Goal: Task Accomplishment & Management: Manage account settings

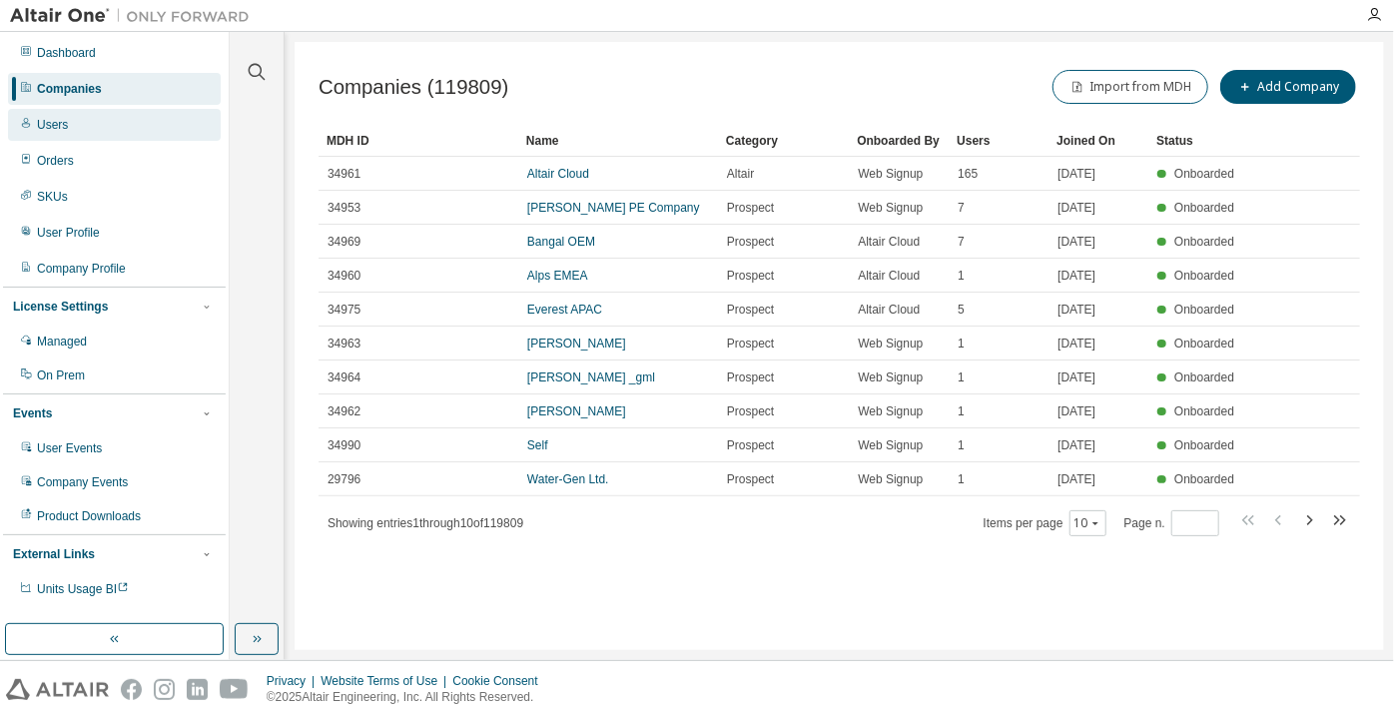
click at [35, 126] on div "Users" at bounding box center [114, 125] width 213 height 32
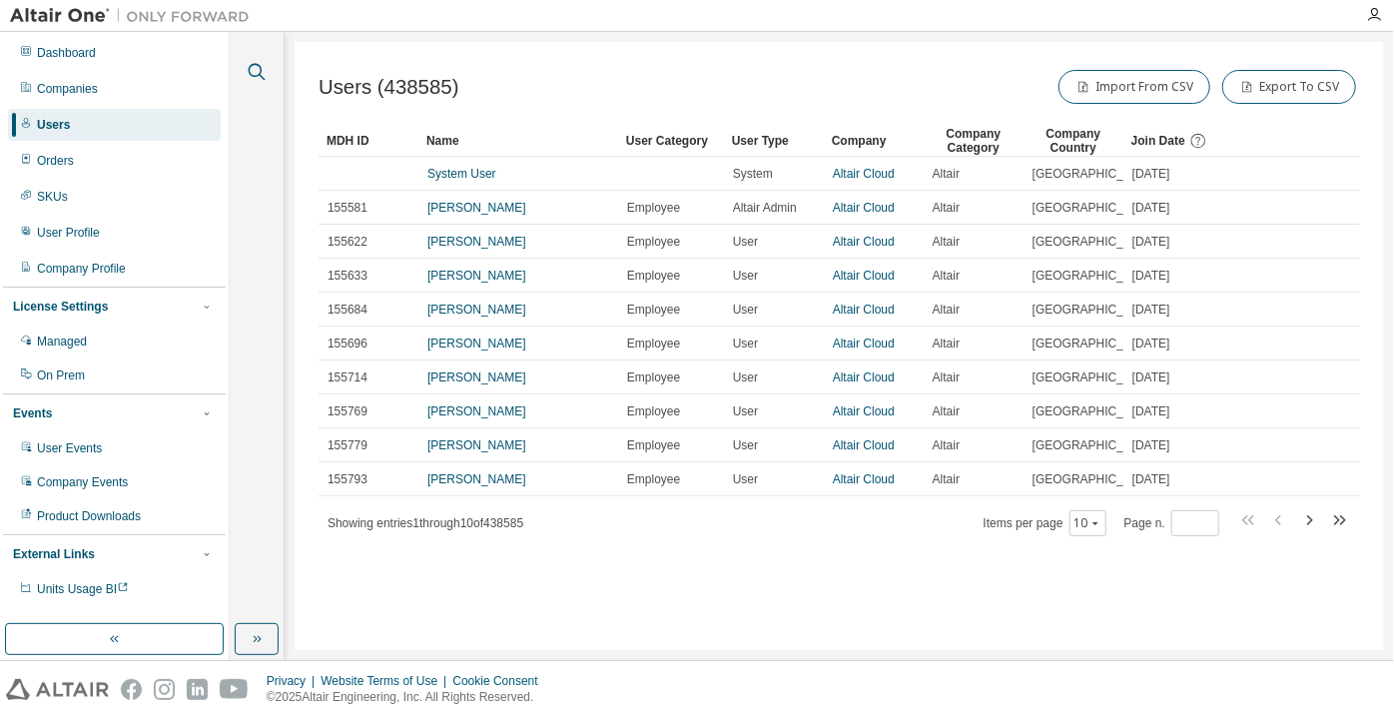
click at [248, 76] on icon "button" at bounding box center [257, 72] width 24 height 24
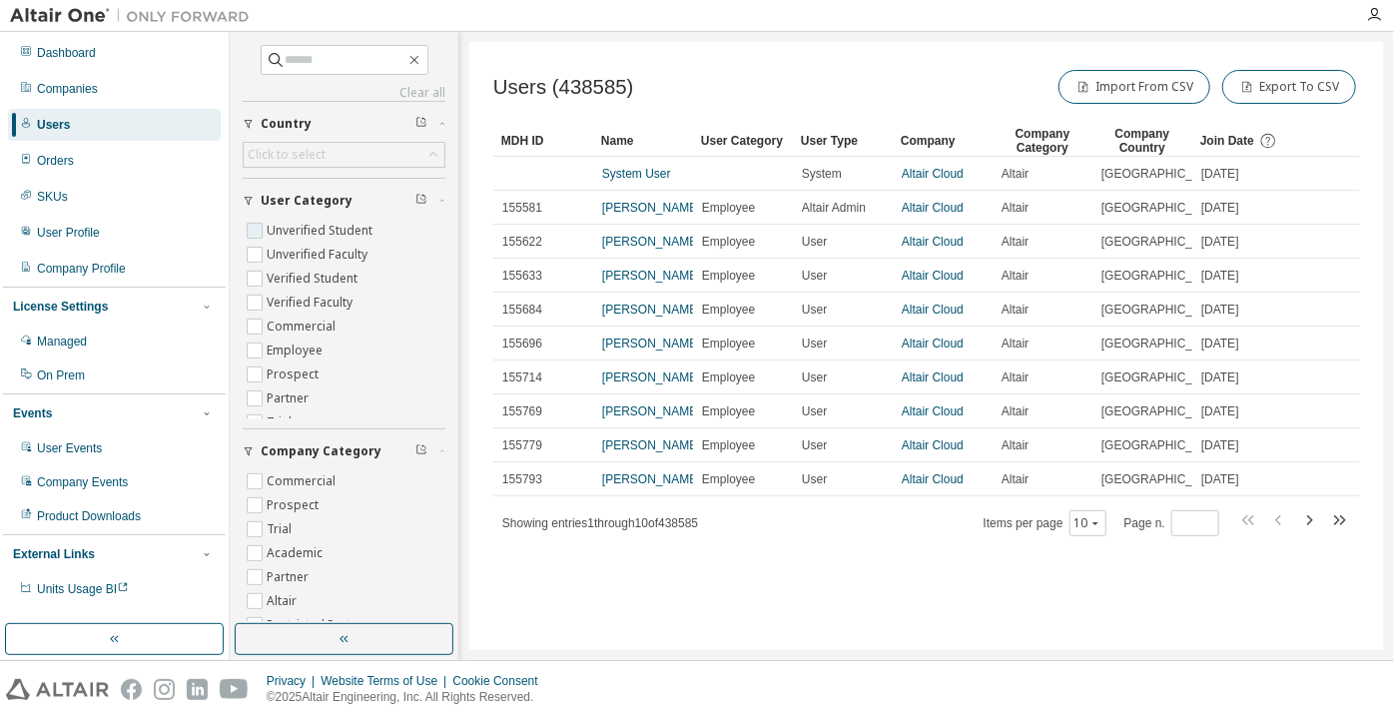
click at [301, 232] on label "Unverified Student" at bounding box center [322, 231] width 110 height 24
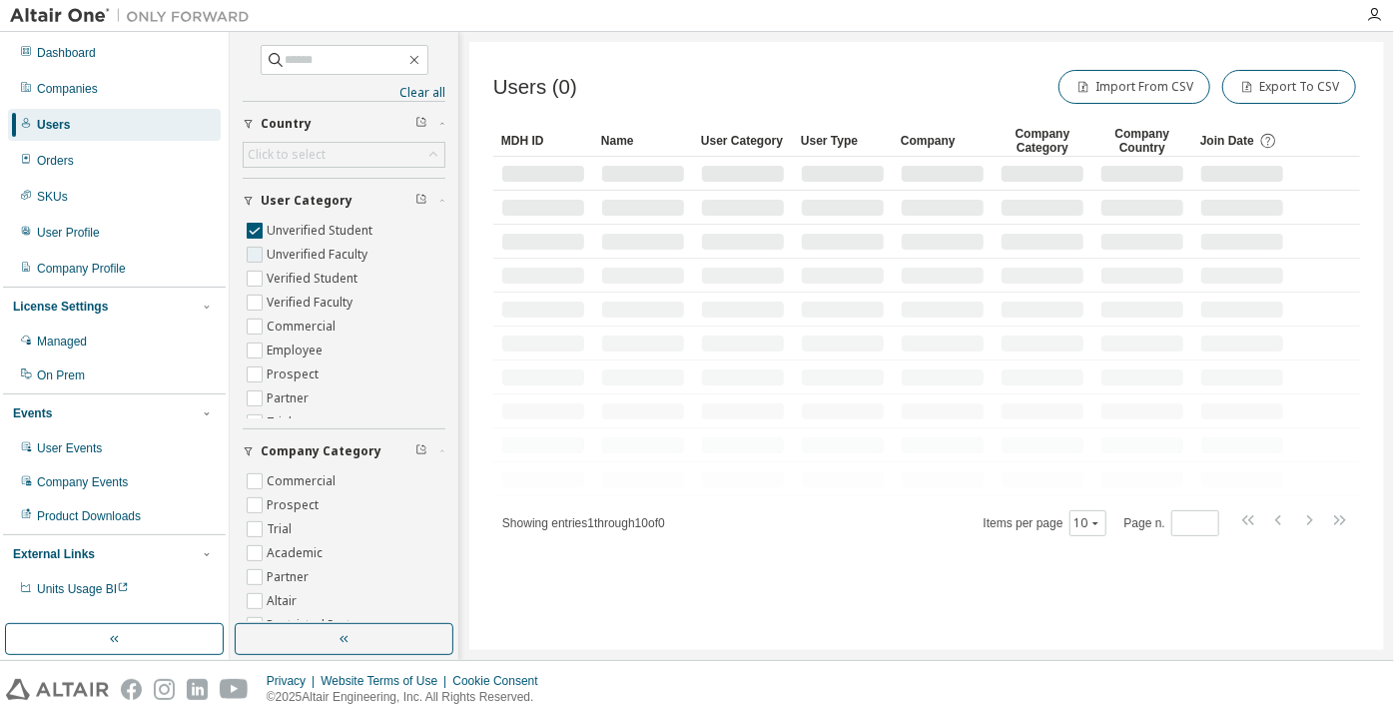
click at [312, 258] on label "Unverified Faculty" at bounding box center [319, 255] width 105 height 24
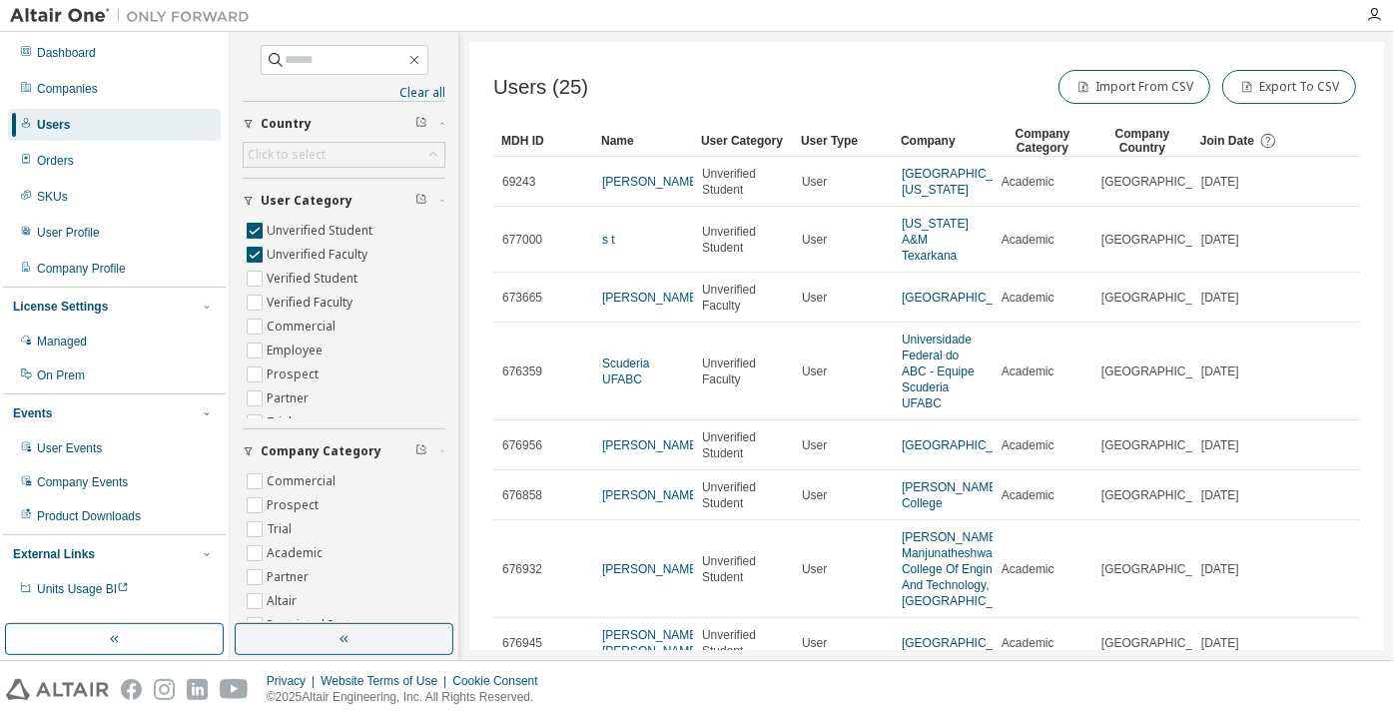
click at [1028, 625] on td "Academic" at bounding box center [1043, 643] width 100 height 50
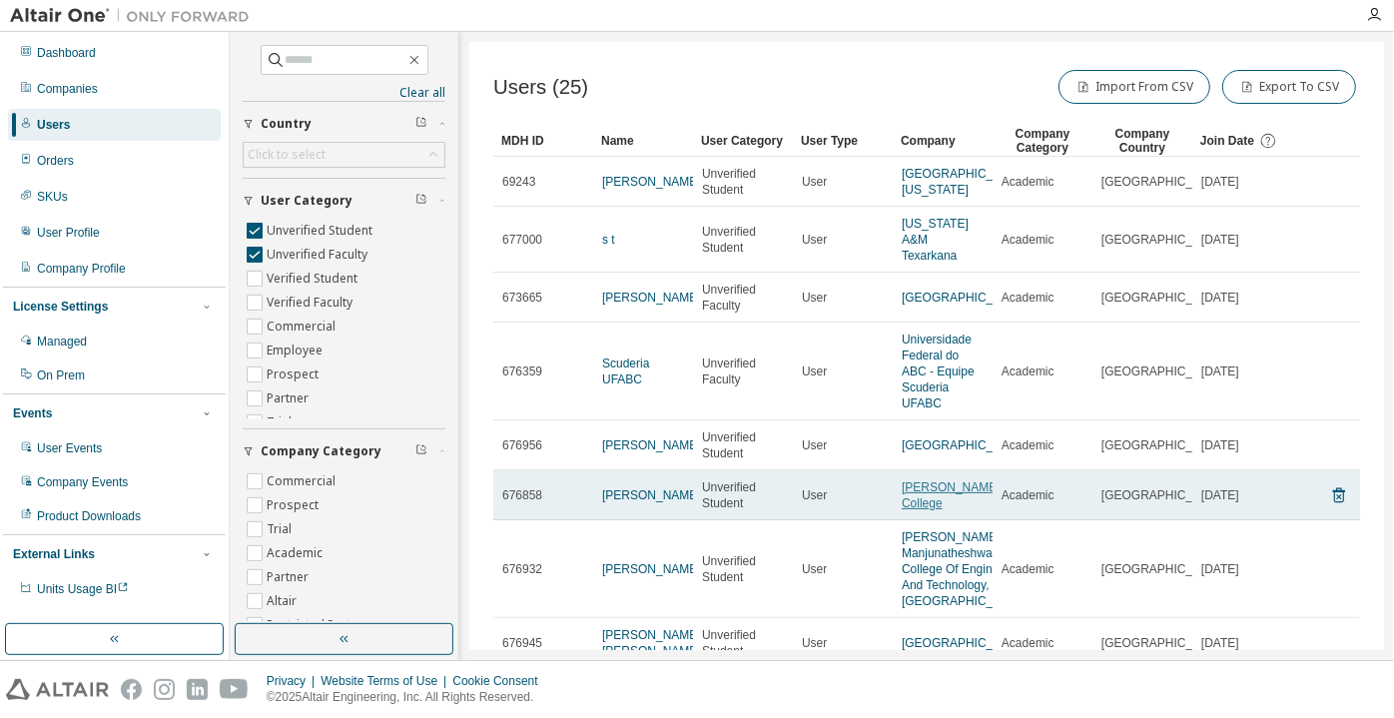
scroll to position [225, 0]
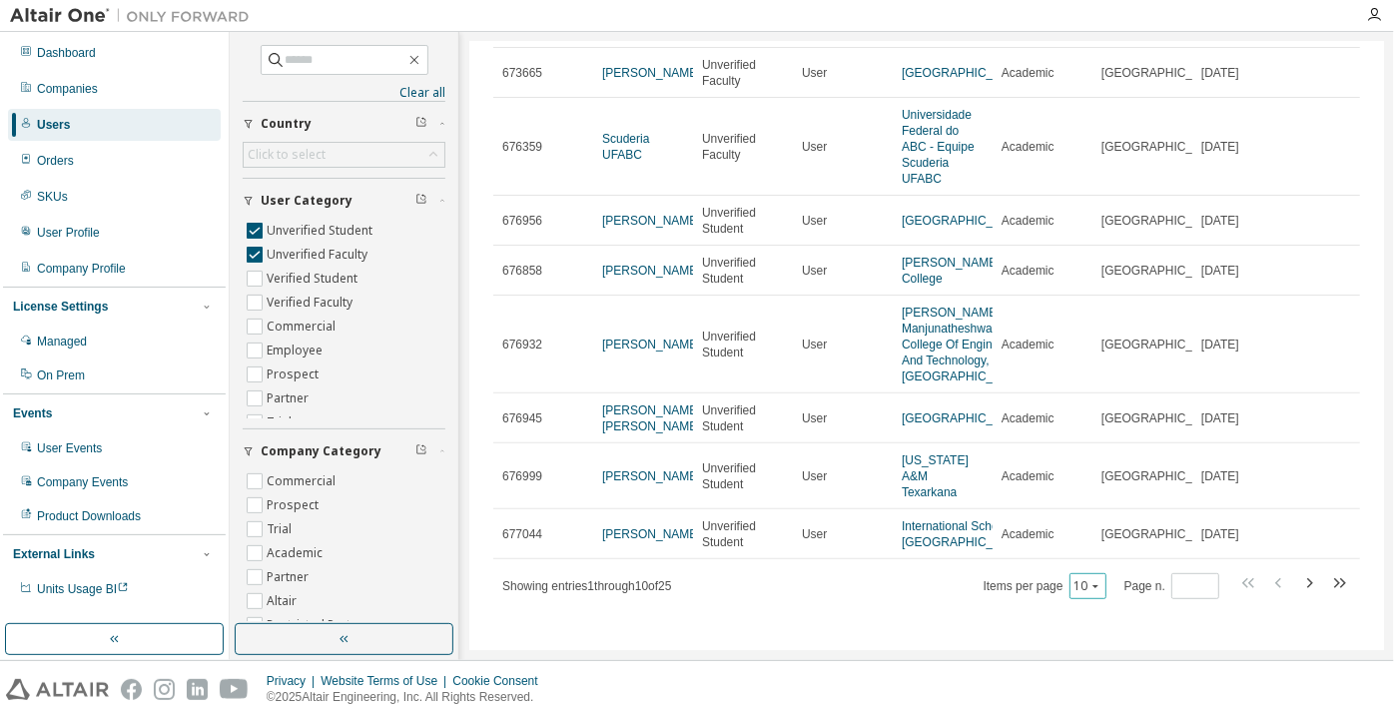
click at [1094, 591] on button "10" at bounding box center [1088, 586] width 27 height 16
click at [1078, 564] on div "100" at bounding box center [1083, 558] width 160 height 24
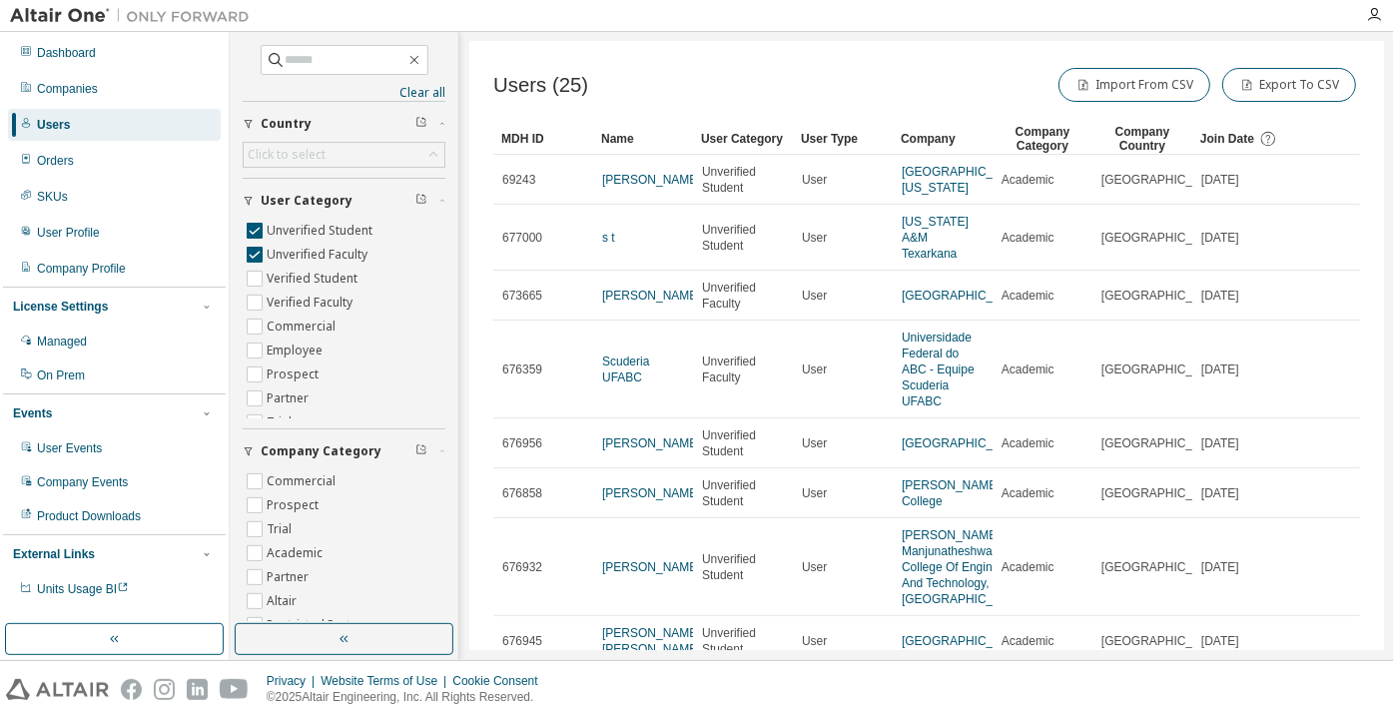
scroll to position [0, 0]
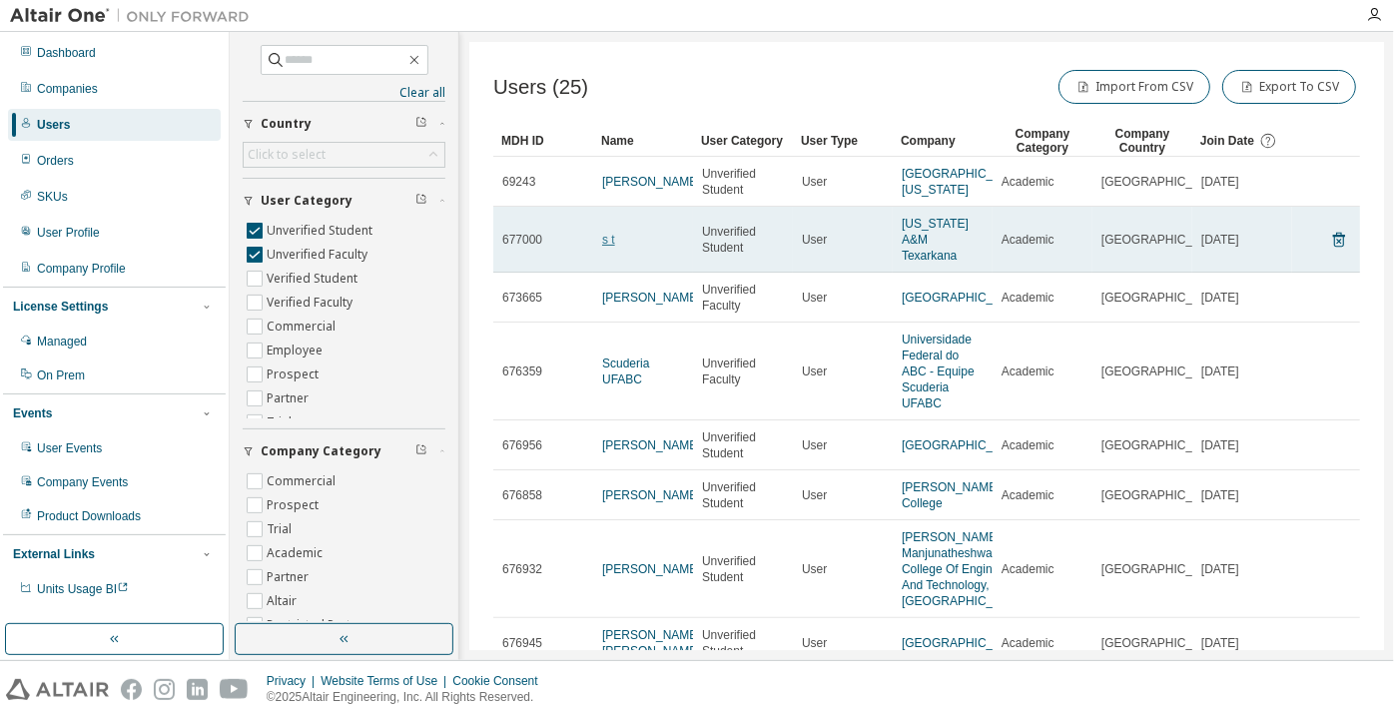
click at [608, 233] on link "s t" at bounding box center [608, 240] width 13 height 14
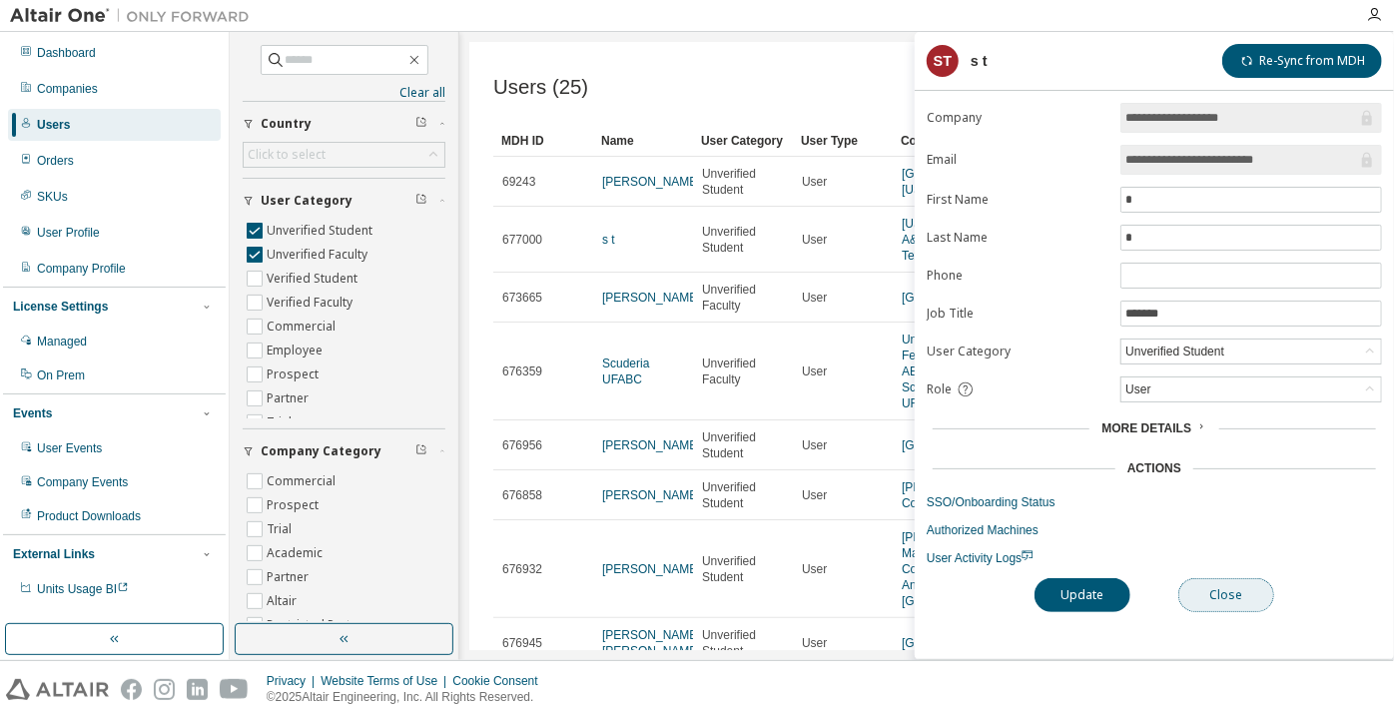
click at [1235, 595] on button "Close" at bounding box center [1226, 595] width 96 height 34
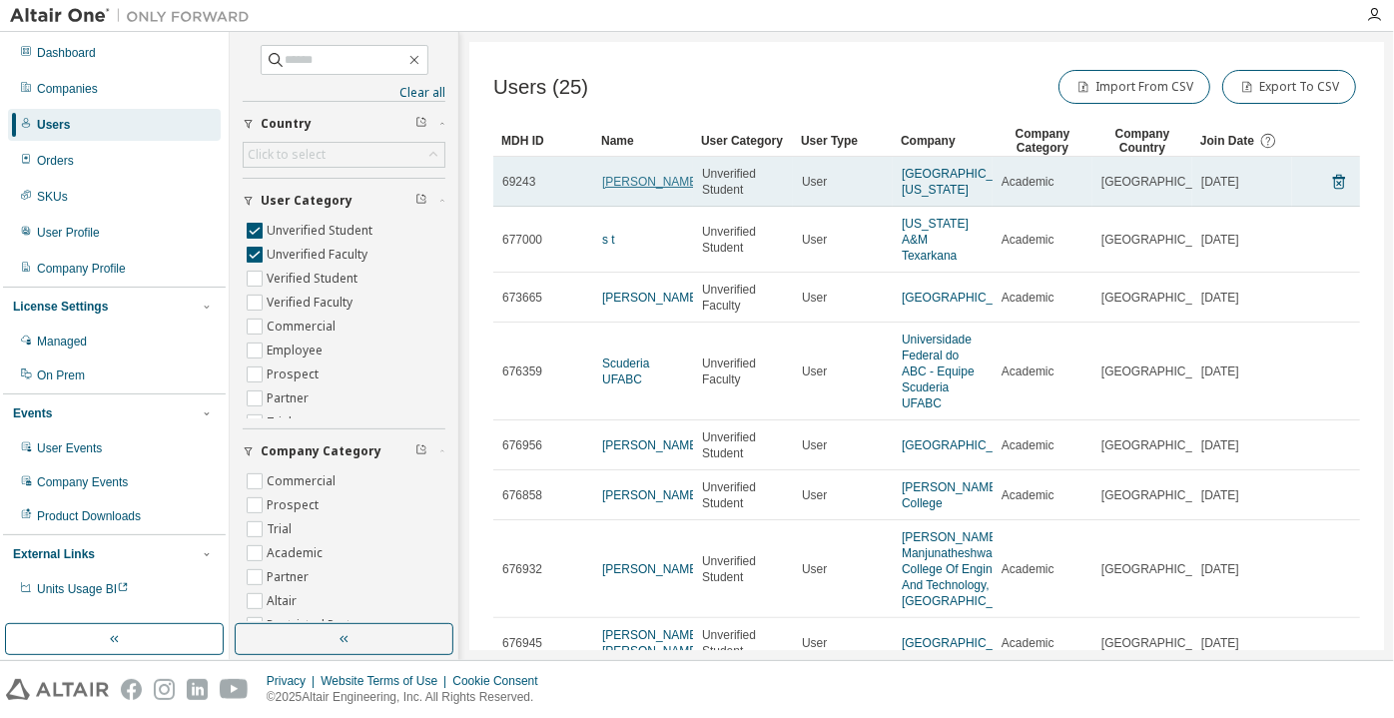
click at [647, 184] on link "[PERSON_NAME]" at bounding box center [651, 182] width 99 height 14
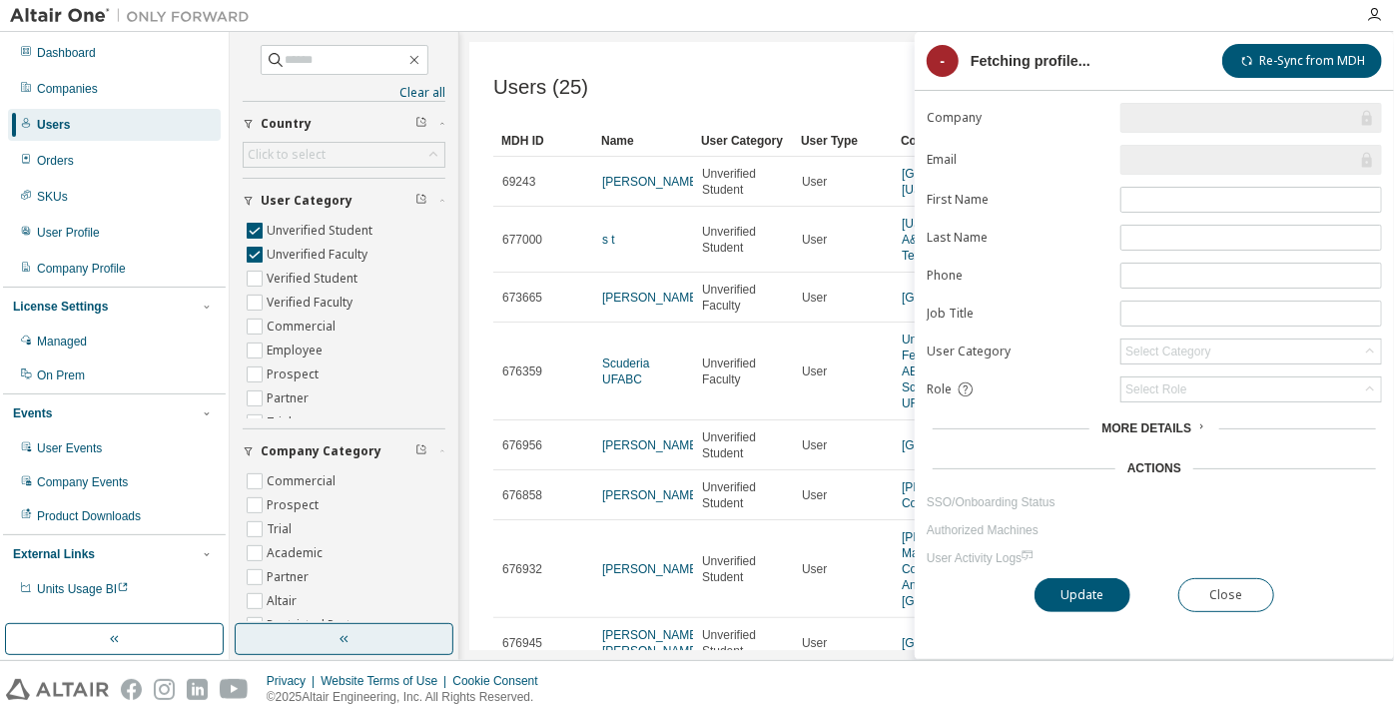
click at [399, 625] on button "button" at bounding box center [344, 639] width 219 height 32
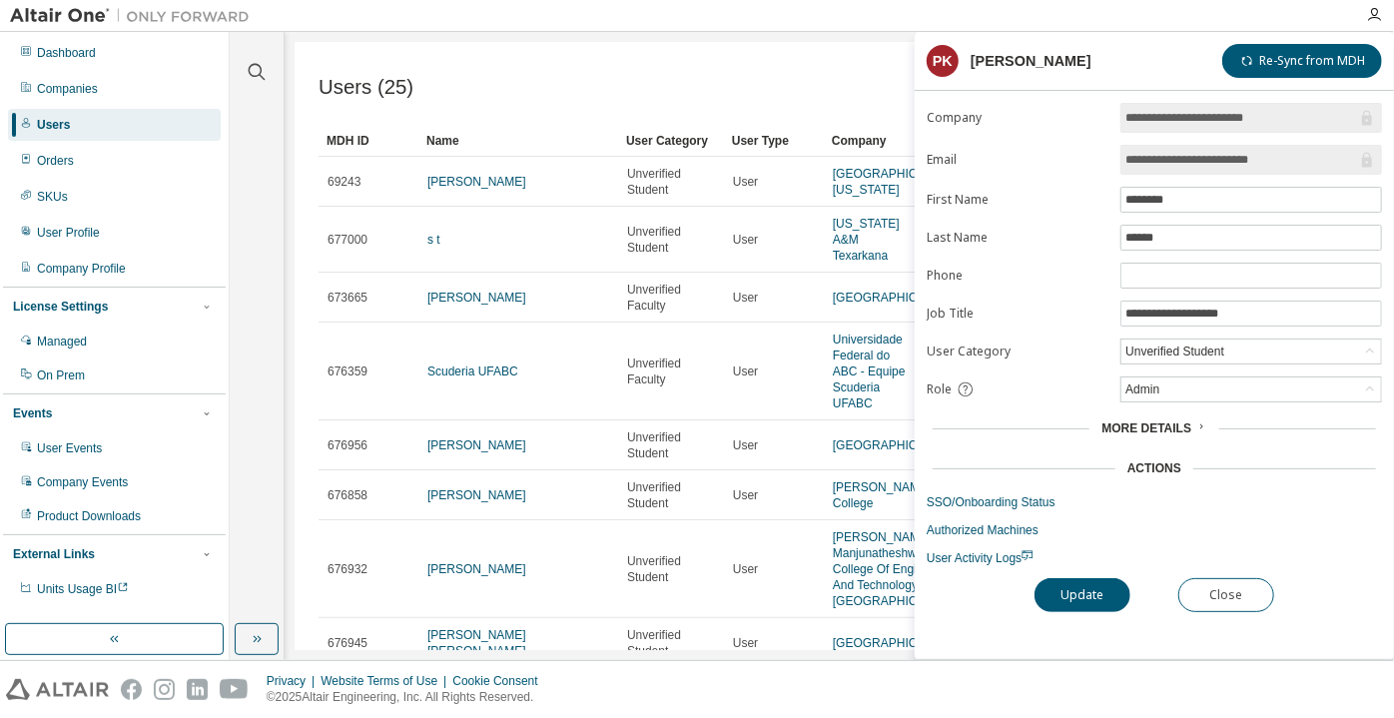
drag, startPoint x: 1291, startPoint y: 159, endPoint x: 1191, endPoint y: 168, distance: 100.3
click at [1191, 168] on span "**********" at bounding box center [1252, 160] width 262 height 30
click at [951, 550] on link "User Activity Logs" at bounding box center [1154, 558] width 455 height 16
click at [1267, 150] on input "**********" at bounding box center [1242, 160] width 232 height 20
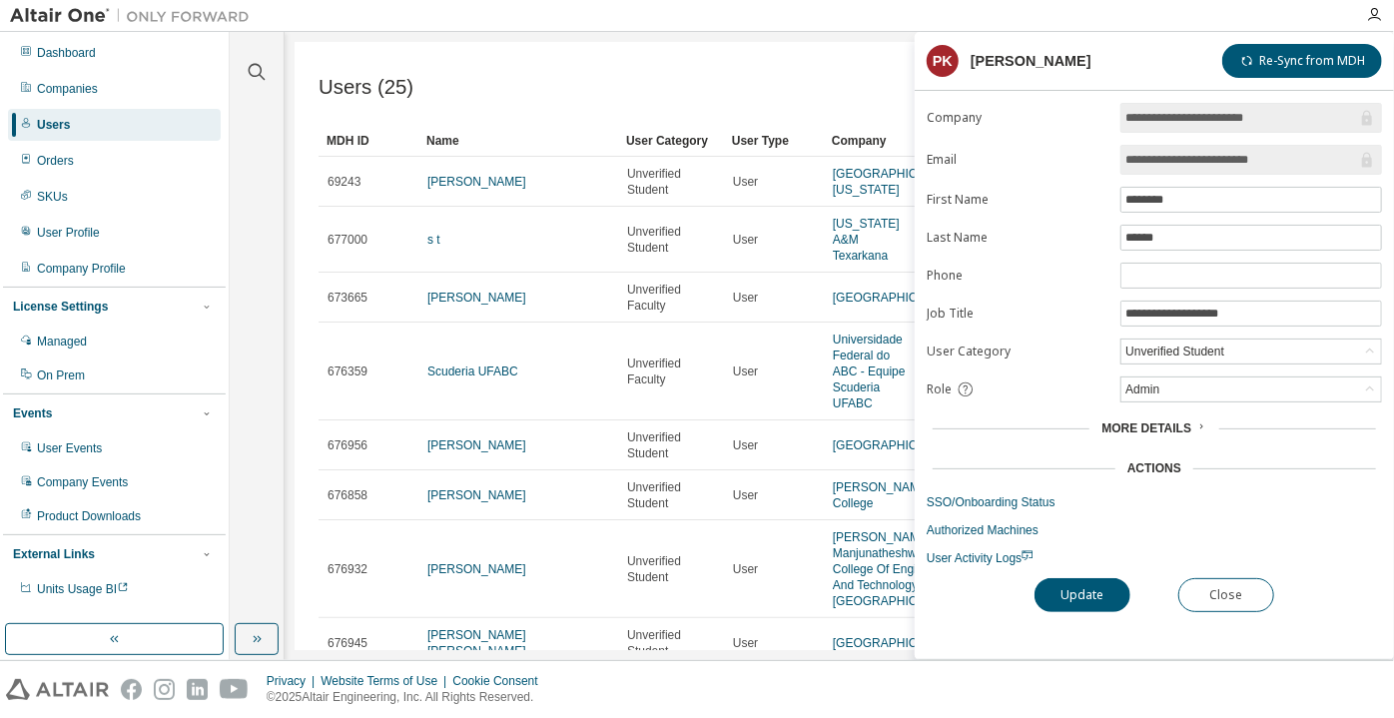
click at [1267, 150] on input "**********" at bounding box center [1242, 160] width 232 height 20
click at [1232, 365] on form "**********" at bounding box center [1154, 334] width 455 height 463
click at [1232, 347] on div "Unverified Student" at bounding box center [1252, 352] width 260 height 24
click at [1201, 398] on li "Verified Faculty" at bounding box center [1251, 396] width 256 height 26
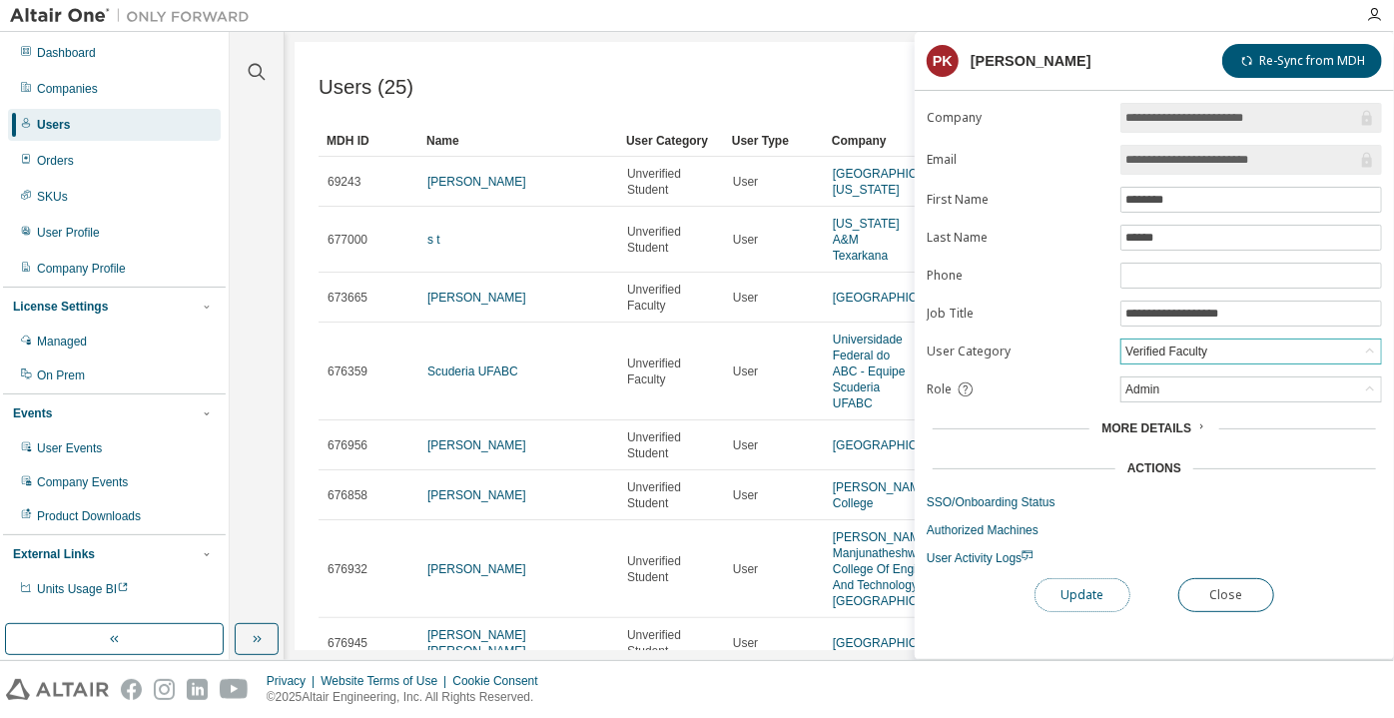
click at [1101, 602] on button "Update" at bounding box center [1083, 595] width 96 height 34
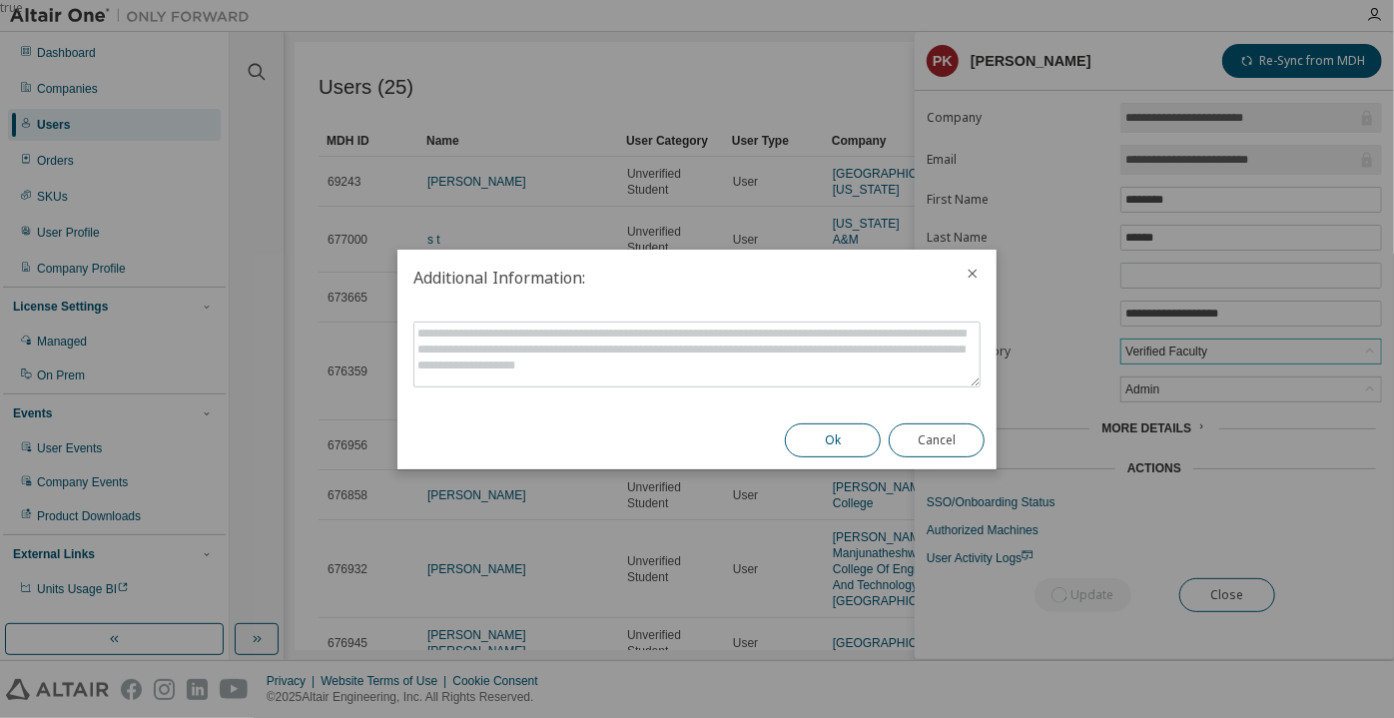
click at [810, 434] on button "Ok" at bounding box center [833, 440] width 96 height 34
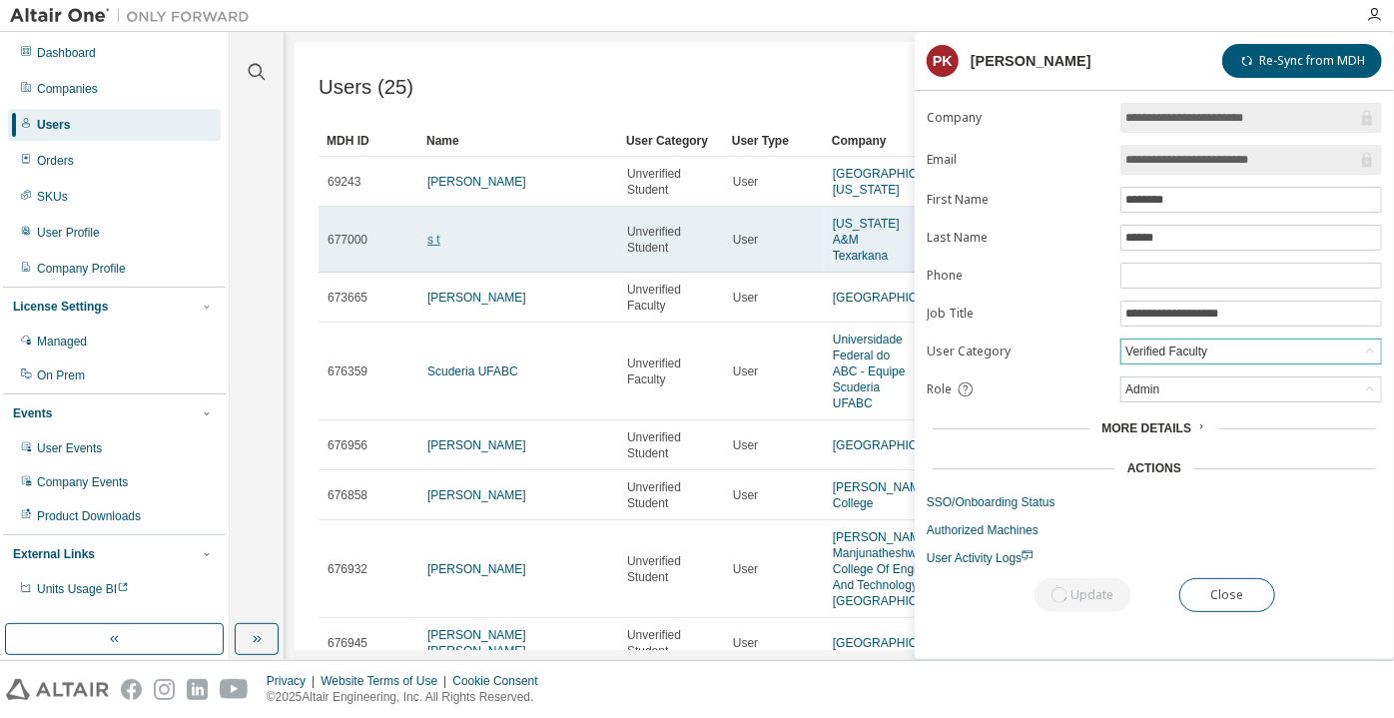
click at [434, 233] on link "s t" at bounding box center [433, 240] width 13 height 14
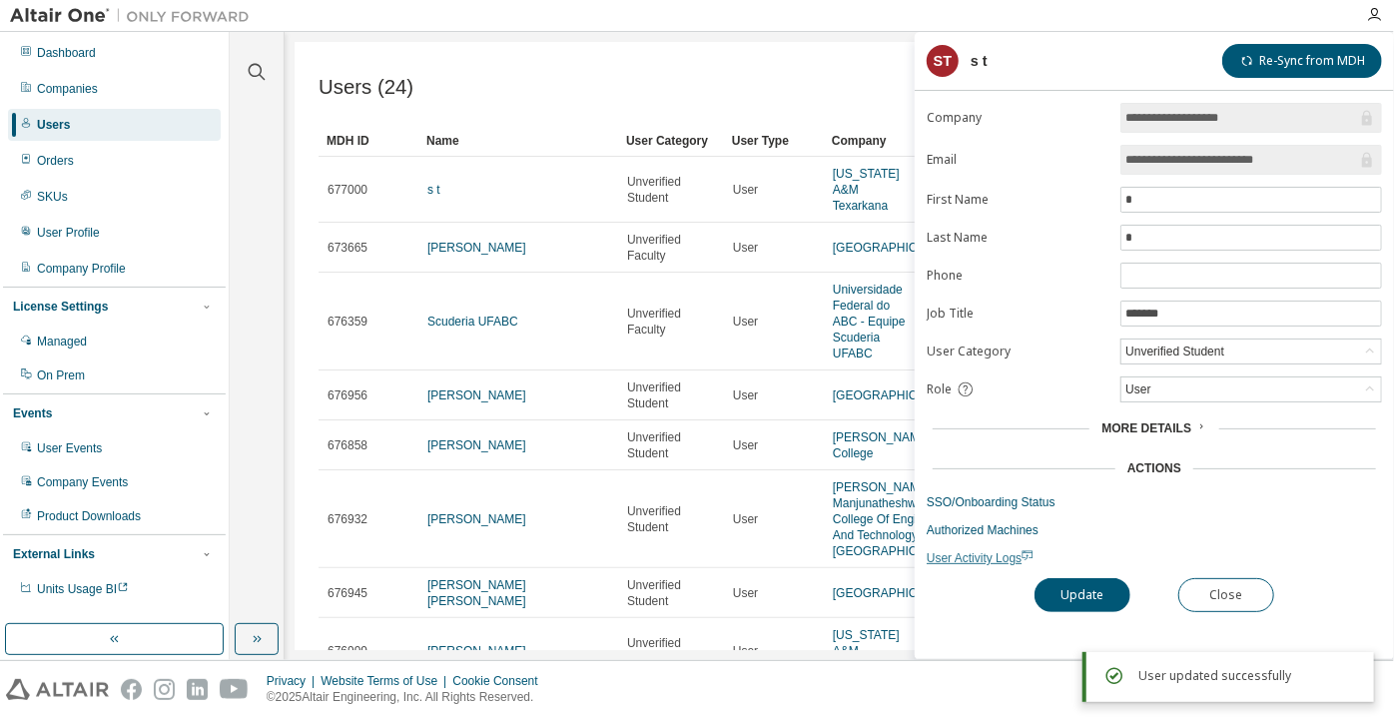
click at [969, 554] on span "User Activity Logs" at bounding box center [980, 558] width 107 height 14
click at [1187, 341] on div "Unverified Student" at bounding box center [1175, 352] width 105 height 22
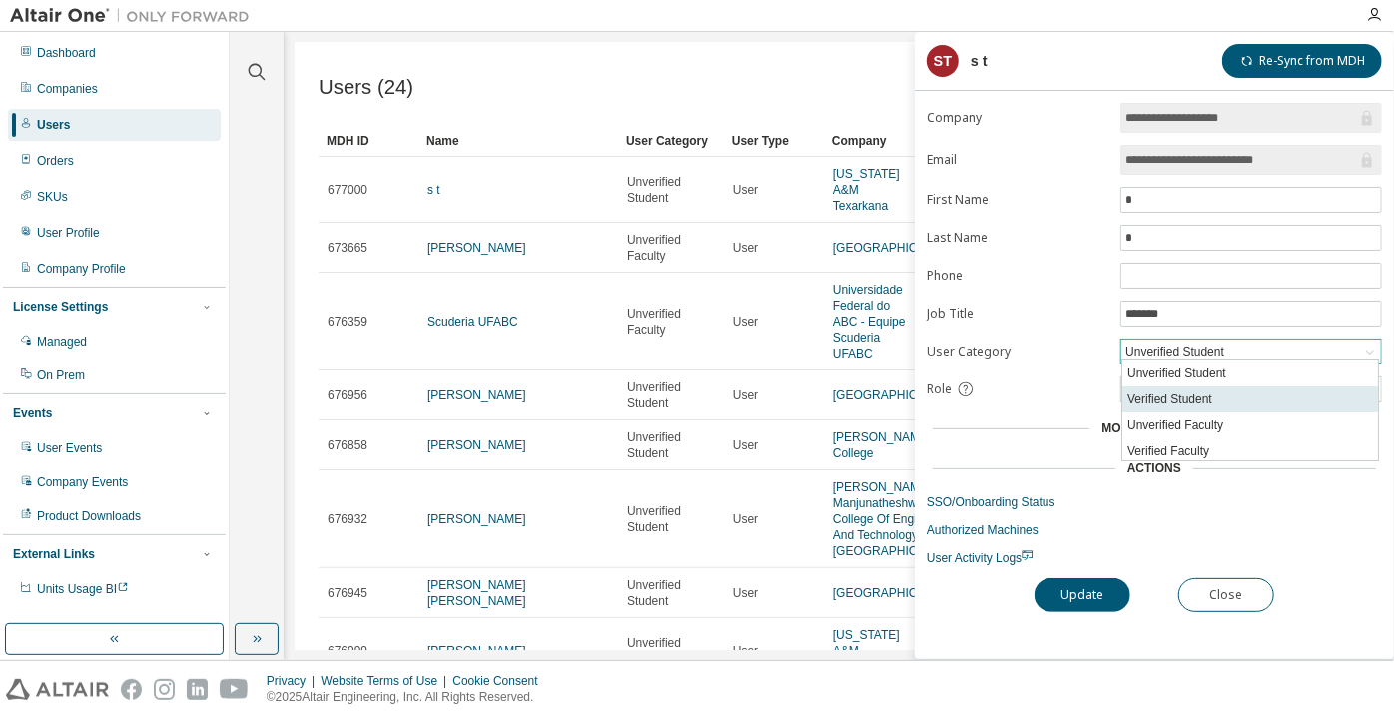
click at [1198, 390] on li "Verified Student" at bounding box center [1251, 400] width 256 height 26
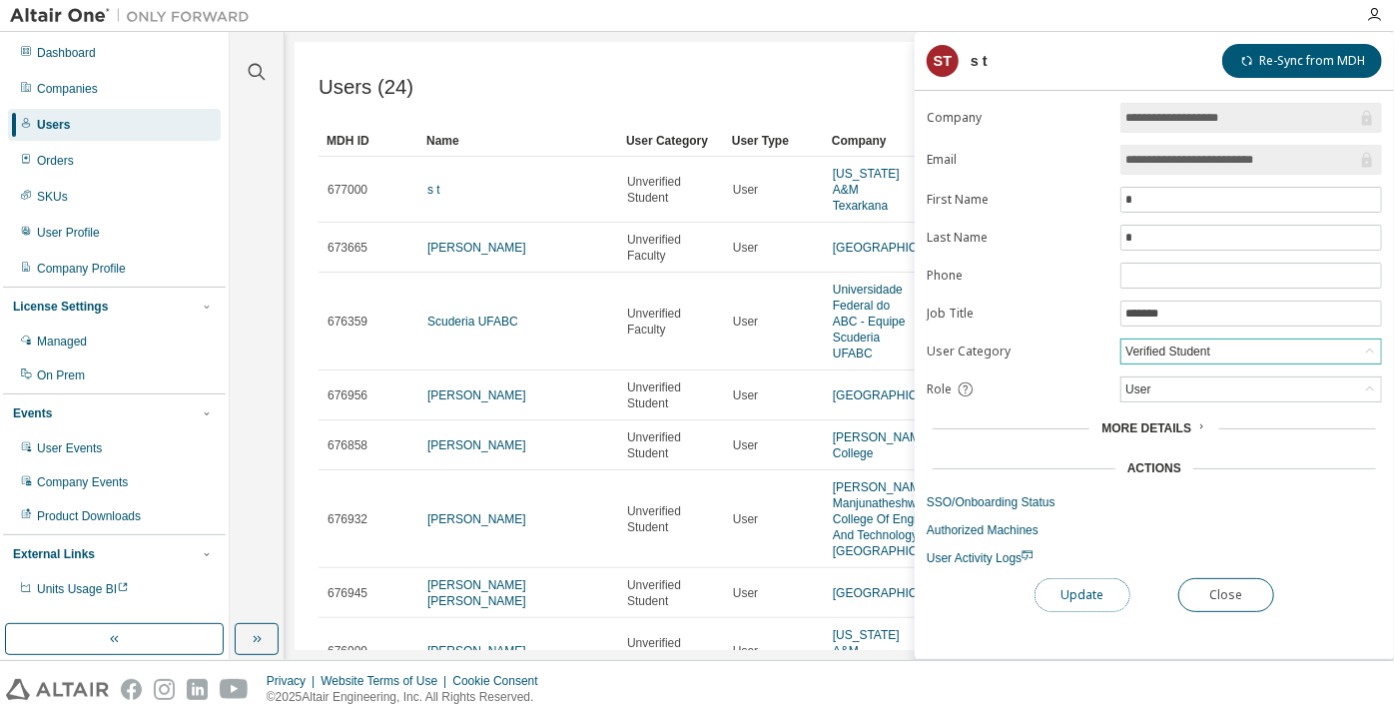
click at [1094, 584] on button "Update" at bounding box center [1083, 595] width 96 height 34
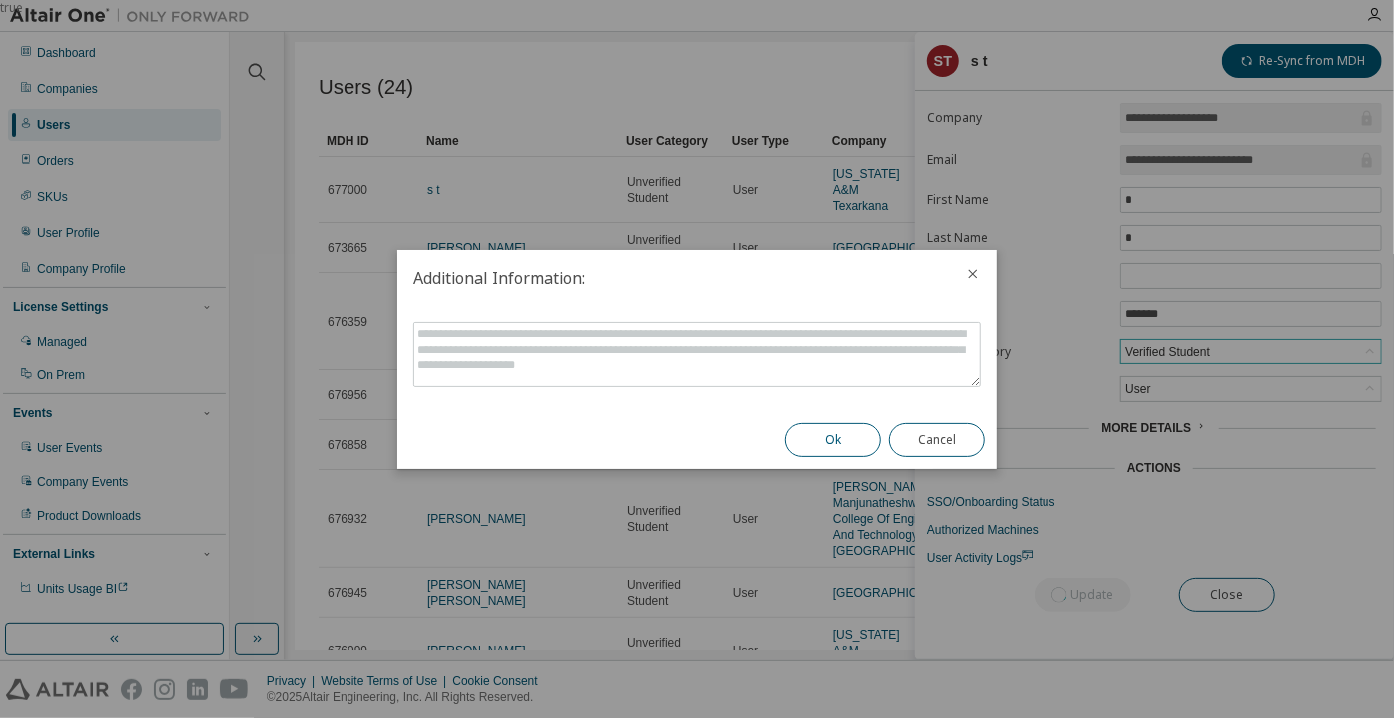
click at [830, 442] on button "Ok" at bounding box center [833, 440] width 96 height 34
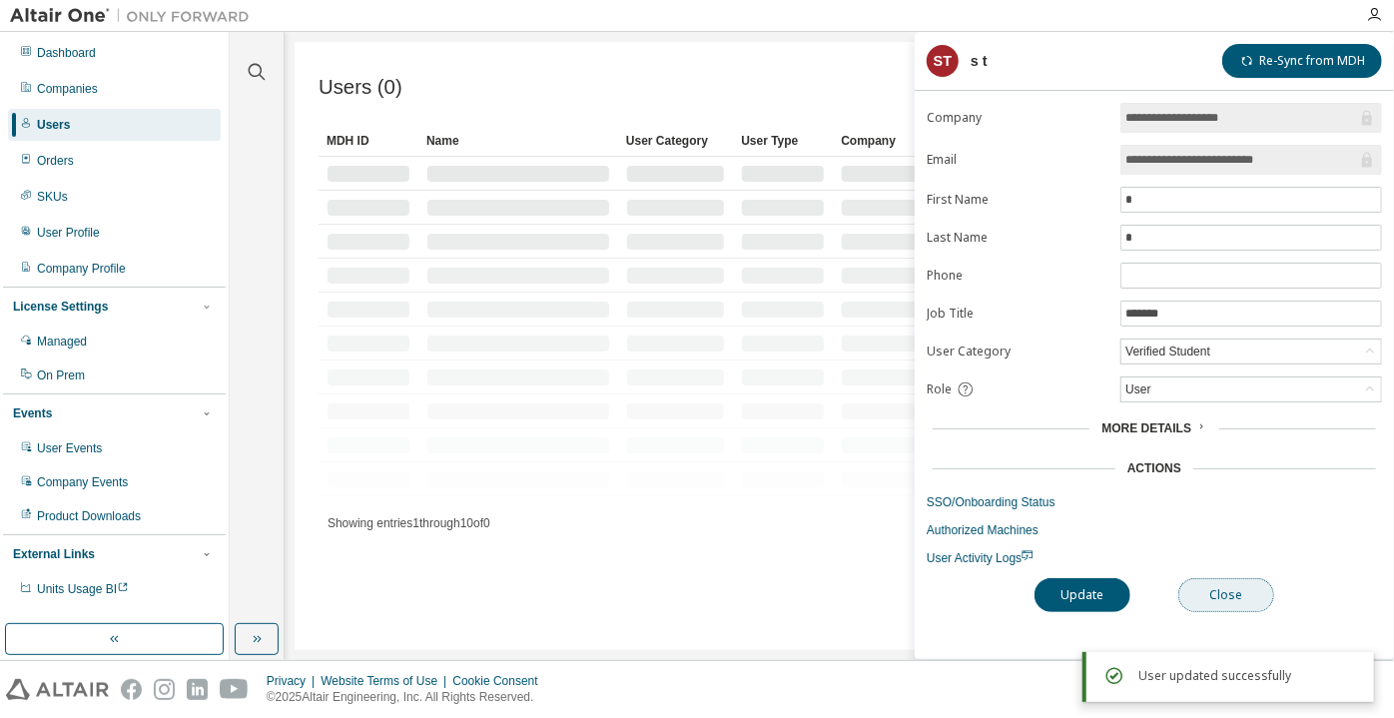
click at [1210, 588] on button "Close" at bounding box center [1226, 595] width 96 height 34
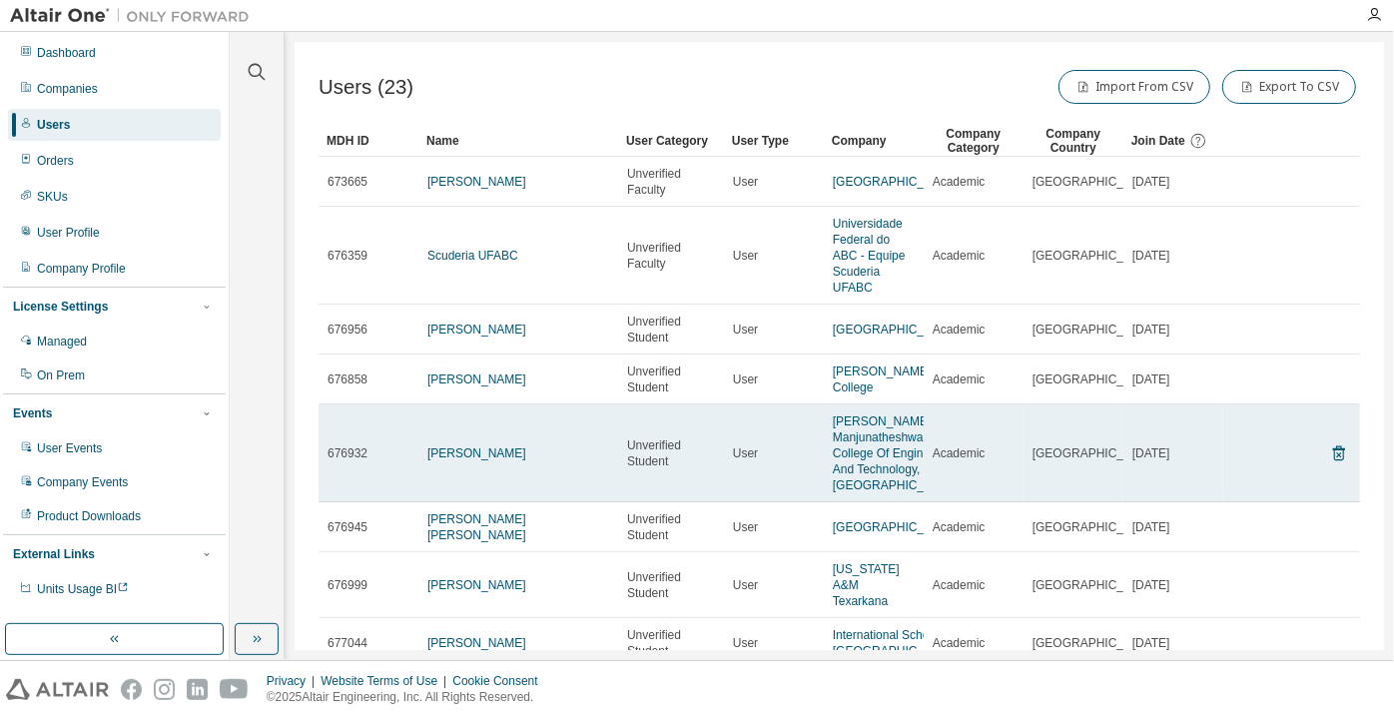
scroll to position [90, 0]
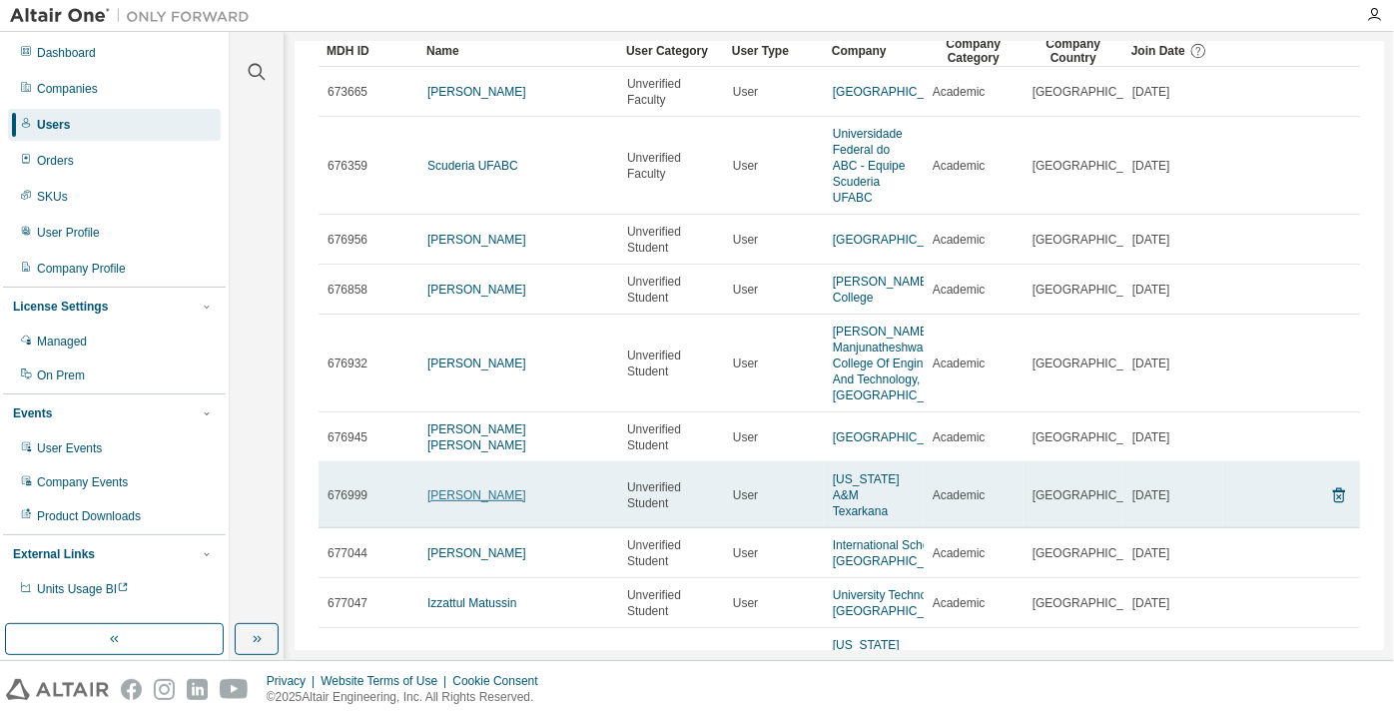
click at [512, 502] on link "Audrey Langdon" at bounding box center [476, 495] width 99 height 14
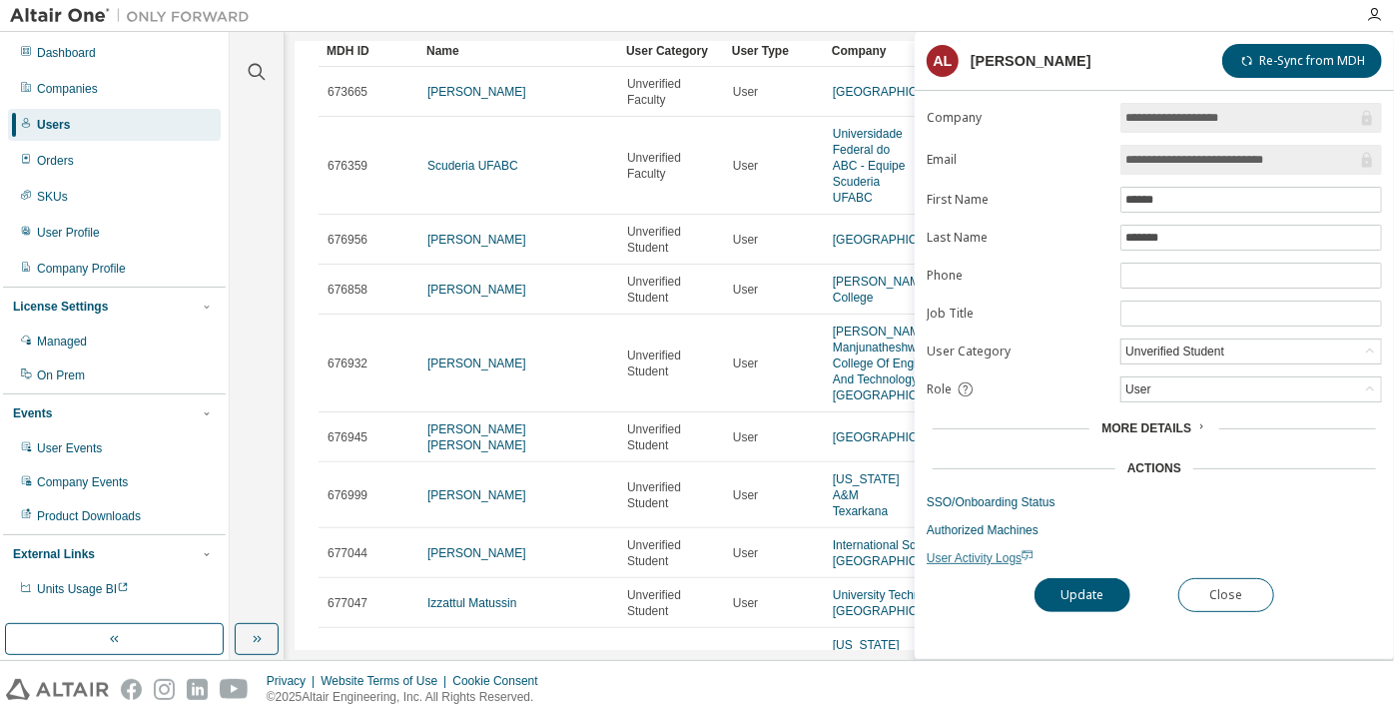
click at [960, 551] on span "User Activity Logs" at bounding box center [980, 558] width 107 height 14
click at [1255, 346] on div "Unverified Student" at bounding box center [1252, 352] width 260 height 24
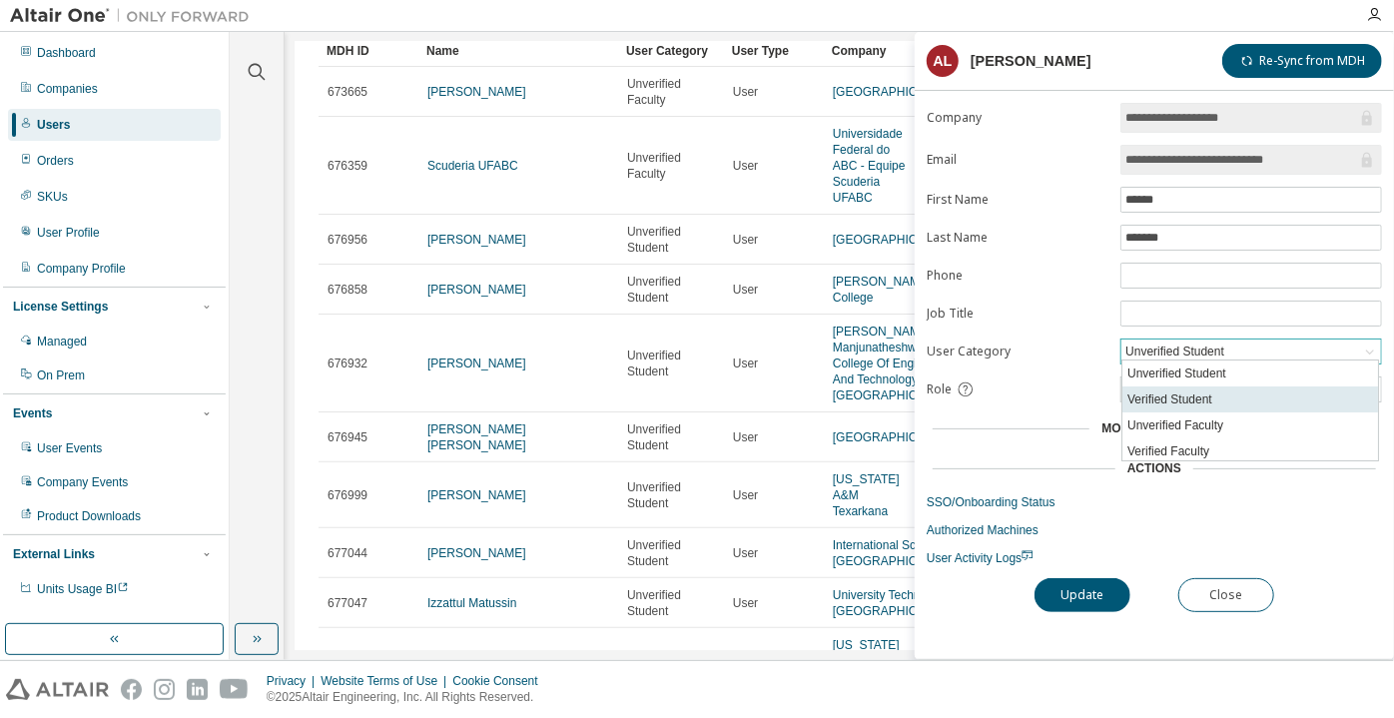
click at [1206, 404] on li "Verified Student" at bounding box center [1251, 400] width 256 height 26
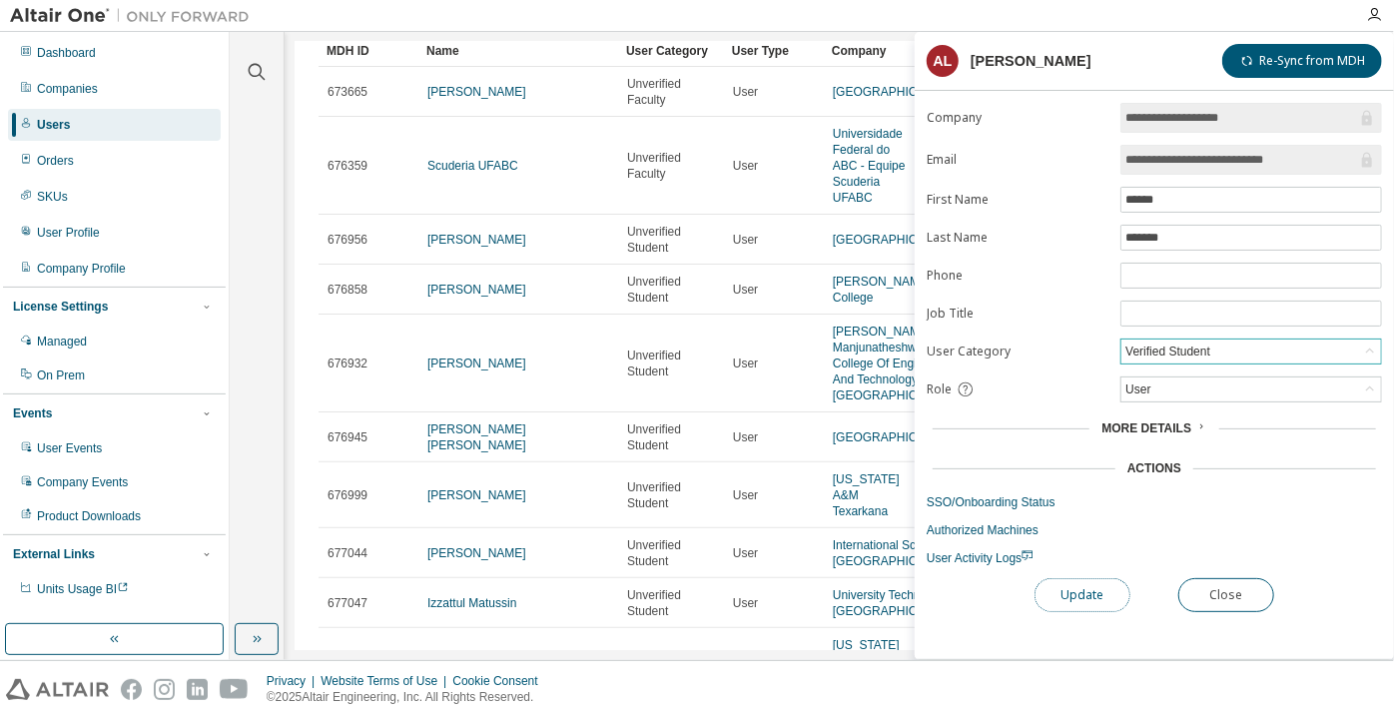
click at [1108, 578] on button "Update" at bounding box center [1083, 595] width 96 height 34
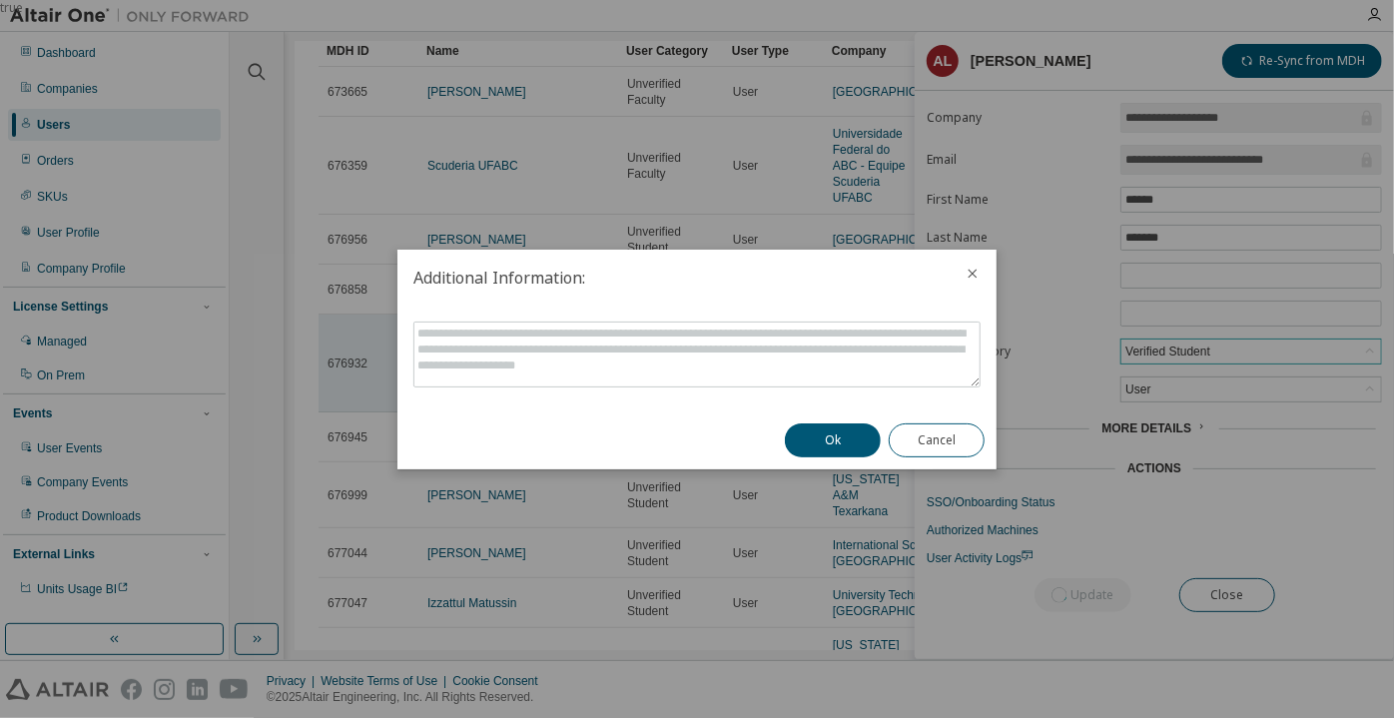
click at [860, 425] on button "Ok" at bounding box center [833, 440] width 96 height 34
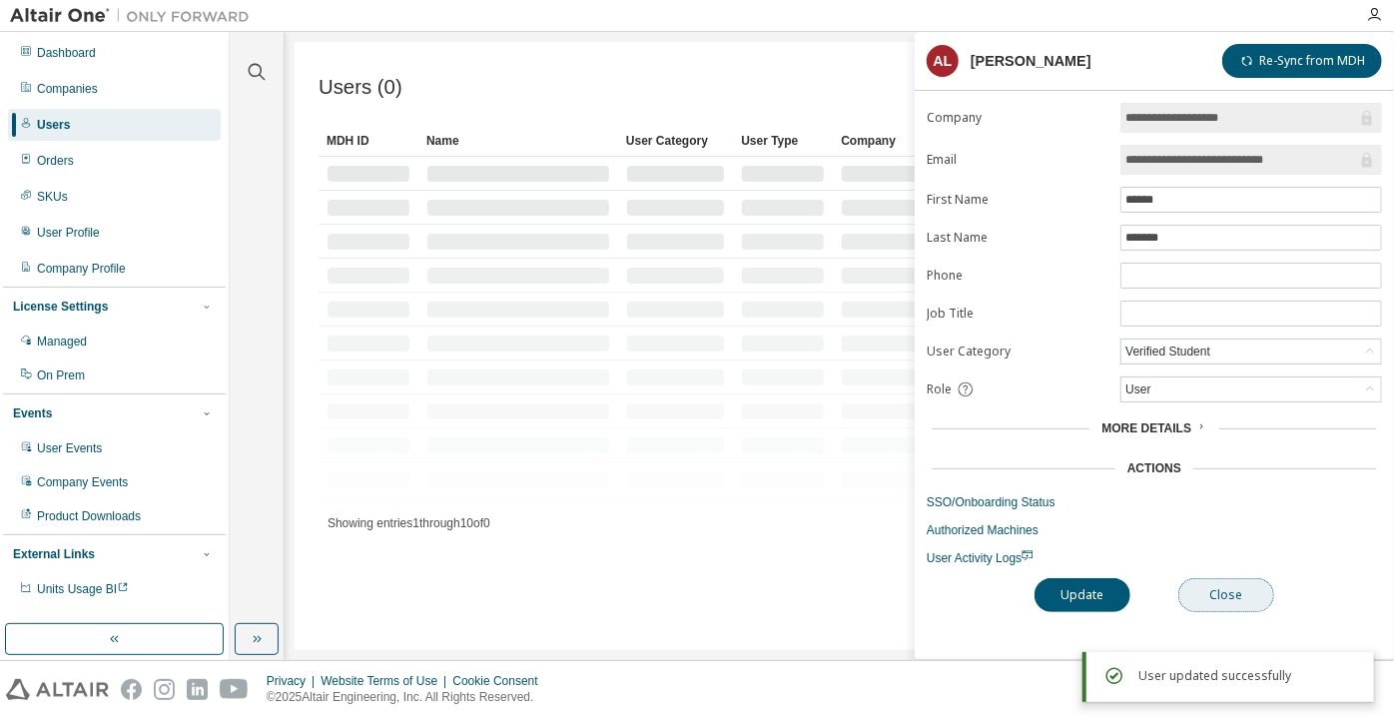
click at [1219, 588] on button "Close" at bounding box center [1226, 595] width 96 height 34
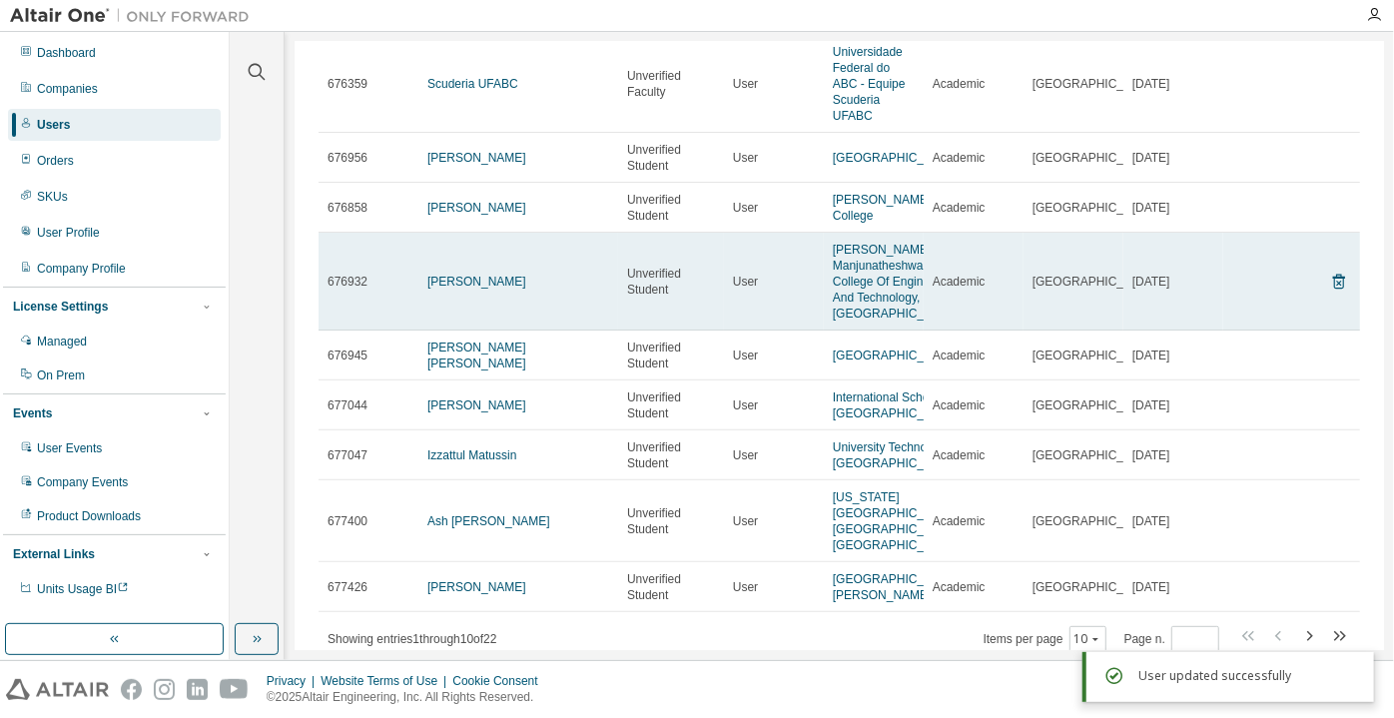
scroll to position [181, 0]
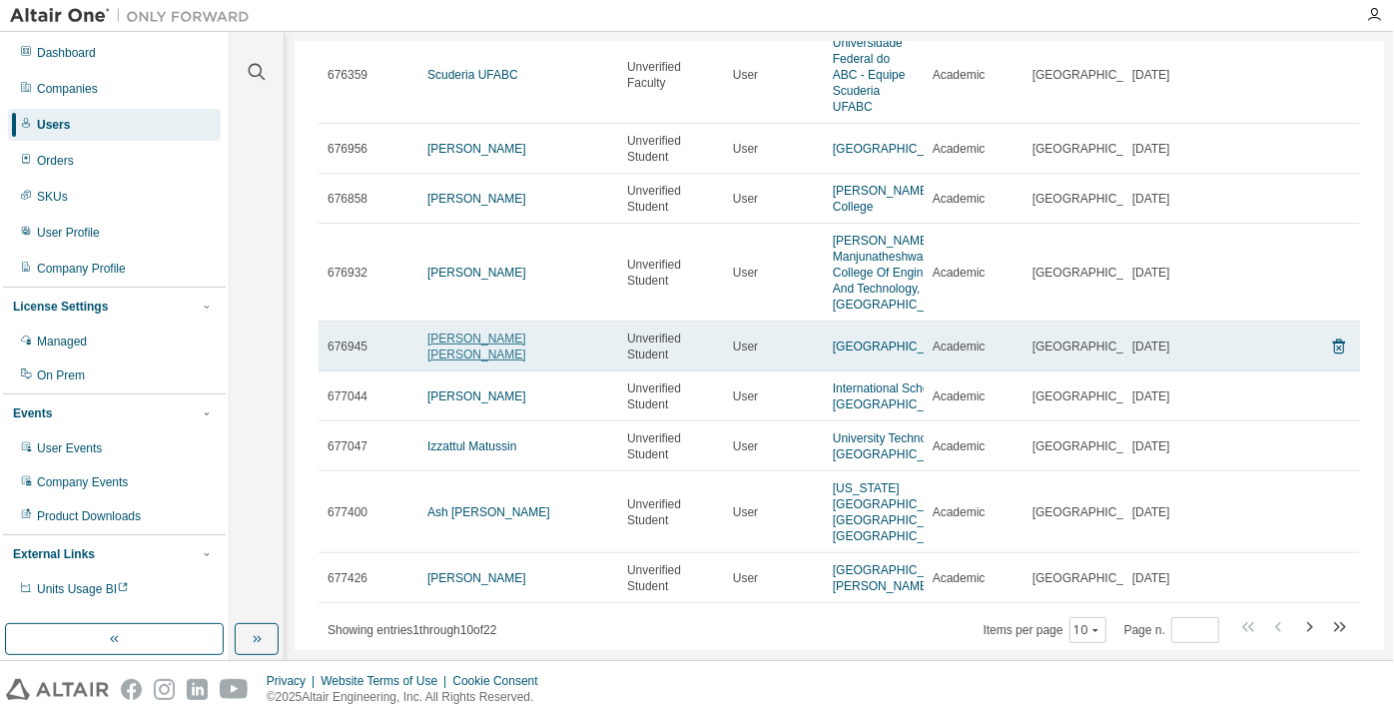
click at [526, 356] on link "Mohammed Afnan Ahmed" at bounding box center [476, 347] width 99 height 30
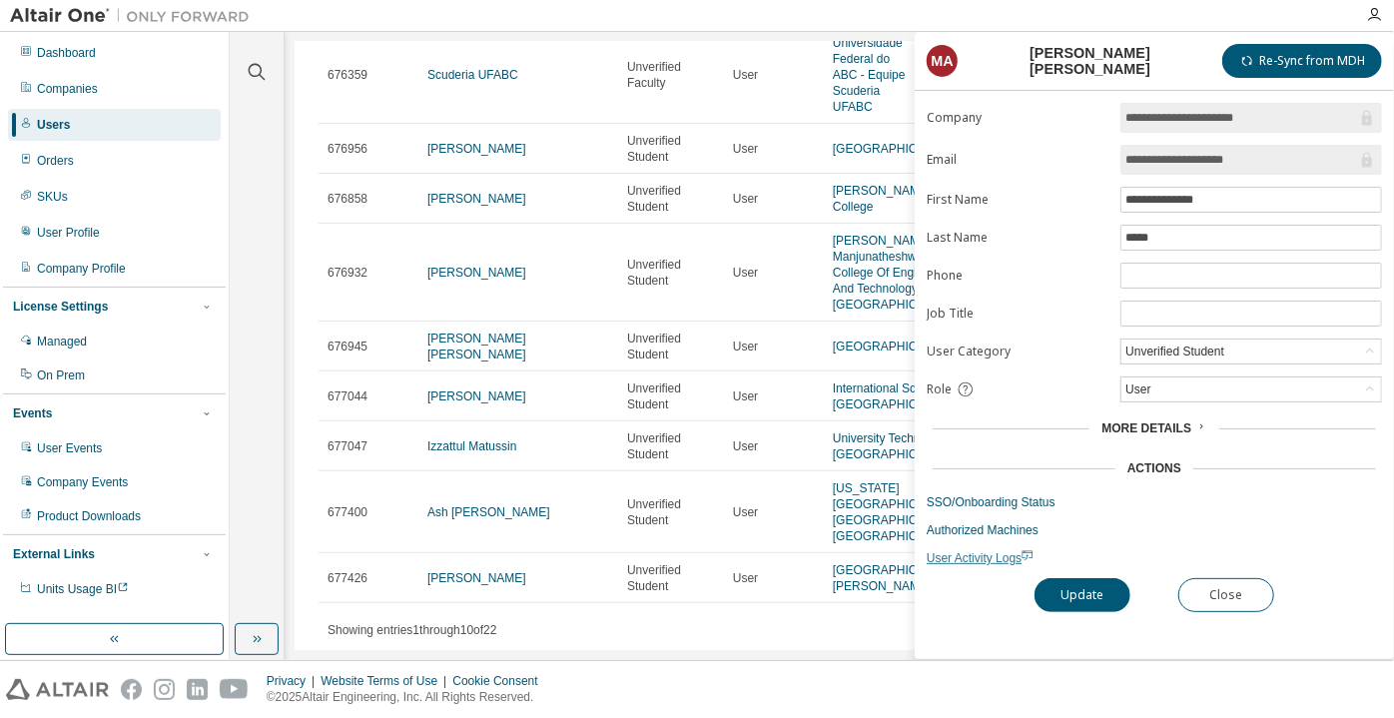
click at [969, 551] on span "User Activity Logs" at bounding box center [980, 558] width 107 height 14
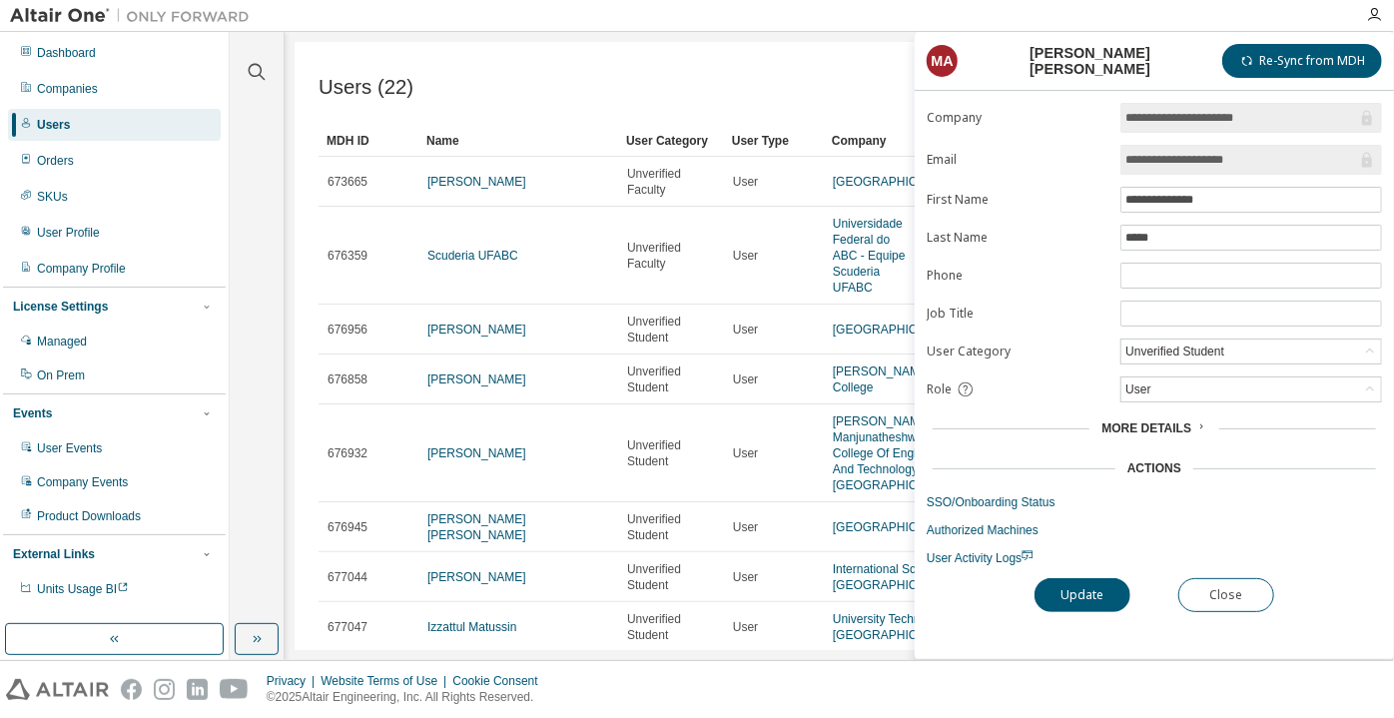
scroll to position [90, 0]
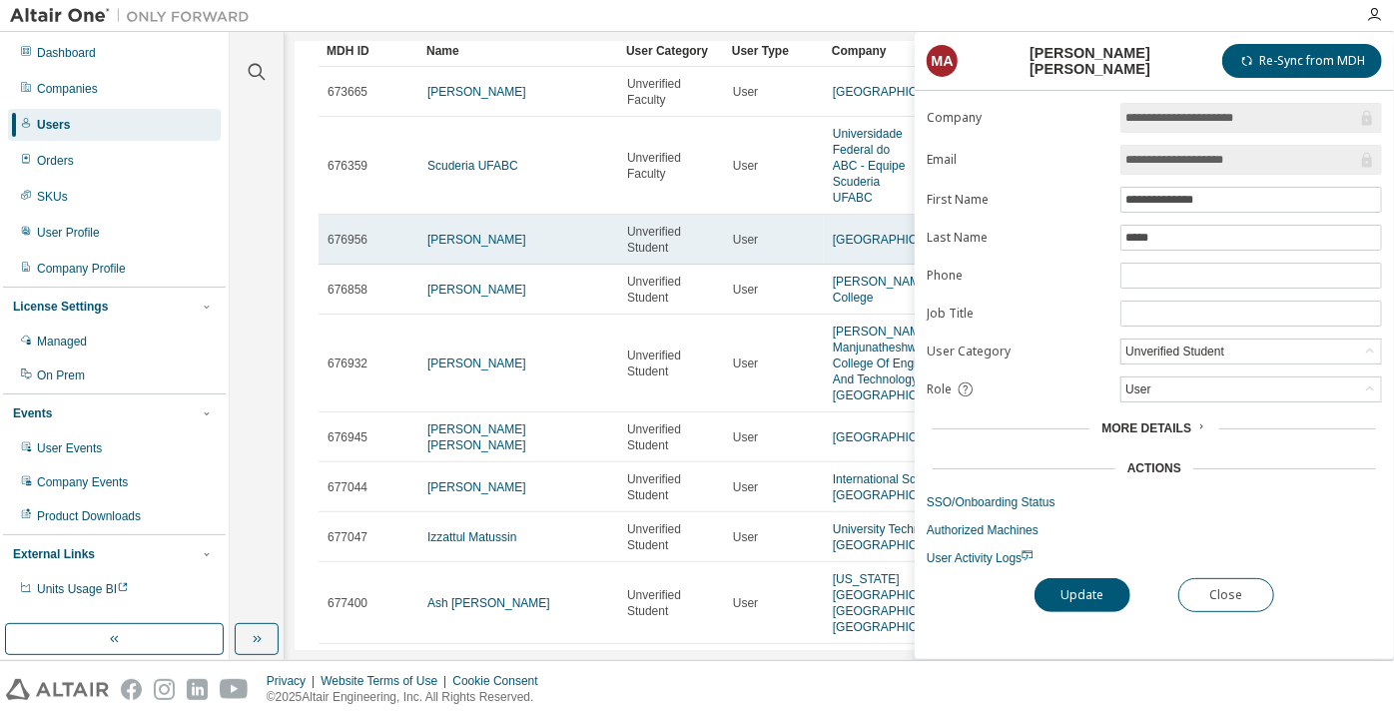
click at [458, 228] on td "Guljar Hussain" at bounding box center [518, 240] width 200 height 50
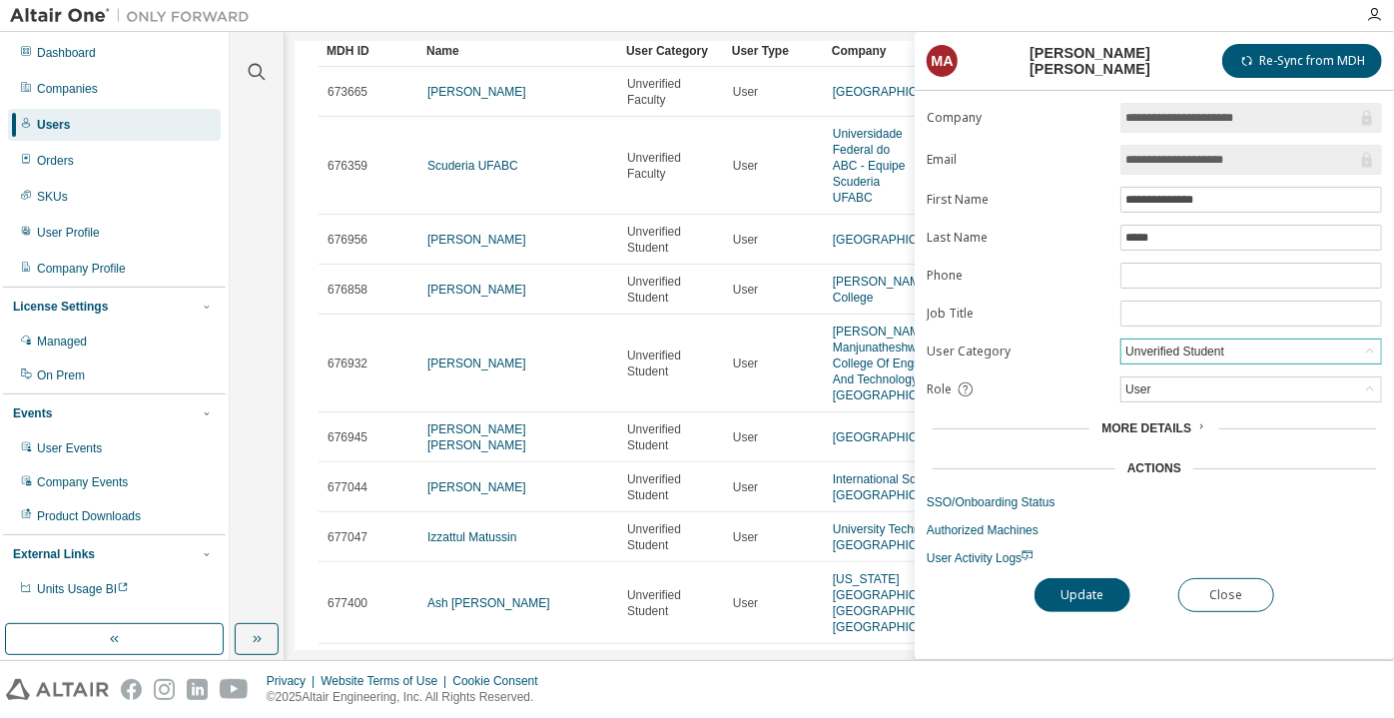
click at [1155, 341] on div "Unverified Student" at bounding box center [1175, 352] width 105 height 22
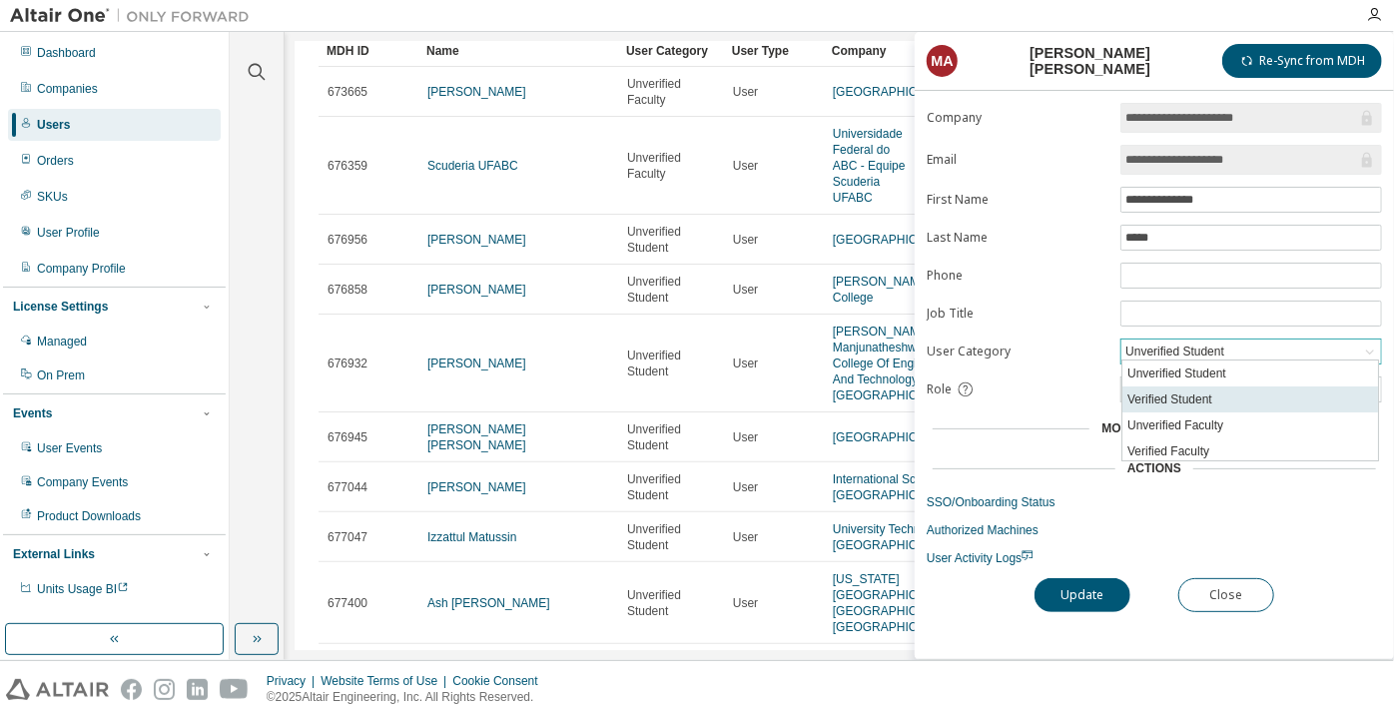
click at [1161, 396] on li "Verified Student" at bounding box center [1251, 400] width 256 height 26
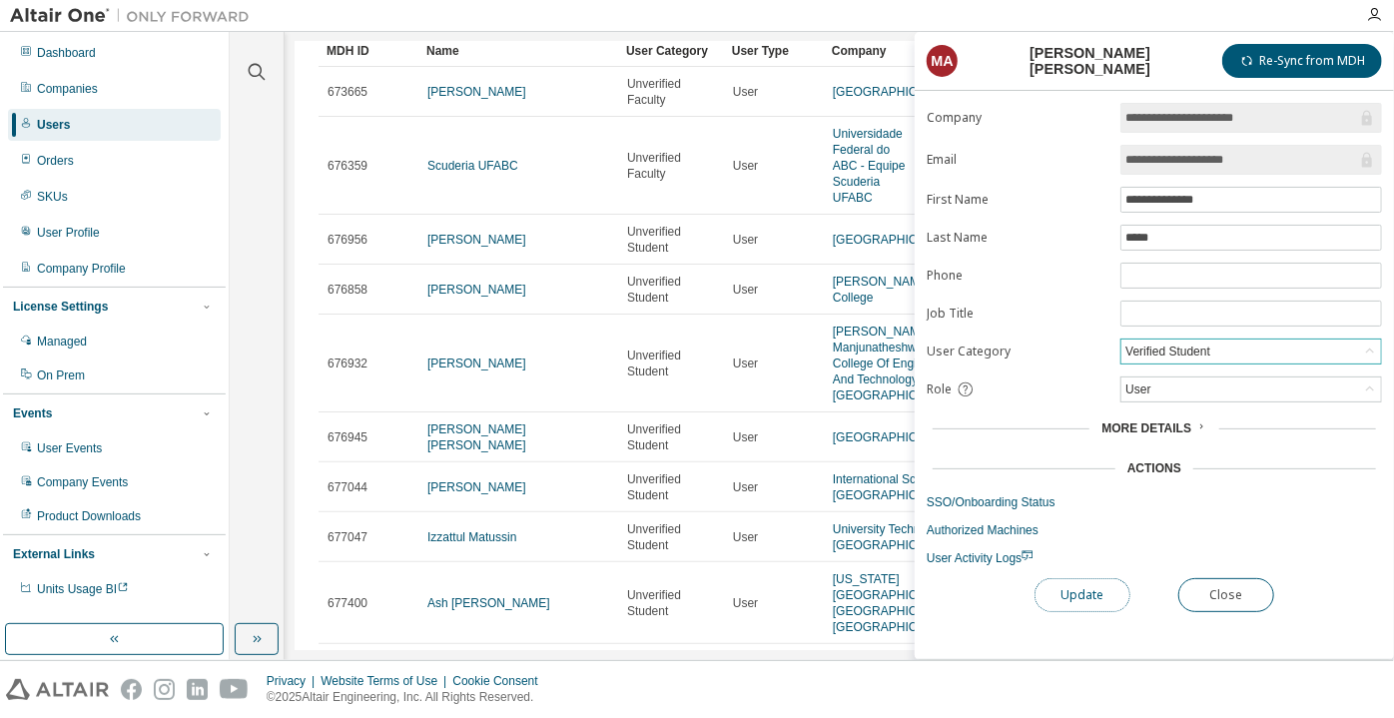
click at [1094, 600] on button "Update" at bounding box center [1083, 595] width 96 height 34
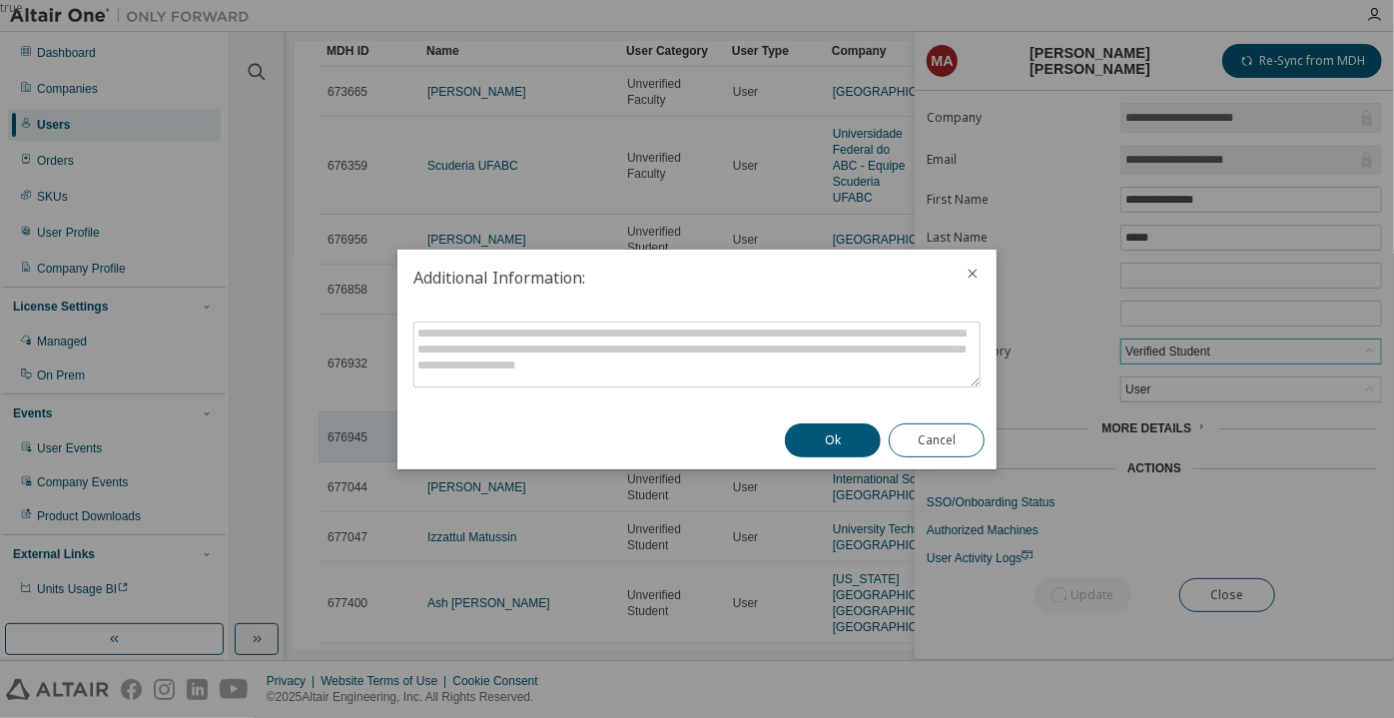
click at [839, 429] on button "Ok" at bounding box center [833, 440] width 96 height 34
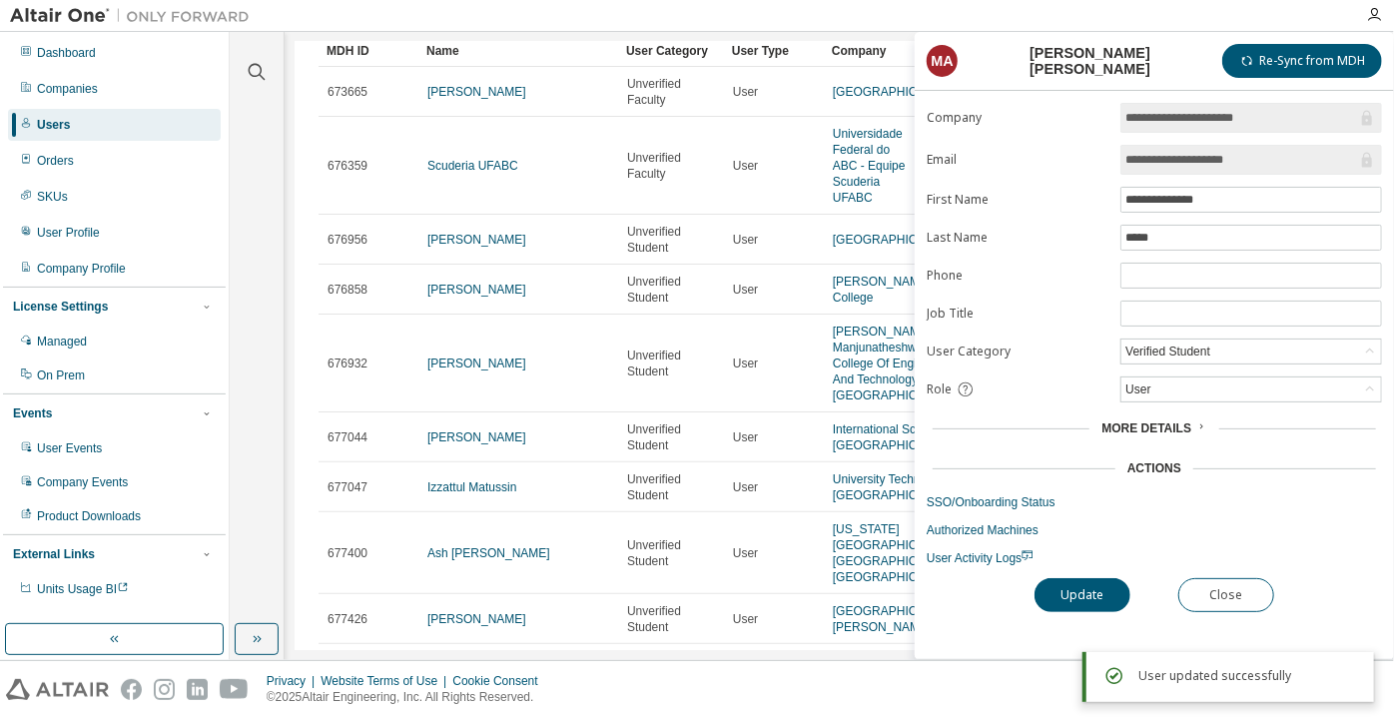
scroll to position [0, 0]
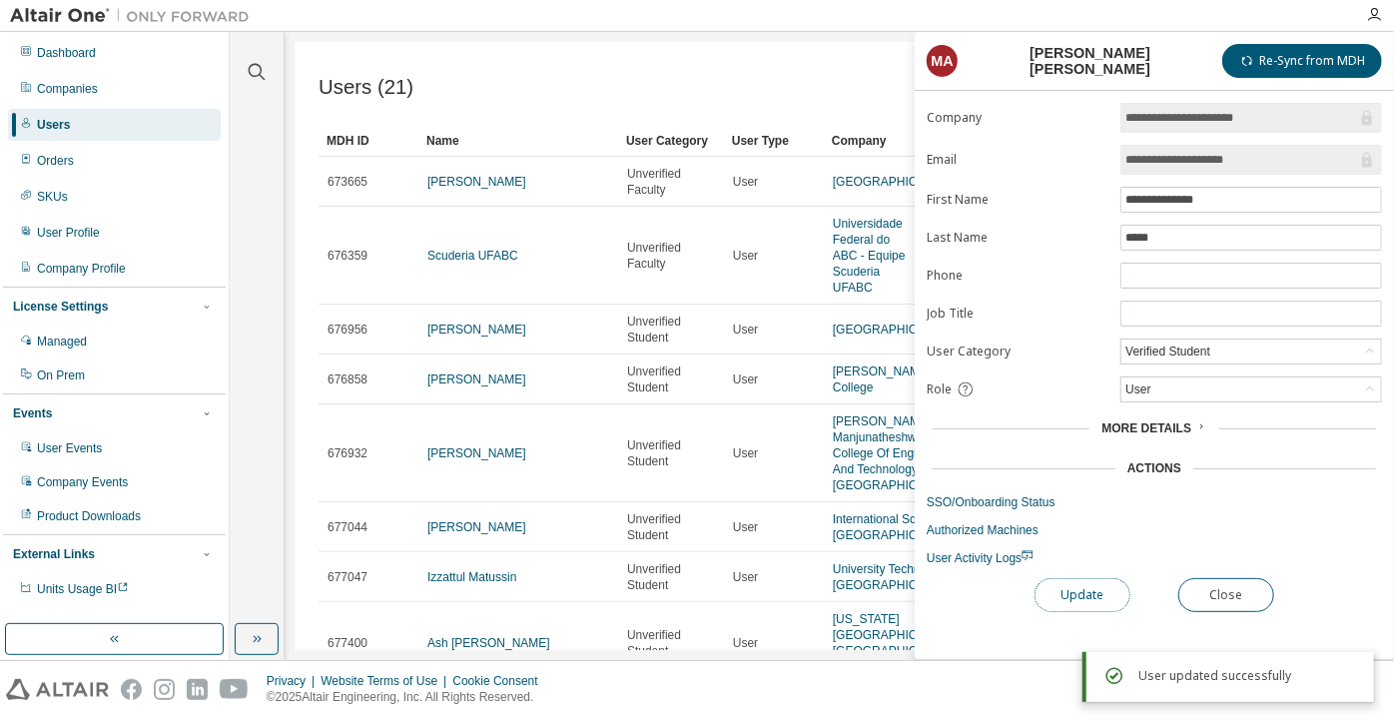
click at [1095, 596] on button "Update" at bounding box center [1083, 595] width 96 height 34
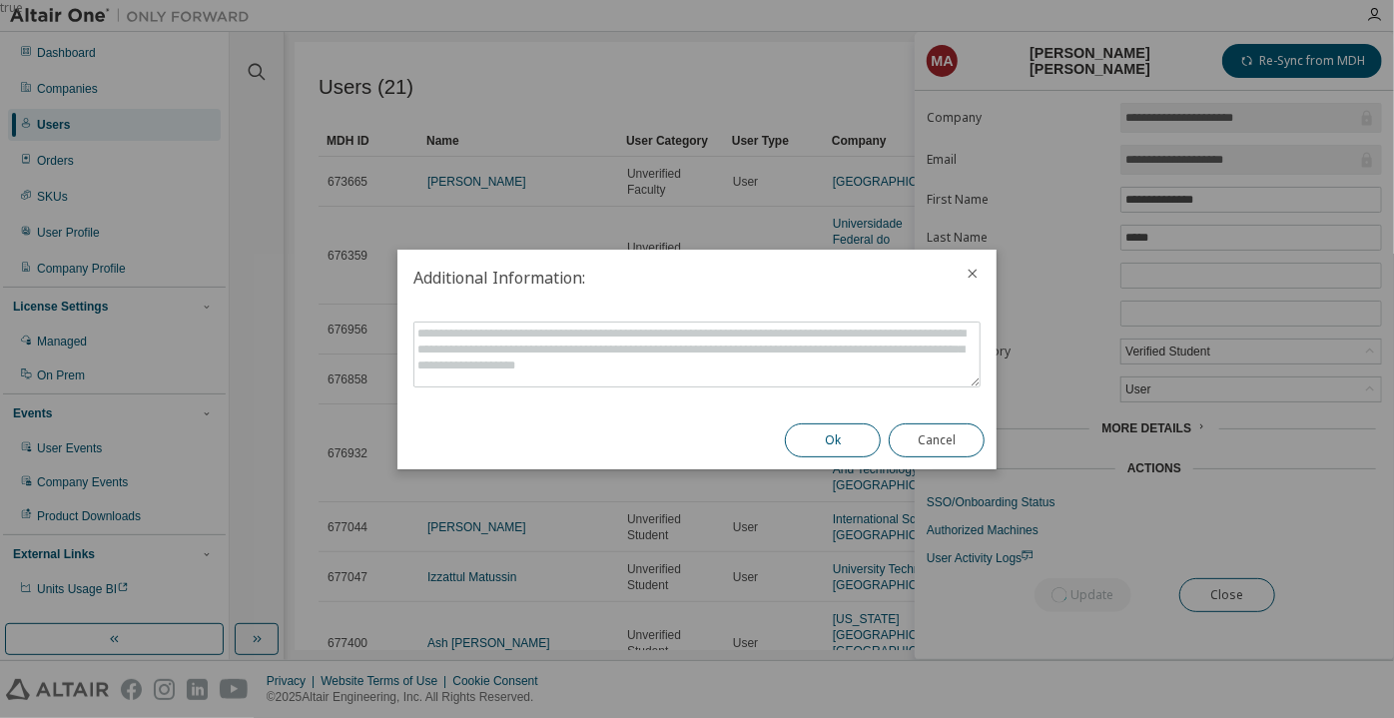
click at [837, 441] on button "Ok" at bounding box center [833, 440] width 96 height 34
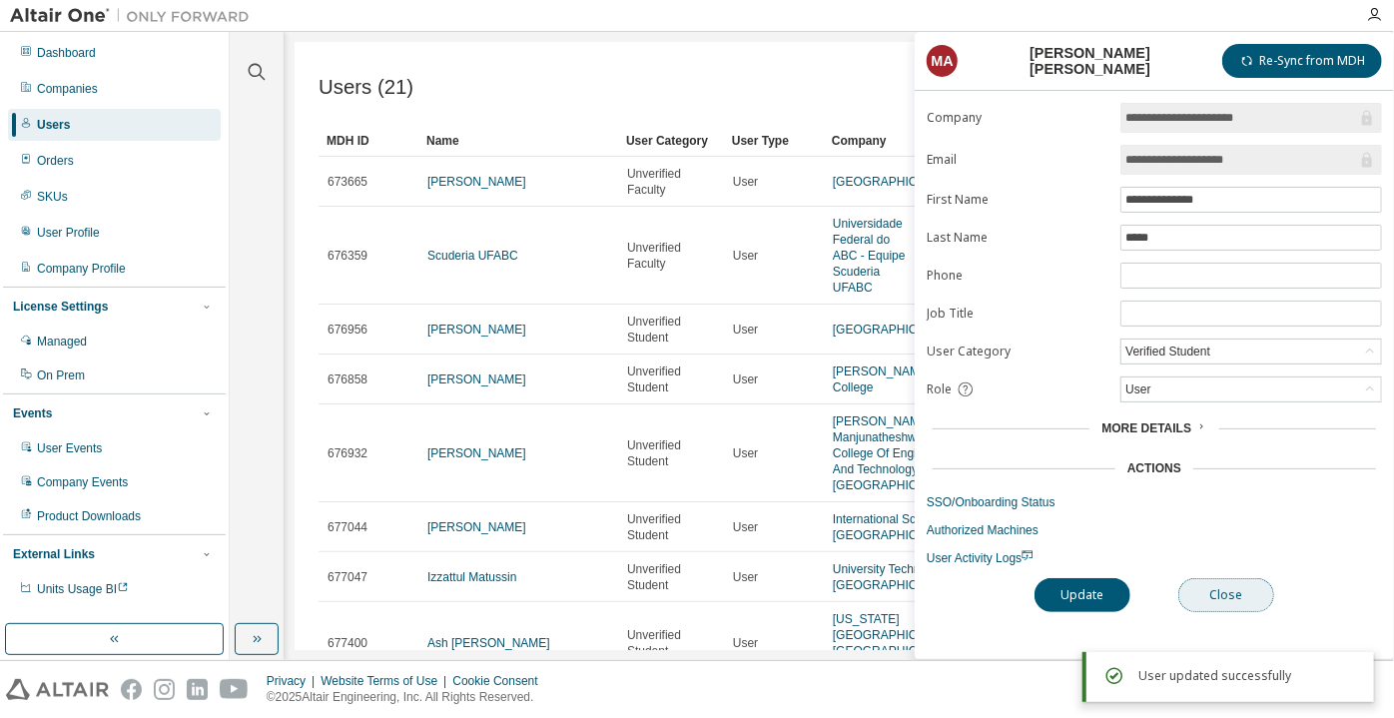
click at [1196, 587] on button "Close" at bounding box center [1226, 595] width 96 height 34
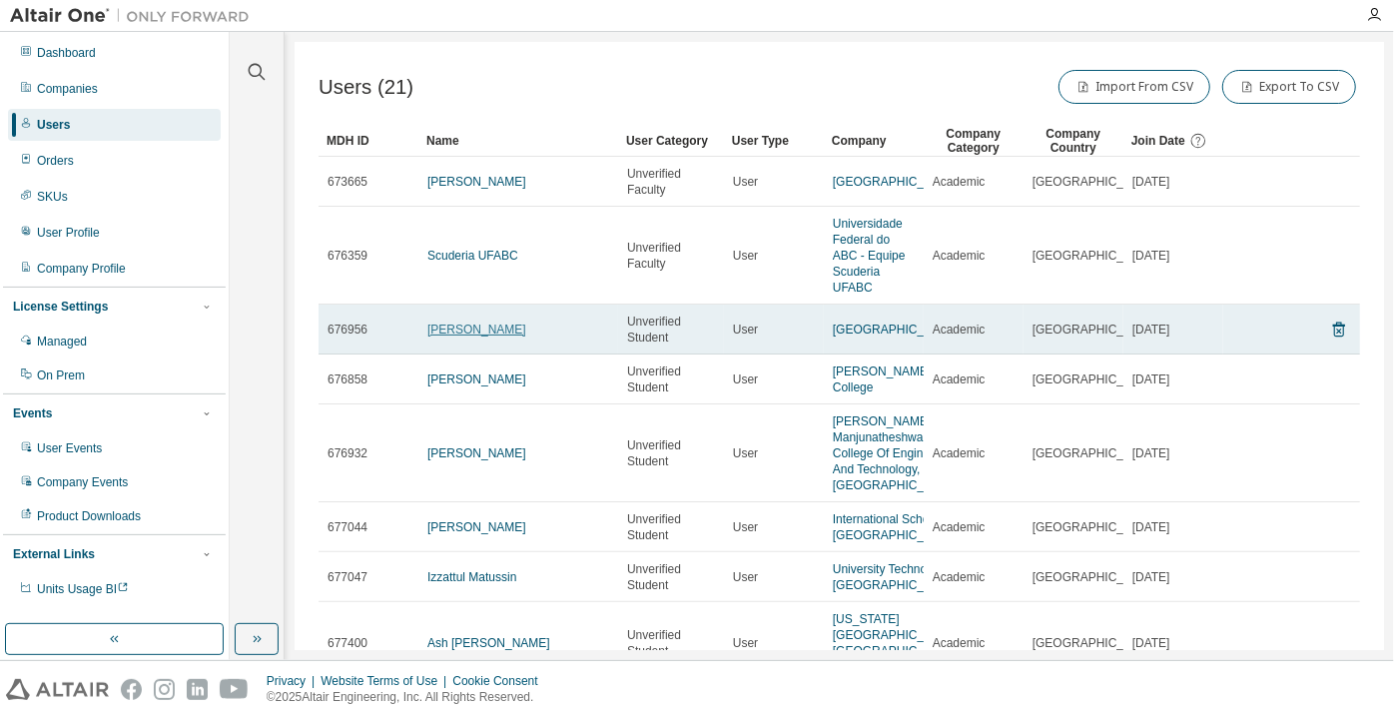
click at [473, 335] on link "Guljar Hussain" at bounding box center [476, 330] width 99 height 14
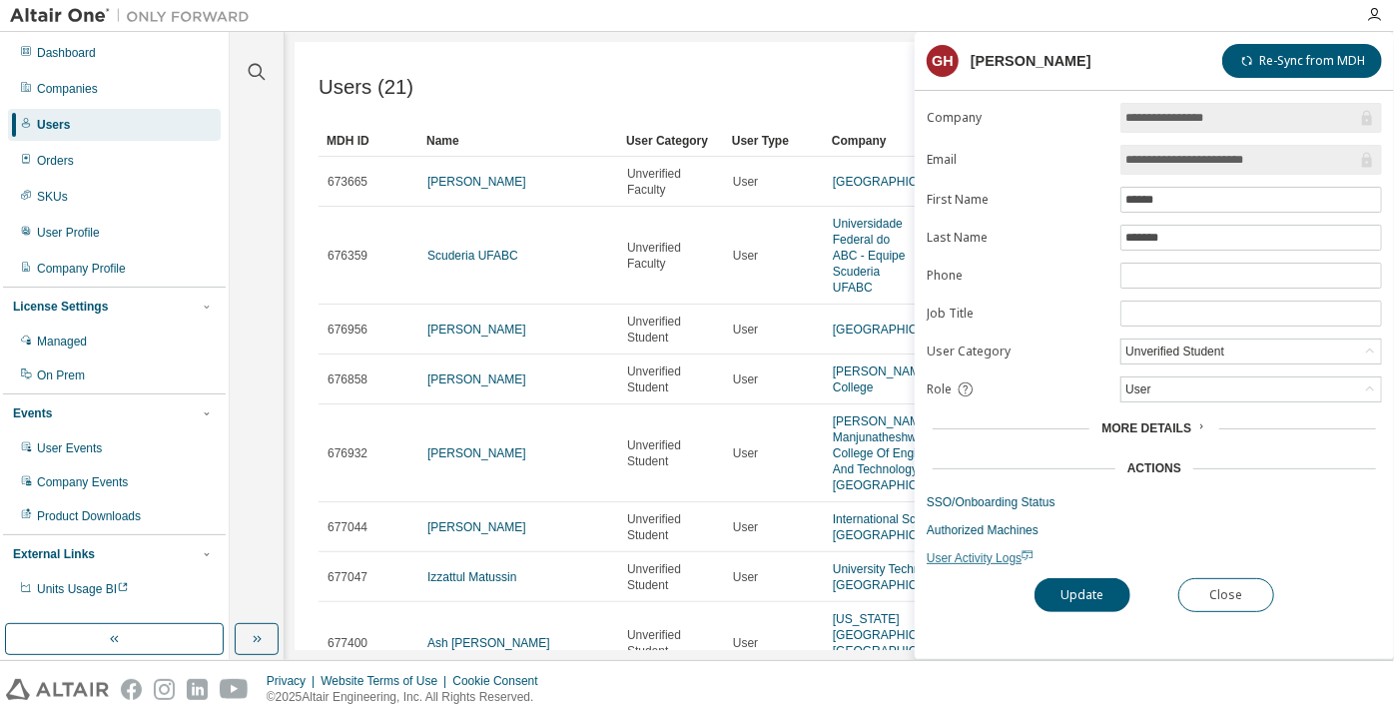
click at [993, 551] on span "User Activity Logs" at bounding box center [980, 558] width 107 height 14
click at [1201, 348] on div "Unverified Student" at bounding box center [1175, 352] width 105 height 22
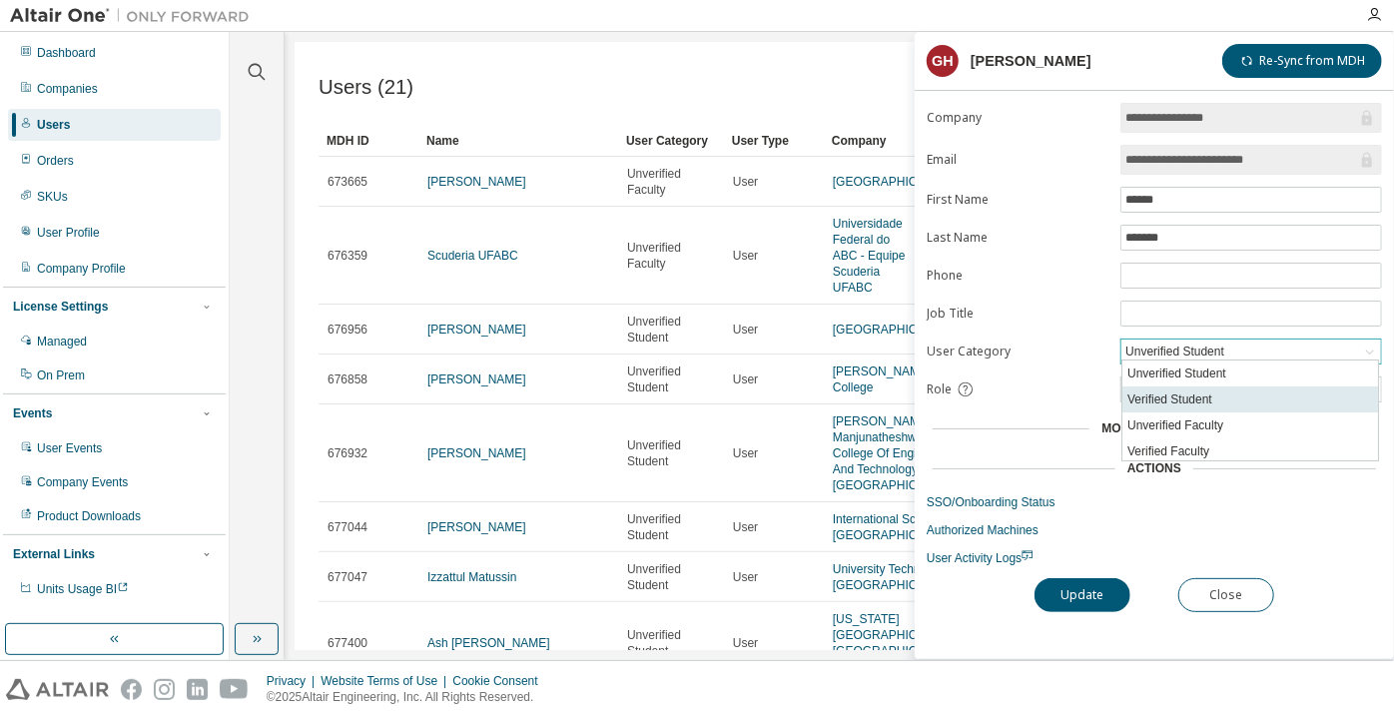
click at [1203, 399] on li "Verified Student" at bounding box center [1251, 400] width 256 height 26
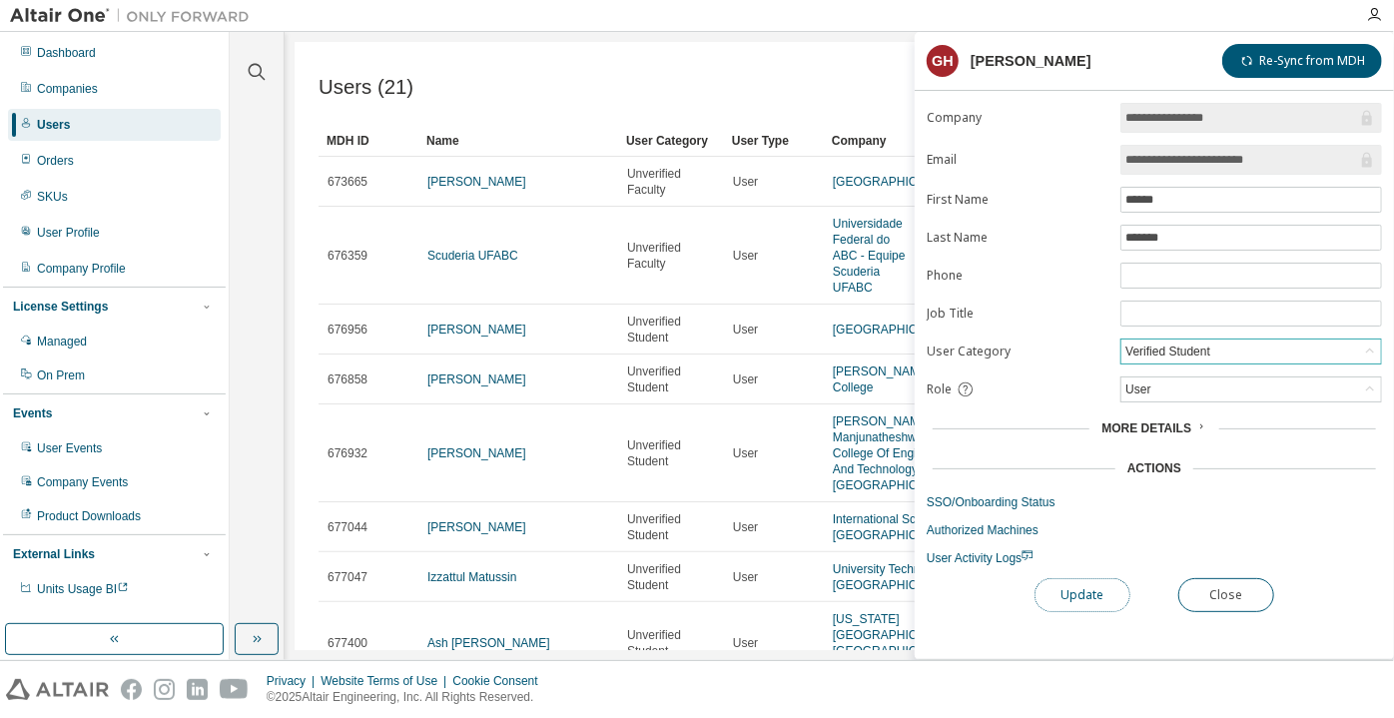
click at [1113, 604] on button "Update" at bounding box center [1083, 595] width 96 height 34
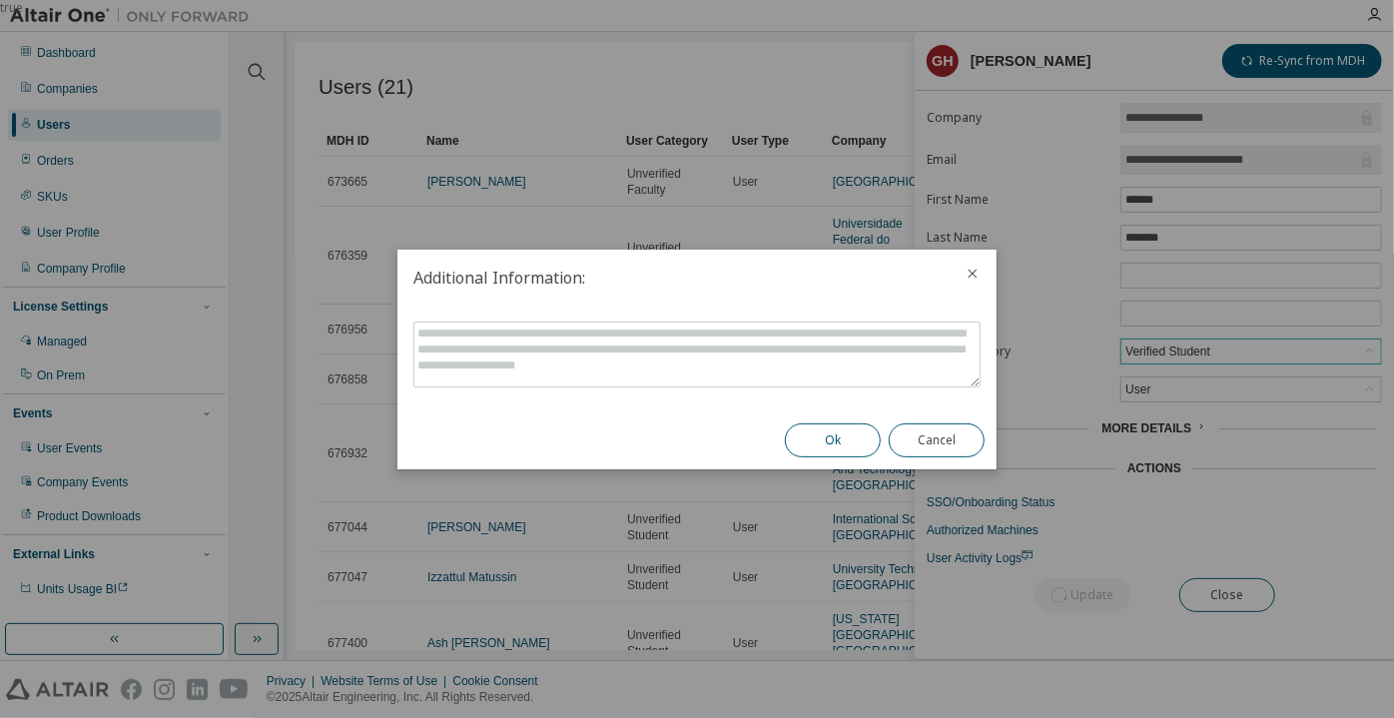
click at [836, 441] on button "Ok" at bounding box center [833, 440] width 96 height 34
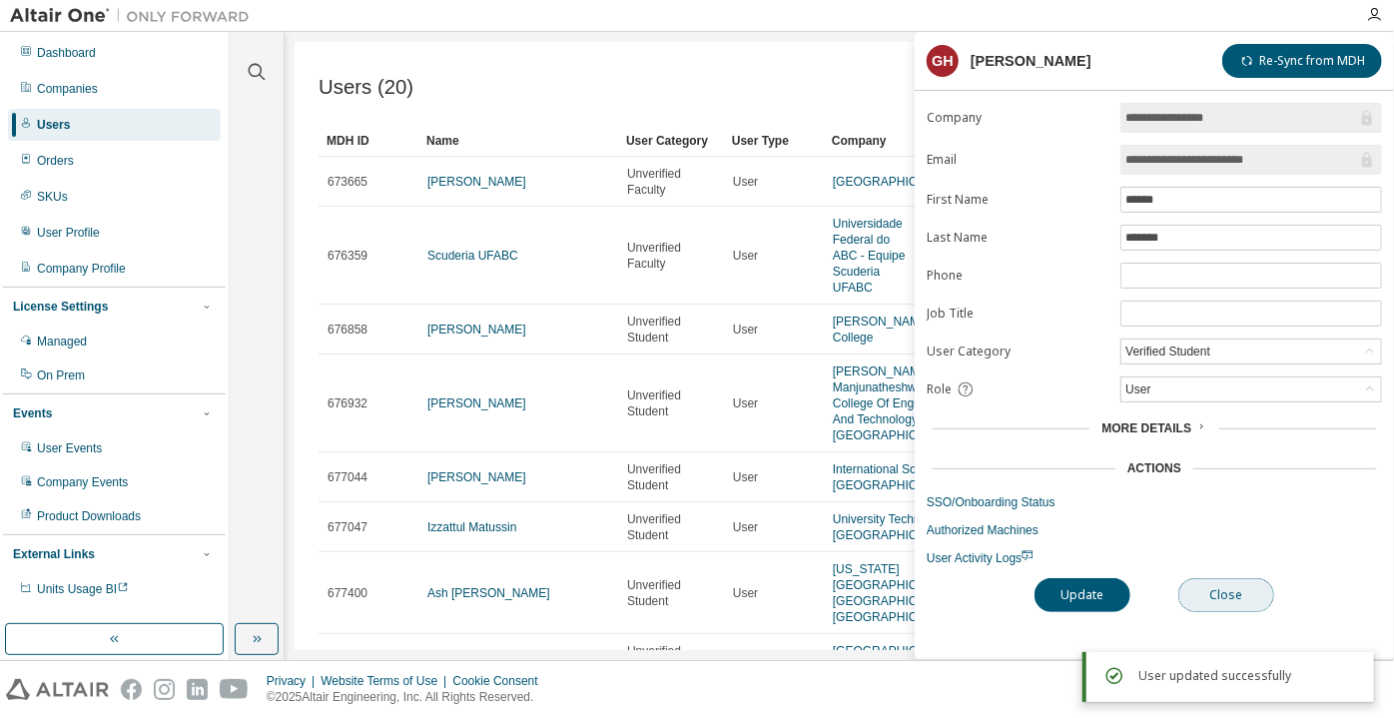
click at [1221, 593] on button "Close" at bounding box center [1226, 595] width 96 height 34
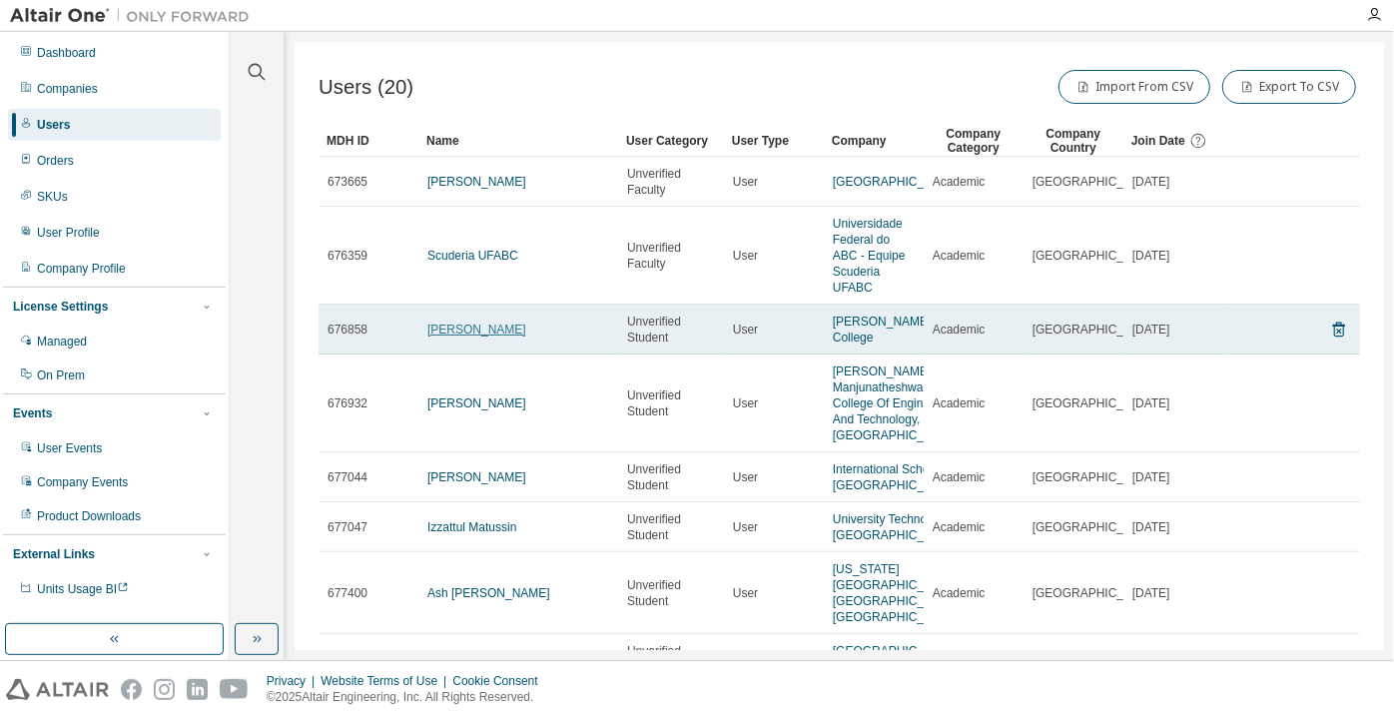
click at [433, 334] on link "James Brand" at bounding box center [476, 330] width 99 height 14
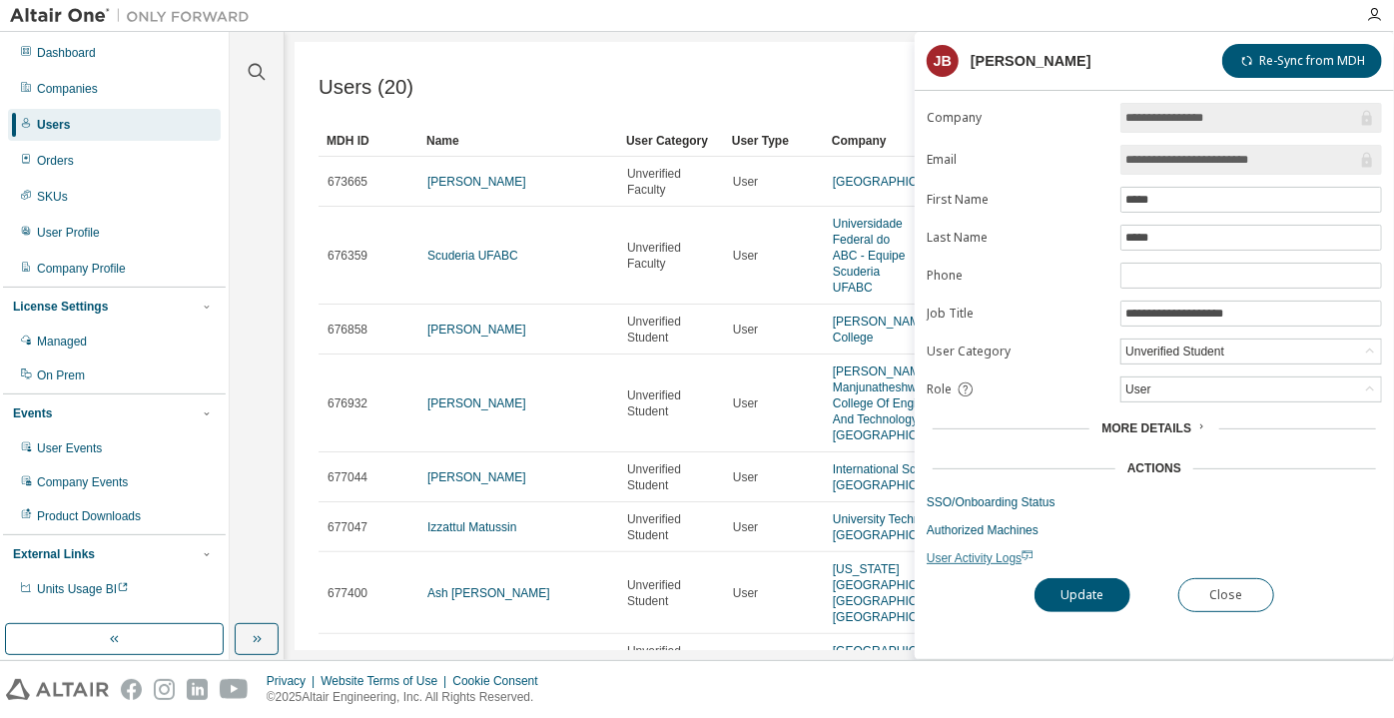
click at [969, 553] on span "User Activity Logs" at bounding box center [980, 558] width 107 height 14
click at [1190, 349] on div "Unverified Student" at bounding box center [1175, 352] width 105 height 22
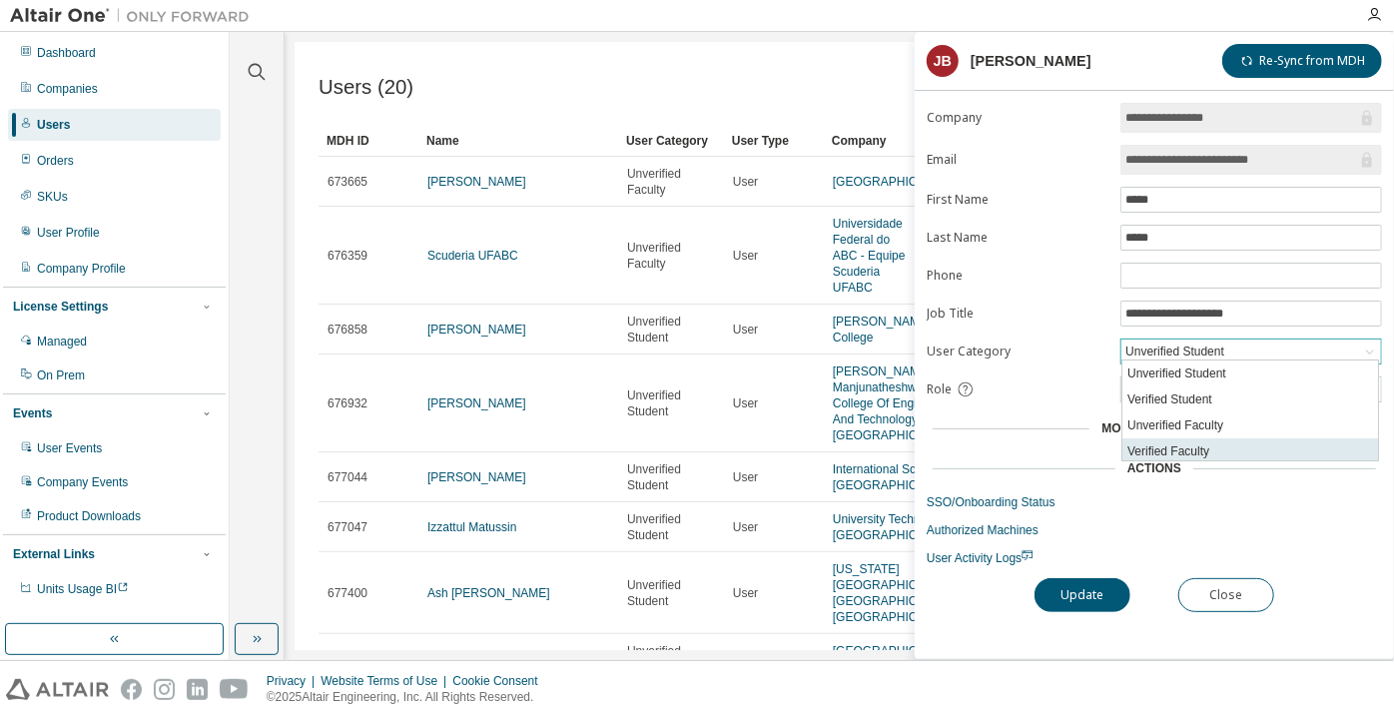
click at [1197, 458] on li "Verified Faculty" at bounding box center [1251, 451] width 256 height 26
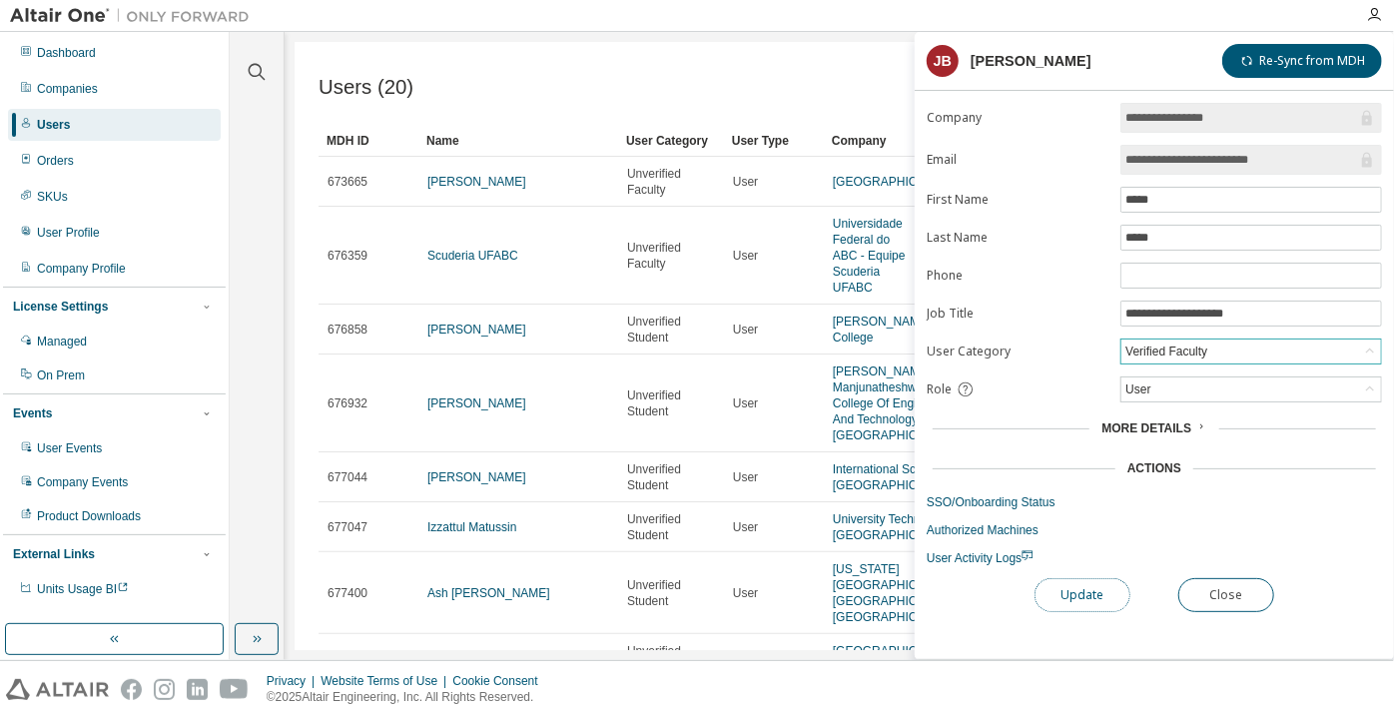
click at [1097, 589] on button "Update" at bounding box center [1083, 595] width 96 height 34
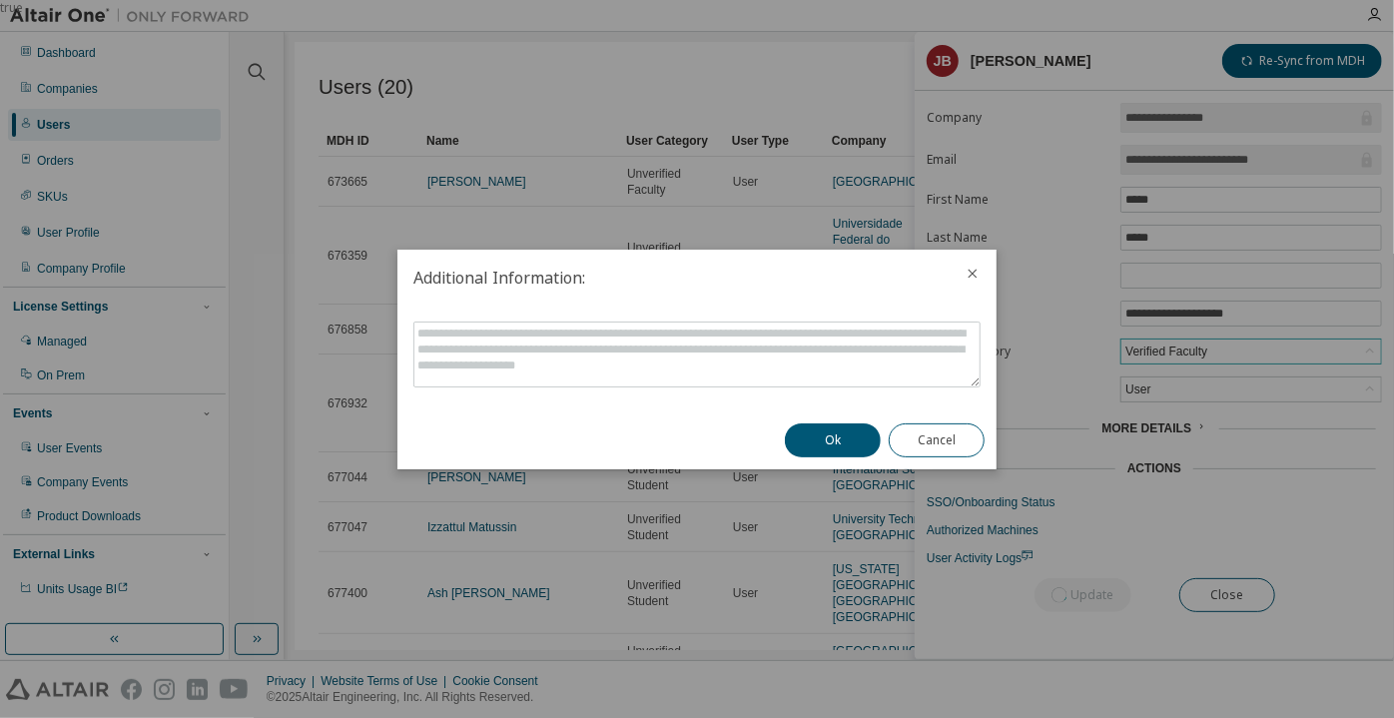
click at [846, 422] on div "Ok Cancel" at bounding box center [885, 440] width 224 height 58
click at [850, 446] on button "Ok" at bounding box center [833, 440] width 96 height 34
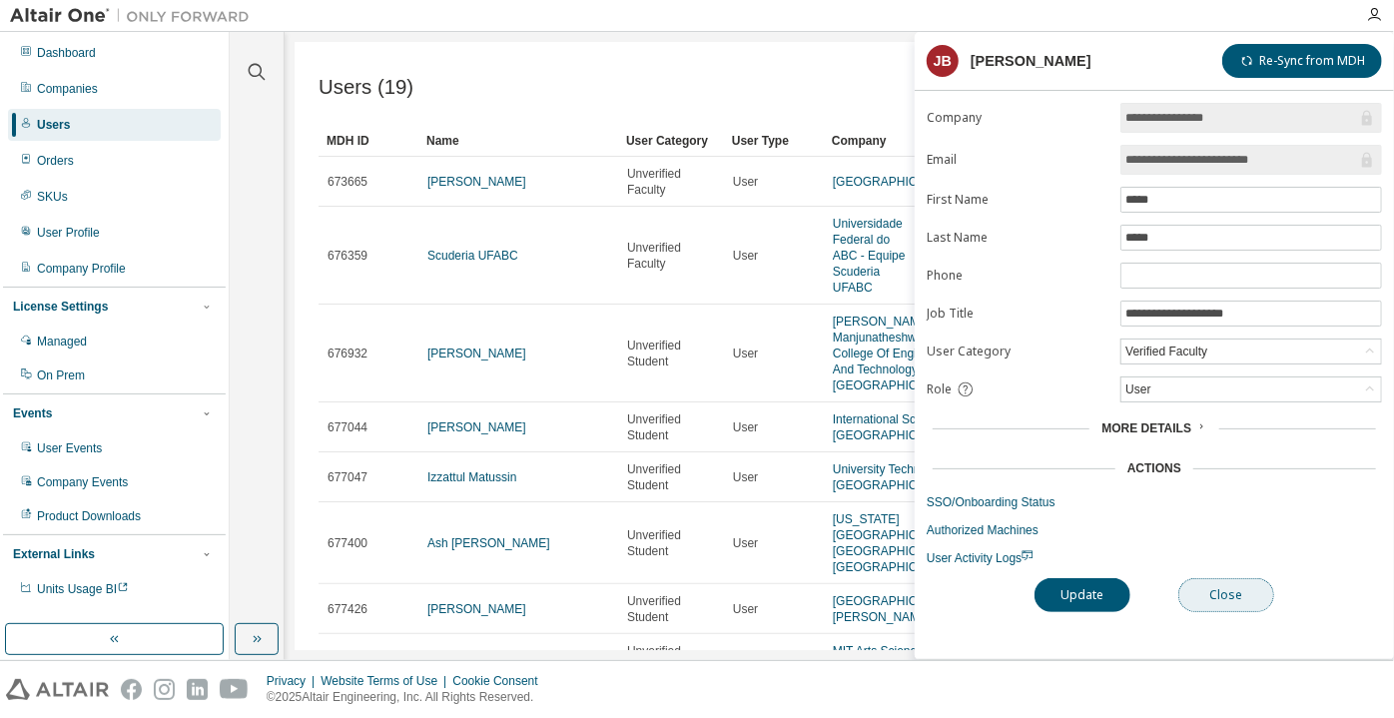
click at [1212, 581] on button "Close" at bounding box center [1226, 595] width 96 height 34
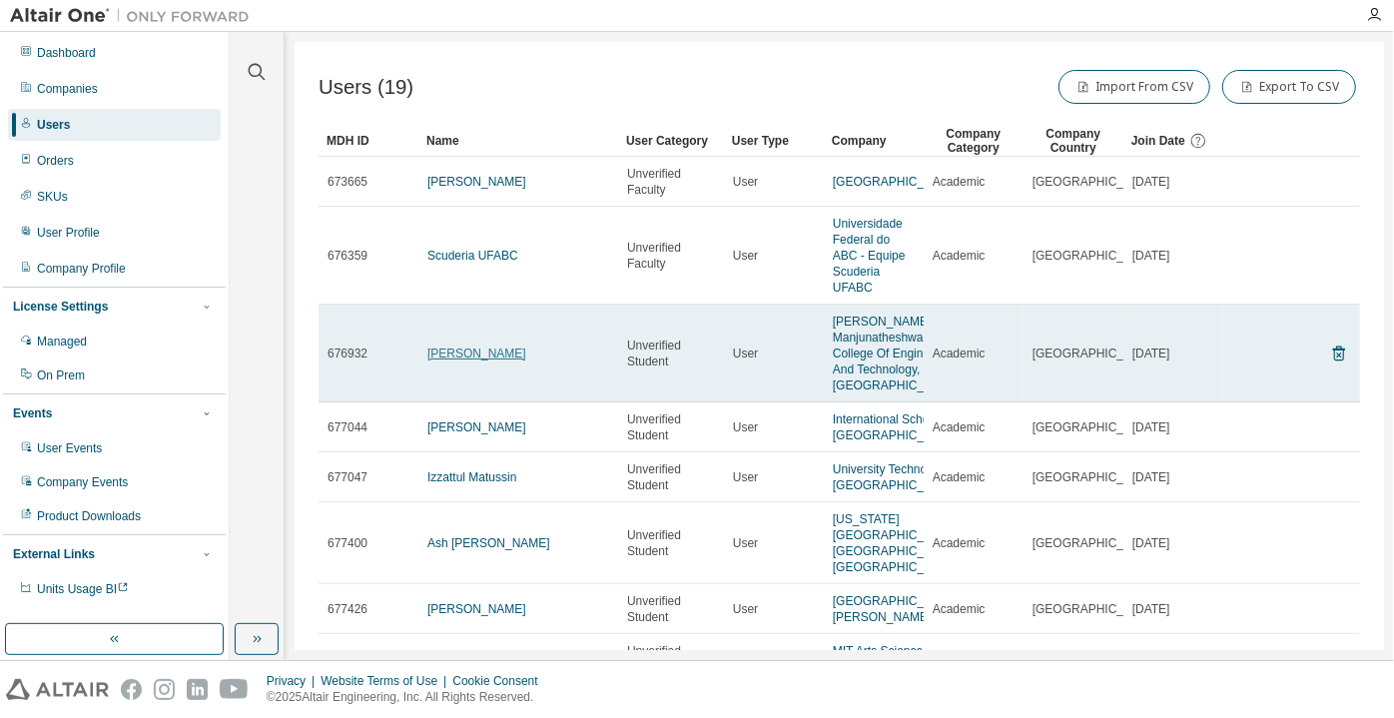
click at [462, 359] on link "GOUTAM Bagalkoti" at bounding box center [476, 354] width 99 height 14
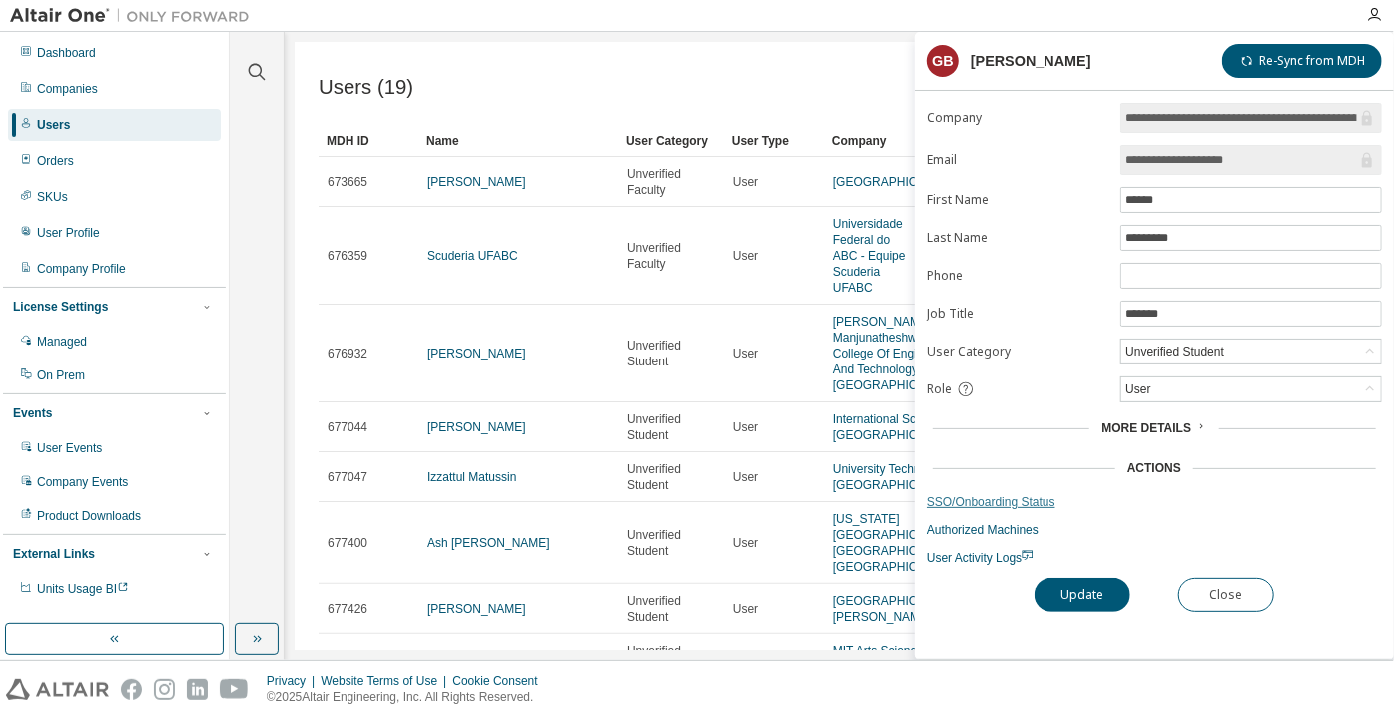
click at [1014, 494] on link "SSO/Onboarding Status" at bounding box center [1154, 502] width 455 height 16
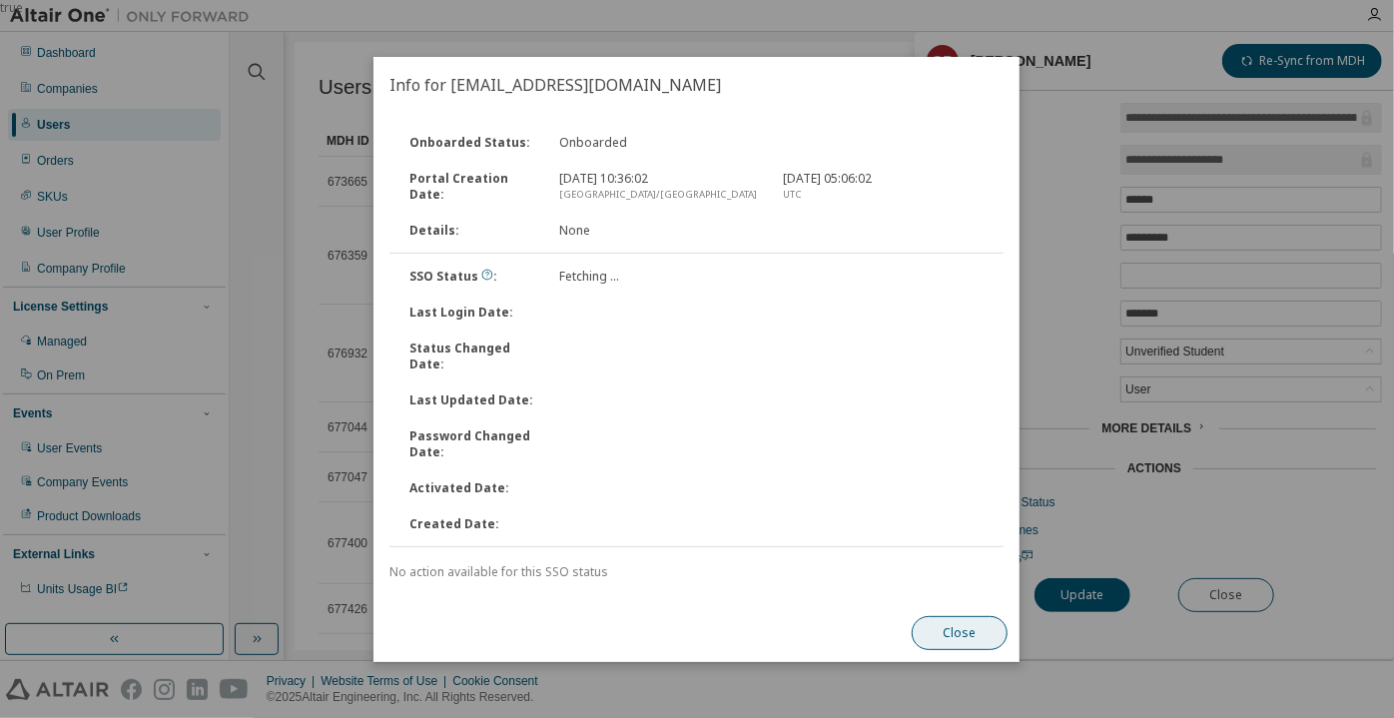
click at [942, 625] on button "Close" at bounding box center [961, 633] width 96 height 34
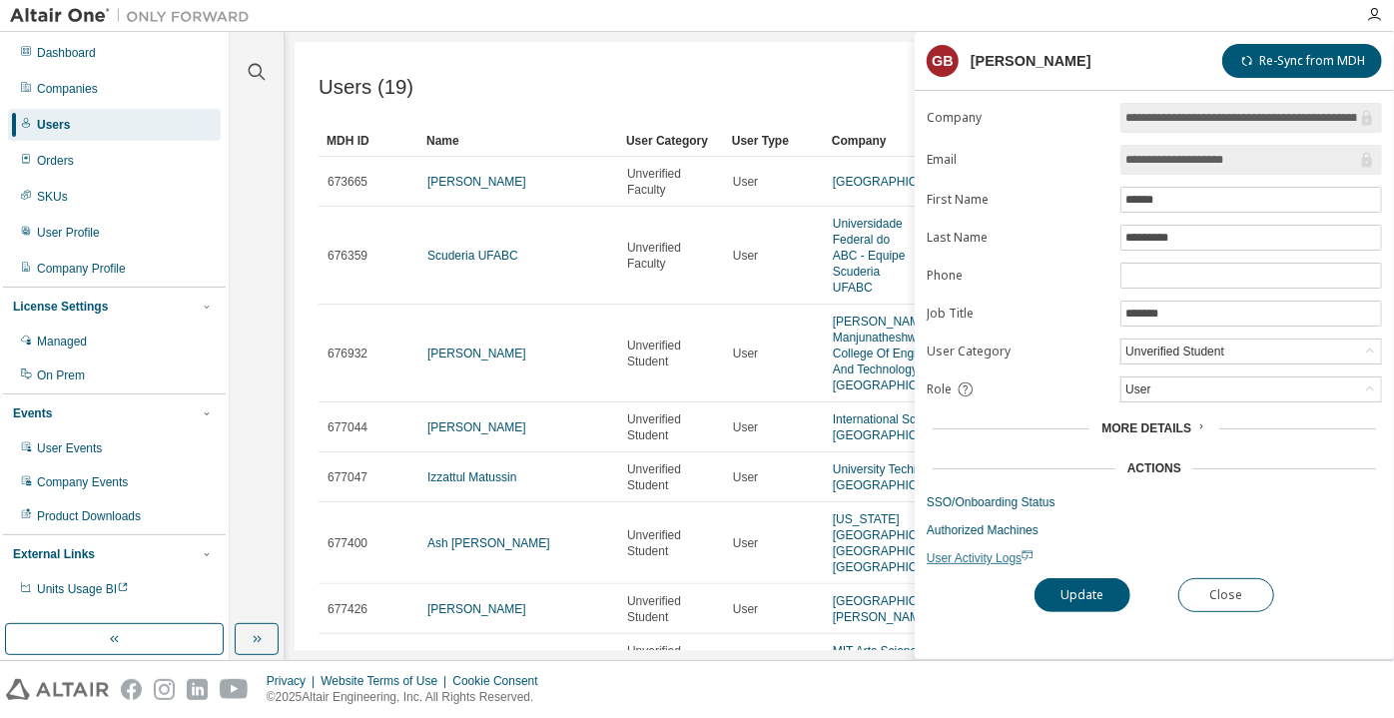
click at [990, 551] on span "User Activity Logs" at bounding box center [980, 558] width 107 height 14
click at [1200, 341] on div "Unverified Student" at bounding box center [1175, 352] width 105 height 22
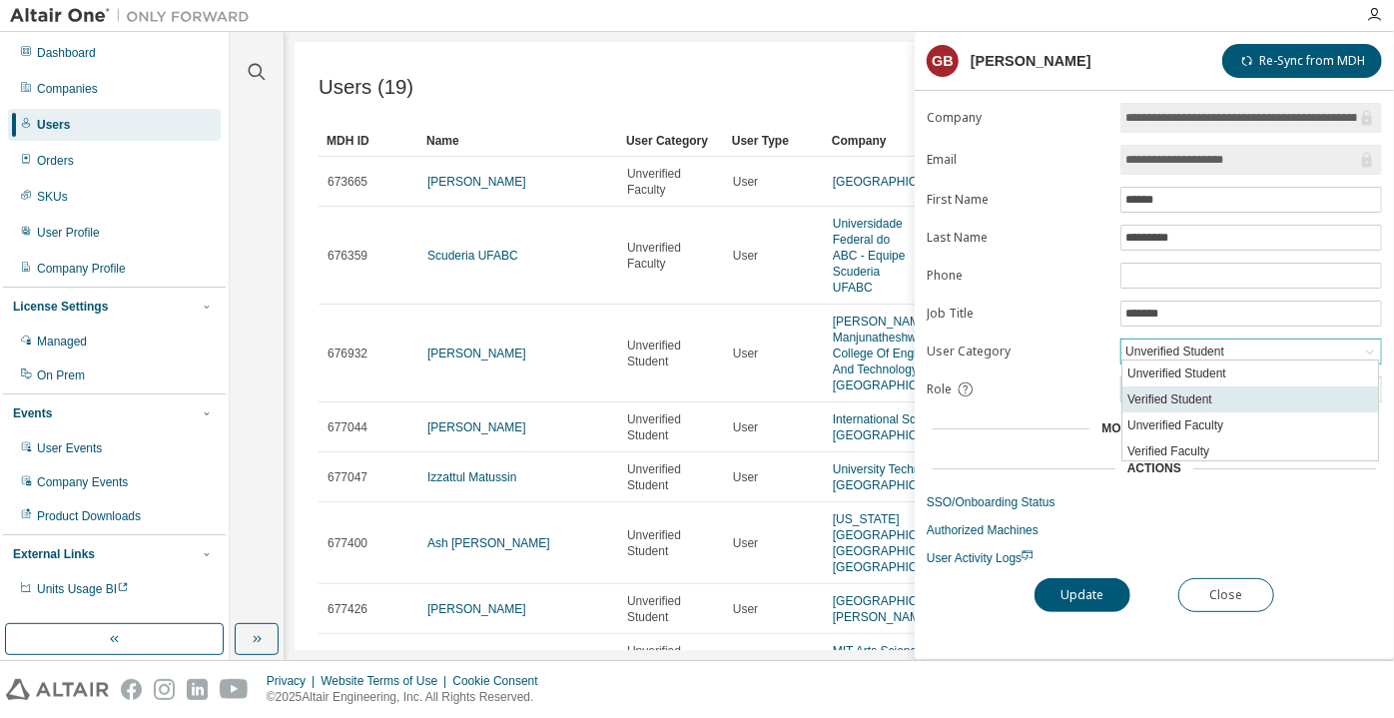
click at [1183, 408] on li "Verified Student" at bounding box center [1251, 400] width 256 height 26
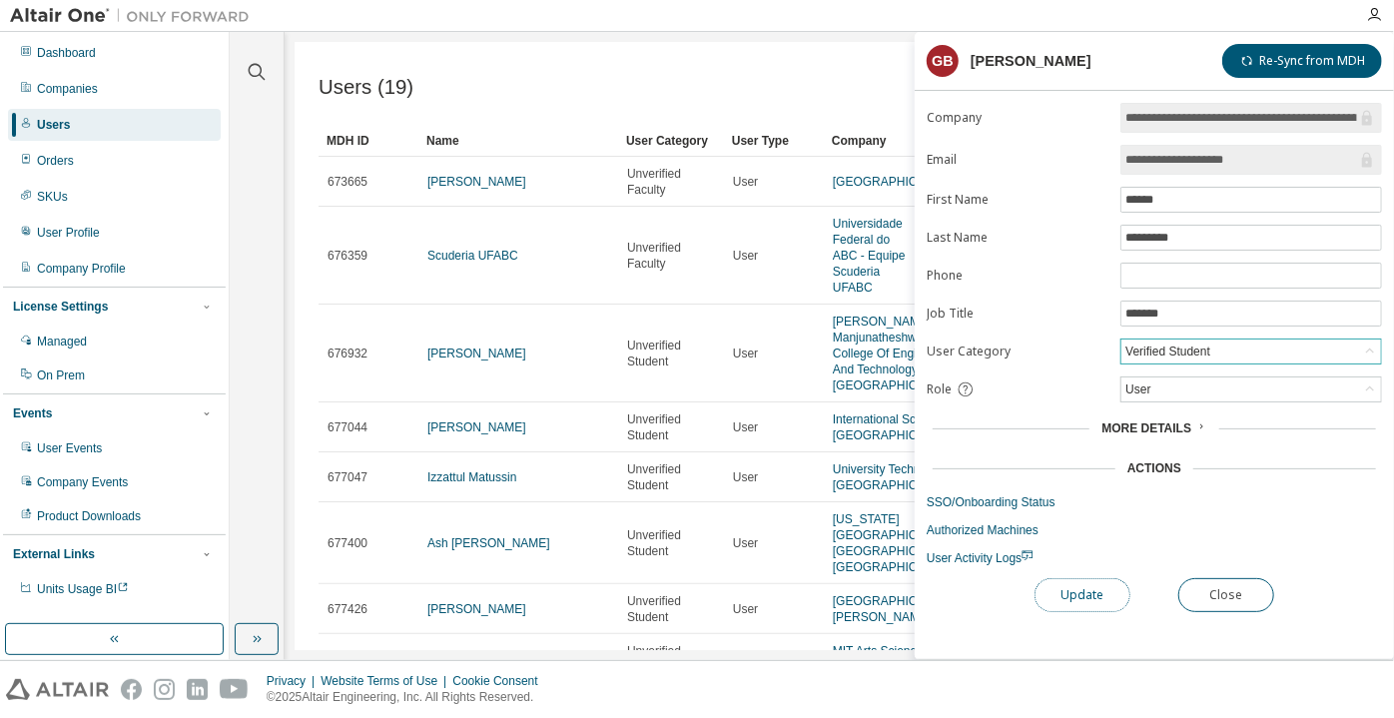
click at [1106, 587] on button "Update" at bounding box center [1083, 595] width 96 height 34
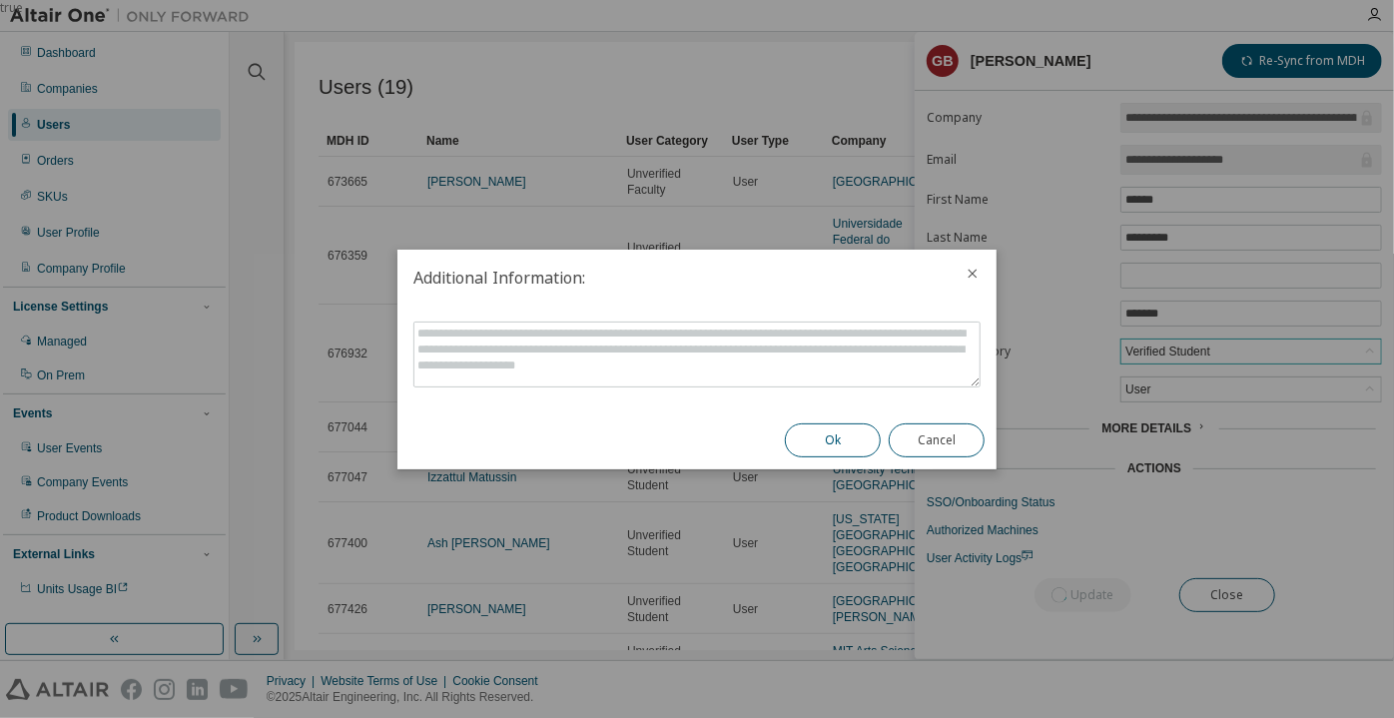
click at [864, 438] on button "Ok" at bounding box center [833, 440] width 96 height 34
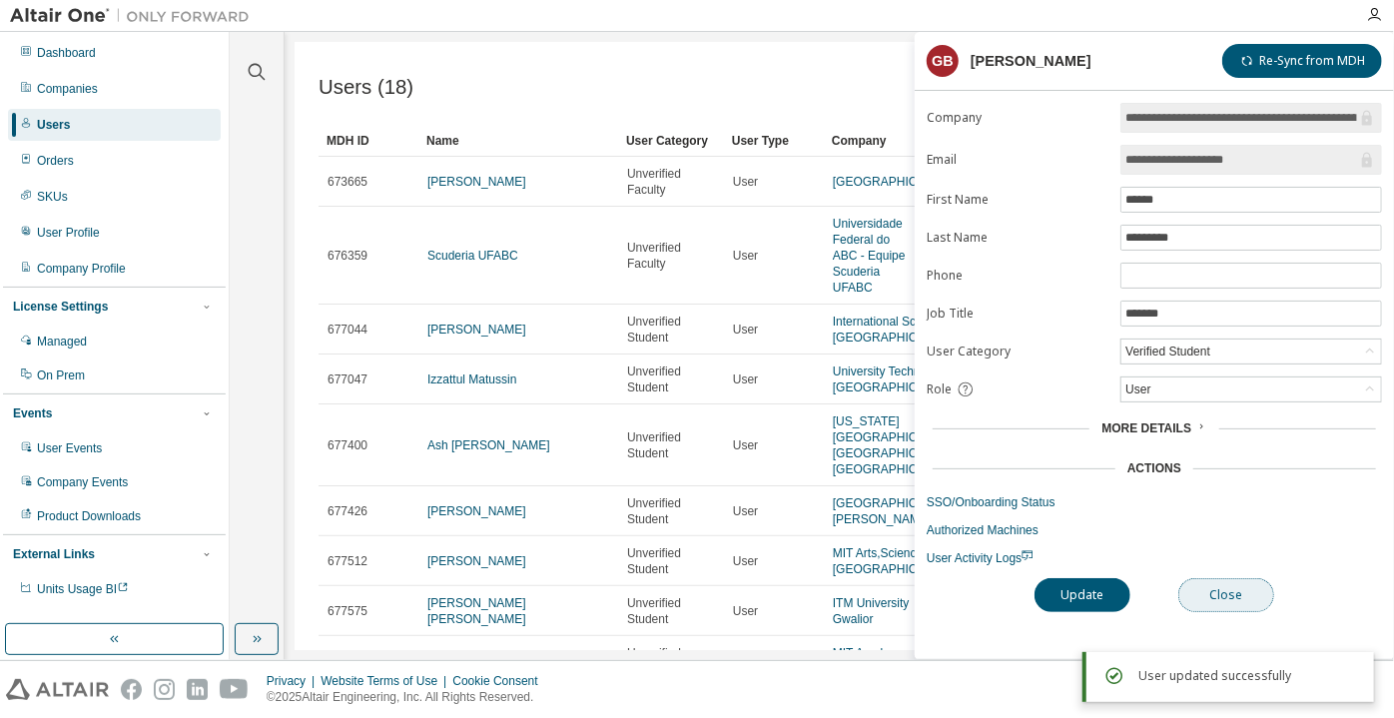
click at [1234, 594] on button "Close" at bounding box center [1226, 595] width 96 height 34
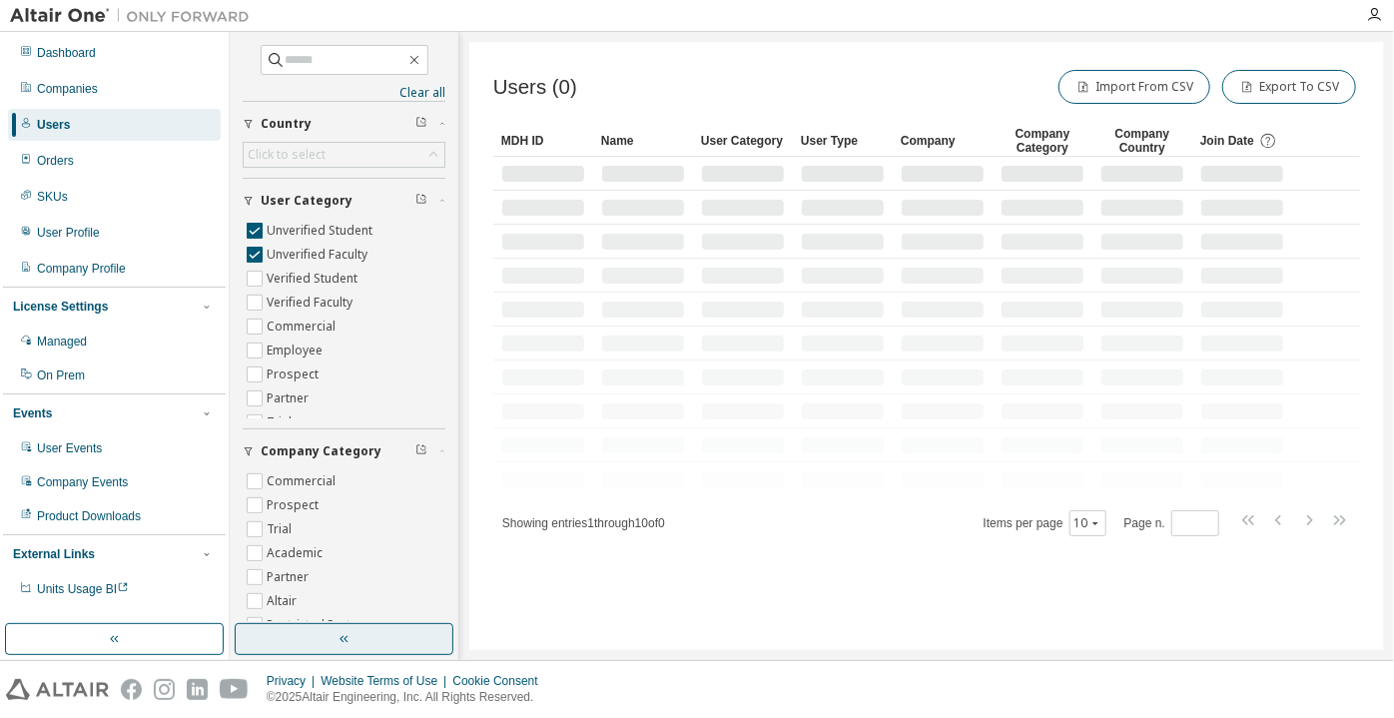
click at [322, 641] on button "button" at bounding box center [344, 639] width 219 height 32
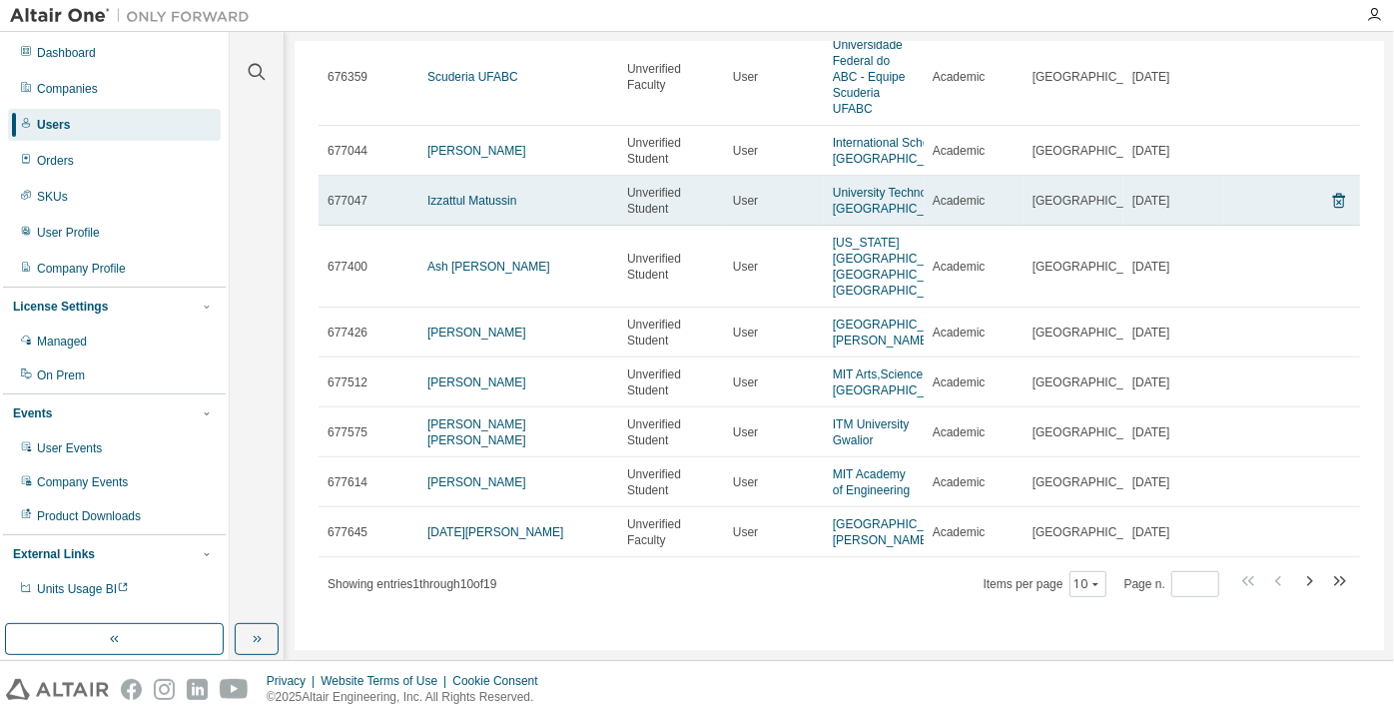
scroll to position [289, 0]
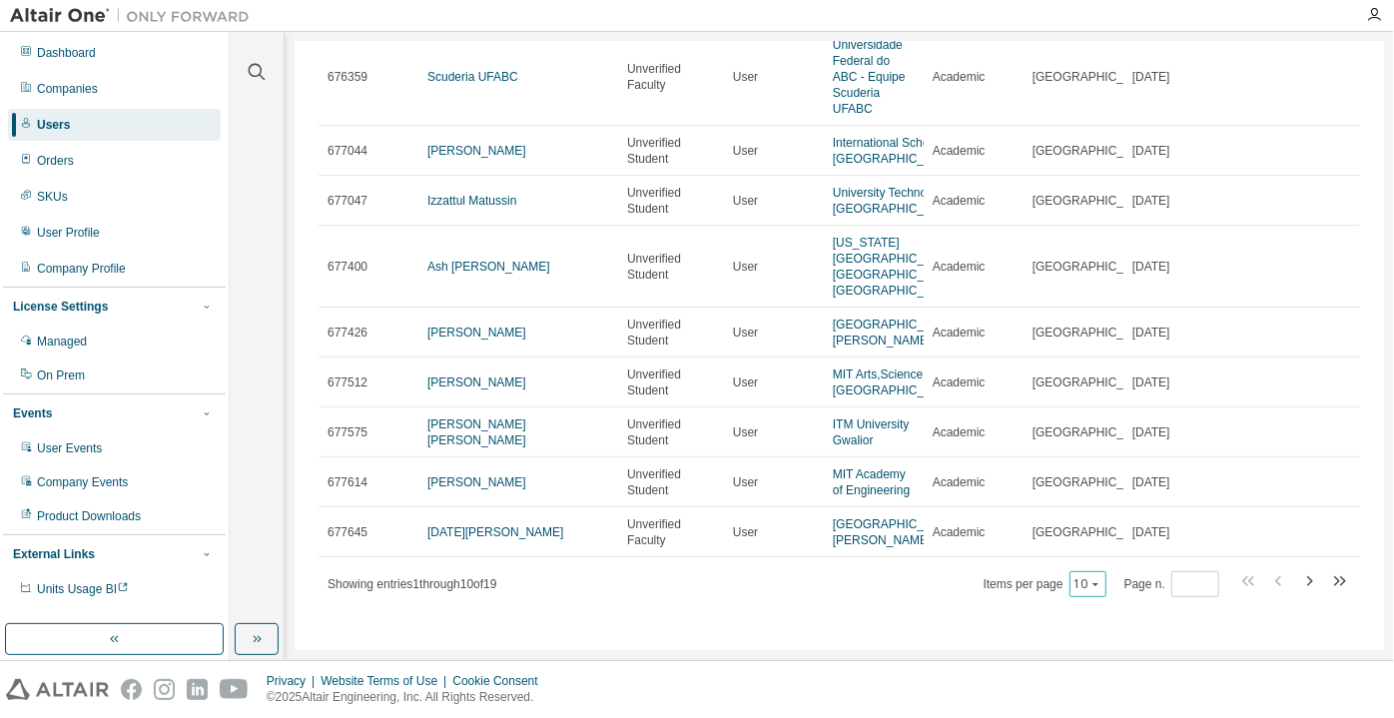
click at [1077, 590] on button "10" at bounding box center [1088, 584] width 27 height 16
click at [1057, 553] on div "100" at bounding box center [1083, 558] width 160 height 24
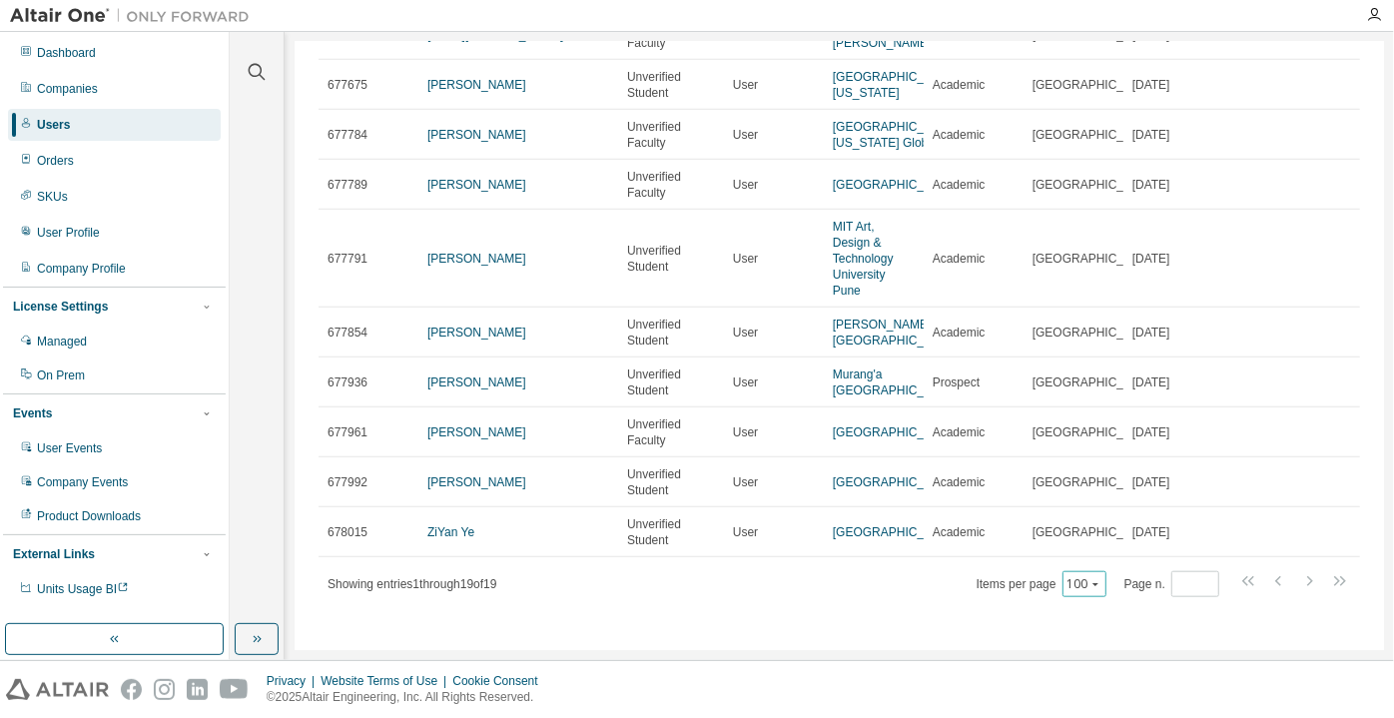
scroll to position [818, 0]
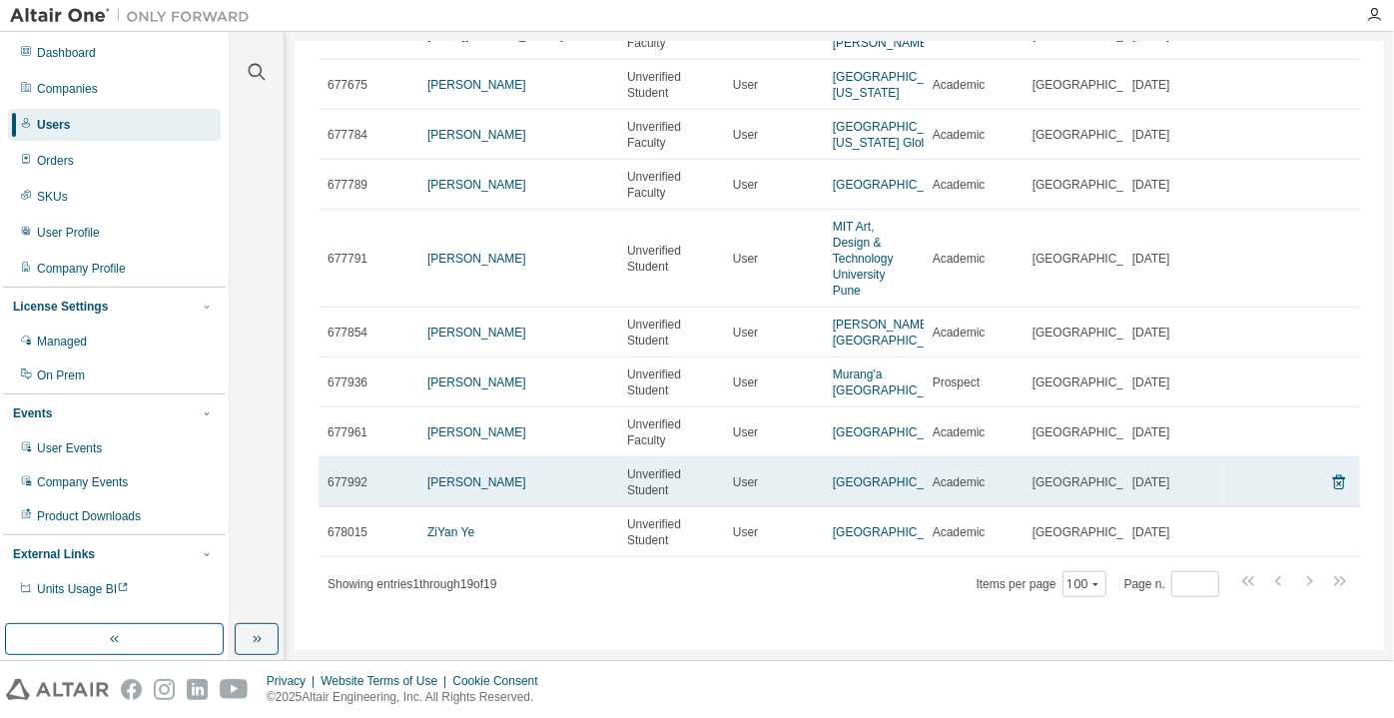
click at [663, 476] on span "Unverified Student" at bounding box center [671, 482] width 88 height 32
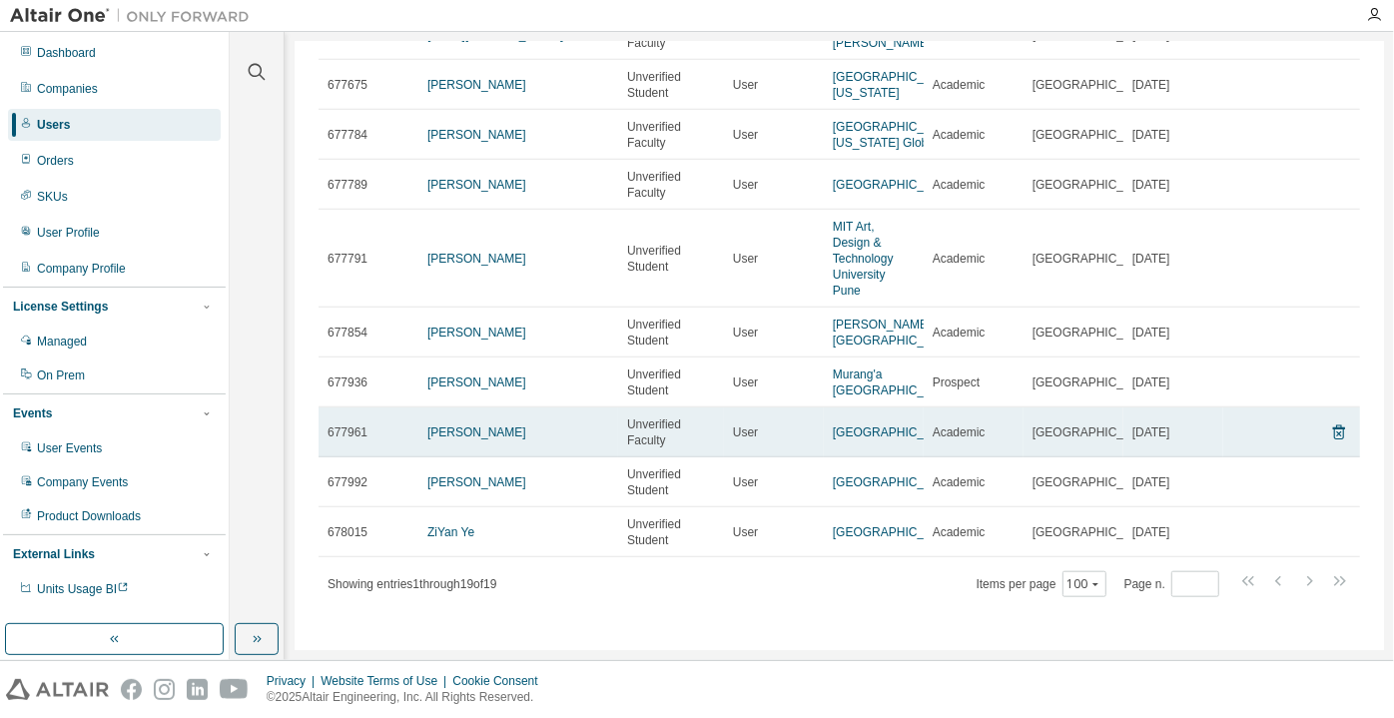
click at [657, 423] on span "Unverified Faculty" at bounding box center [671, 432] width 88 height 32
click at [463, 425] on link "[PERSON_NAME]" at bounding box center [476, 432] width 99 height 14
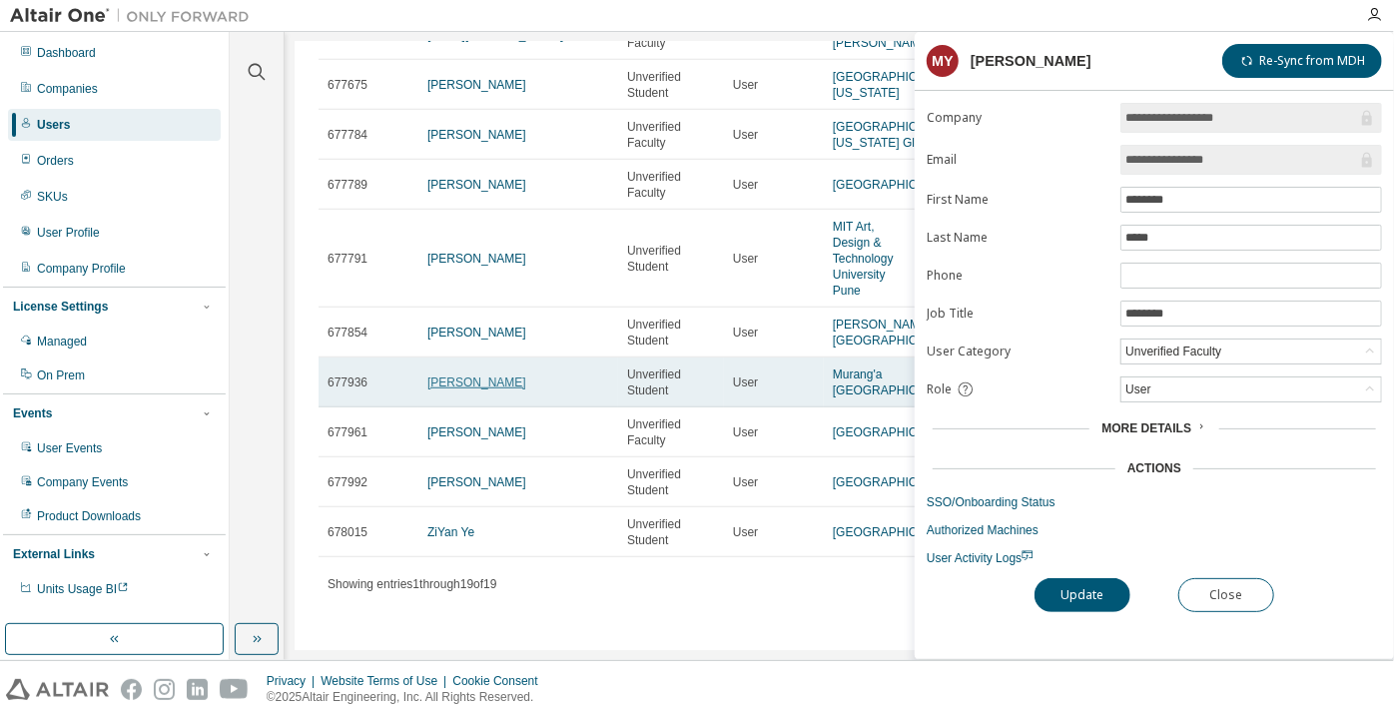
click at [473, 376] on link "[PERSON_NAME]" at bounding box center [476, 383] width 99 height 14
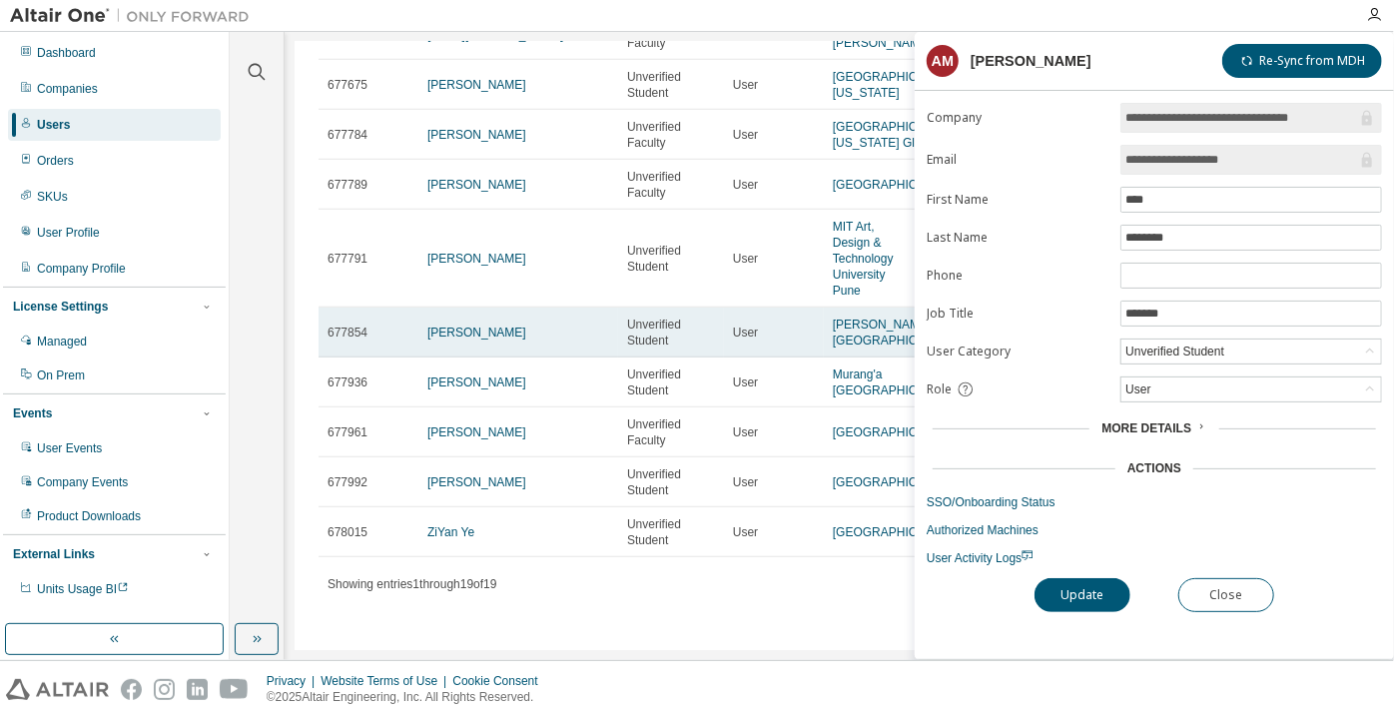
click at [473, 311] on td "clarencee goh" at bounding box center [518, 333] width 200 height 50
click at [473, 326] on link "clarencee goh" at bounding box center [476, 333] width 99 height 14
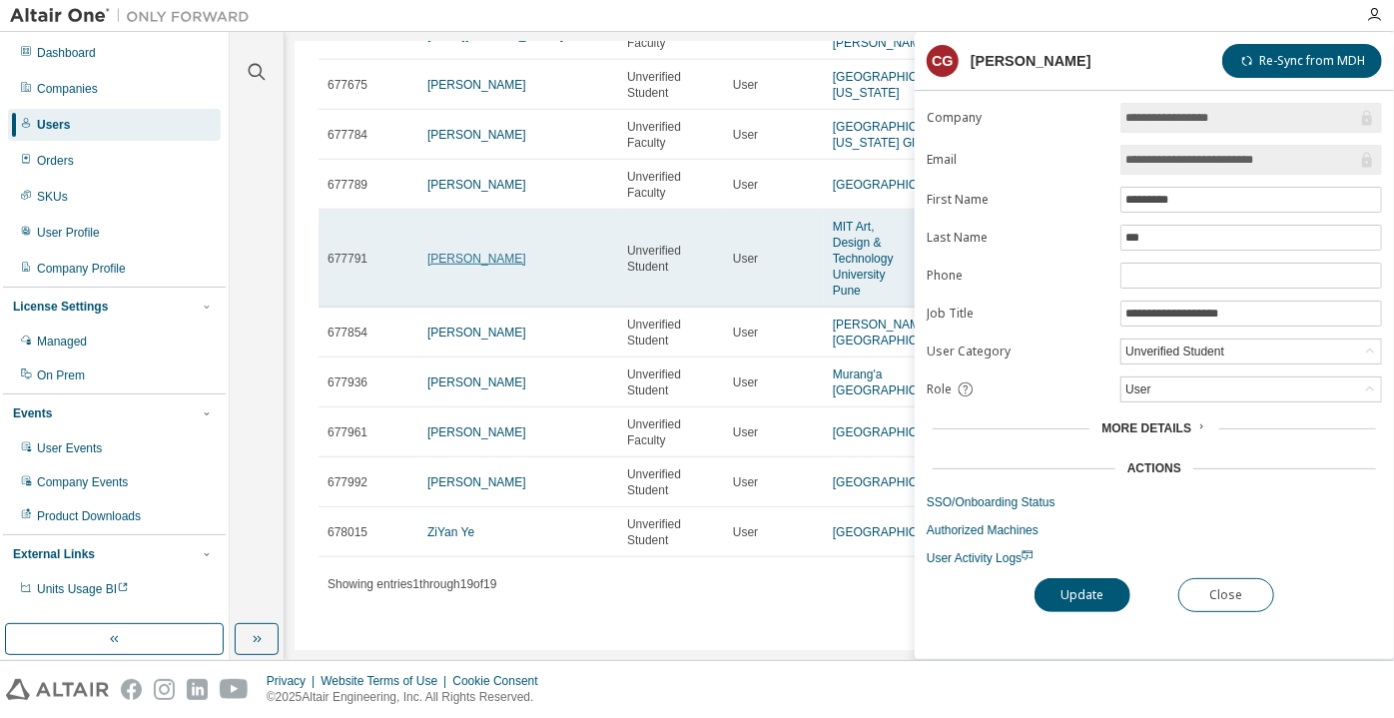
click at [484, 252] on link "Monique Ludwig" at bounding box center [476, 259] width 99 height 14
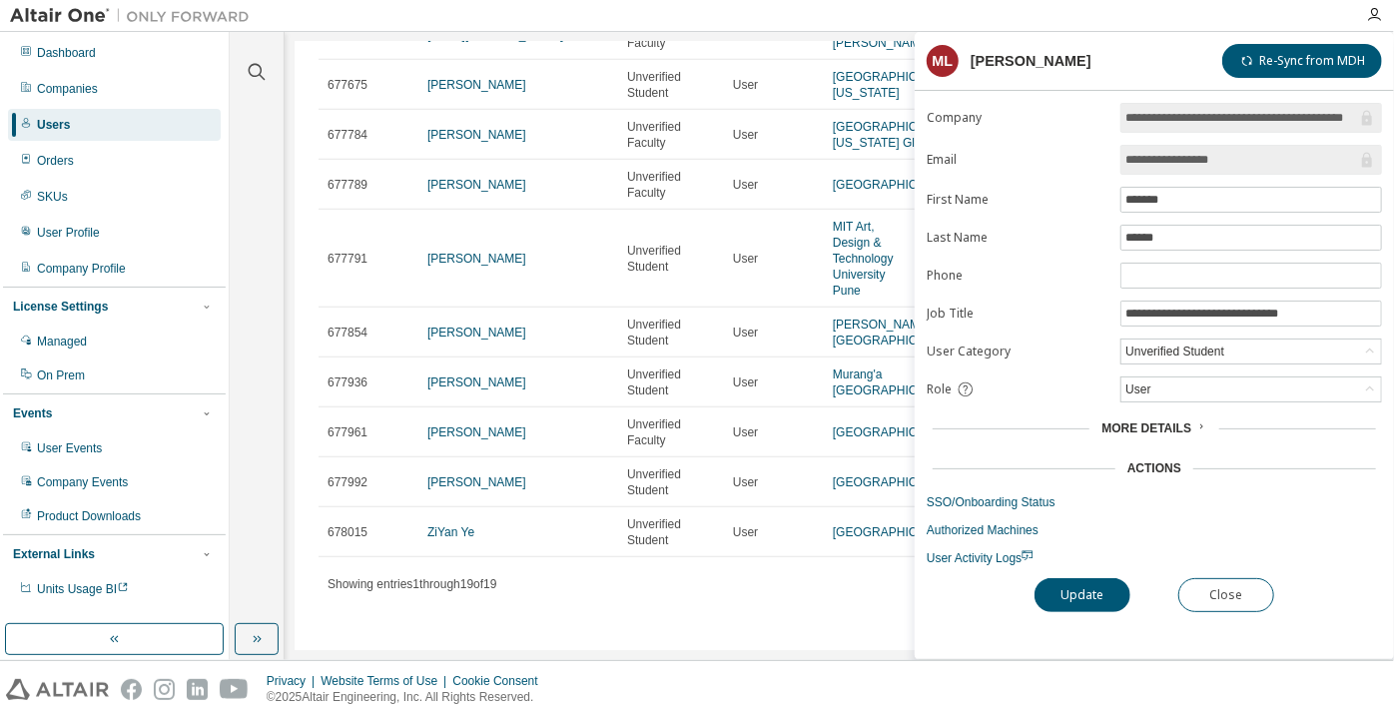
drag, startPoint x: 1256, startPoint y: 159, endPoint x: 1183, endPoint y: 165, distance: 73.2
click at [1183, 165] on input "**********" at bounding box center [1242, 160] width 232 height 20
click at [1209, 583] on button "Close" at bounding box center [1226, 595] width 96 height 34
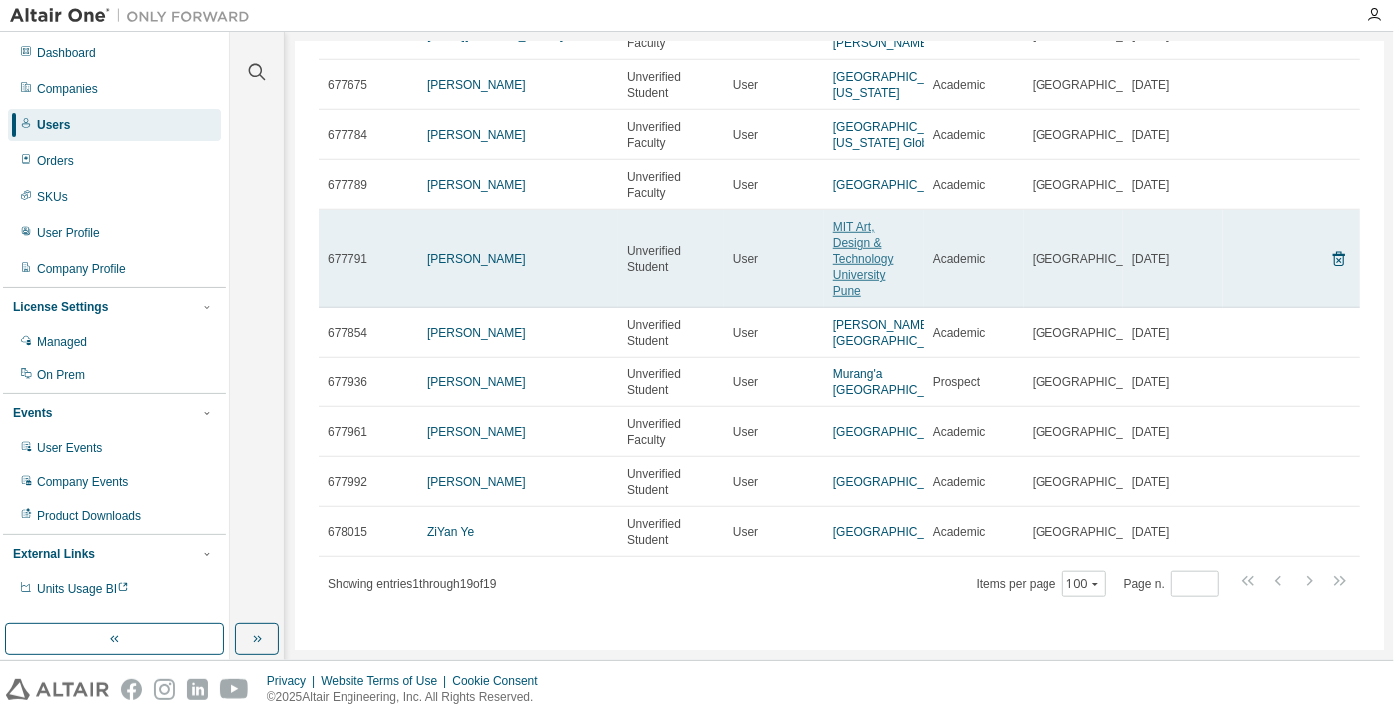
click at [885, 238] on link "MIT Art, Design & Technology University Pune" at bounding box center [863, 259] width 61 height 78
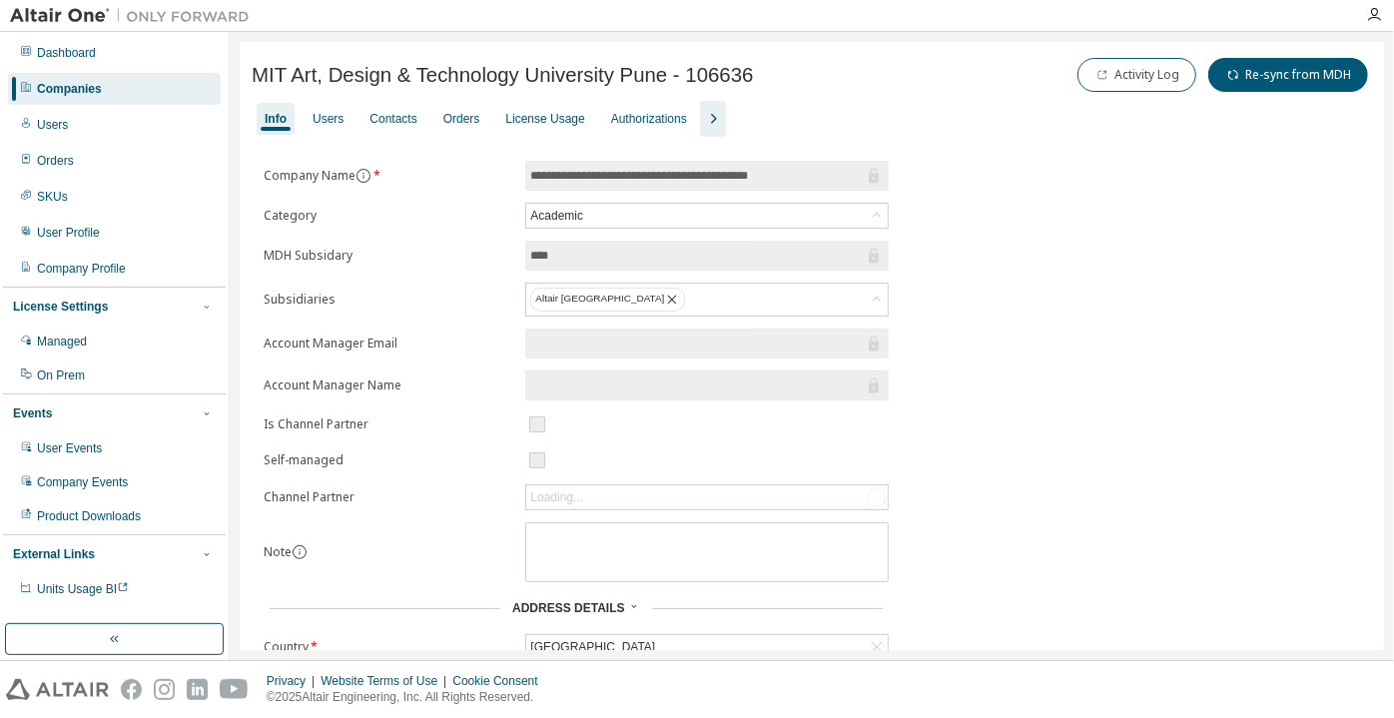
drag, startPoint x: 795, startPoint y: 175, endPoint x: 523, endPoint y: 154, distance: 272.5
click at [523, 154] on div "**********" at bounding box center [812, 495] width 1145 height 906
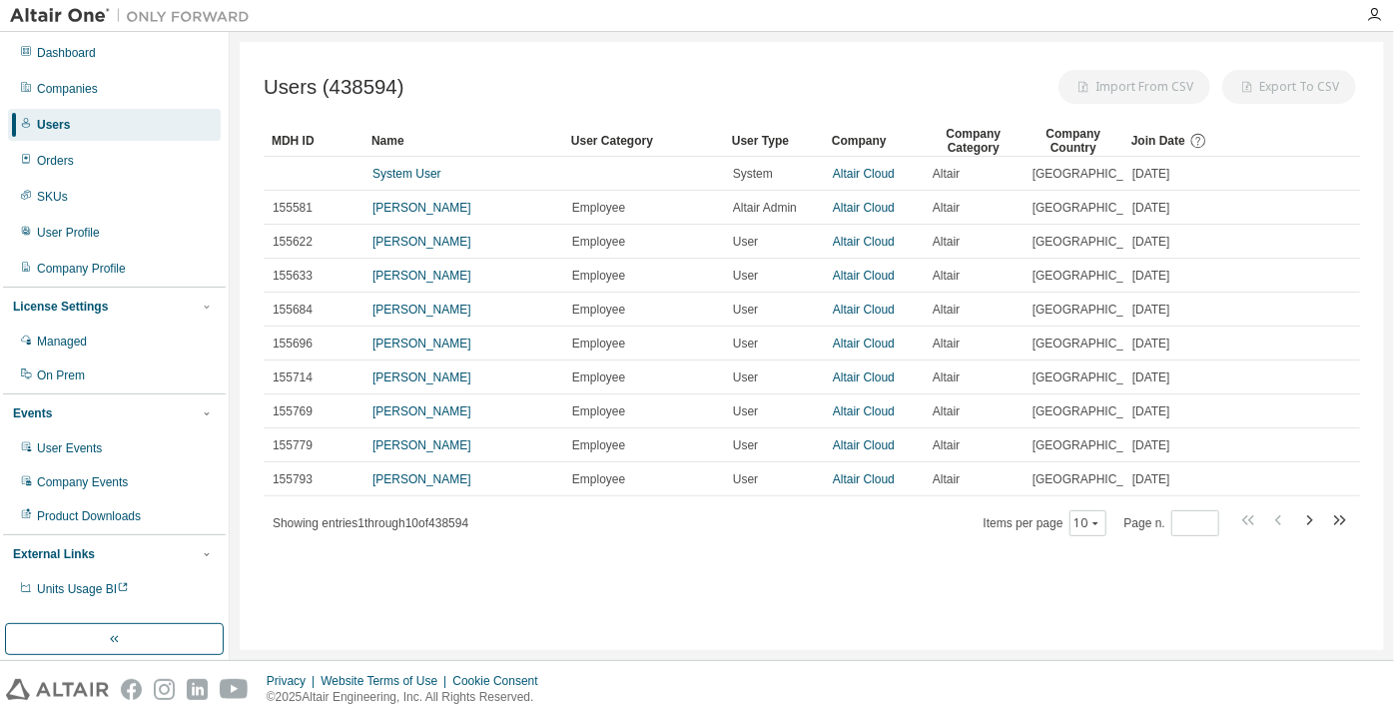
click at [192, 119] on div "Users" at bounding box center [114, 125] width 213 height 32
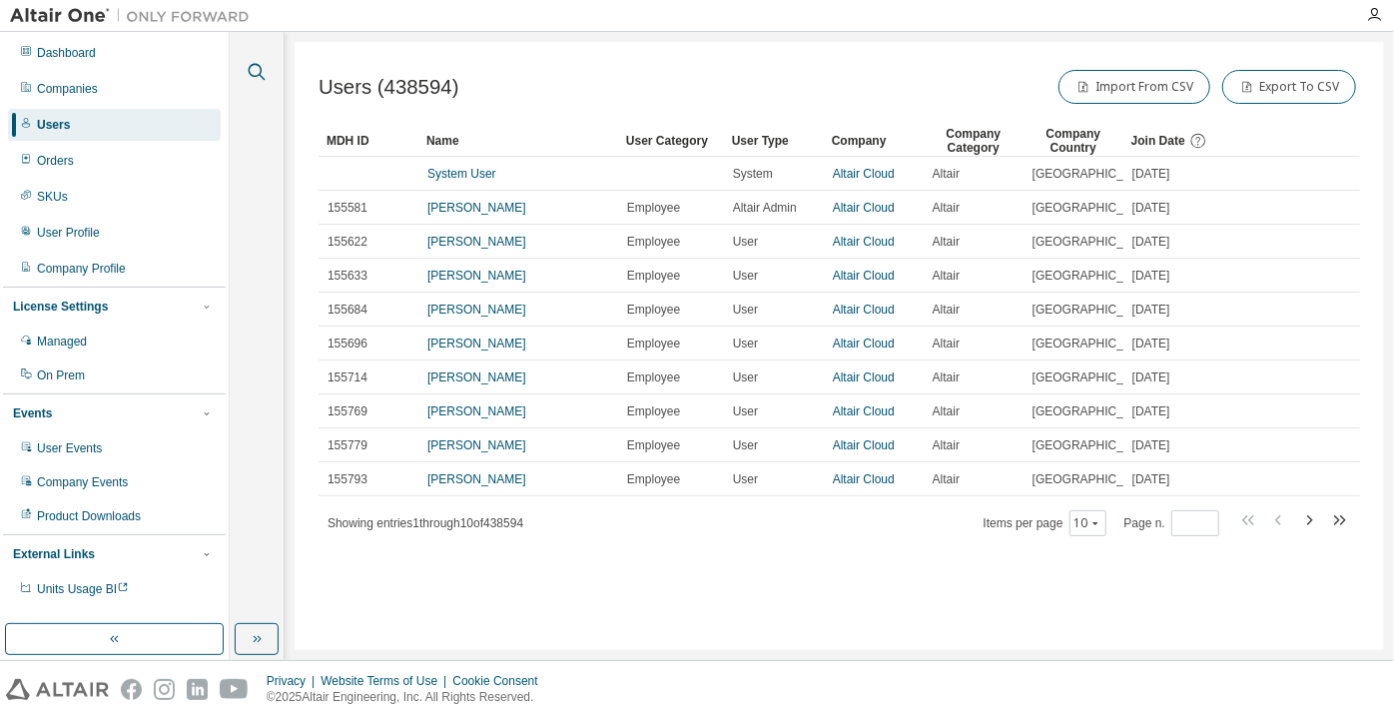
click at [258, 75] on icon "button" at bounding box center [257, 72] width 17 height 17
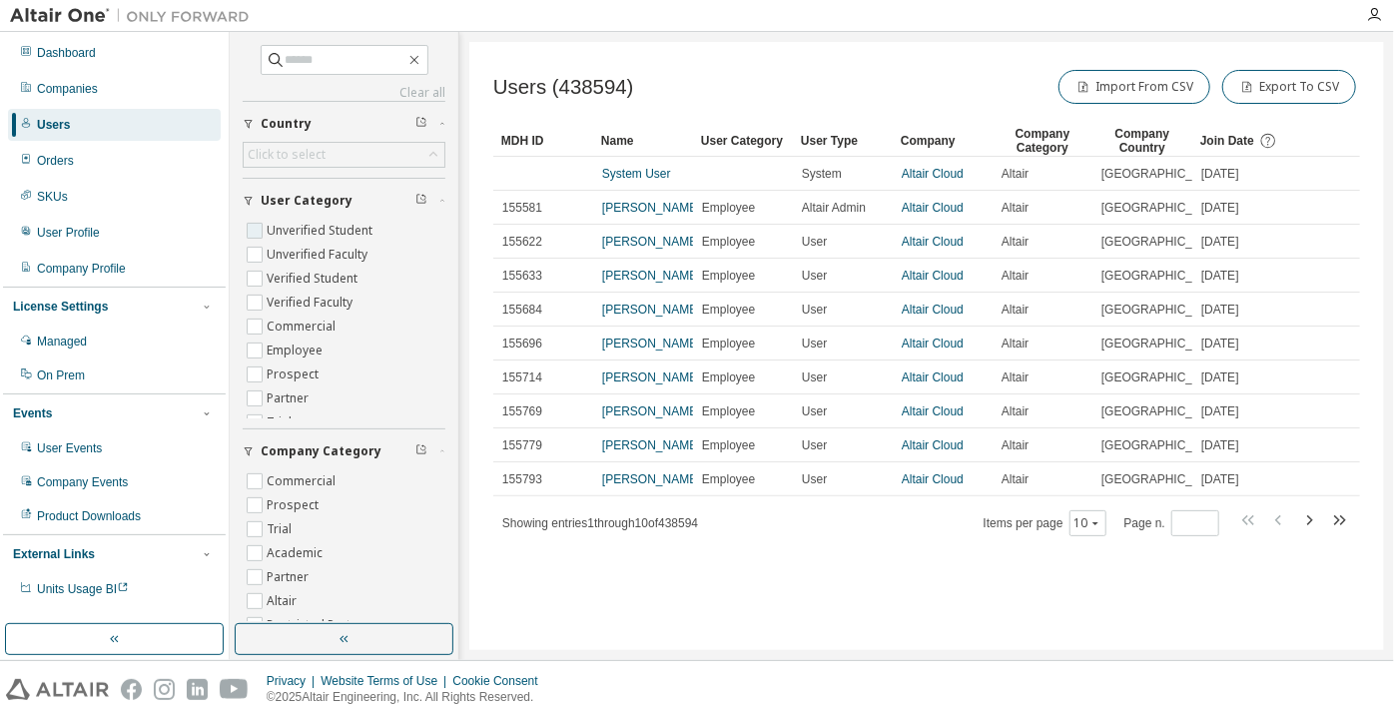
click at [311, 230] on label "Unverified Student" at bounding box center [322, 231] width 110 height 24
click at [314, 243] on label "Unverified Faculty" at bounding box center [319, 255] width 105 height 24
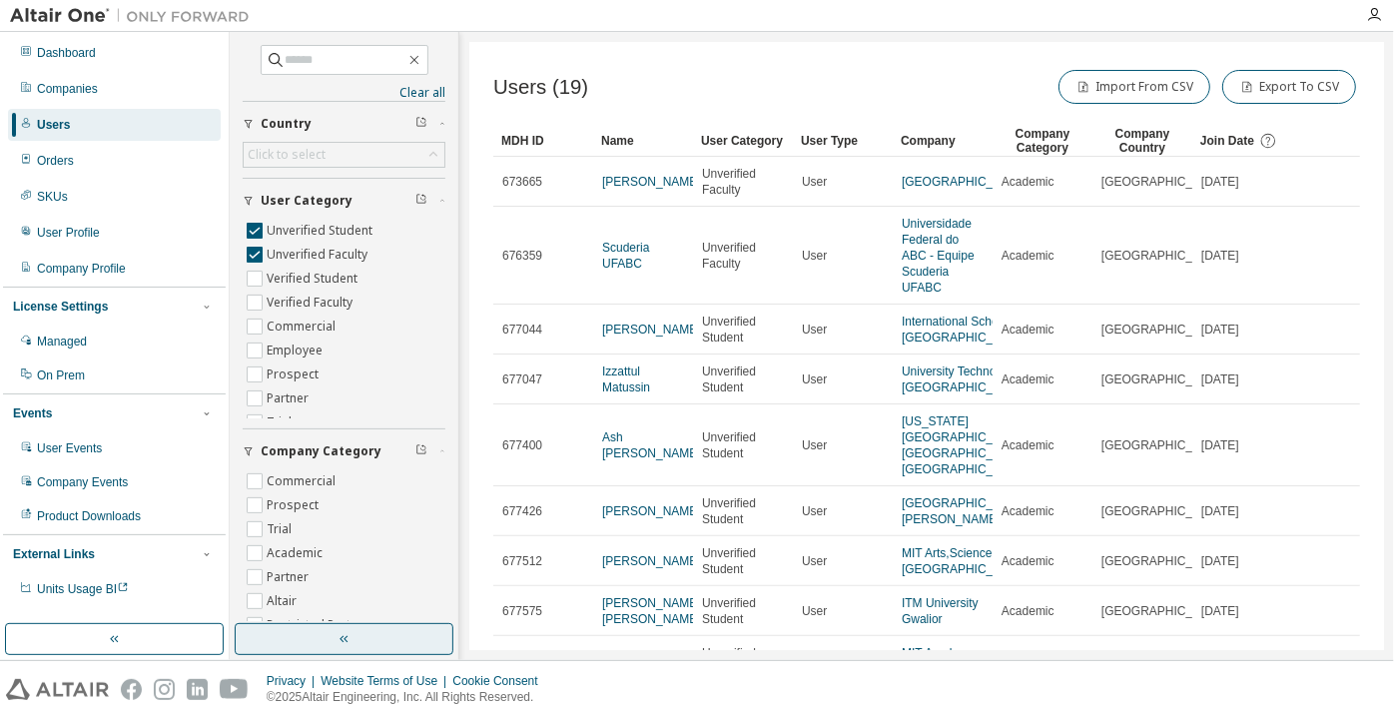
click at [361, 654] on button "button" at bounding box center [344, 639] width 219 height 32
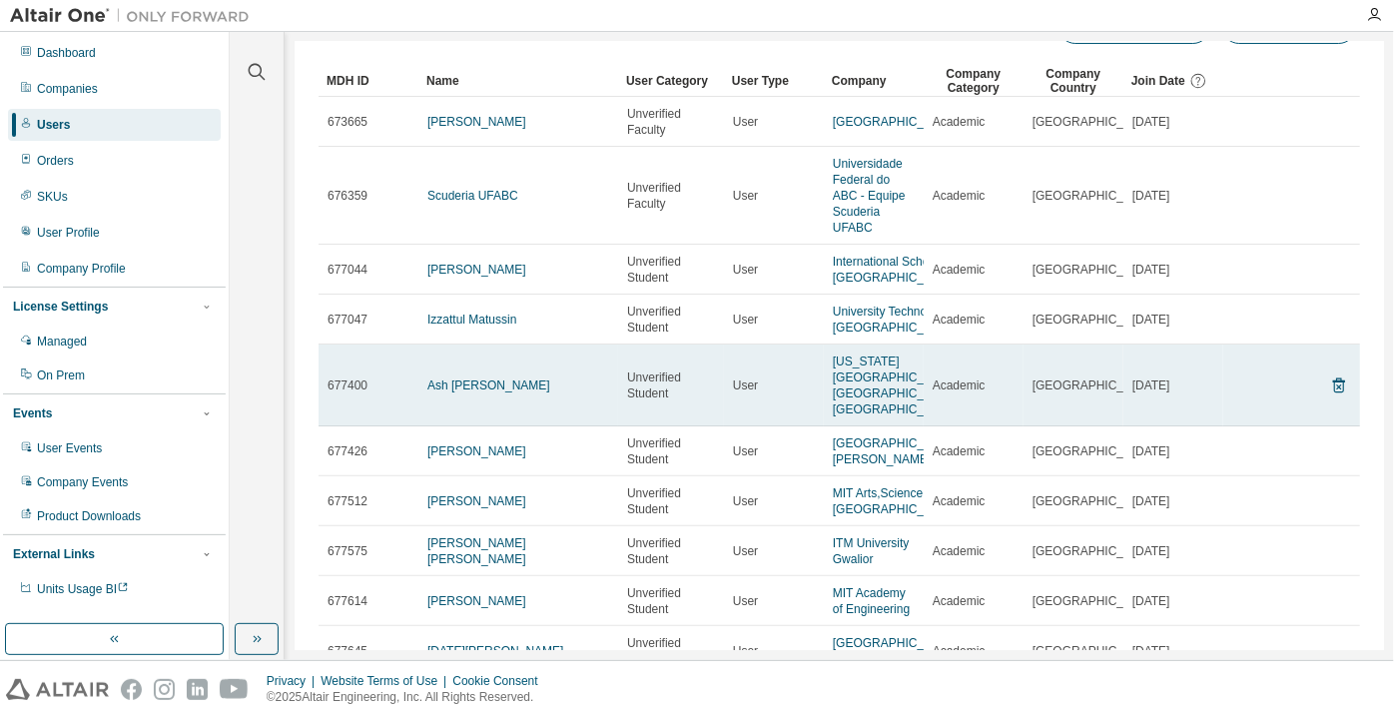
scroll to position [289, 0]
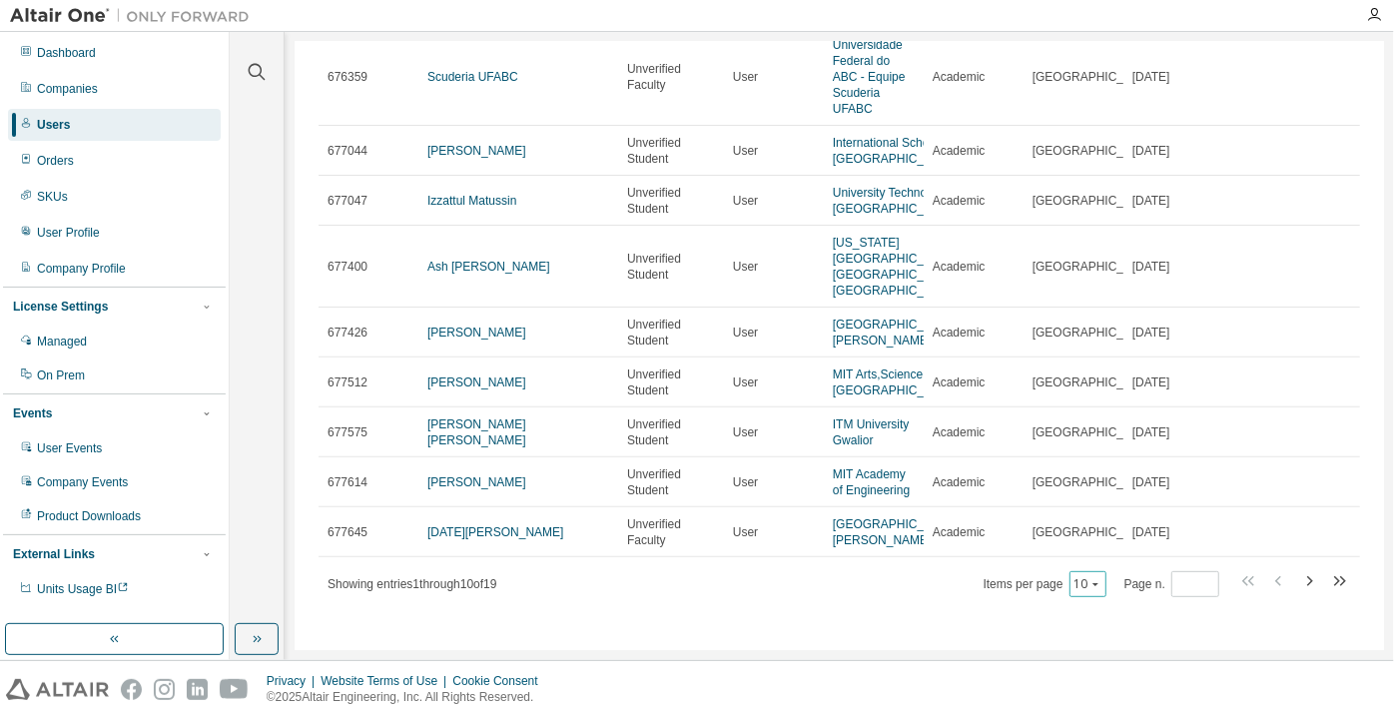
click at [1075, 582] on button "10" at bounding box center [1088, 584] width 27 height 16
click at [1069, 555] on div "100" at bounding box center [1083, 558] width 160 height 24
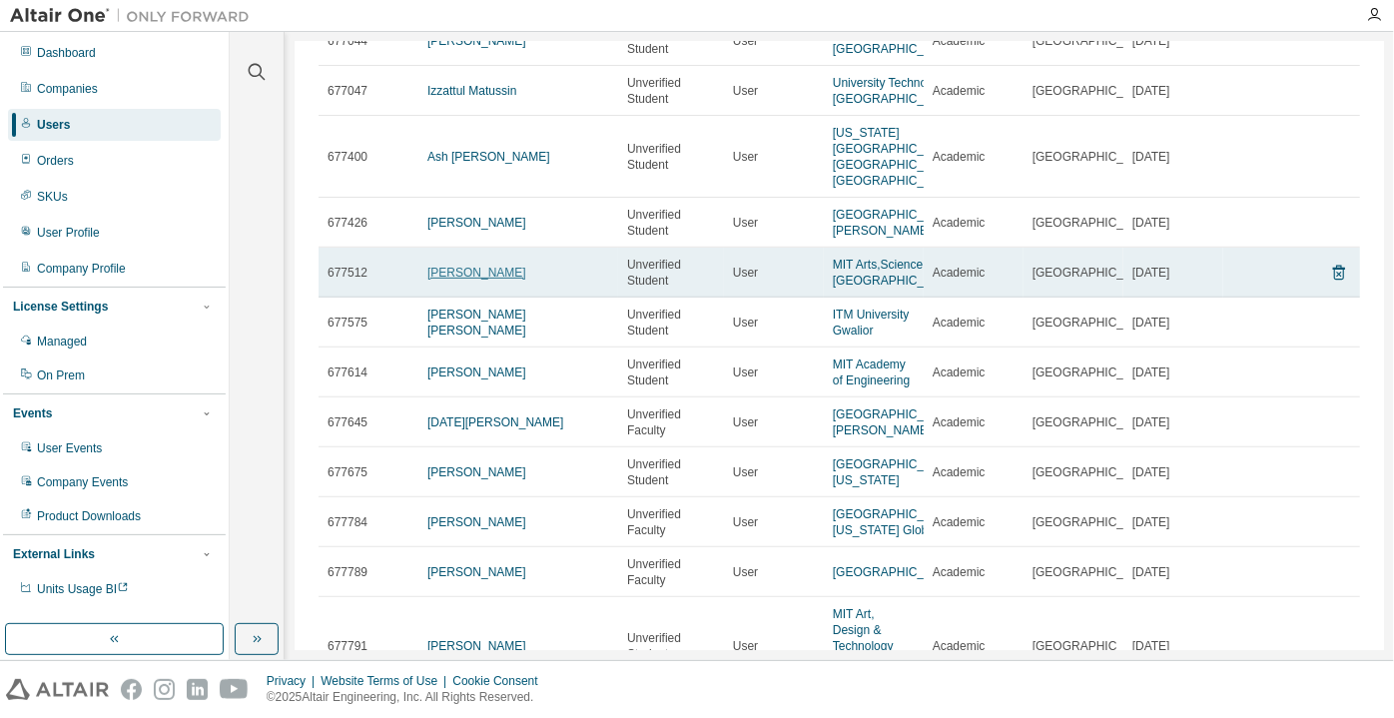
click at [450, 280] on link "charlie patel" at bounding box center [476, 273] width 99 height 14
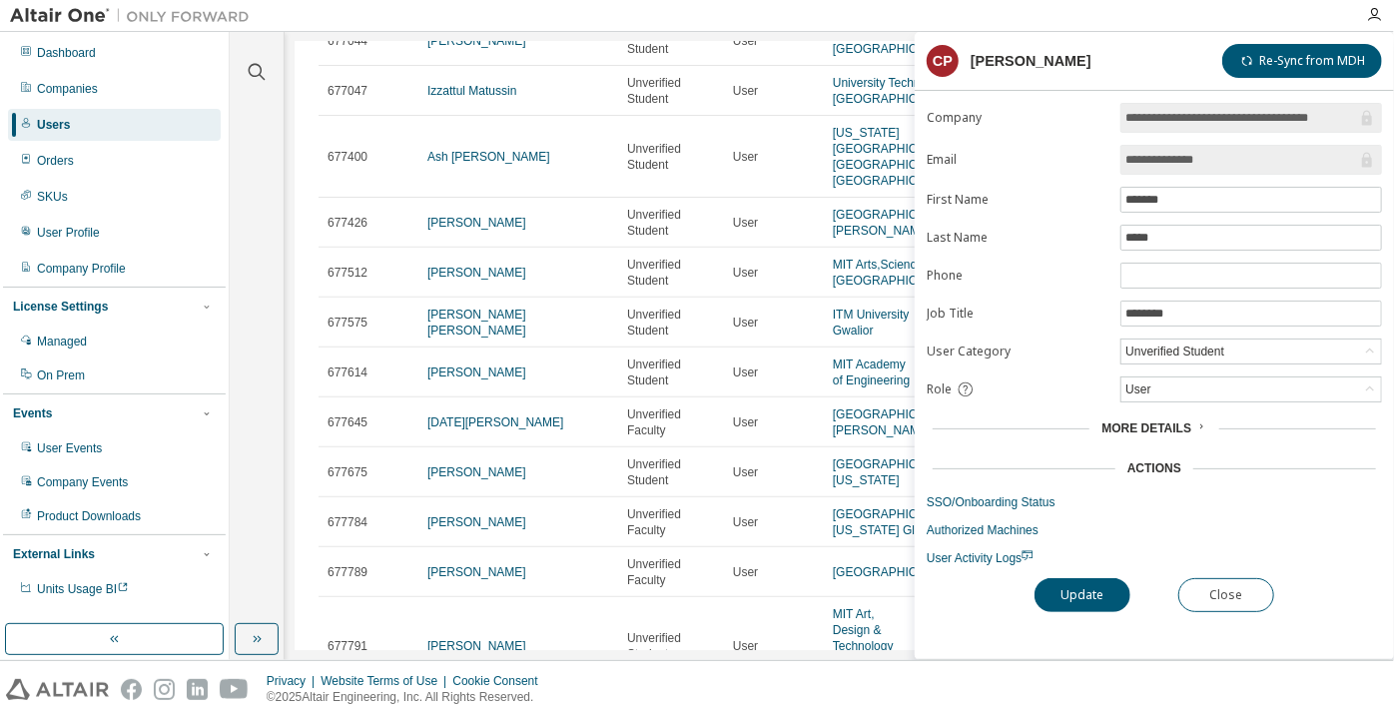
drag, startPoint x: 1220, startPoint y: 149, endPoint x: 1103, endPoint y: 158, distance: 118.2
click at [1103, 158] on form "**********" at bounding box center [1154, 334] width 455 height 463
click at [1240, 599] on button "Close" at bounding box center [1226, 595] width 96 height 34
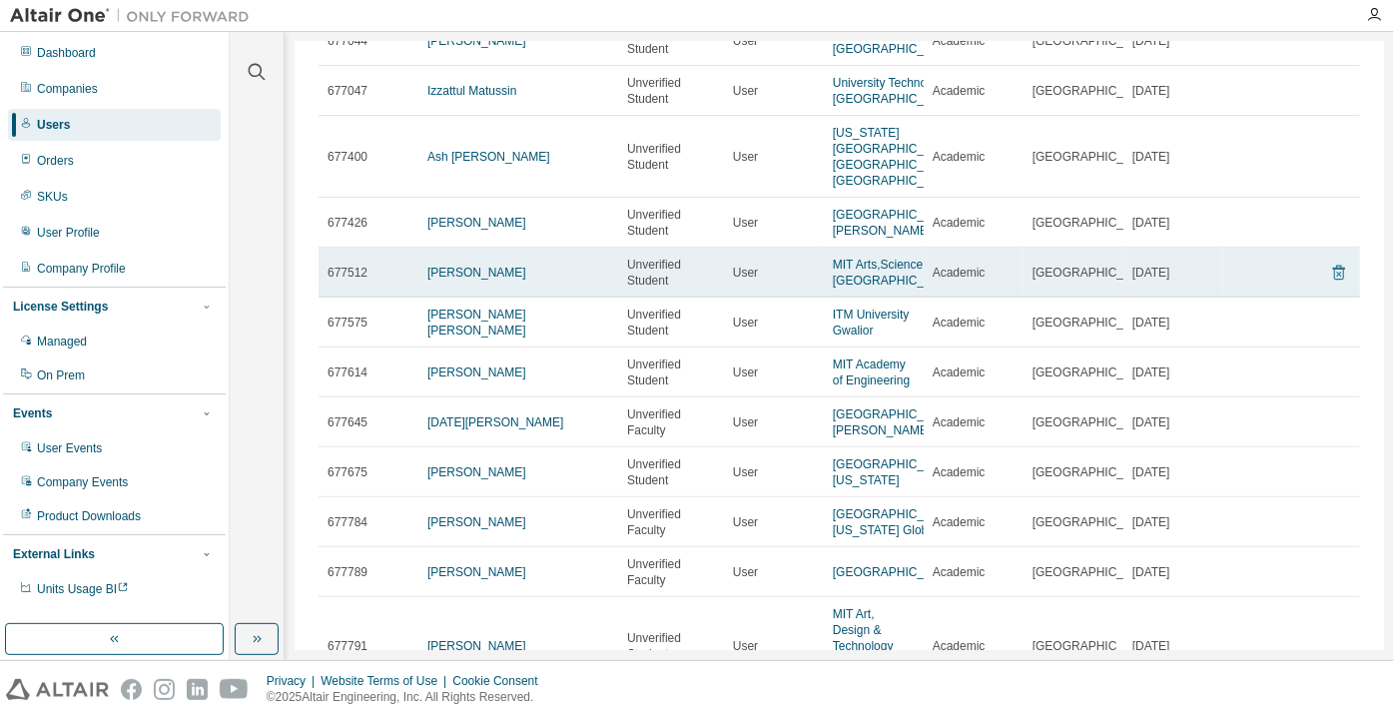
click at [1330, 285] on icon at bounding box center [1339, 273] width 18 height 24
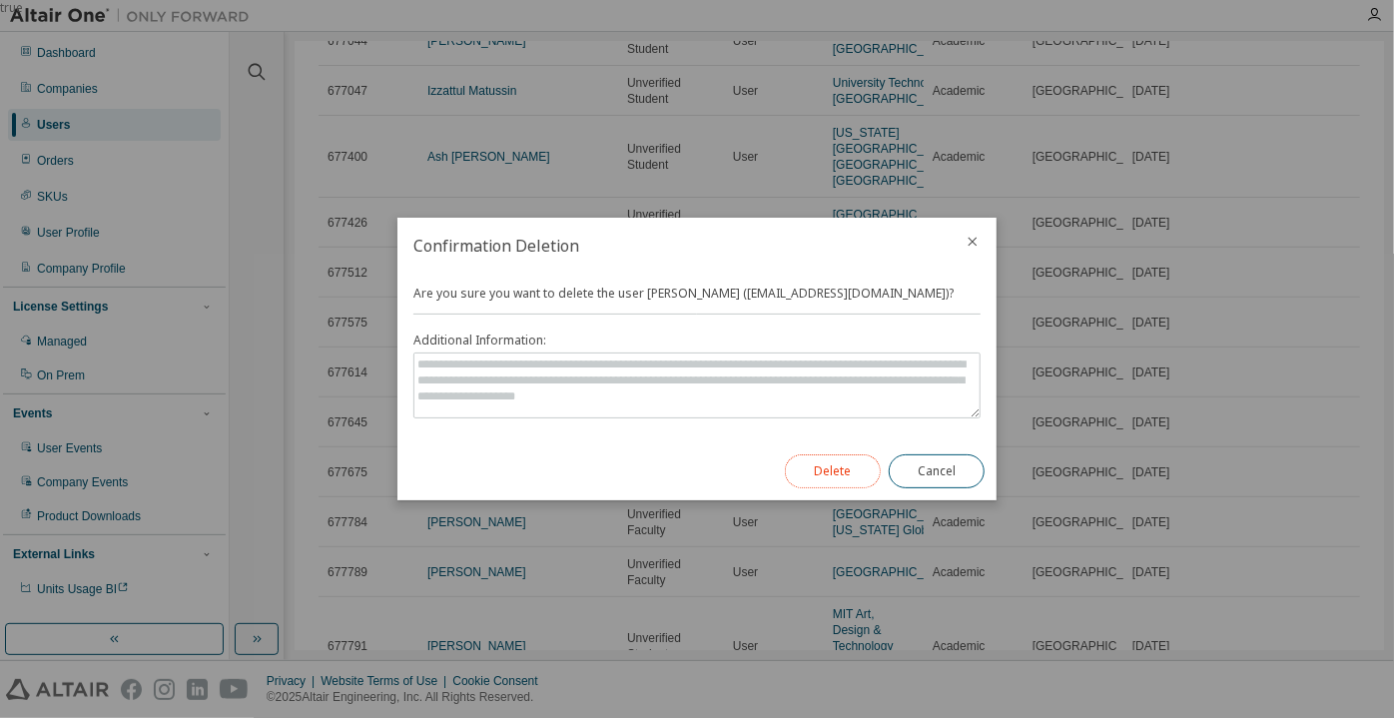
click at [831, 459] on button "Delete" at bounding box center [833, 471] width 96 height 34
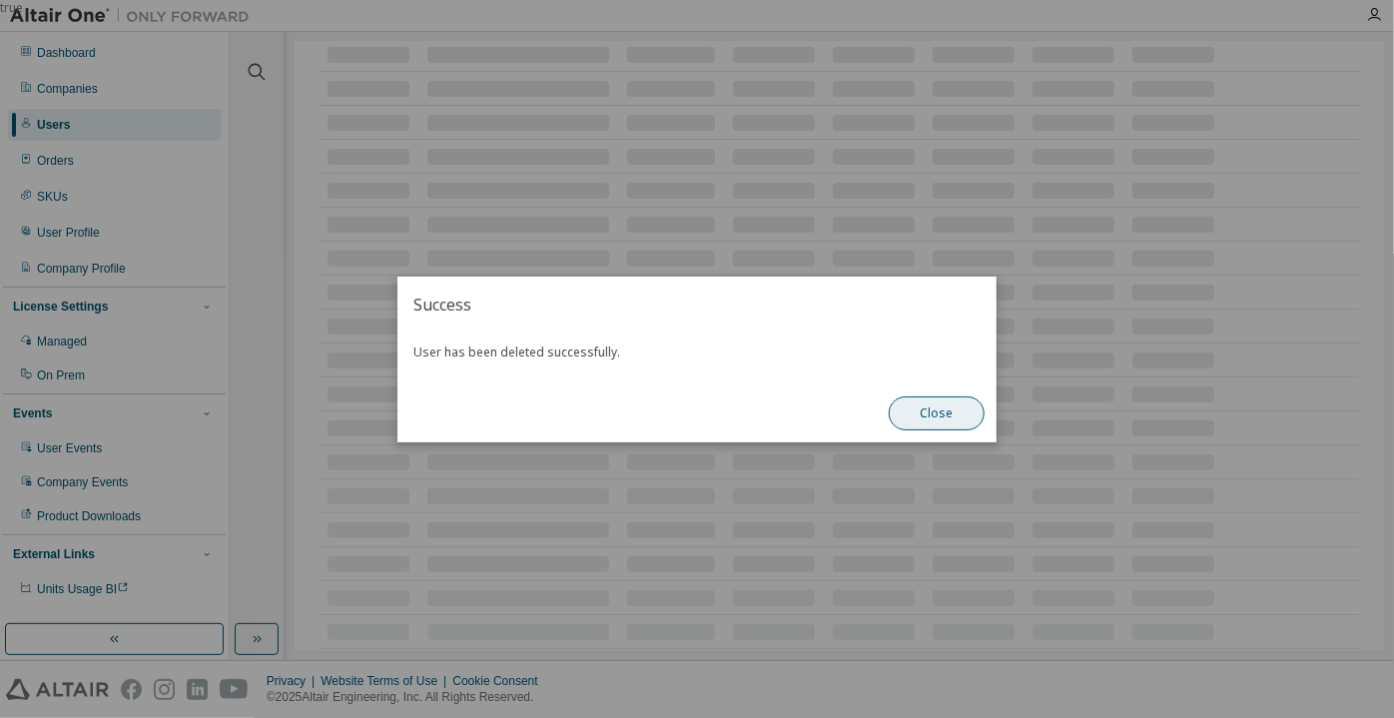
click at [941, 425] on button "Close" at bounding box center [937, 413] width 96 height 34
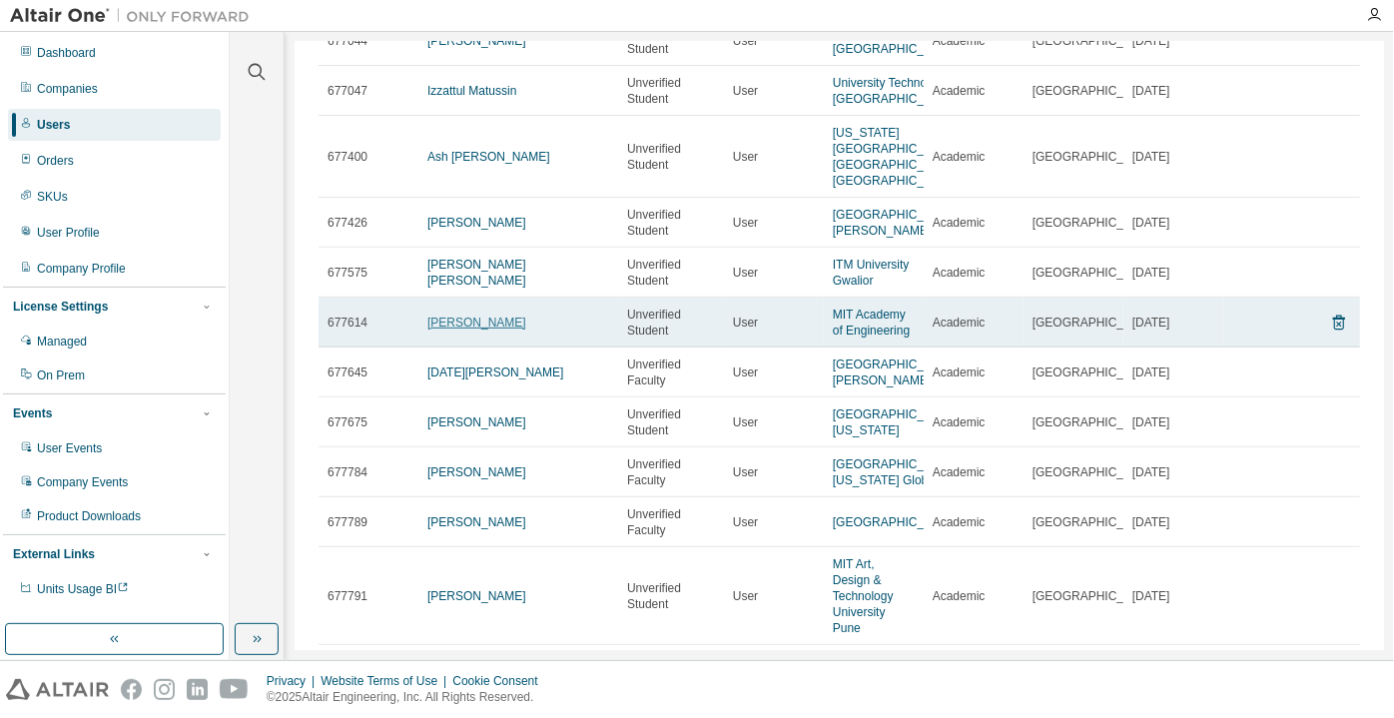
click at [469, 330] on link "Abdoulhadi Hadi" at bounding box center [476, 323] width 99 height 14
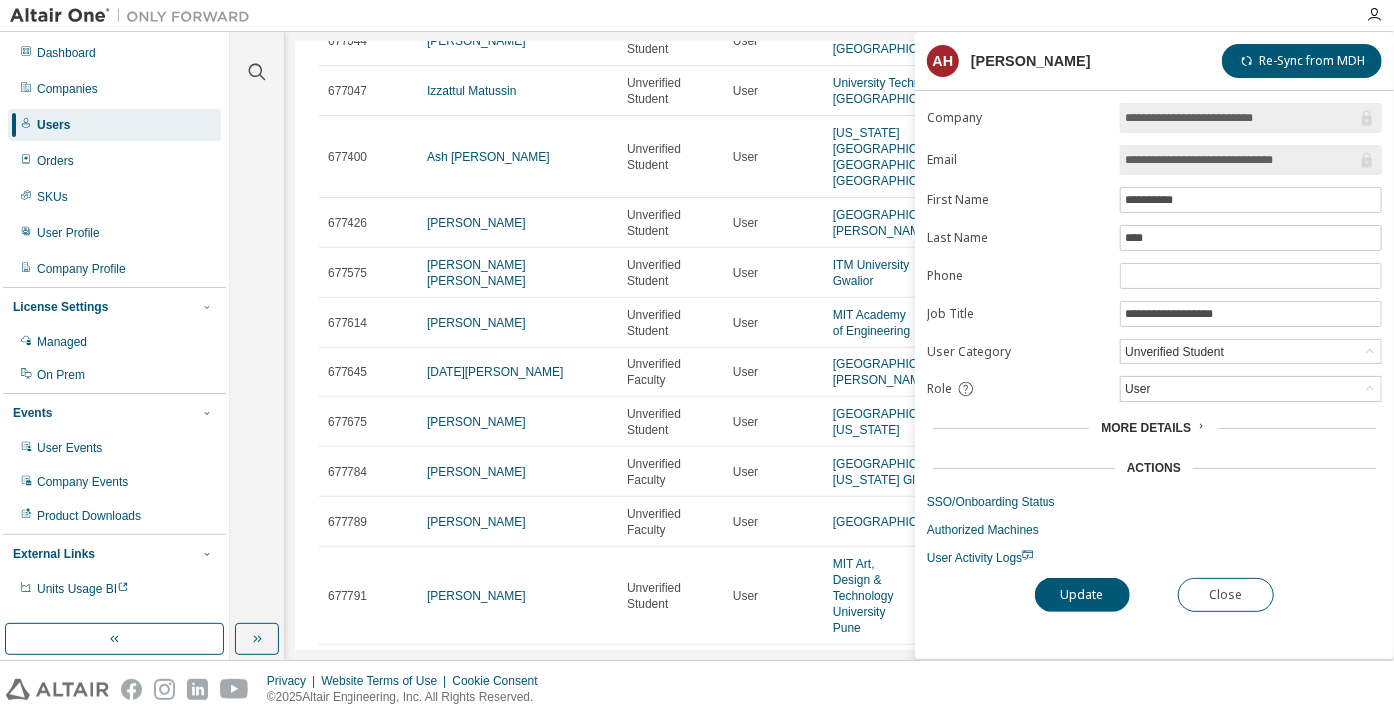
click at [1227, 157] on input "**********" at bounding box center [1242, 160] width 232 height 20
click at [1225, 582] on button "Close" at bounding box center [1226, 595] width 96 height 34
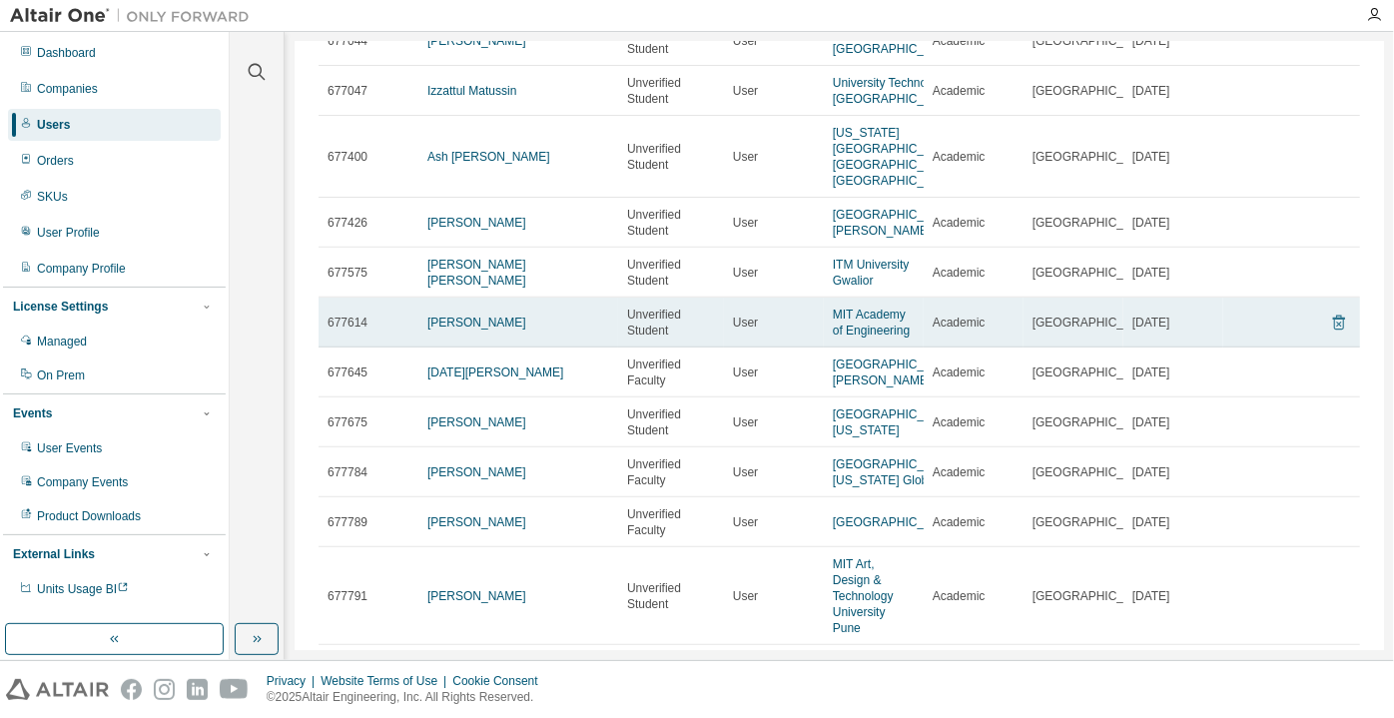
click at [1330, 335] on icon at bounding box center [1339, 323] width 18 height 24
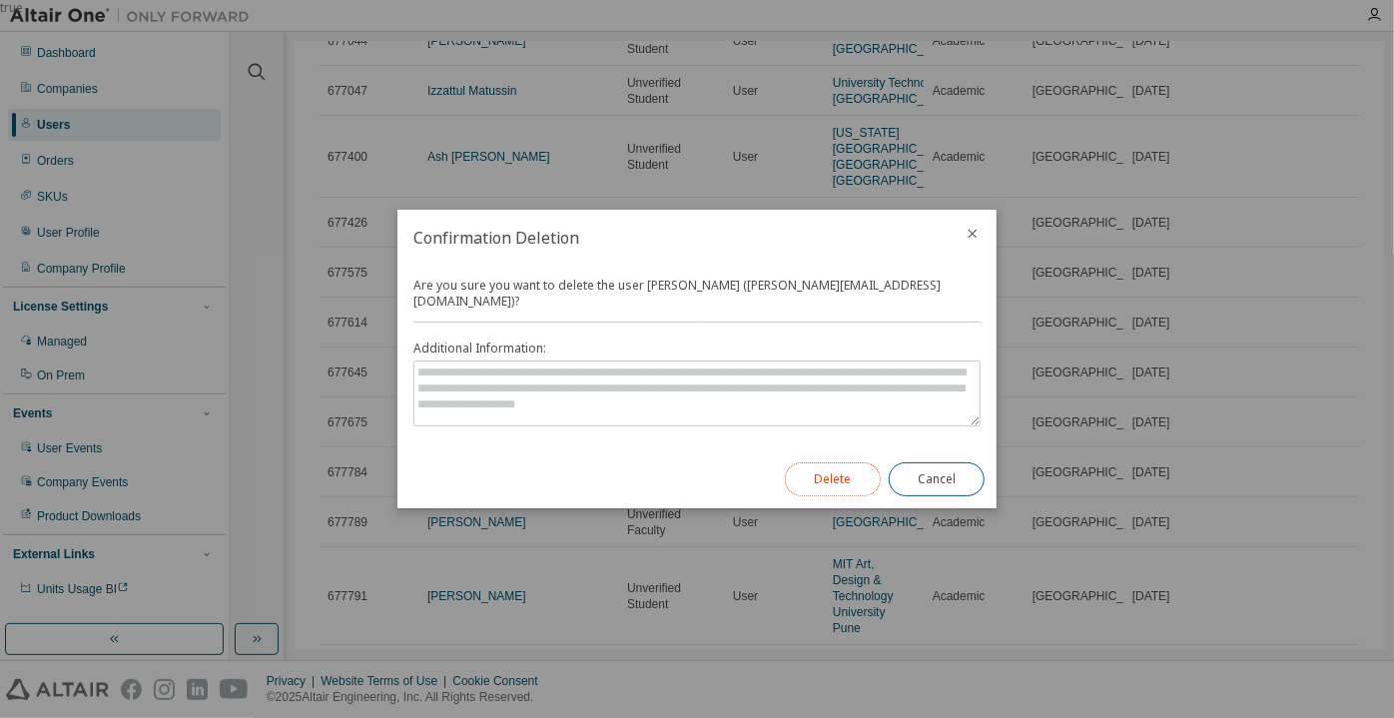
click at [847, 462] on button "Delete" at bounding box center [833, 479] width 96 height 34
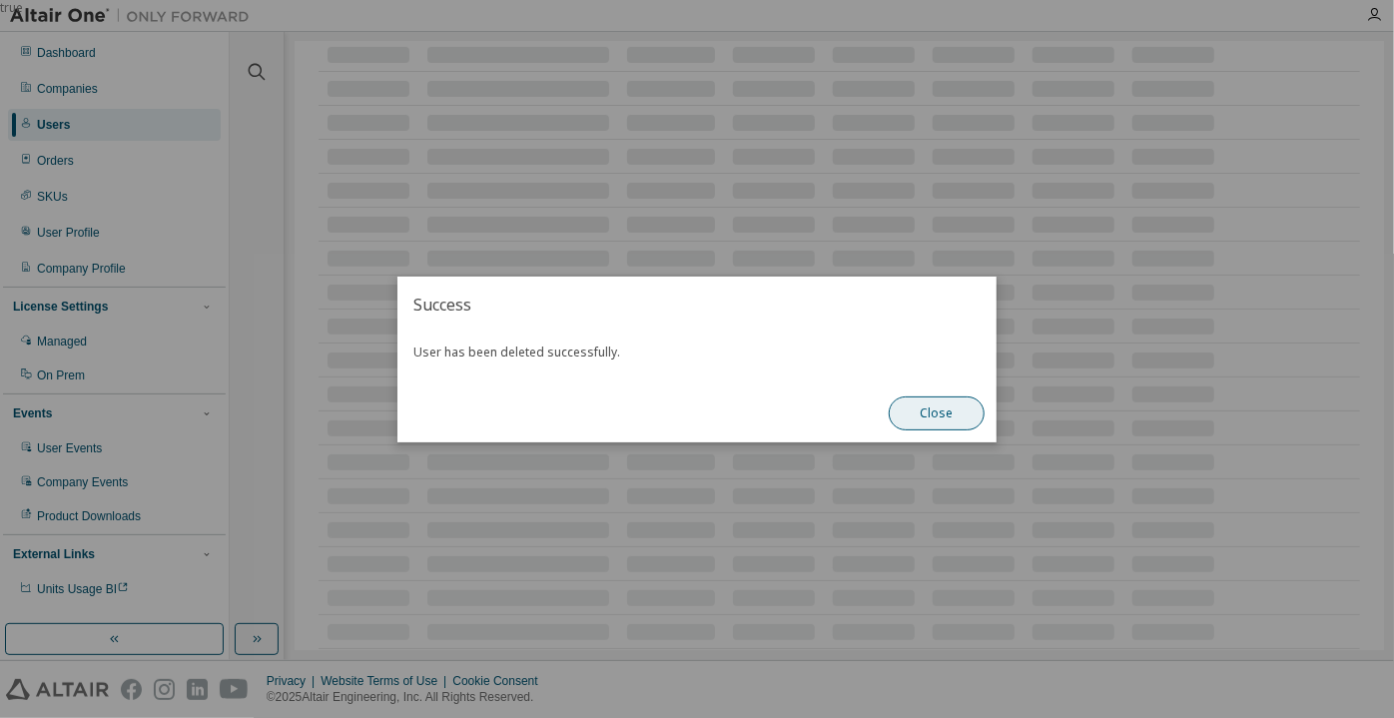
click at [941, 401] on button "Close" at bounding box center [937, 413] width 96 height 34
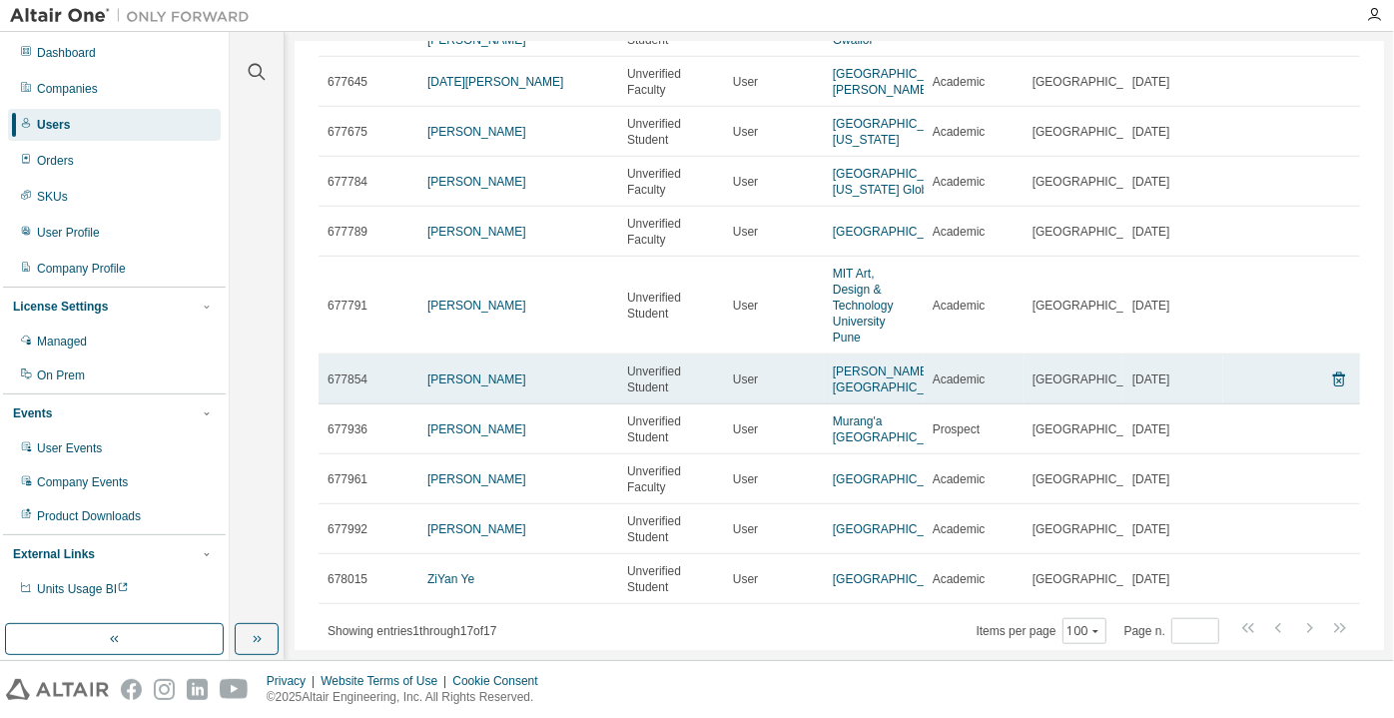
scroll to position [561, 0]
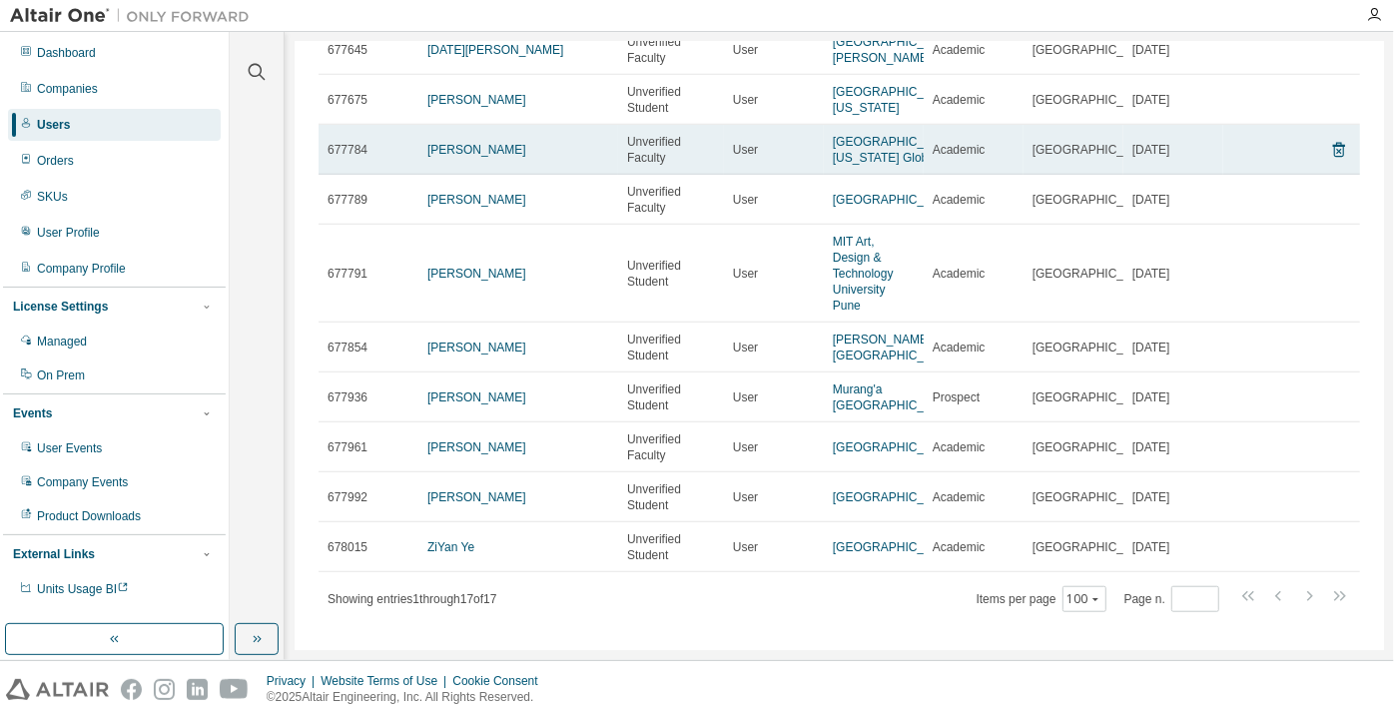
click at [465, 175] on td "danilo funa" at bounding box center [518, 150] width 200 height 50
click at [465, 157] on link "danilo funa" at bounding box center [476, 150] width 99 height 14
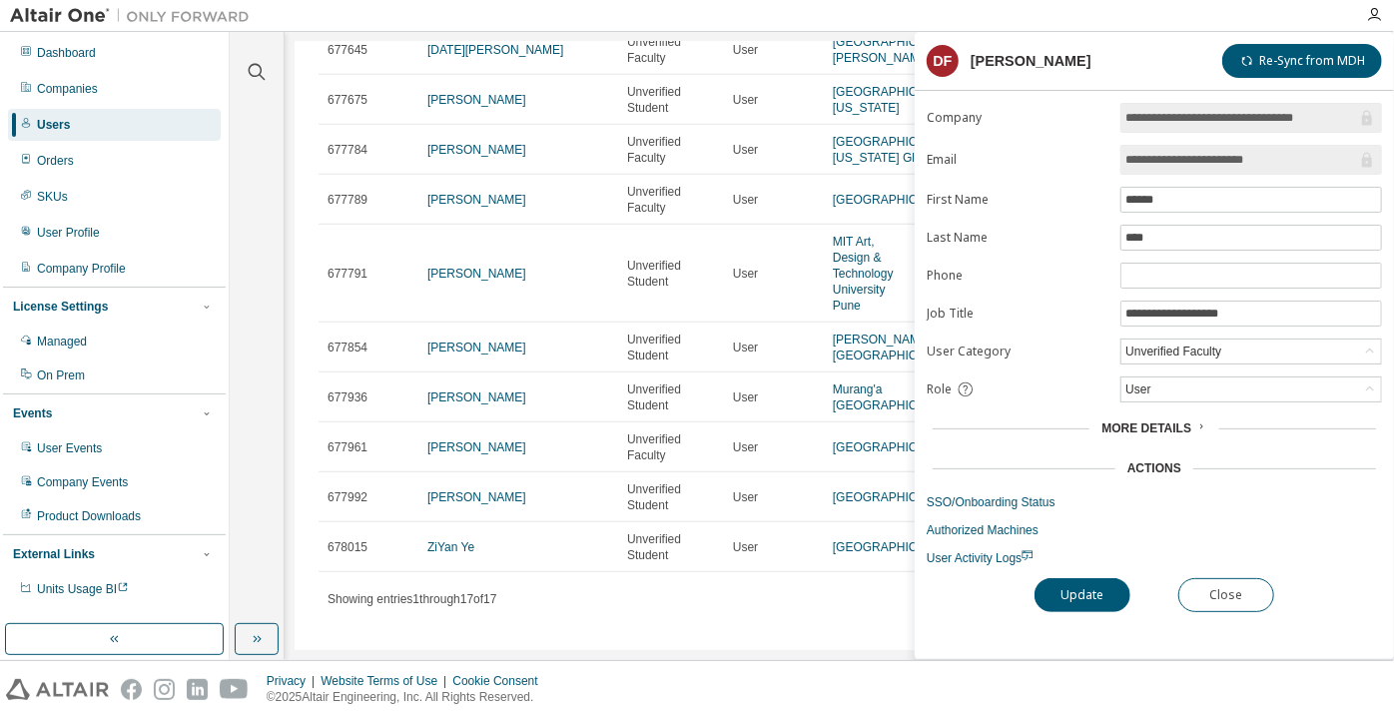
click at [1176, 164] on input "**********" at bounding box center [1242, 160] width 232 height 20
click at [1263, 162] on input "**********" at bounding box center [1242, 160] width 232 height 20
drag, startPoint x: 1303, startPoint y: 156, endPoint x: 1200, endPoint y: 163, distance: 103.1
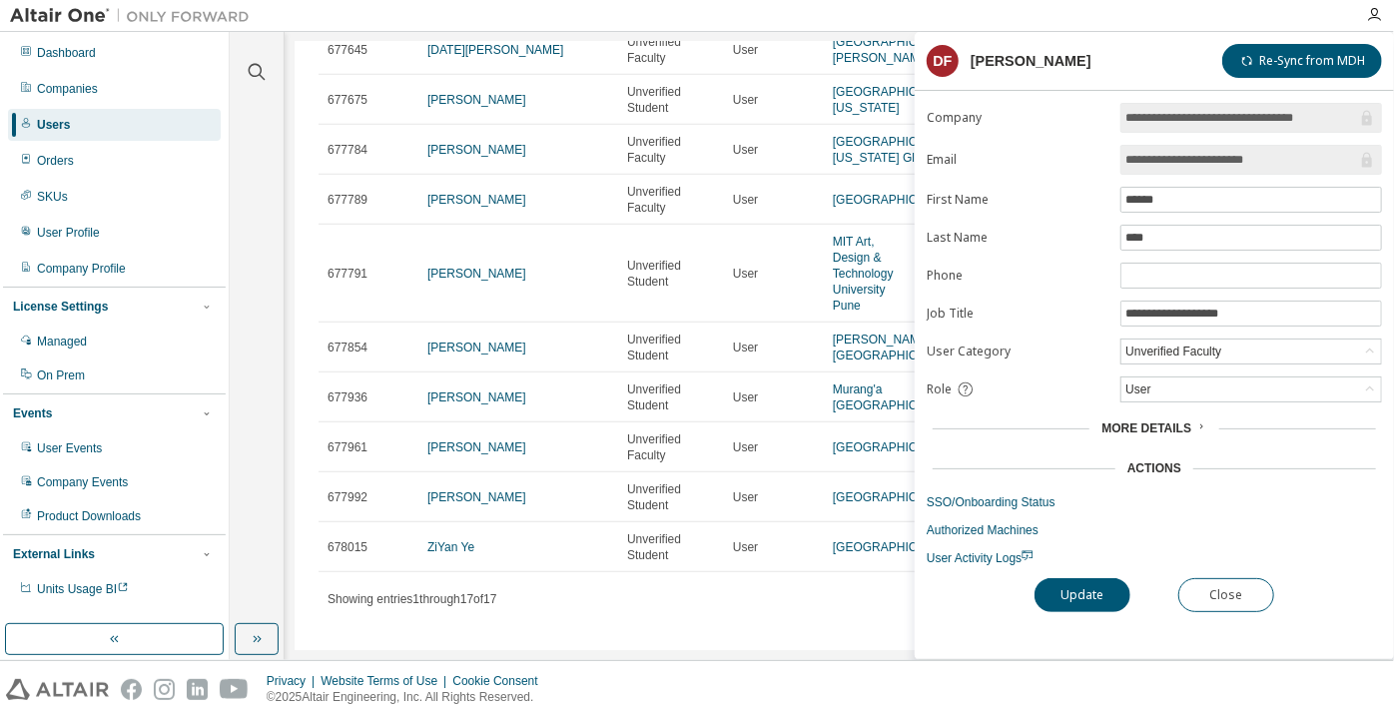
click at [1200, 163] on input "**********" at bounding box center [1242, 160] width 232 height 20
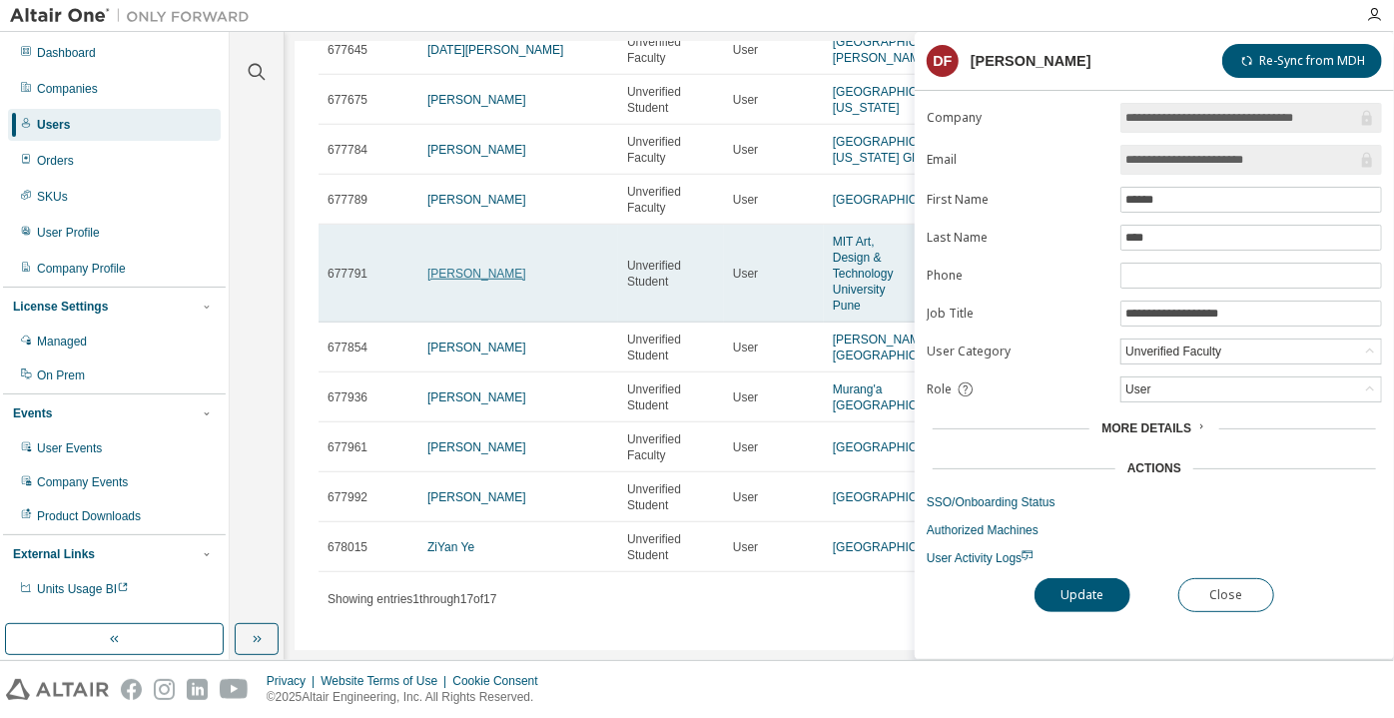
click at [467, 281] on link "Monique Ludwig" at bounding box center [476, 274] width 99 height 14
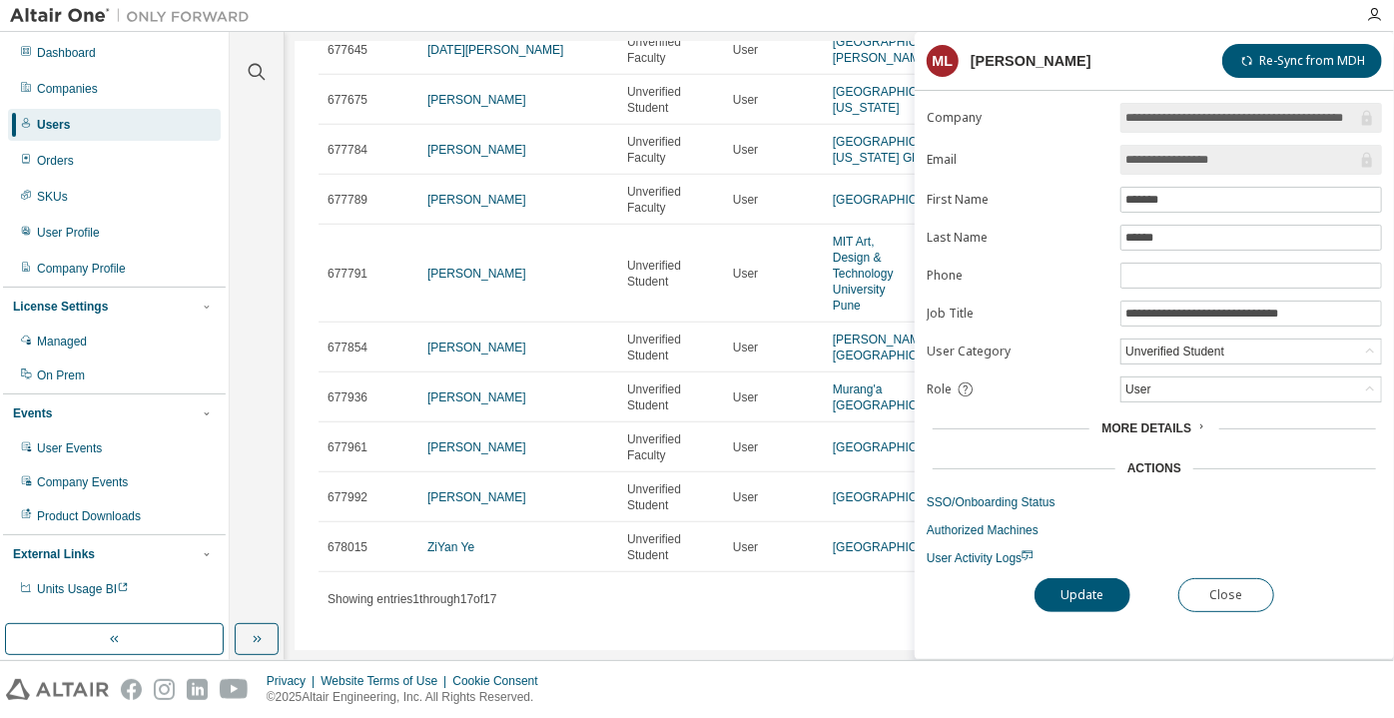
drag, startPoint x: 1250, startPoint y: 155, endPoint x: 1118, endPoint y: 157, distance: 132.8
click at [1118, 157] on form "**********" at bounding box center [1154, 334] width 455 height 463
click at [1200, 578] on button "Close" at bounding box center [1226, 595] width 96 height 34
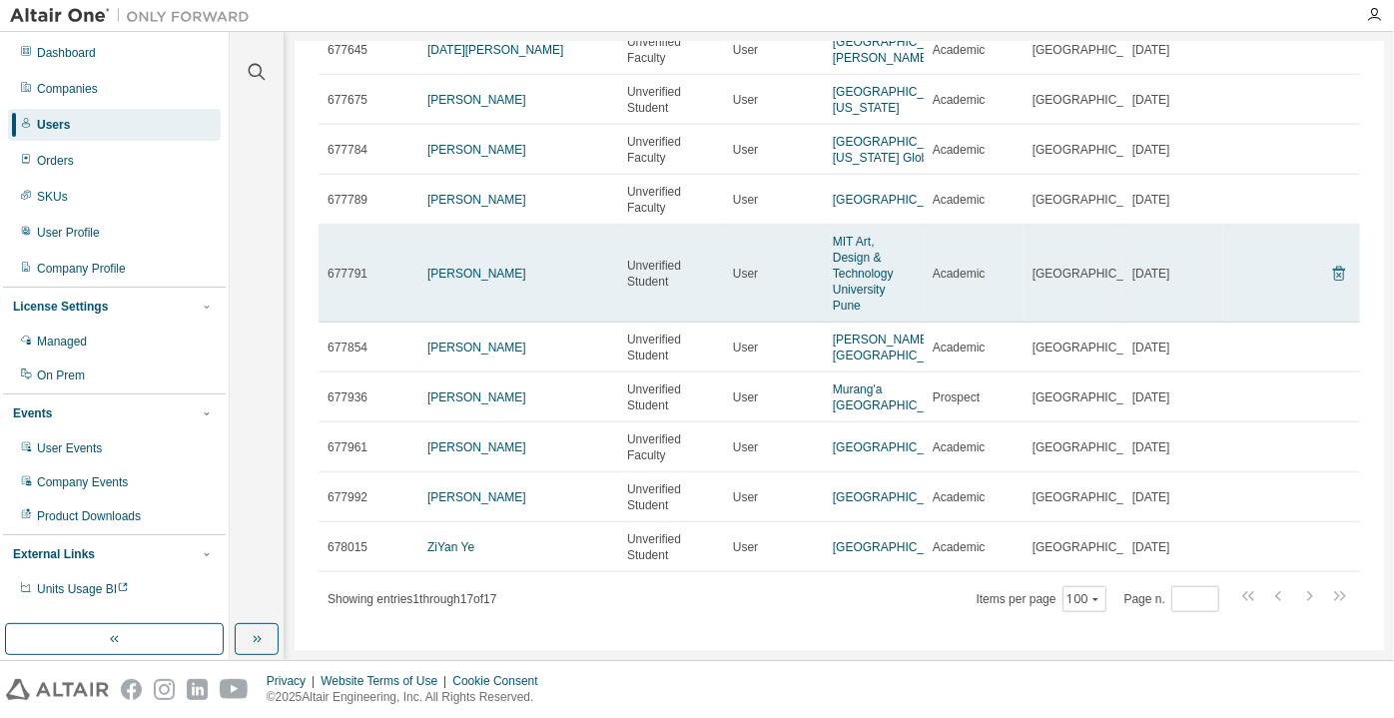
click at [1330, 286] on icon at bounding box center [1339, 274] width 18 height 24
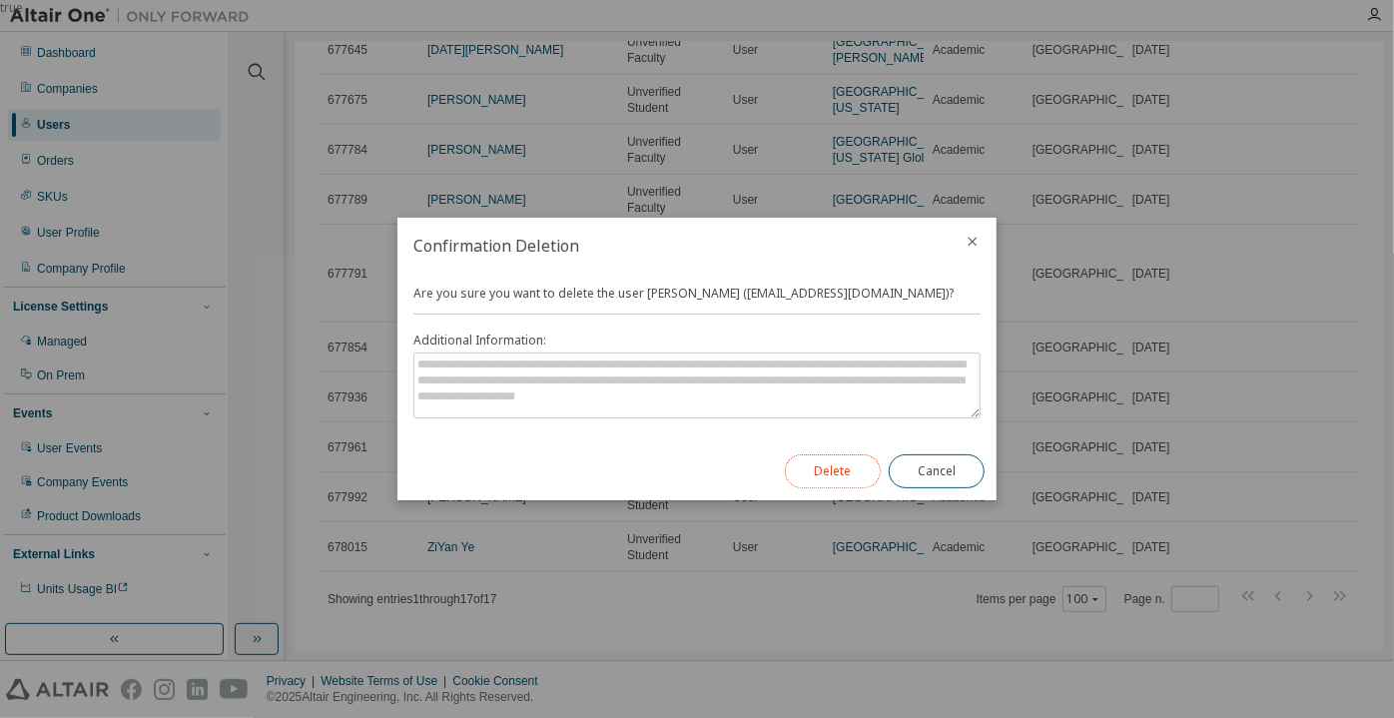
click at [847, 472] on button "Delete" at bounding box center [833, 471] width 96 height 34
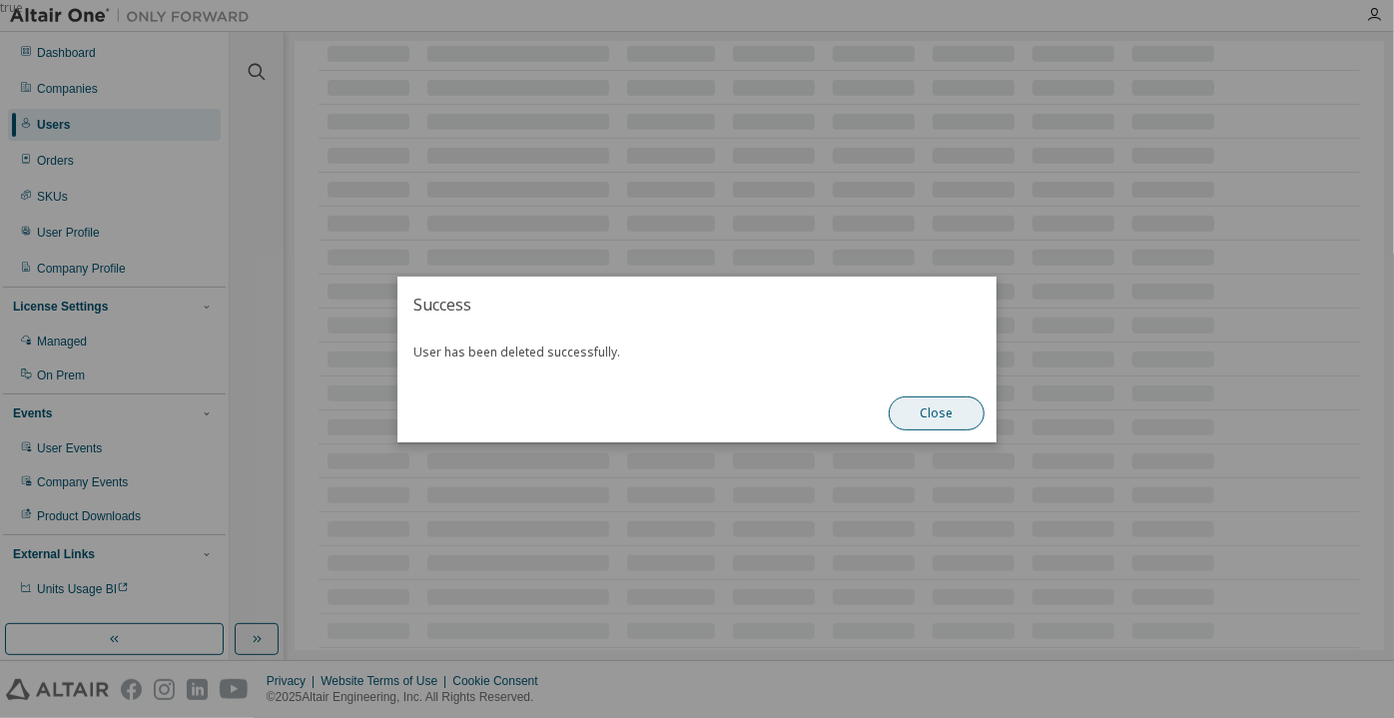
click at [911, 411] on button "Close" at bounding box center [937, 413] width 96 height 34
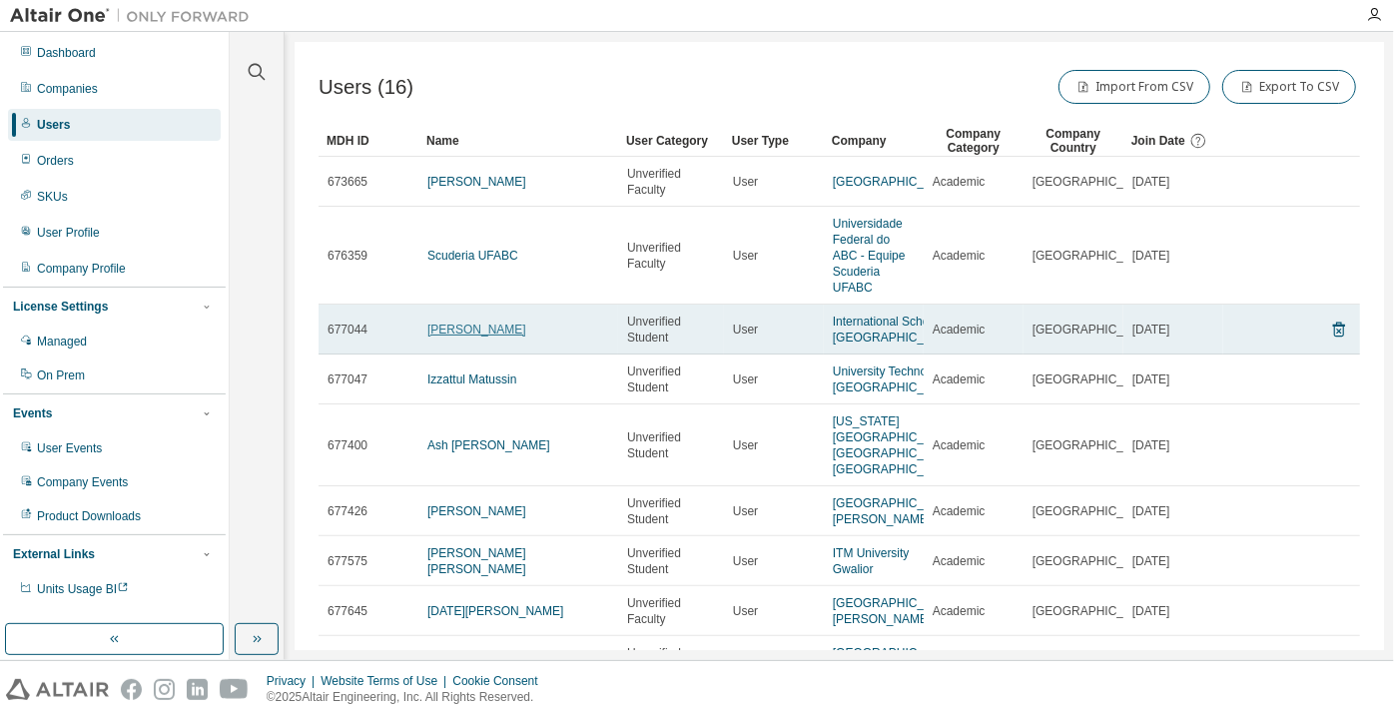
click at [474, 337] on link "Gidong Lee" at bounding box center [476, 330] width 99 height 14
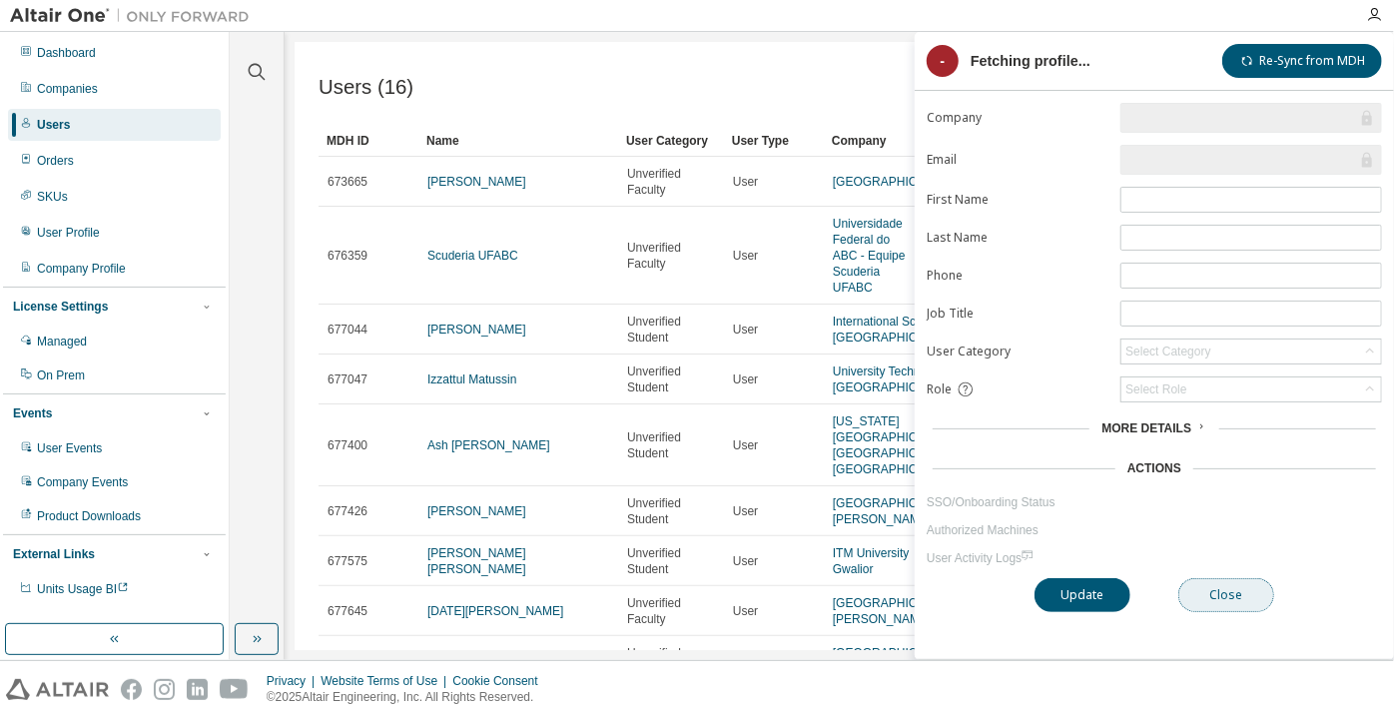
click at [1215, 590] on button "Close" at bounding box center [1226, 595] width 96 height 34
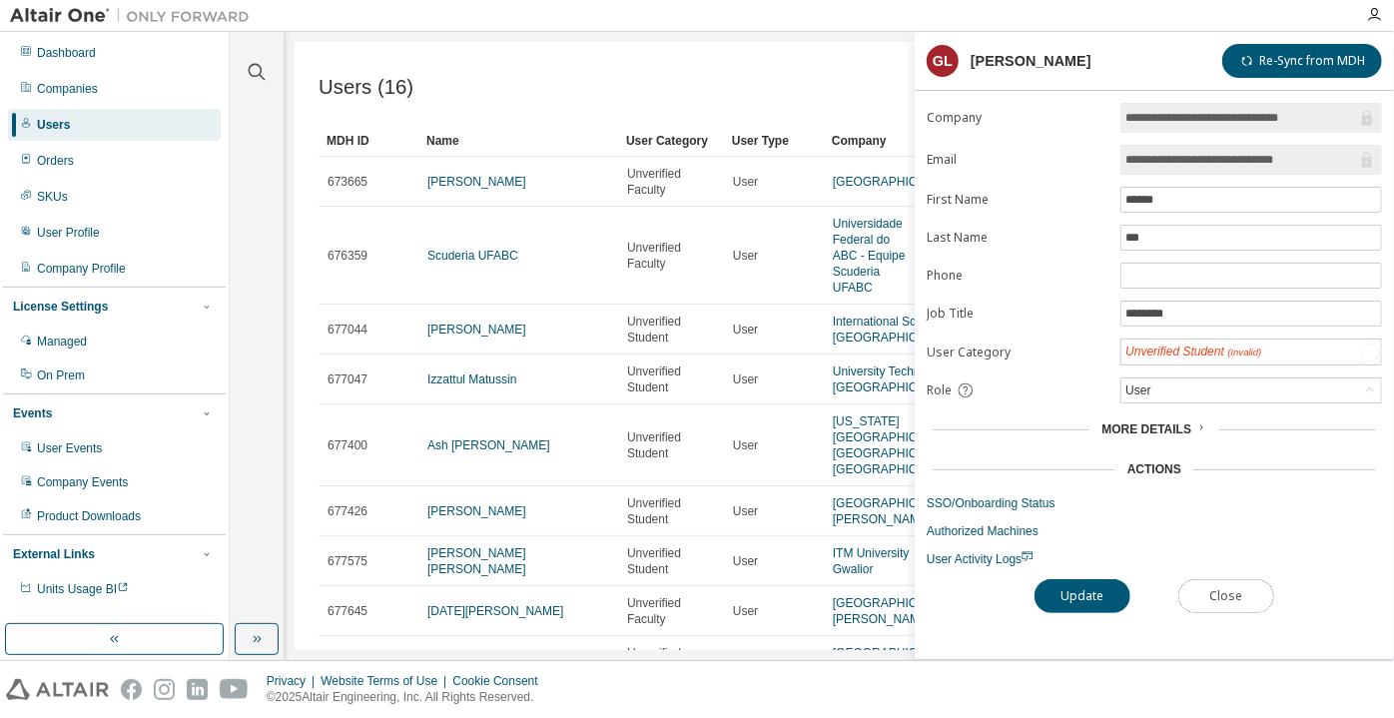
click at [1248, 585] on button "Close" at bounding box center [1226, 596] width 96 height 34
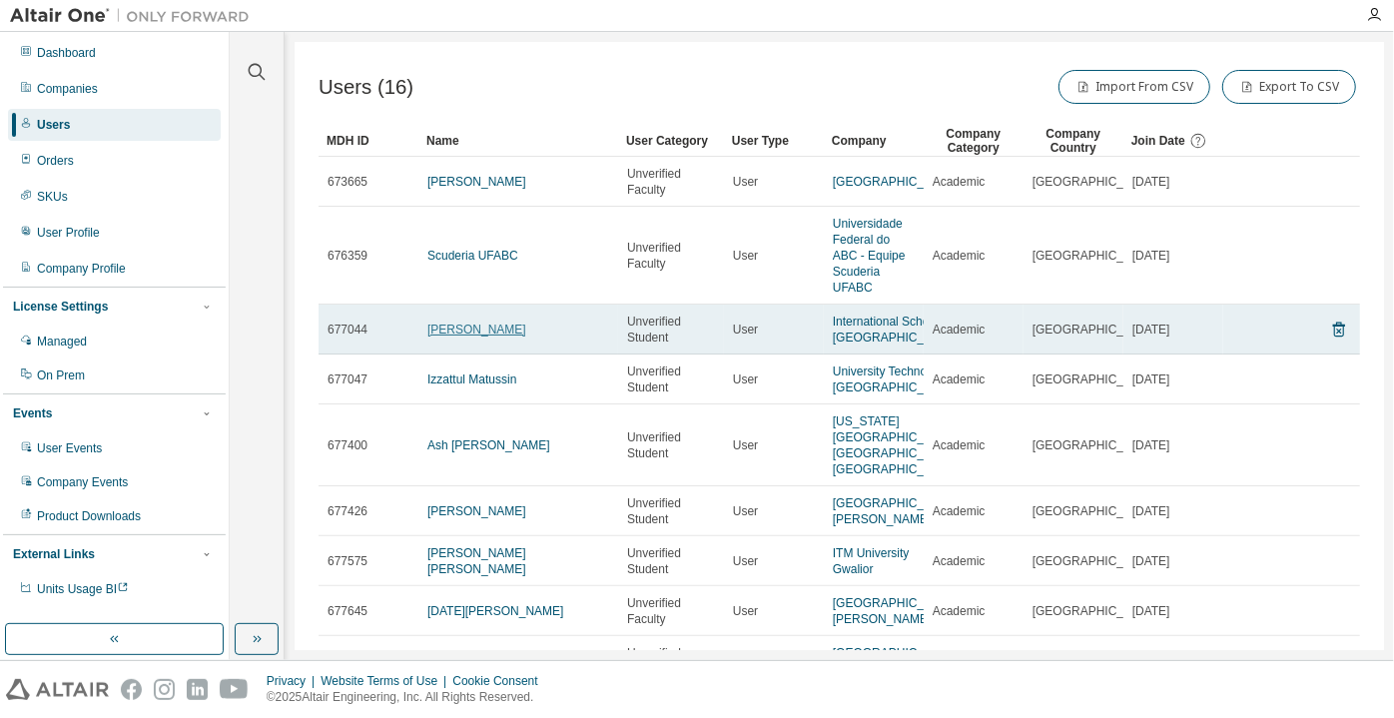
click at [457, 335] on link "Gidong Lee" at bounding box center [476, 330] width 99 height 14
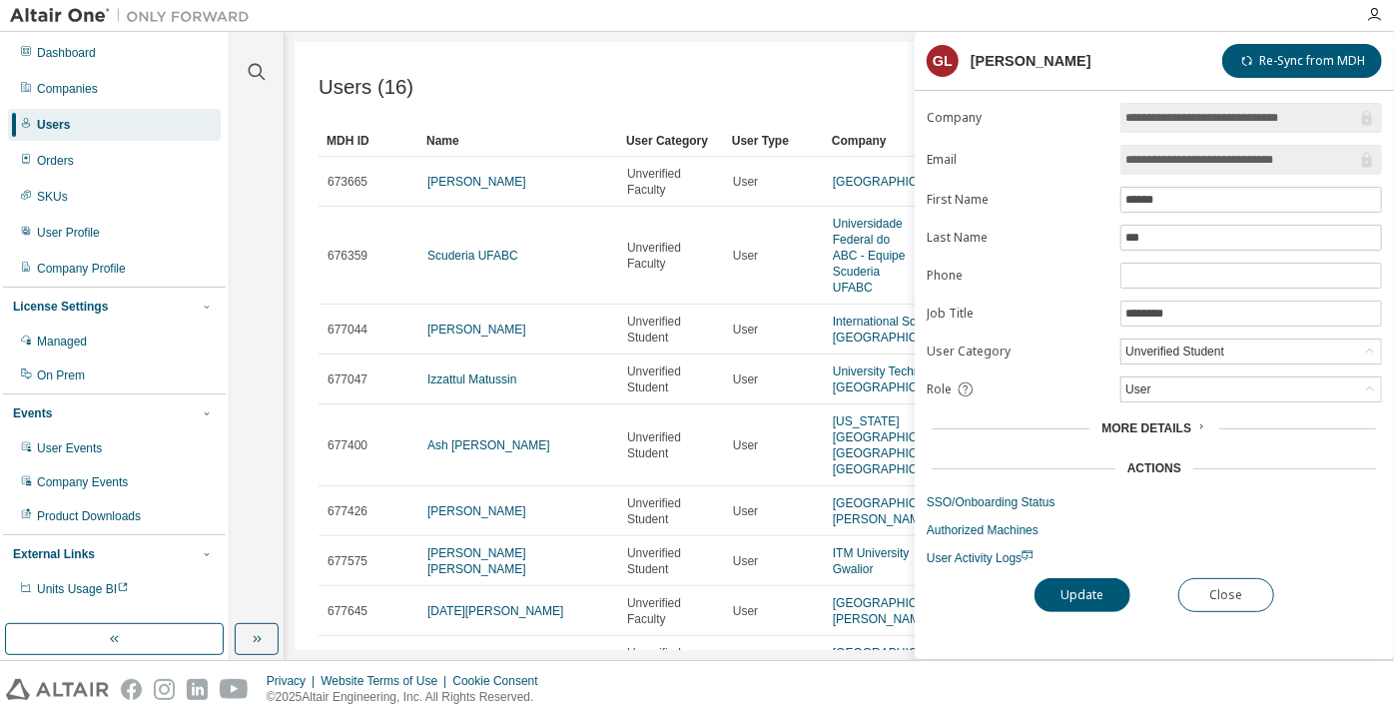
drag, startPoint x: 1318, startPoint y: 159, endPoint x: 1192, endPoint y: 165, distance: 126.0
click at [1192, 165] on input "**********" at bounding box center [1242, 160] width 232 height 20
click at [1158, 345] on div "Unverified Student" at bounding box center [1175, 352] width 105 height 22
click at [985, 551] on span "User Activity Logs" at bounding box center [980, 558] width 107 height 14
click at [1151, 350] on div "Unverified Student" at bounding box center [1175, 352] width 105 height 22
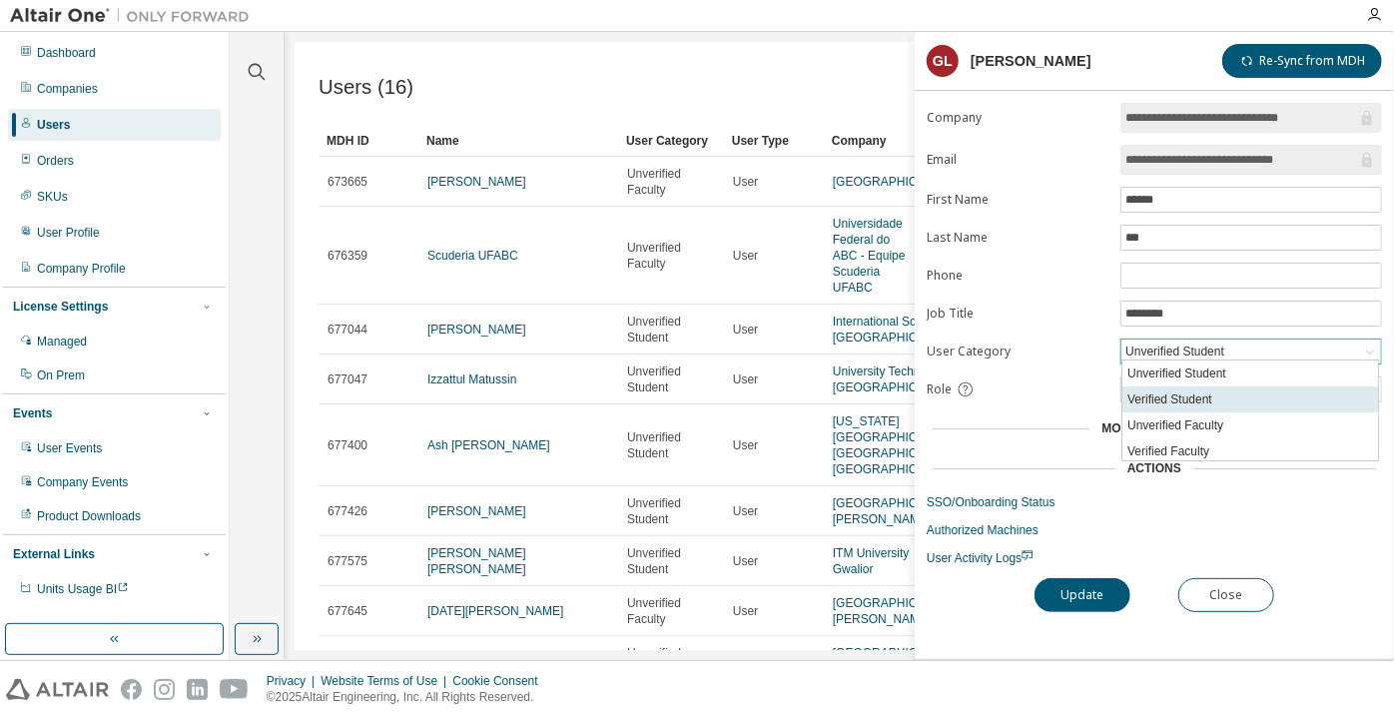
click at [1159, 403] on li "Verified Student" at bounding box center [1251, 400] width 256 height 26
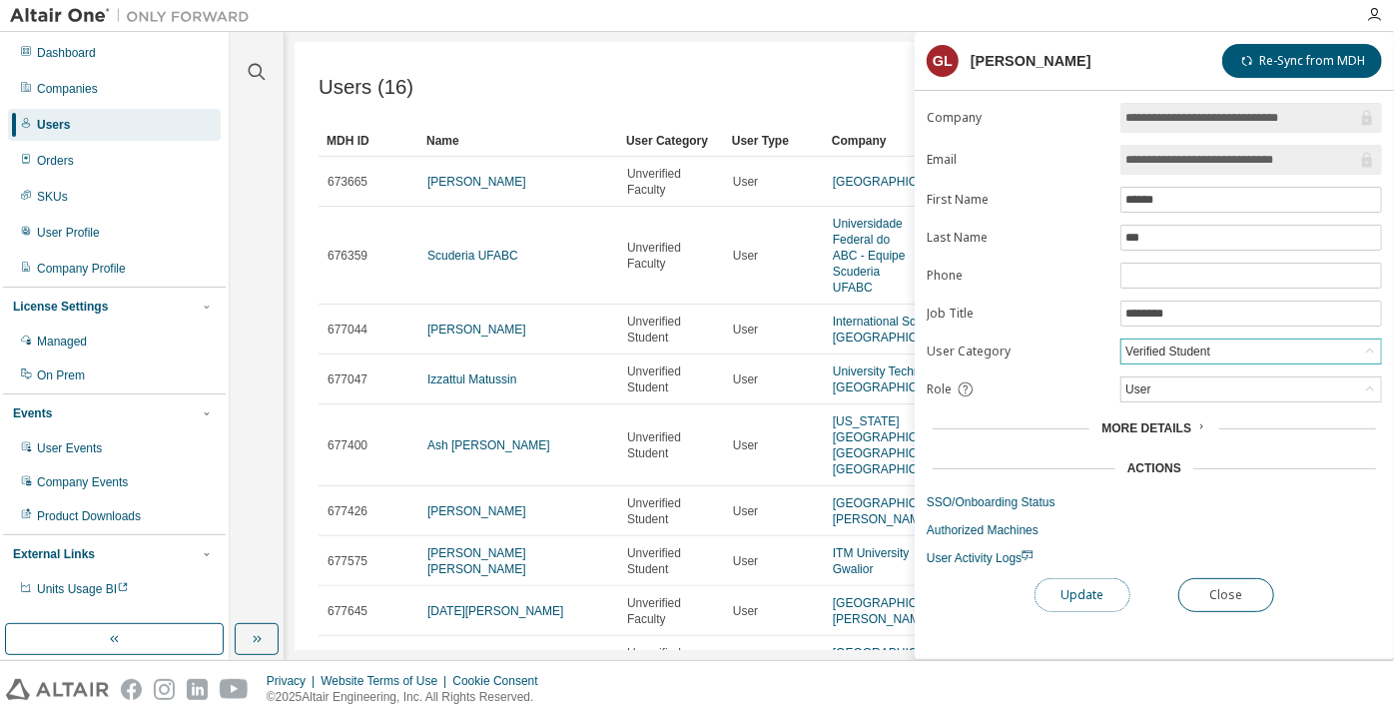
click at [1092, 584] on button "Update" at bounding box center [1083, 595] width 96 height 34
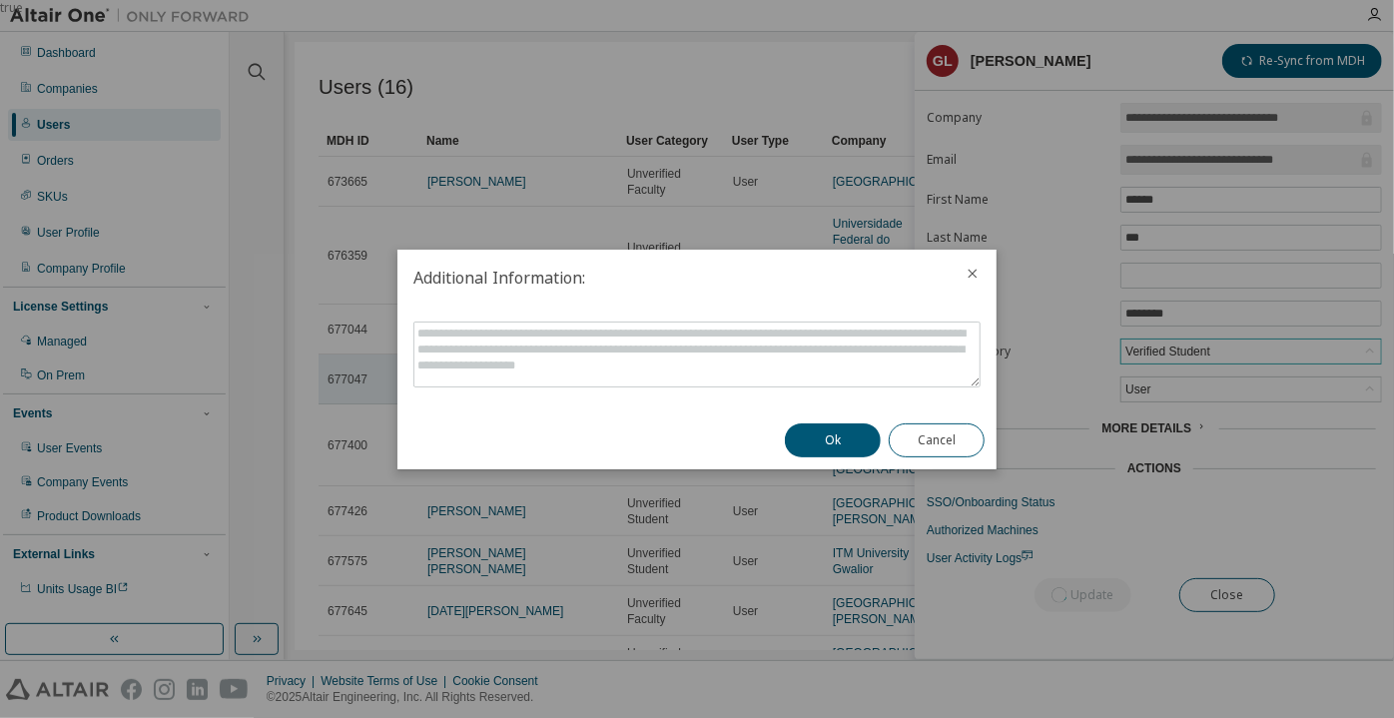
drag, startPoint x: 863, startPoint y: 443, endPoint x: 860, endPoint y: 431, distance: 12.4
click at [863, 442] on button "Ok" at bounding box center [833, 440] width 96 height 34
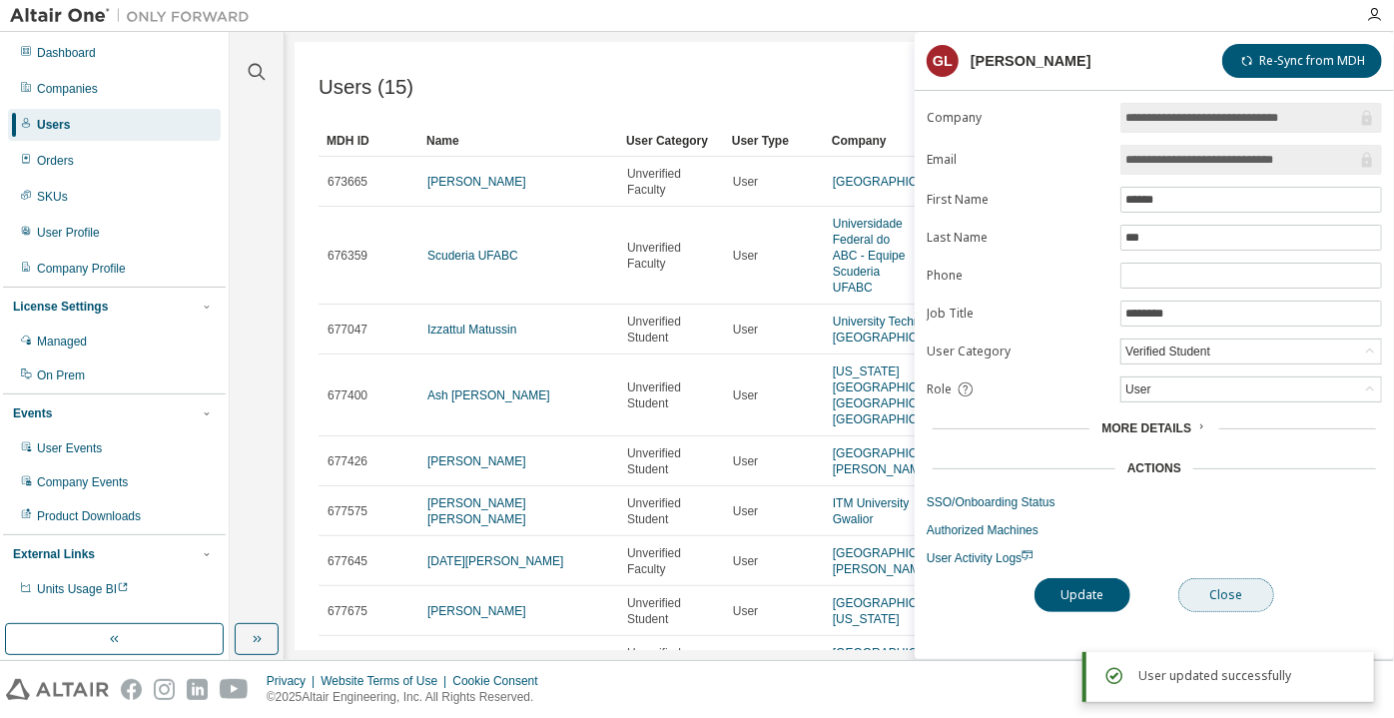
click at [1225, 603] on button "Close" at bounding box center [1226, 595] width 96 height 34
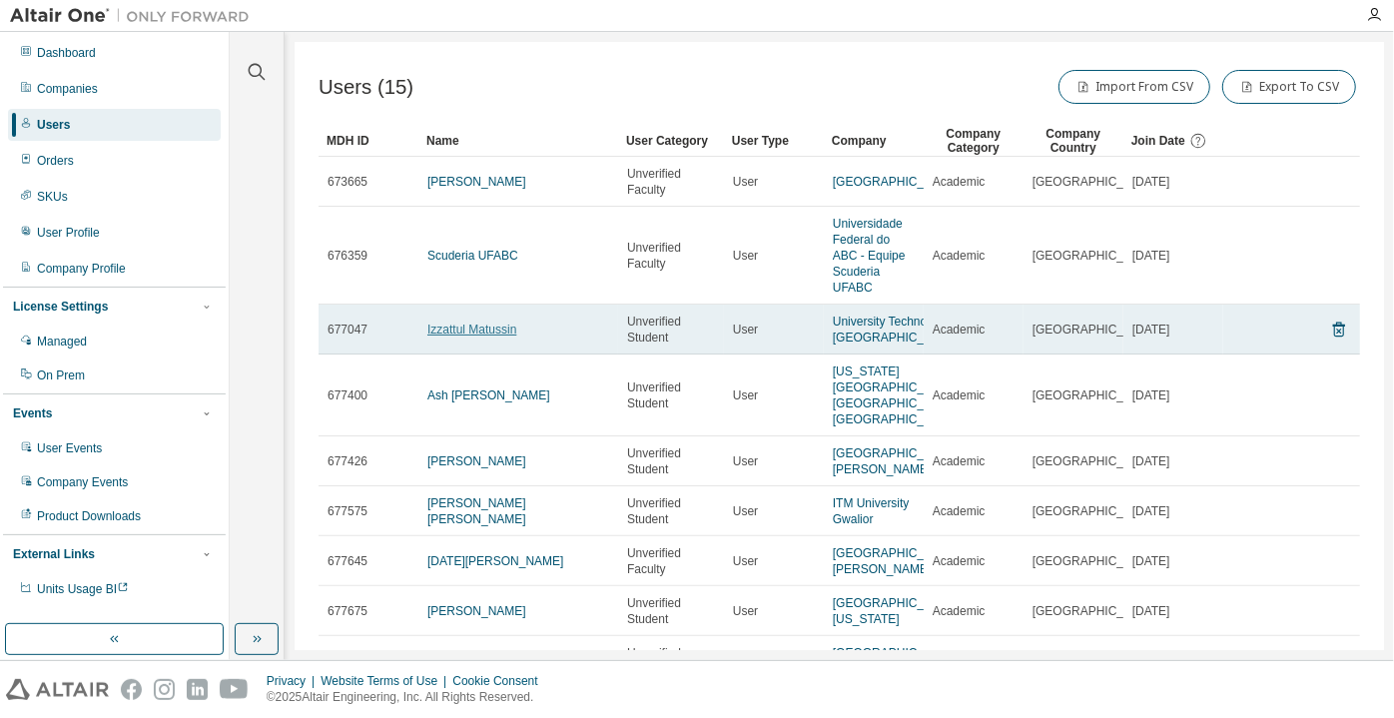
click at [486, 334] on link "Izzattul Matussin" at bounding box center [471, 330] width 89 height 14
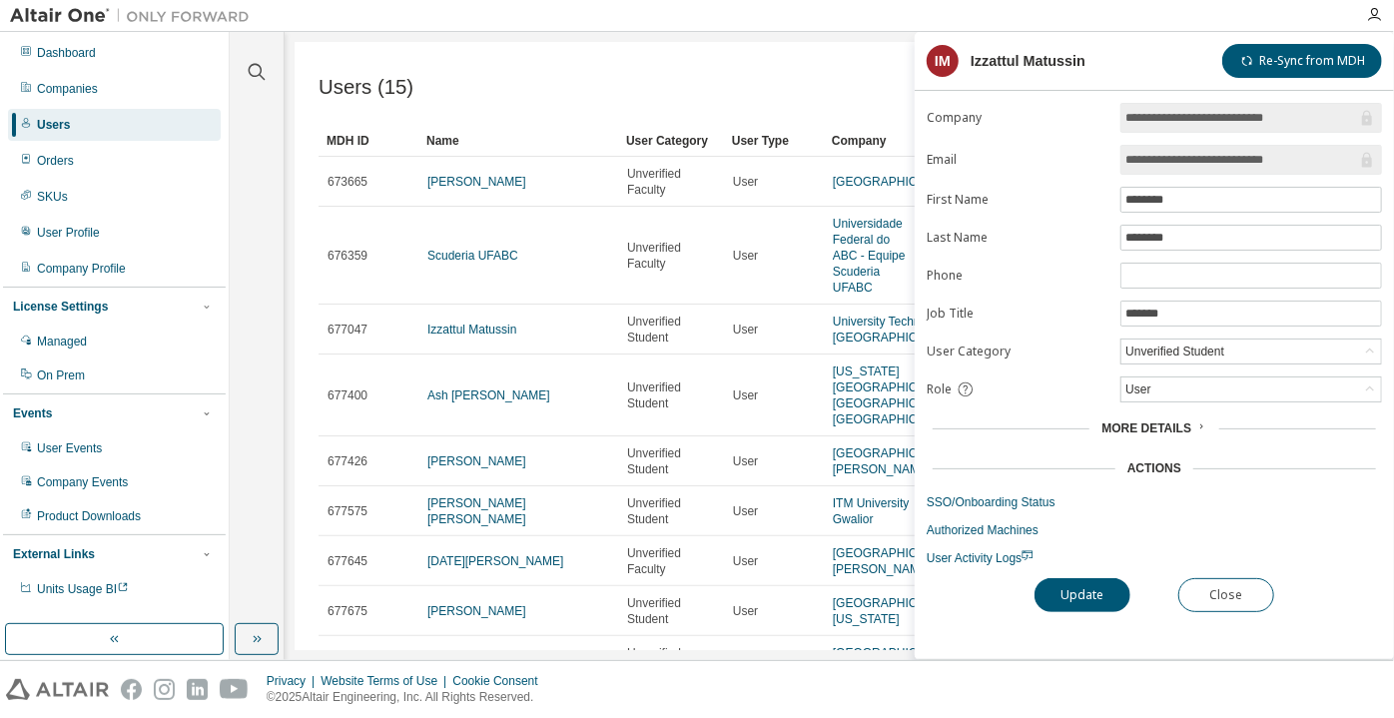
drag, startPoint x: 1294, startPoint y: 152, endPoint x: 1231, endPoint y: 151, distance: 62.9
click at [1231, 151] on input "**********" at bounding box center [1242, 160] width 232 height 20
click at [1151, 165] on input "**********" at bounding box center [1242, 160] width 232 height 20
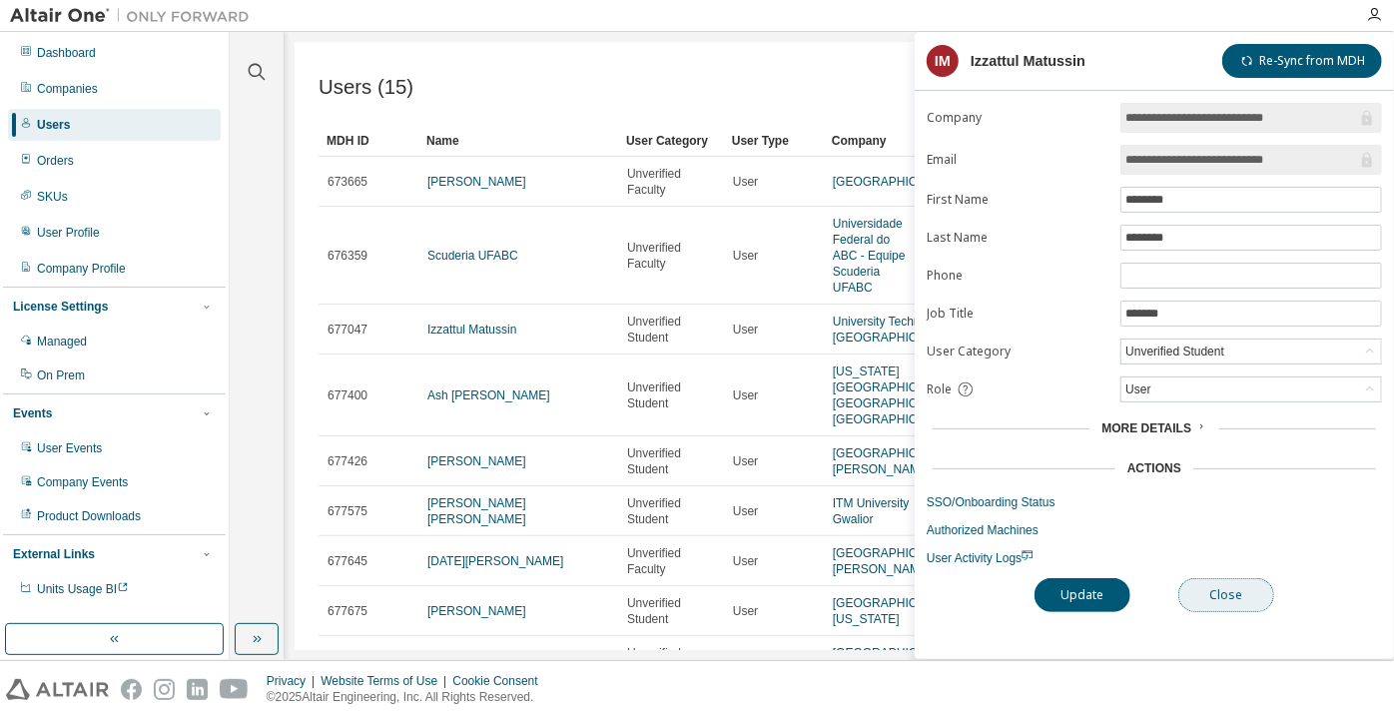
click at [1237, 579] on button "Close" at bounding box center [1226, 595] width 96 height 34
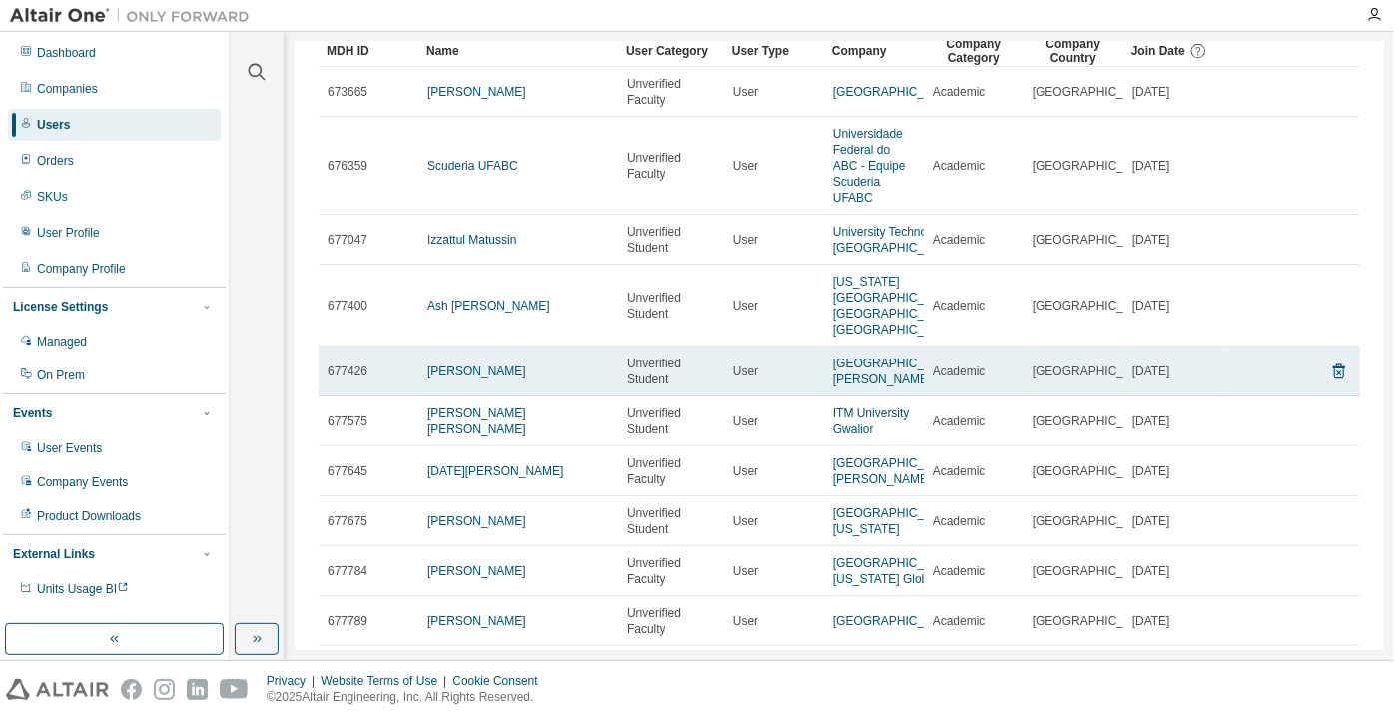
scroll to position [90, 0]
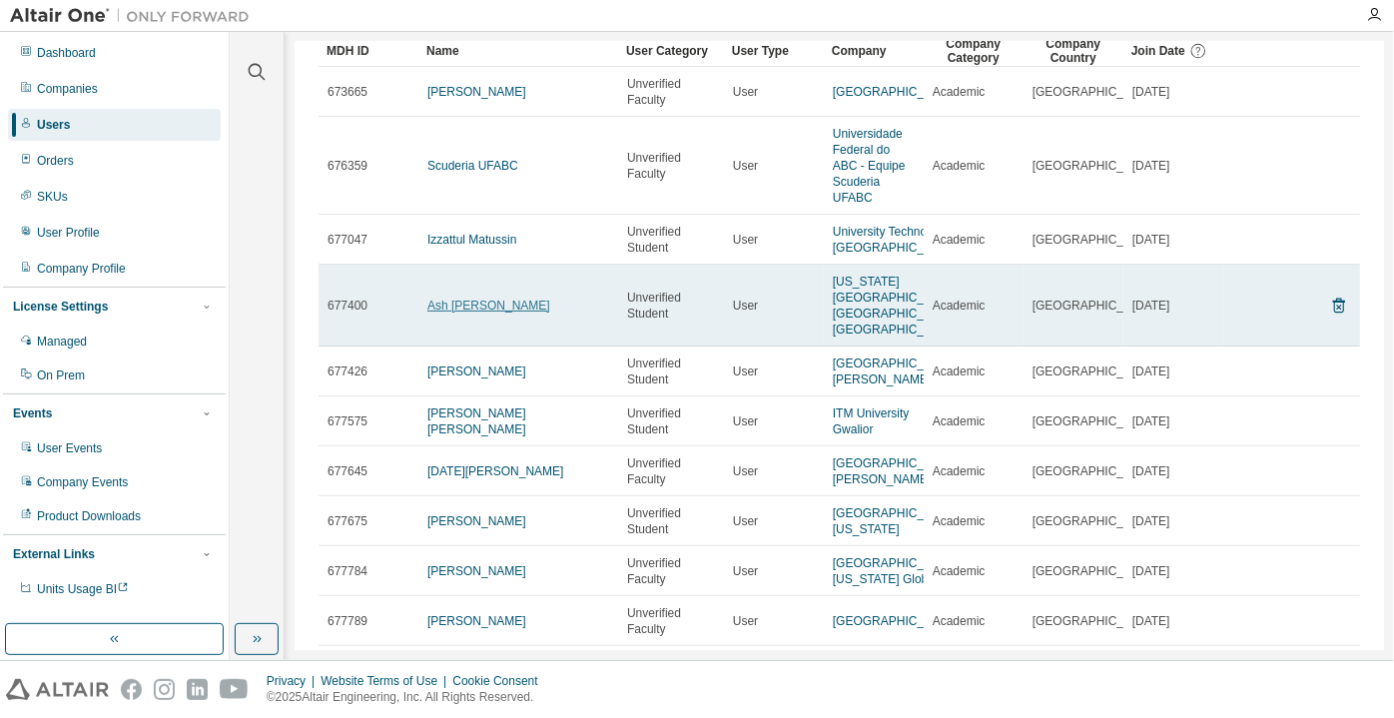
click at [454, 313] on link "Ash Cossey" at bounding box center [488, 306] width 123 height 14
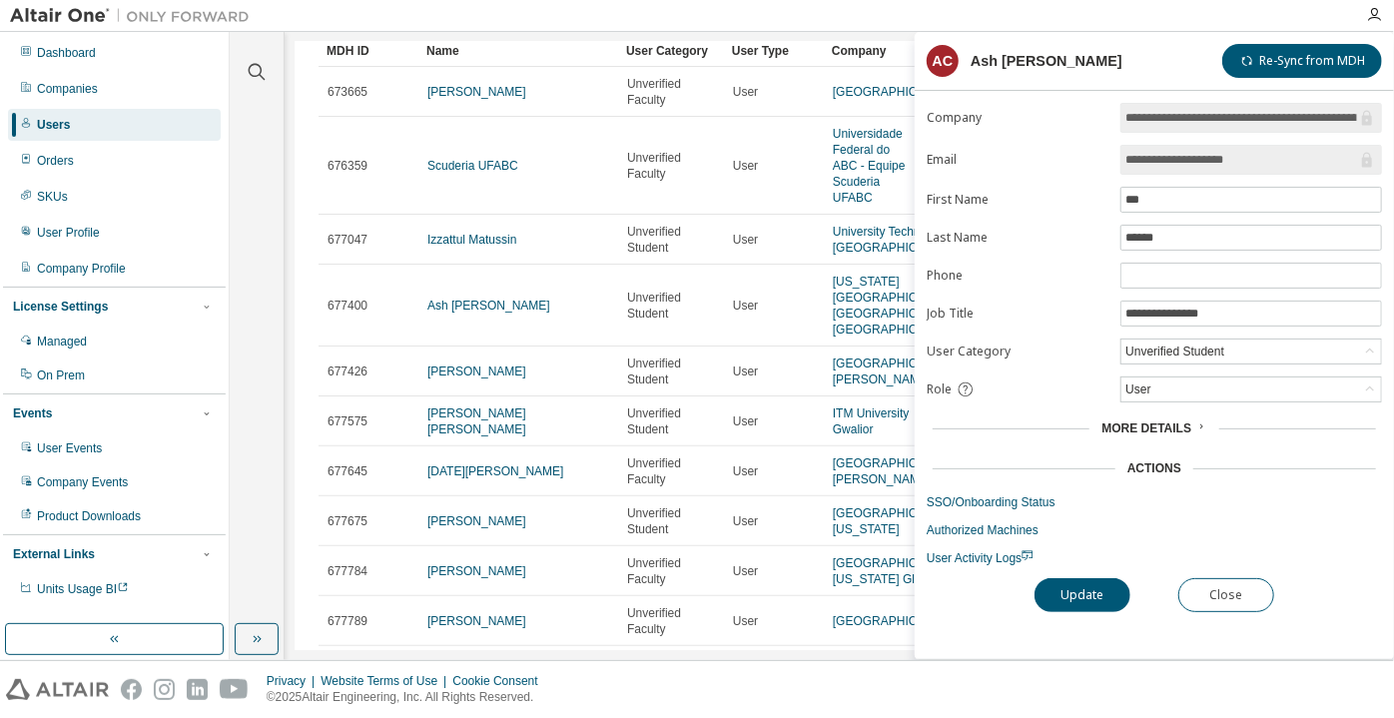
drag, startPoint x: 1262, startPoint y: 154, endPoint x: 1183, endPoint y: 154, distance: 78.9
click at [1183, 154] on input "**********" at bounding box center [1242, 160] width 232 height 20
click at [967, 553] on span "User Activity Logs" at bounding box center [980, 558] width 107 height 14
drag, startPoint x: 1281, startPoint y: 162, endPoint x: 1179, endPoint y: 175, distance: 102.7
click at [1179, 175] on form "**********" at bounding box center [1154, 334] width 455 height 463
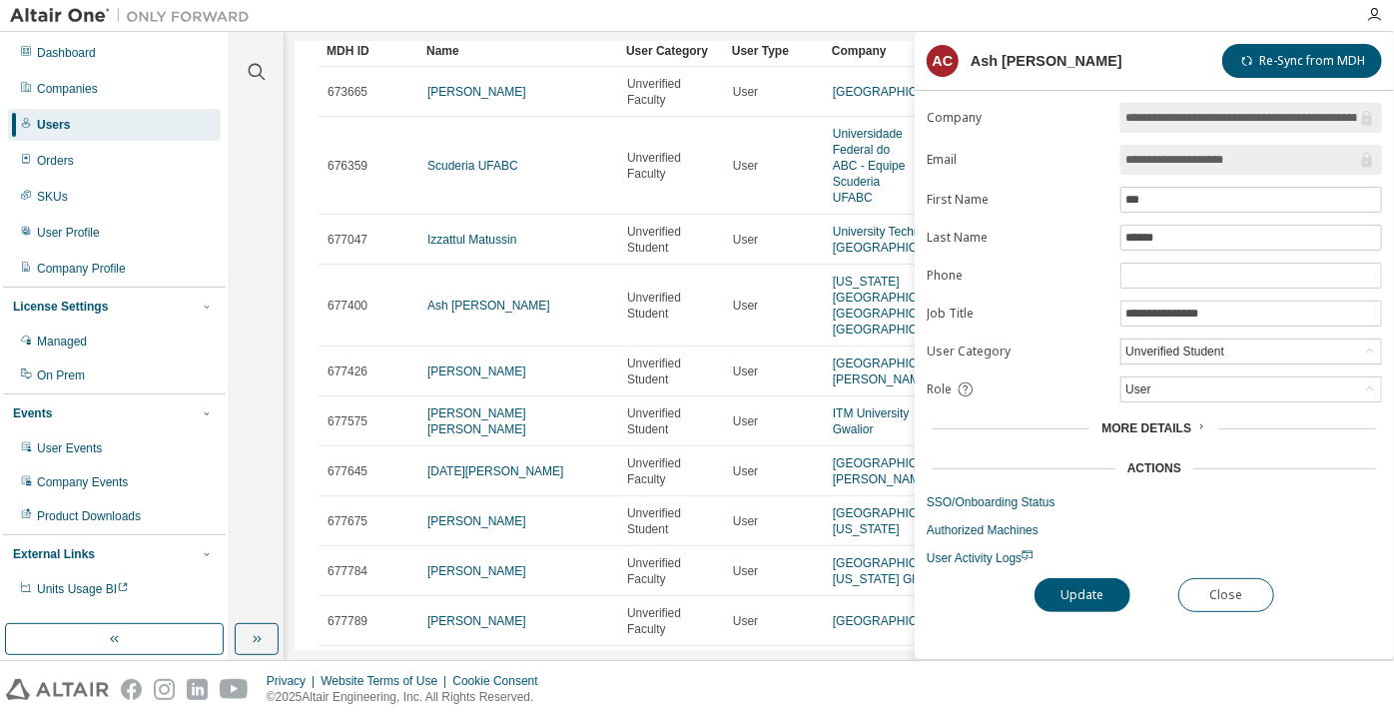
click at [1189, 160] on input "**********" at bounding box center [1242, 160] width 232 height 20
drag, startPoint x: 1189, startPoint y: 160, endPoint x: 1269, endPoint y: 143, distance: 81.7
click at [1269, 145] on span "**********" at bounding box center [1252, 160] width 262 height 30
click at [1263, 158] on input "**********" at bounding box center [1242, 160] width 232 height 20
drag, startPoint x: 1263, startPoint y: 158, endPoint x: 1184, endPoint y: 163, distance: 79.1
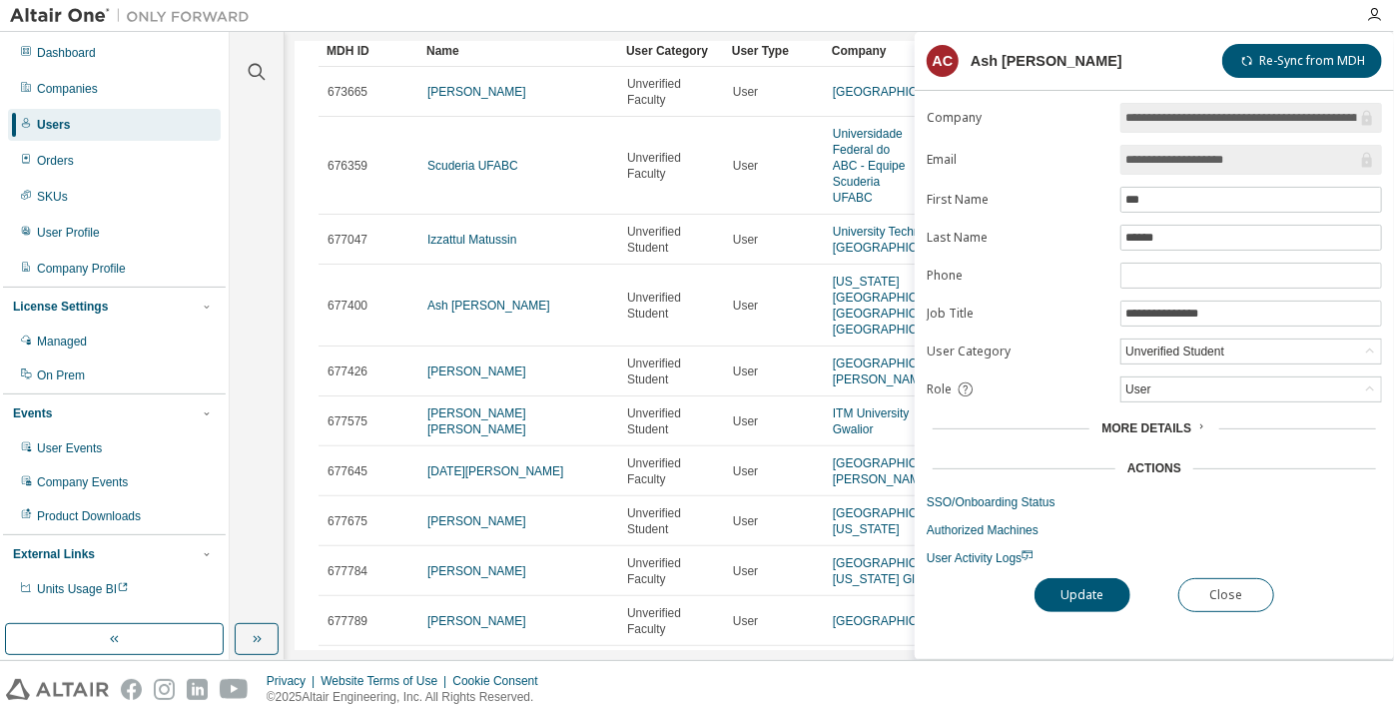
click at [1184, 163] on input "**********" at bounding box center [1242, 160] width 232 height 20
click at [1192, 351] on div "Unverified Student" at bounding box center [1175, 352] width 105 height 22
click at [1176, 398] on li "Verified Student" at bounding box center [1251, 400] width 256 height 26
click at [1108, 586] on button "Update" at bounding box center [1083, 595] width 96 height 34
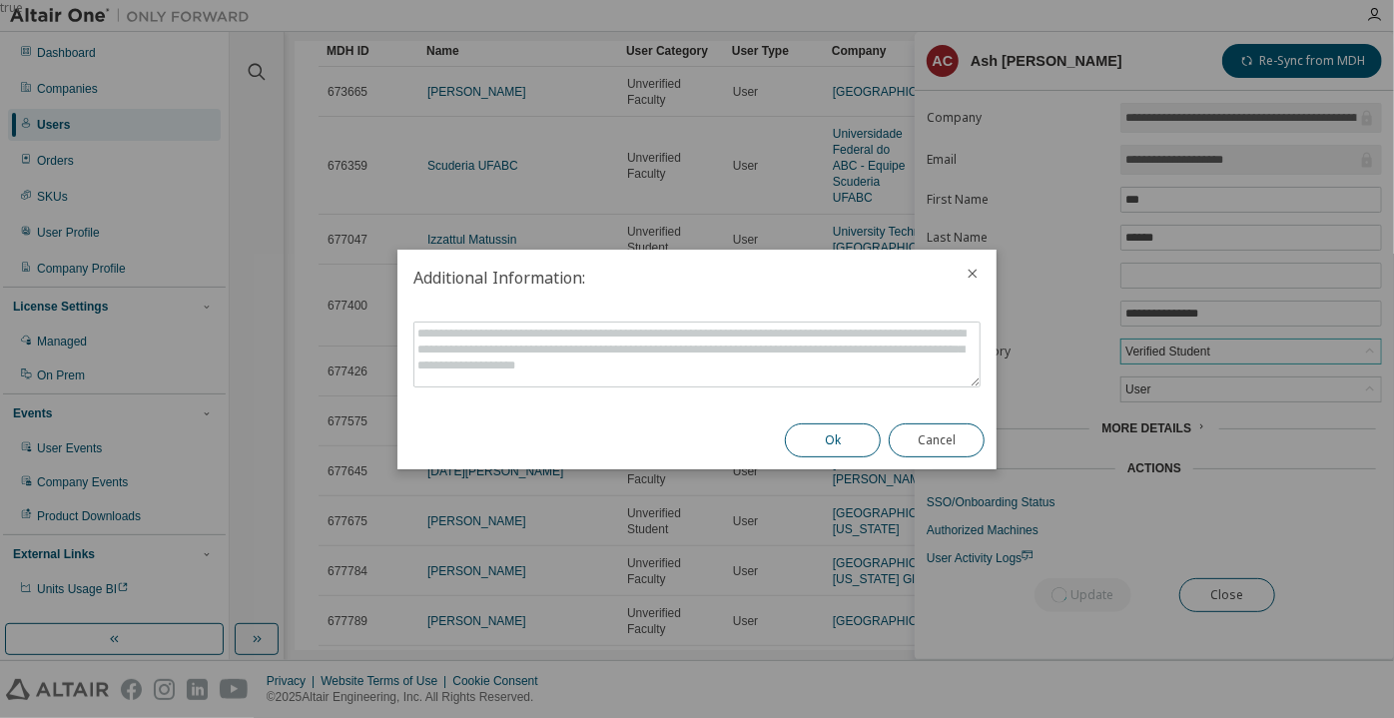
click at [851, 423] on button "Ok" at bounding box center [833, 440] width 96 height 34
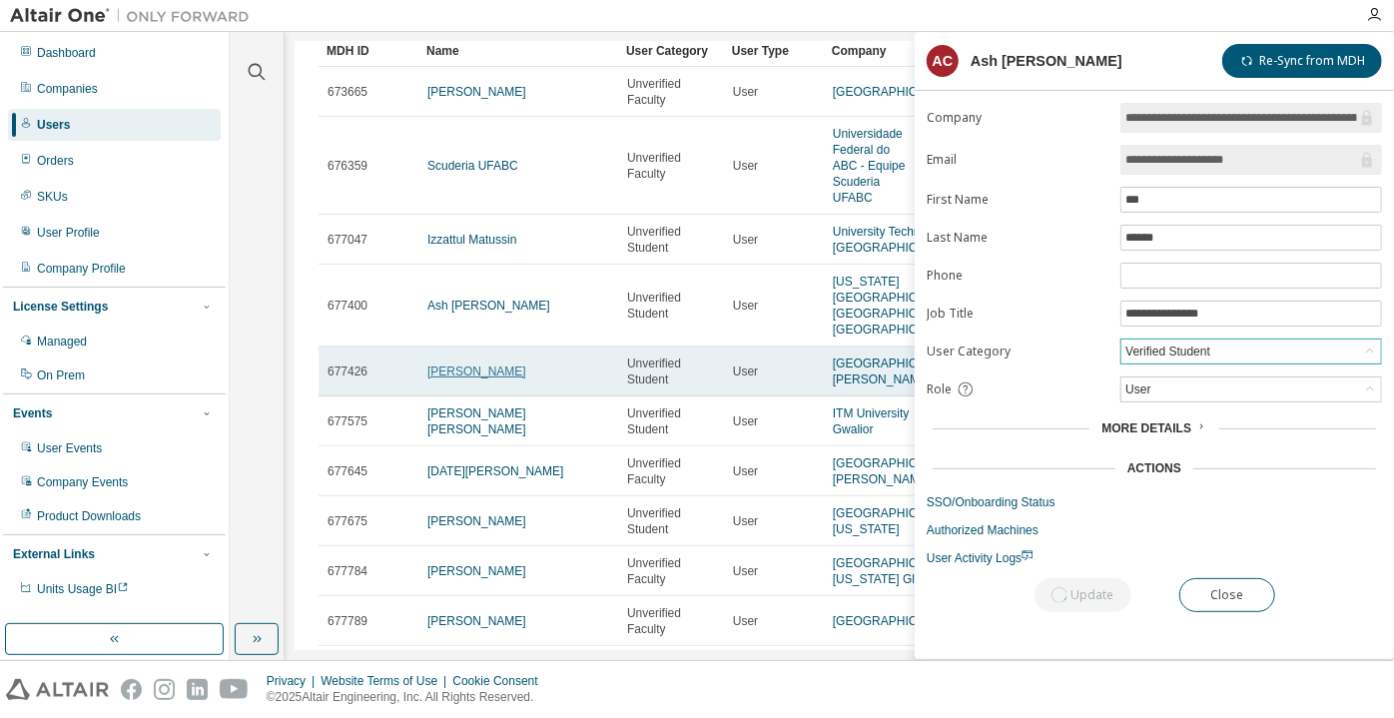
click at [449, 379] on link "Alexis Lorenzana" at bounding box center [476, 372] width 99 height 14
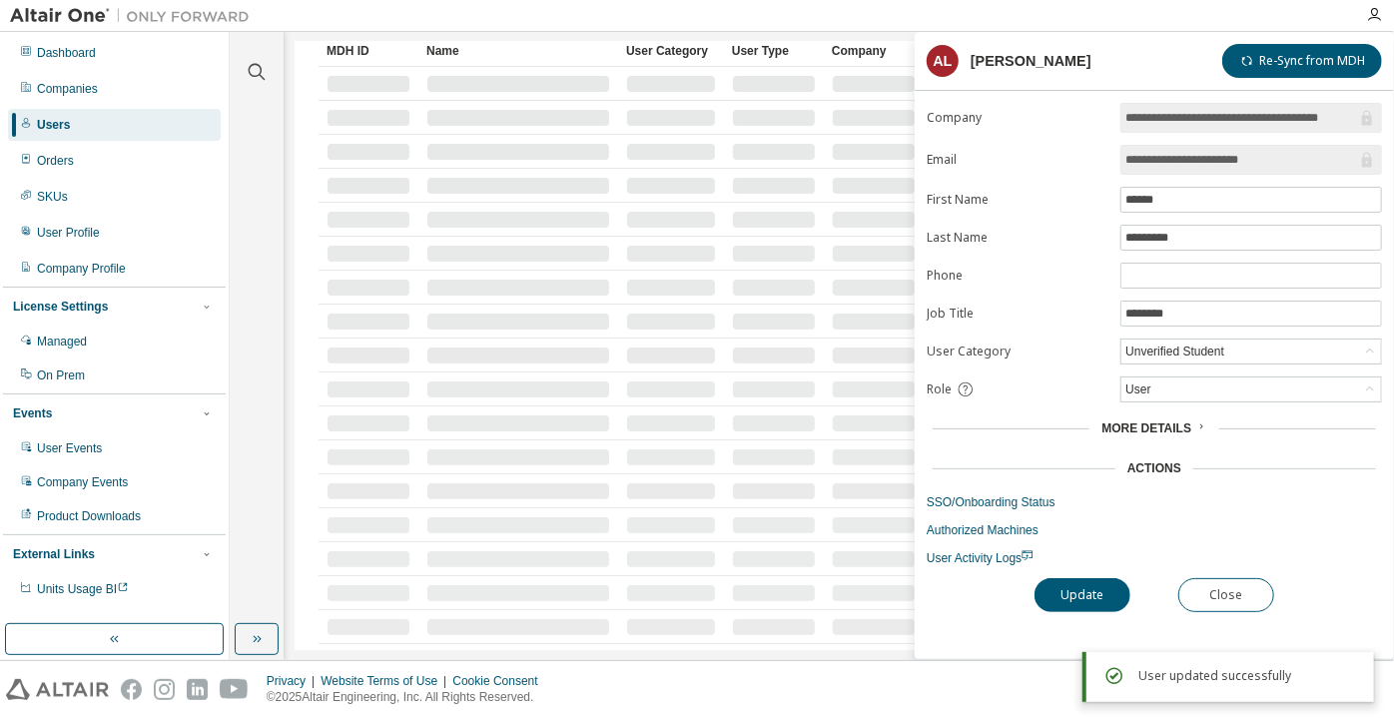
drag, startPoint x: 1293, startPoint y: 159, endPoint x: 1192, endPoint y: 150, distance: 101.3
click at [1192, 150] on input "**********" at bounding box center [1242, 160] width 232 height 20
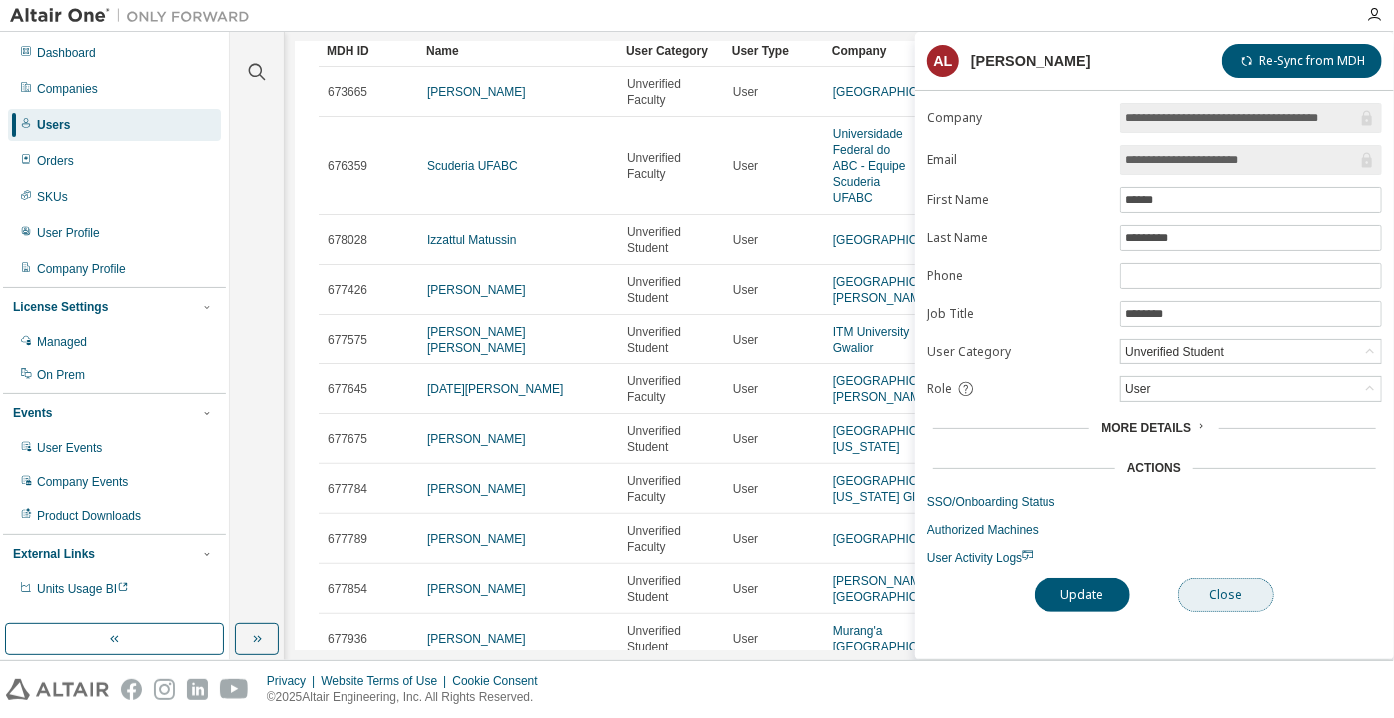
click at [1225, 594] on button "Close" at bounding box center [1226, 595] width 96 height 34
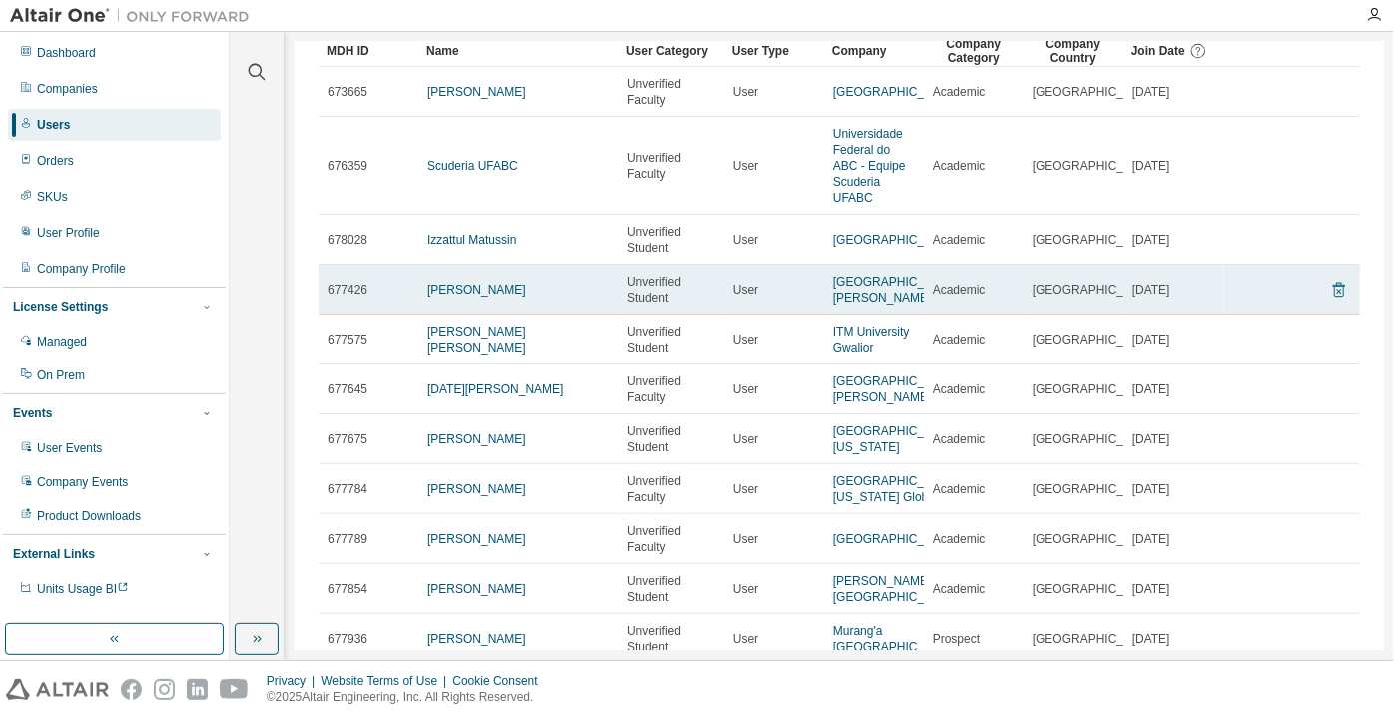
click at [1330, 302] on icon at bounding box center [1339, 290] width 18 height 24
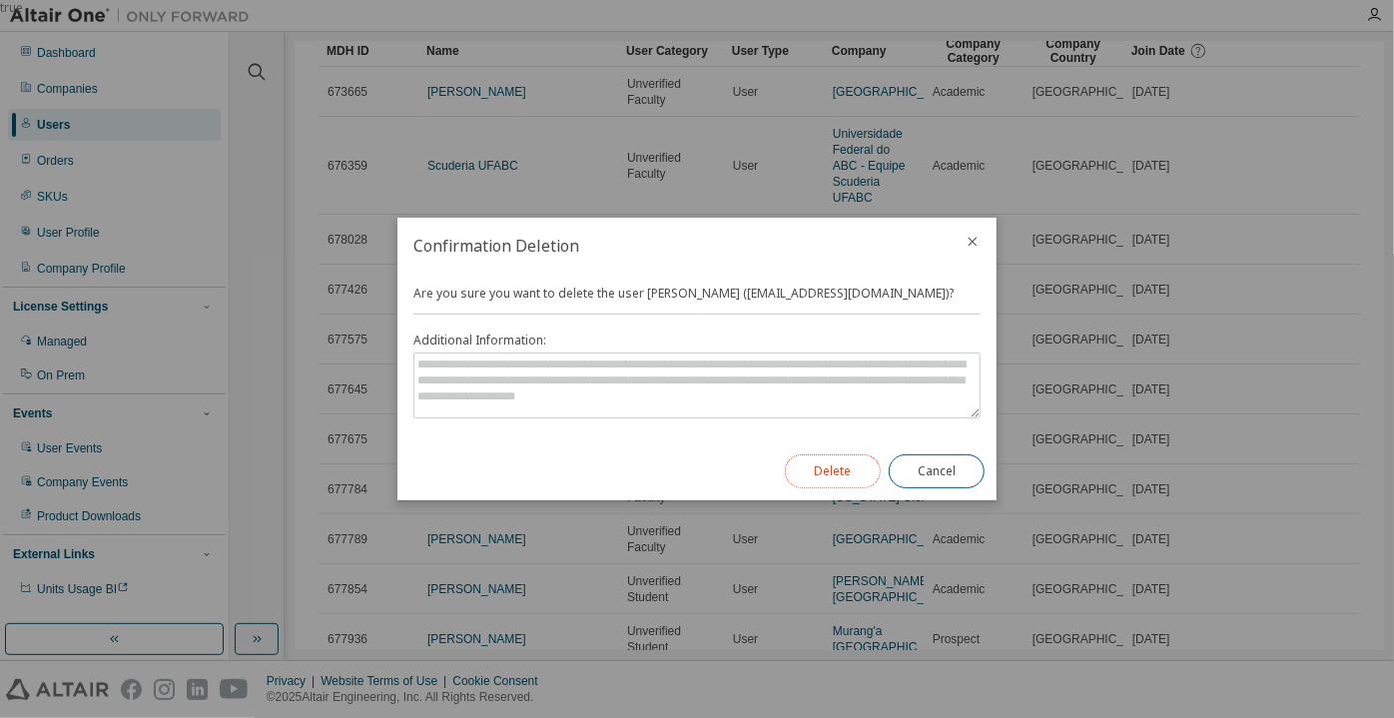
click at [808, 475] on button "Delete" at bounding box center [833, 471] width 96 height 34
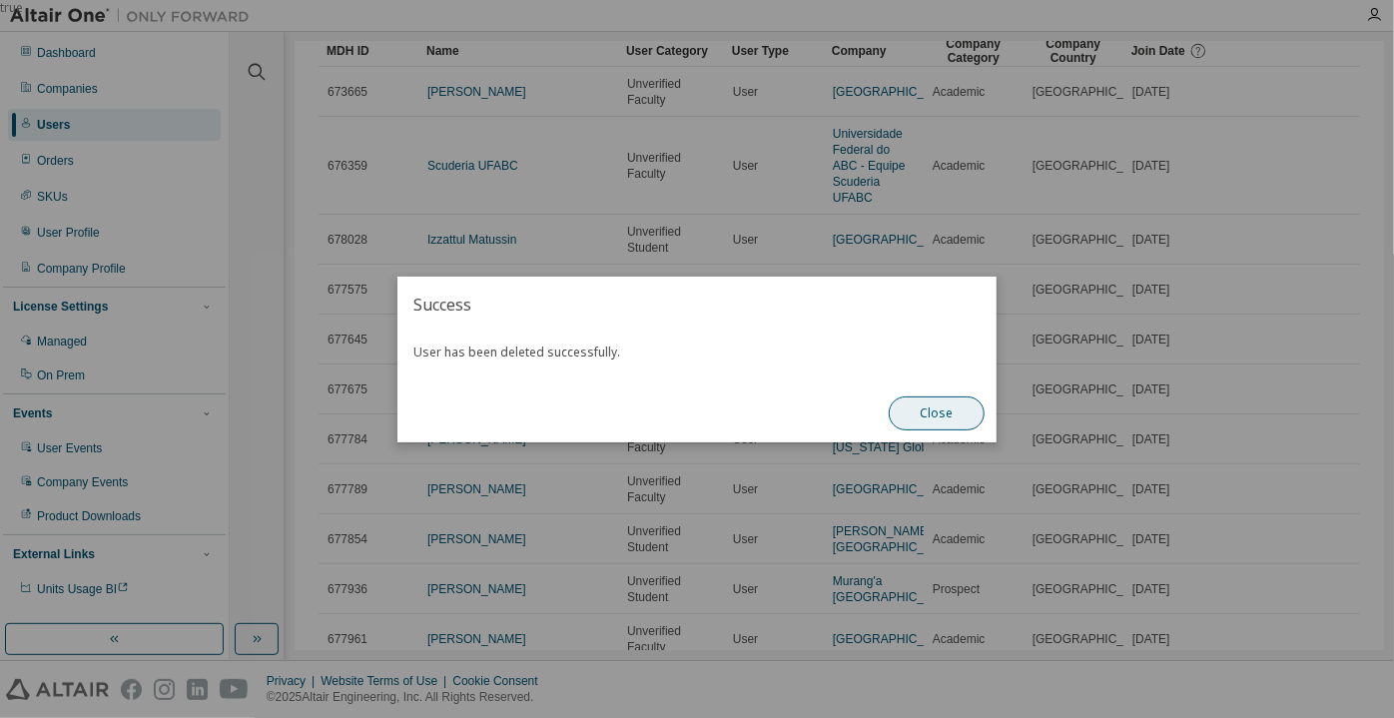
click at [941, 406] on button "Close" at bounding box center [937, 413] width 96 height 34
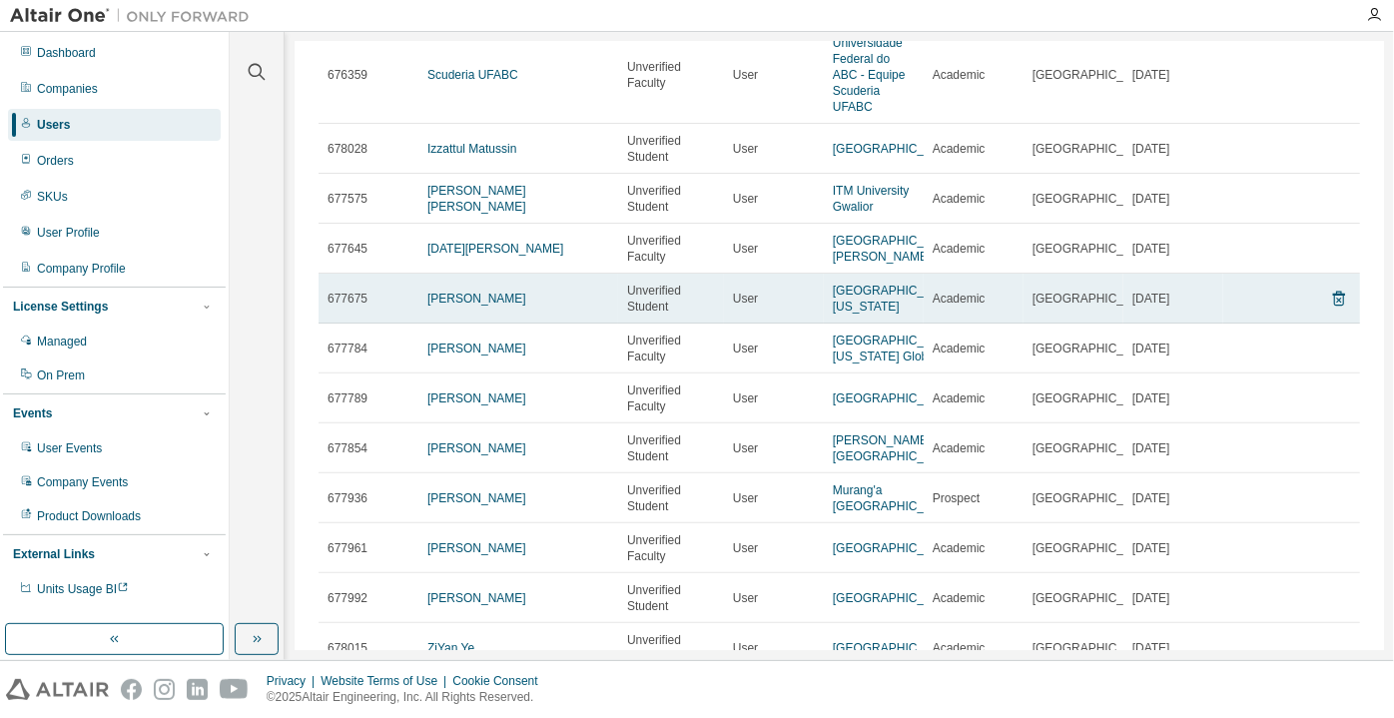
scroll to position [90, 0]
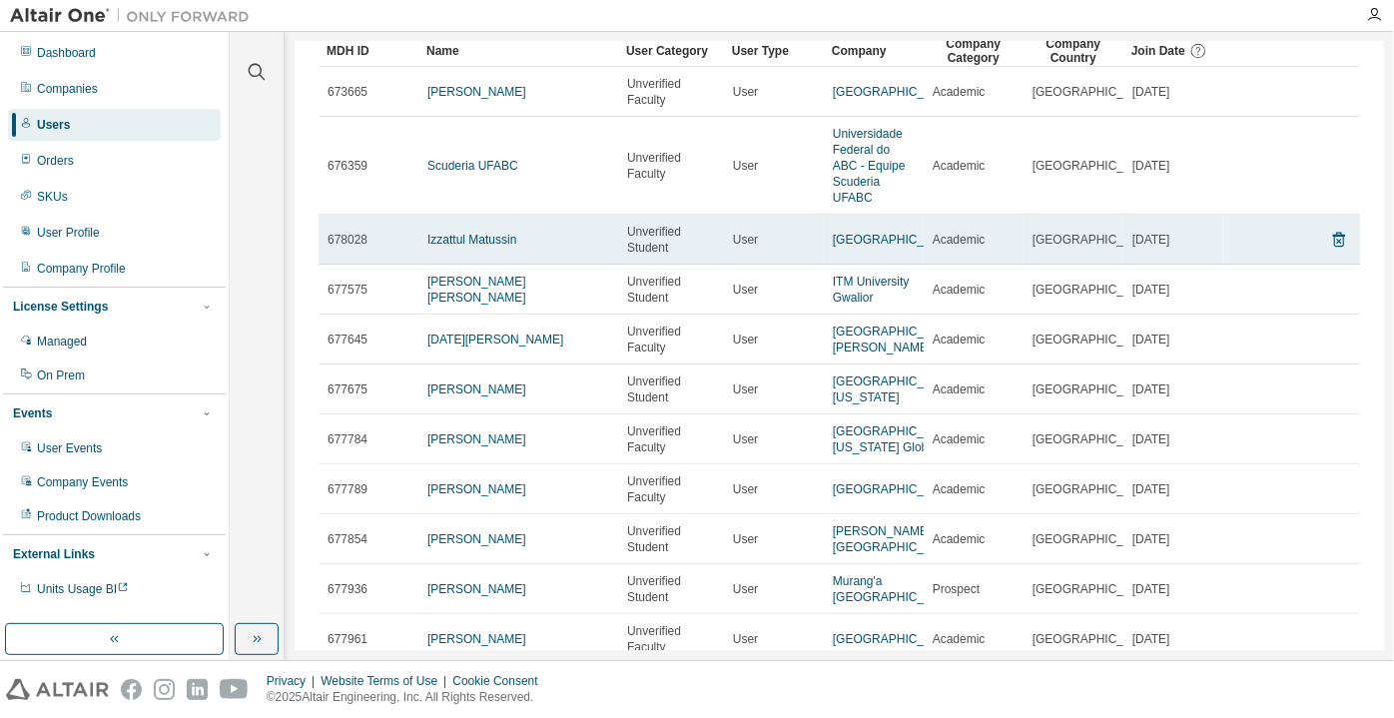
click at [447, 236] on td "Izzattul Matussin" at bounding box center [518, 240] width 200 height 50
click at [500, 243] on link "Izzattul Matussin" at bounding box center [471, 240] width 89 height 14
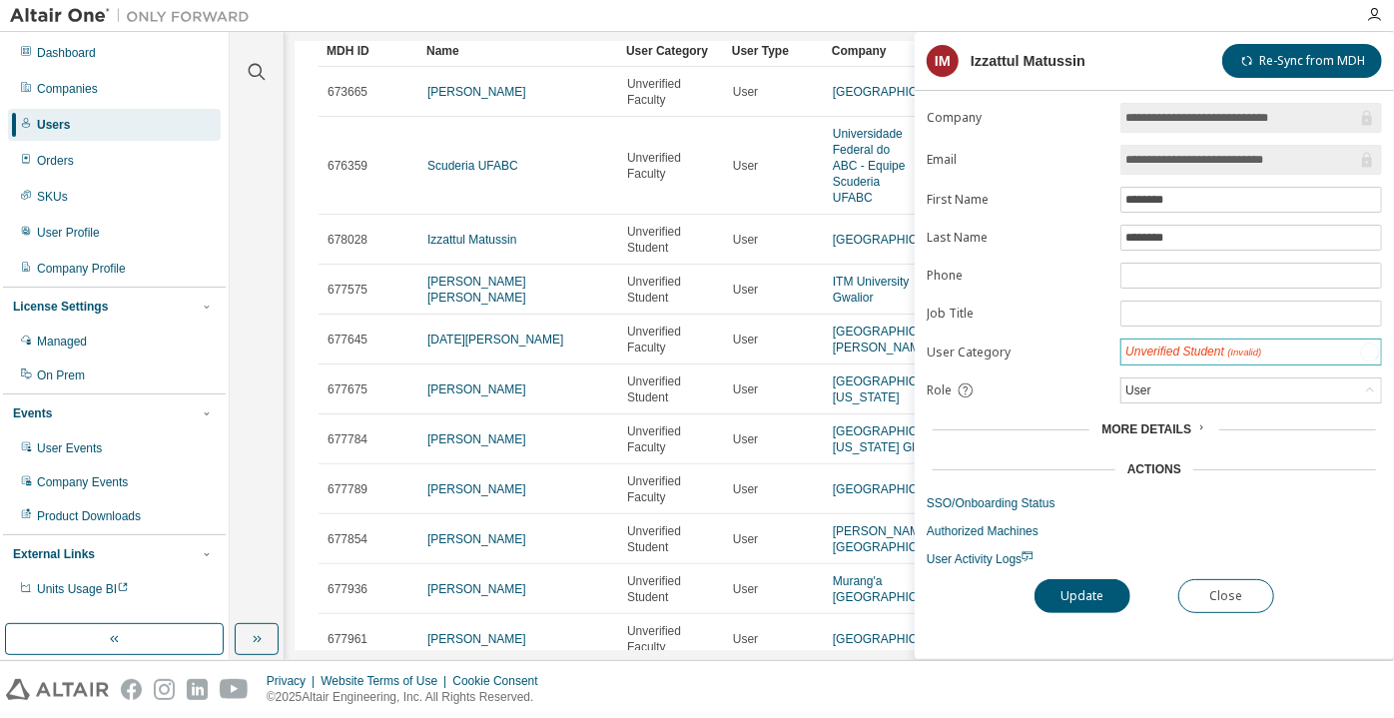
click at [1192, 351] on div "Unverified Student (Invalid)" at bounding box center [1194, 352] width 136 height 17
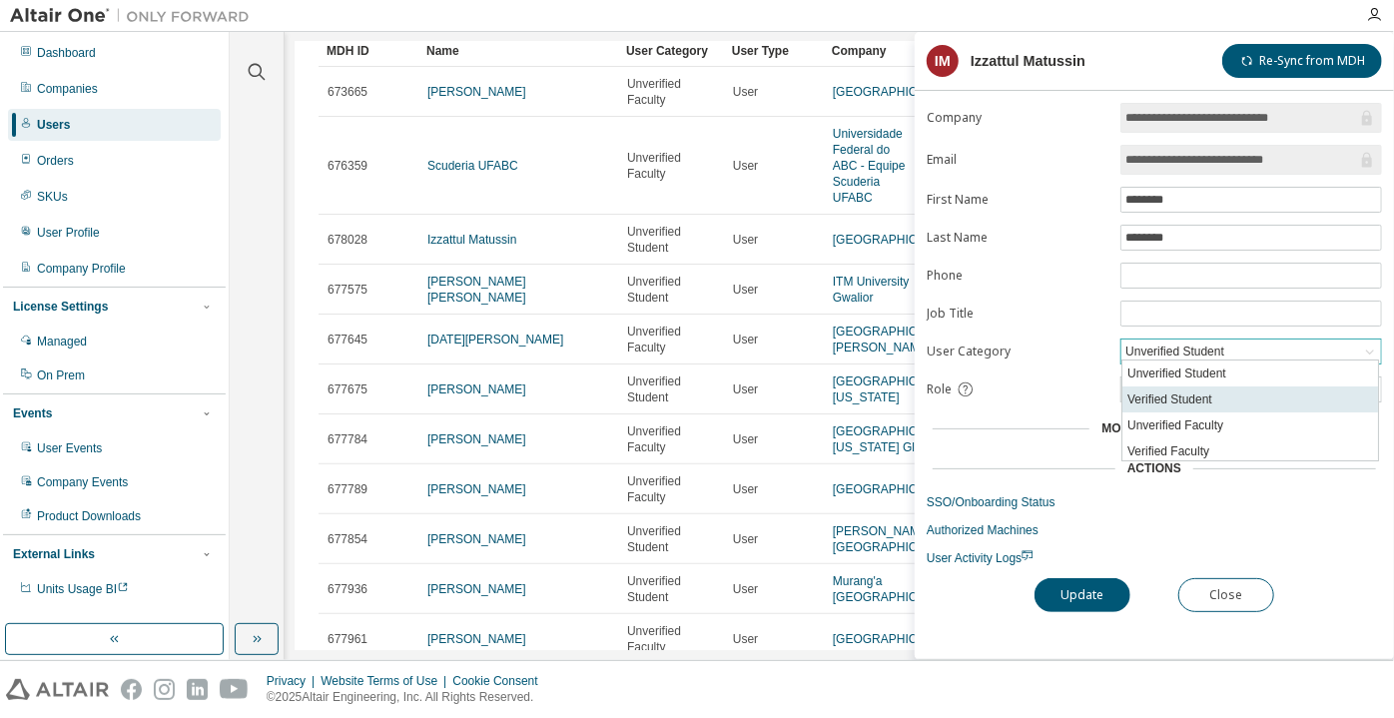
click at [1178, 387] on li "Verified Student" at bounding box center [1251, 400] width 256 height 26
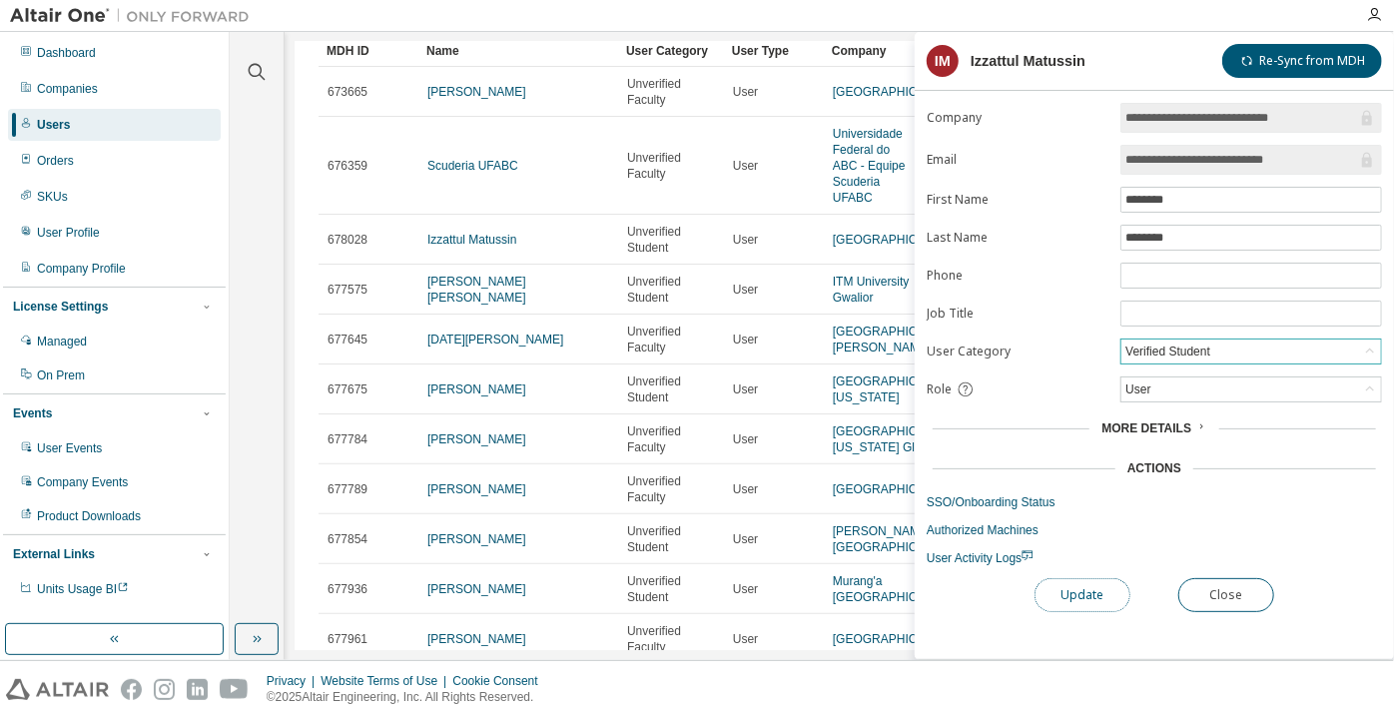
click at [1070, 600] on button "Update" at bounding box center [1083, 595] width 96 height 34
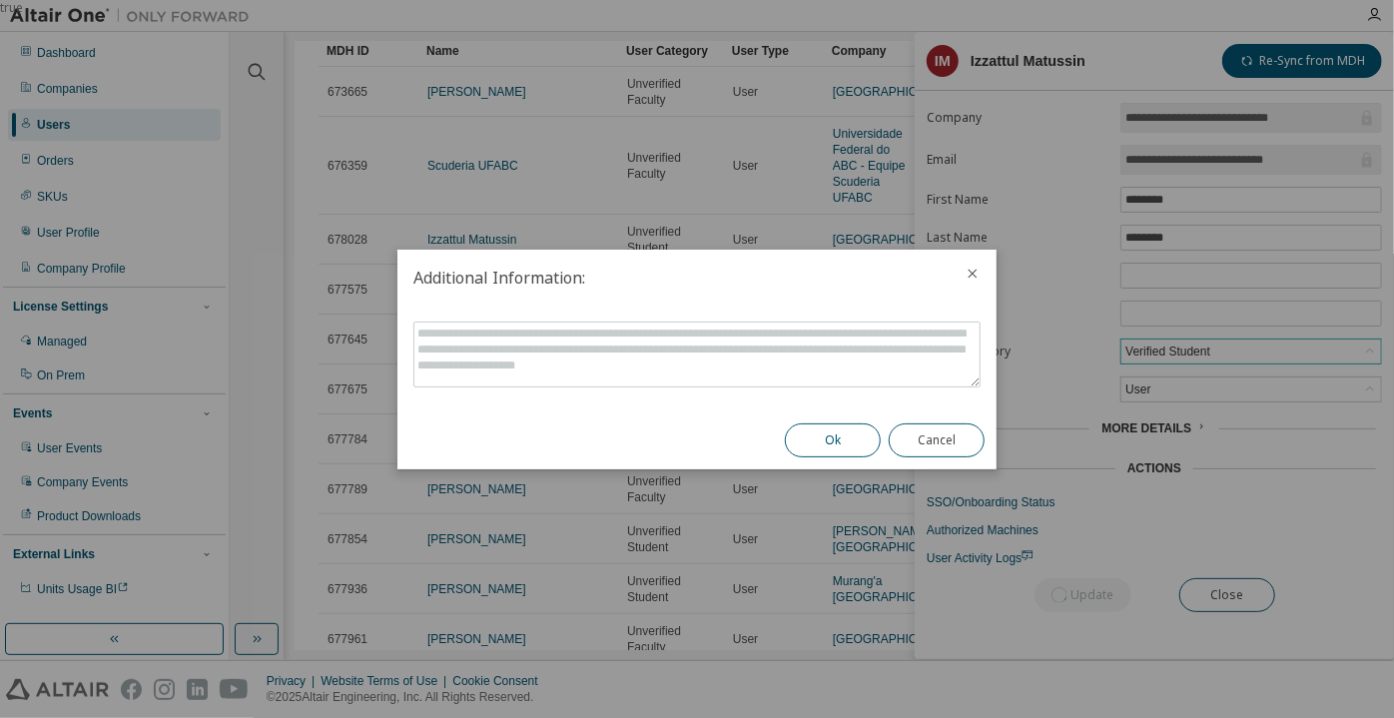
click at [823, 441] on button "Ok" at bounding box center [833, 440] width 96 height 34
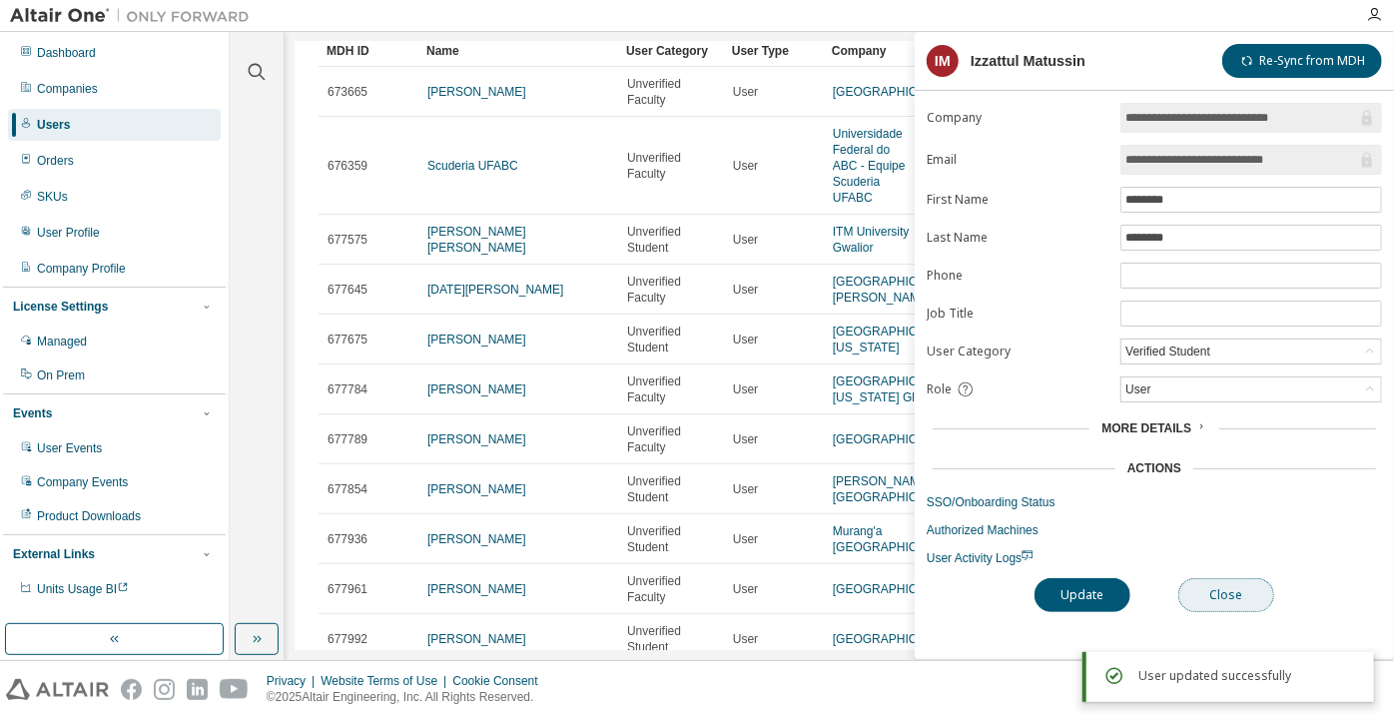
click at [1194, 593] on button "Close" at bounding box center [1226, 595] width 96 height 34
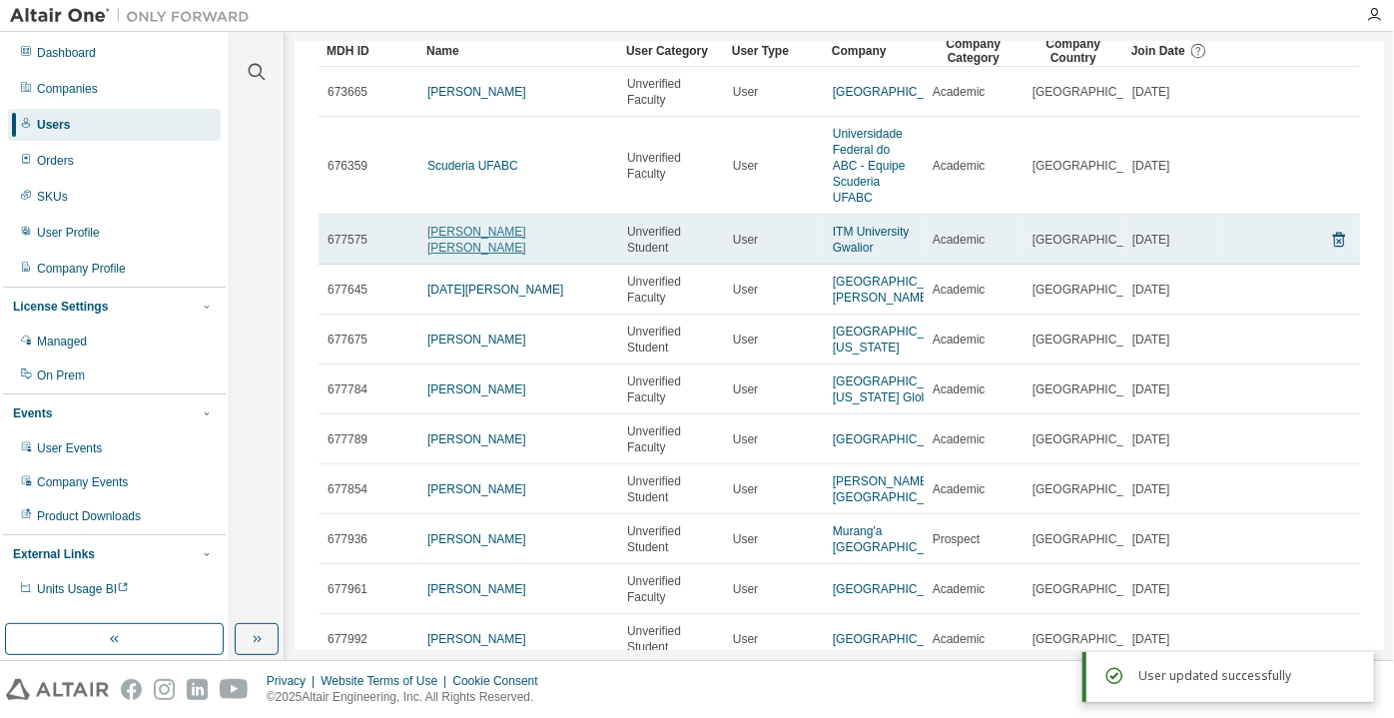
click at [473, 237] on link "[PERSON_NAME] [PERSON_NAME]" at bounding box center [476, 240] width 99 height 30
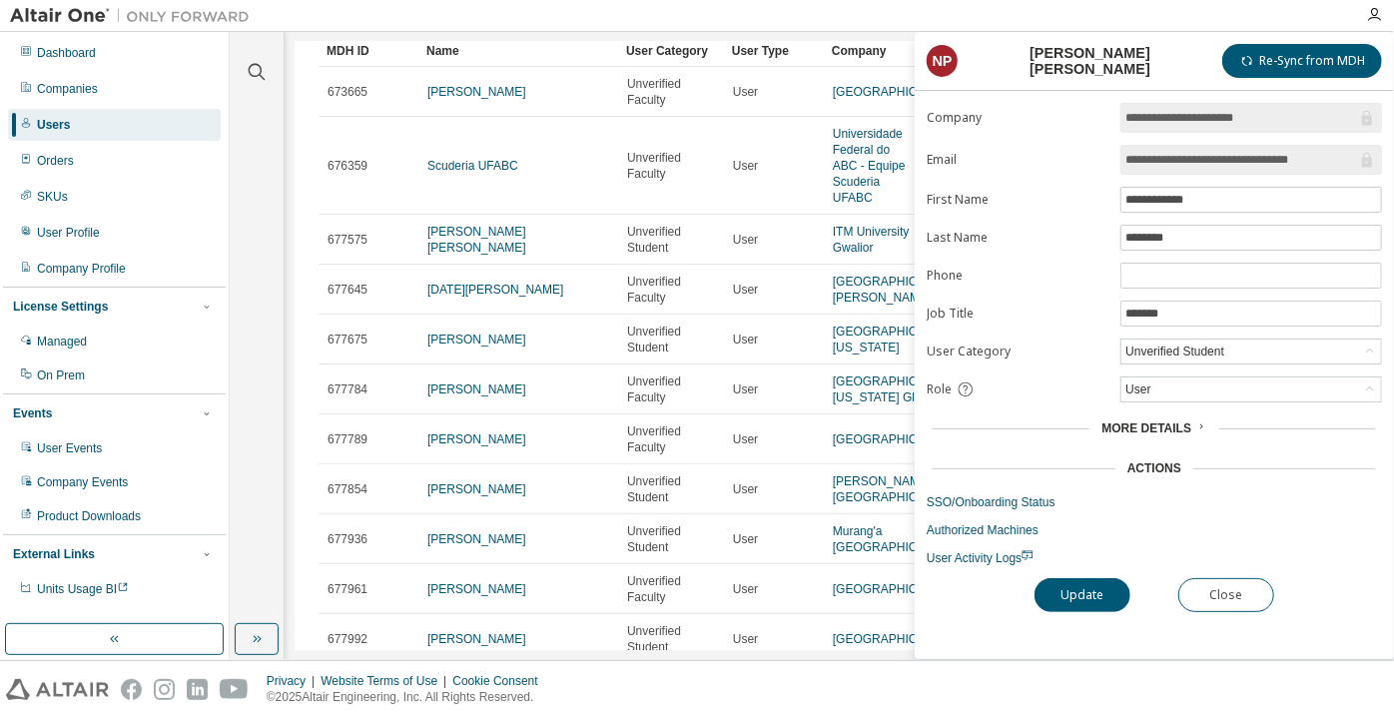
drag, startPoint x: 1216, startPoint y: 156, endPoint x: 1346, endPoint y: 150, distance: 130.0
click at [1346, 150] on input "**********" at bounding box center [1242, 160] width 232 height 20
click at [1241, 593] on button "Close" at bounding box center [1226, 595] width 96 height 34
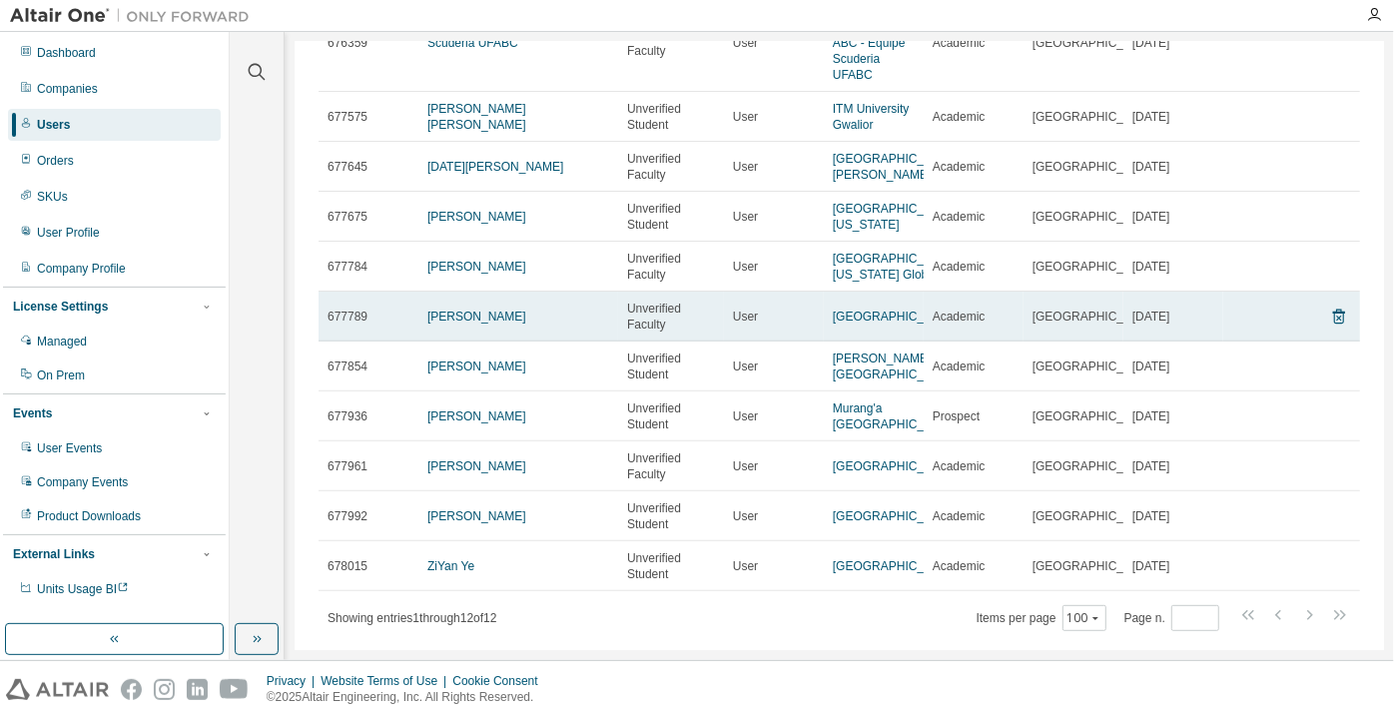
scroll to position [181, 0]
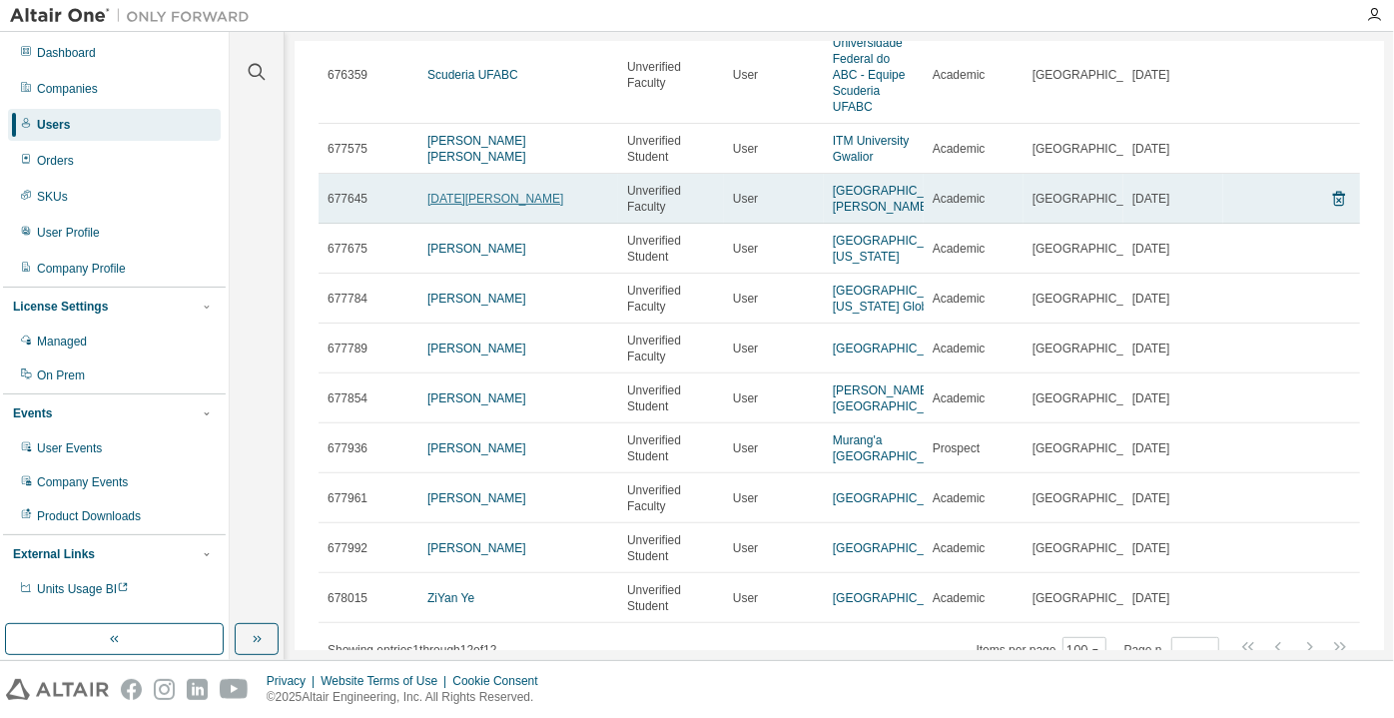
click at [493, 202] on link "Lucia Fernandez" at bounding box center [495, 199] width 136 height 14
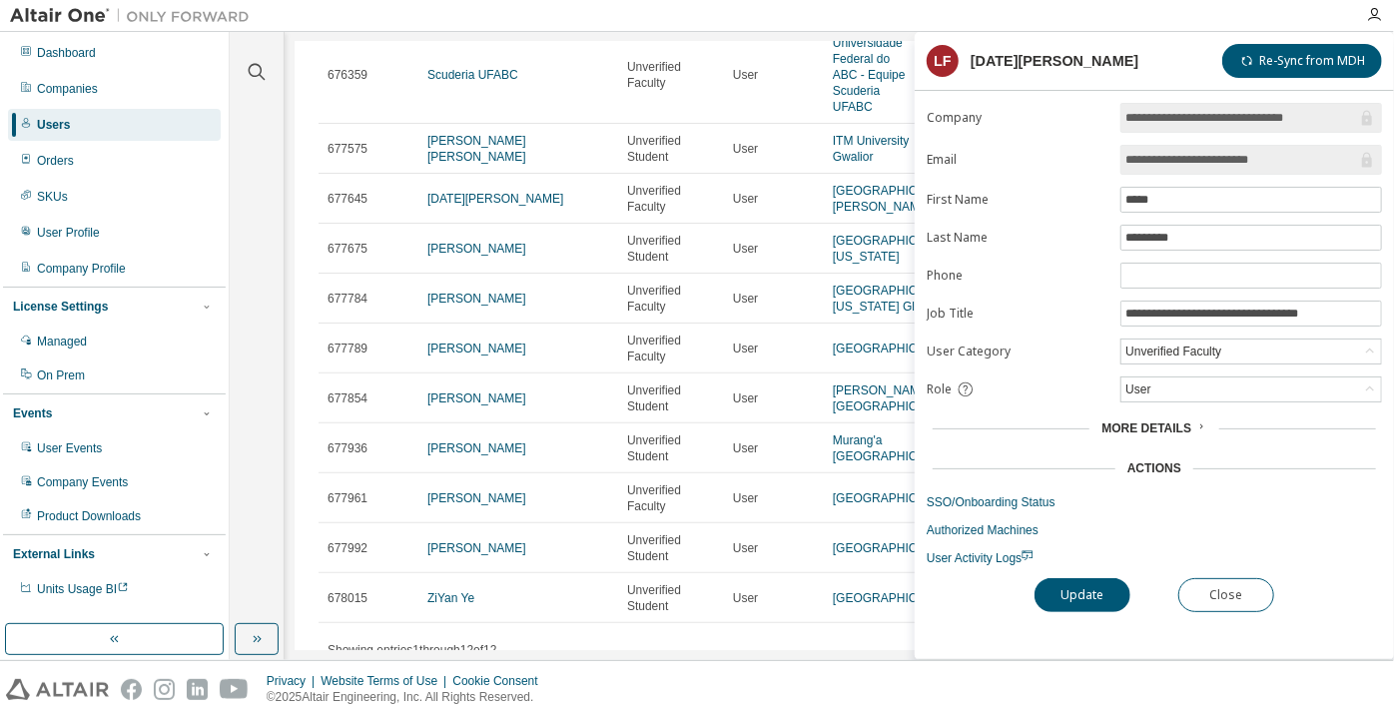
drag, startPoint x: 1290, startPoint y: 156, endPoint x: 1208, endPoint y: 158, distance: 81.9
click at [1208, 158] on input "**********" at bounding box center [1242, 160] width 232 height 20
click at [1307, 167] on input "**********" at bounding box center [1242, 160] width 232 height 20
drag, startPoint x: 1239, startPoint y: 164, endPoint x: 1098, endPoint y: 164, distance: 141.8
click at [1099, 164] on form "**********" at bounding box center [1154, 334] width 455 height 463
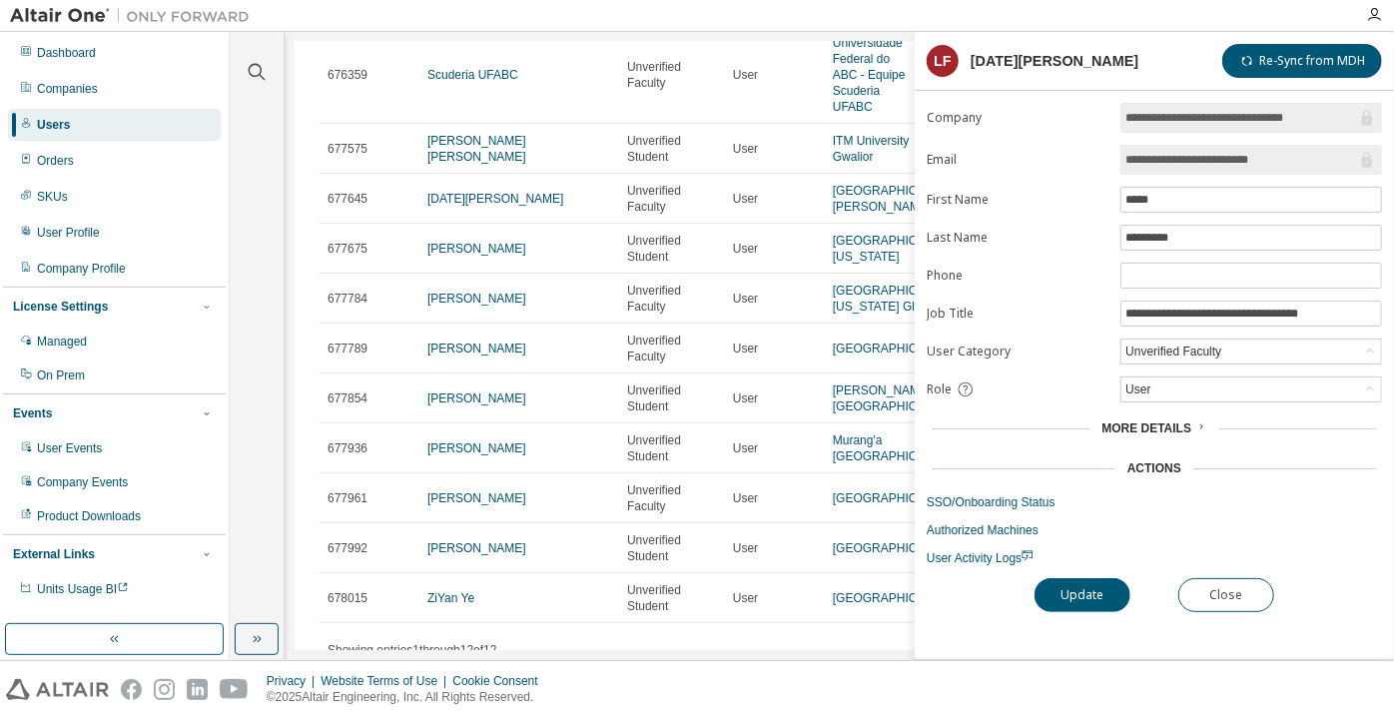
click at [1179, 156] on input "**********" at bounding box center [1242, 160] width 232 height 20
click at [1137, 301] on span "**********" at bounding box center [1252, 314] width 262 height 26
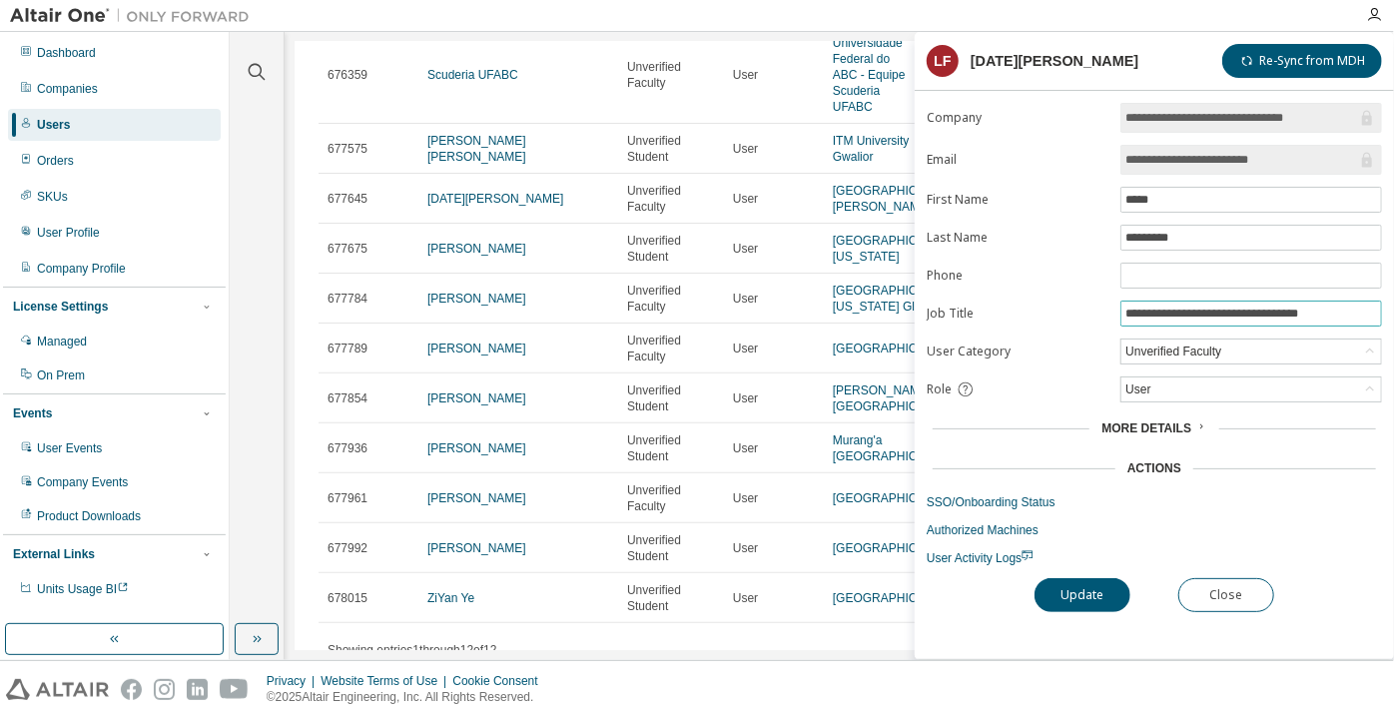
click at [1137, 301] on span "**********" at bounding box center [1252, 314] width 262 height 26
click at [1145, 314] on input "**********" at bounding box center [1252, 314] width 252 height 16
click at [1192, 595] on button "Close" at bounding box center [1226, 595] width 96 height 34
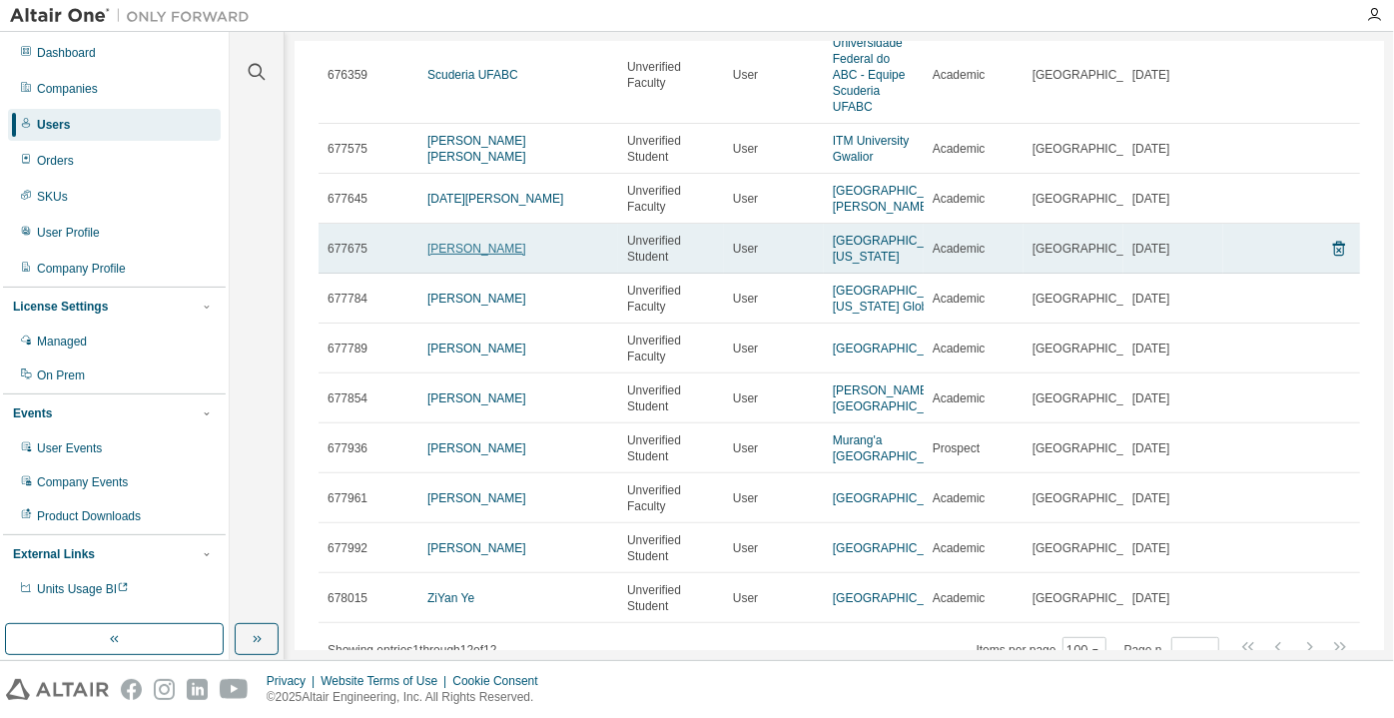
click at [526, 256] on link "Mohannad Jabbar Mnati" at bounding box center [476, 249] width 99 height 14
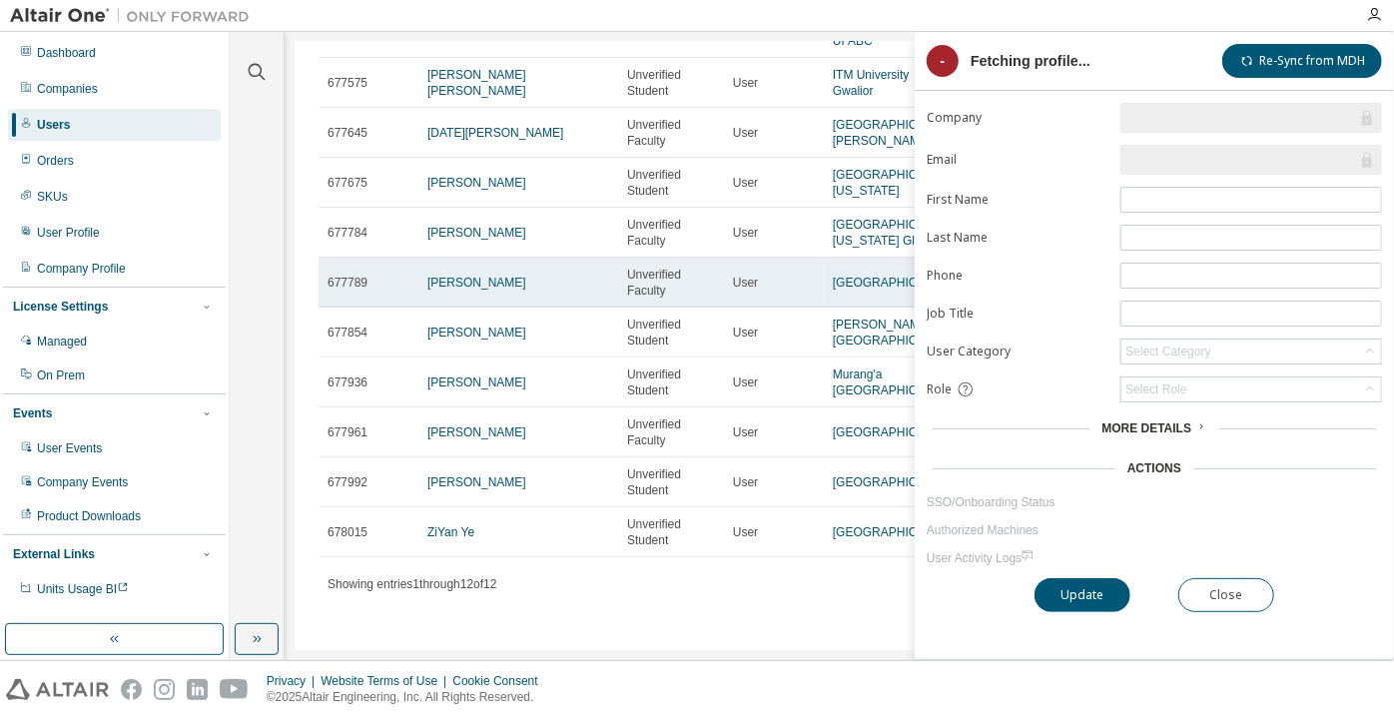
scroll to position [325, 0]
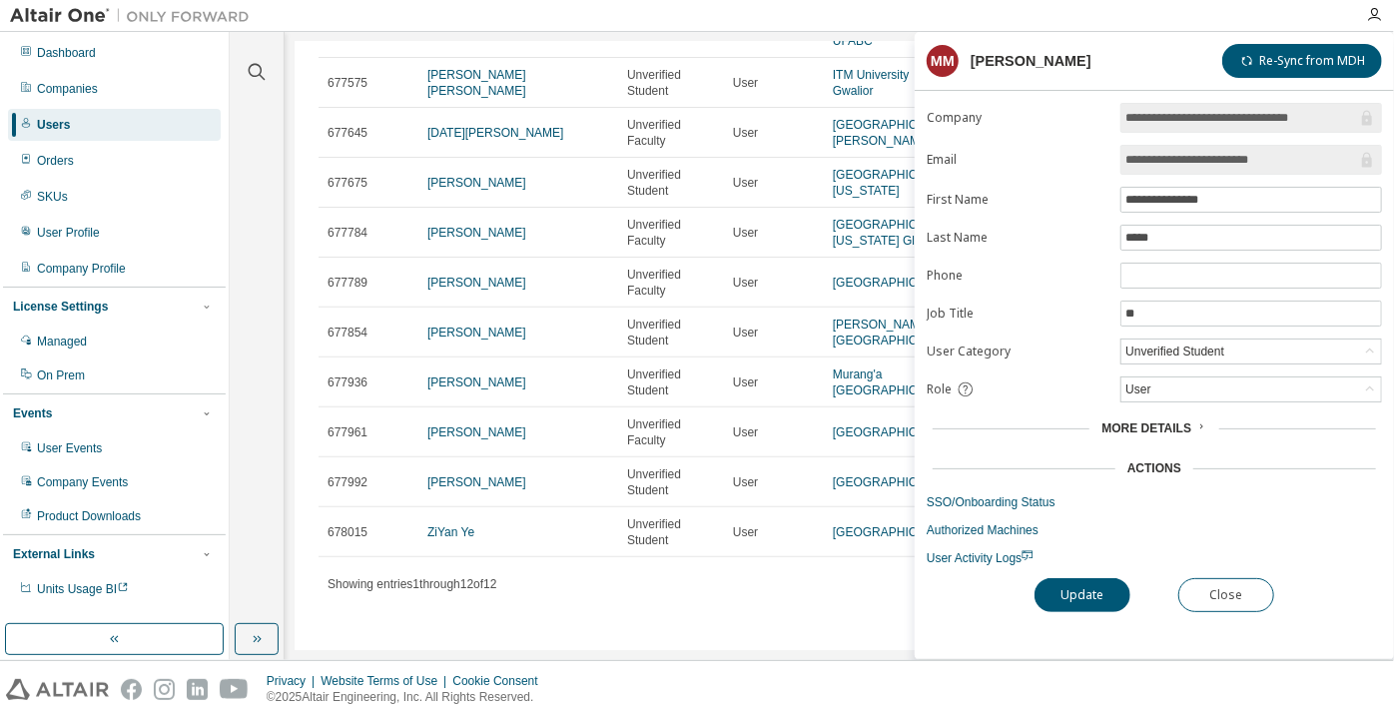
drag, startPoint x: 1301, startPoint y: 164, endPoint x: 1230, endPoint y: 157, distance: 71.3
click at [1230, 157] on input "**********" at bounding box center [1242, 160] width 232 height 20
click at [1215, 579] on button "Close" at bounding box center [1226, 595] width 96 height 34
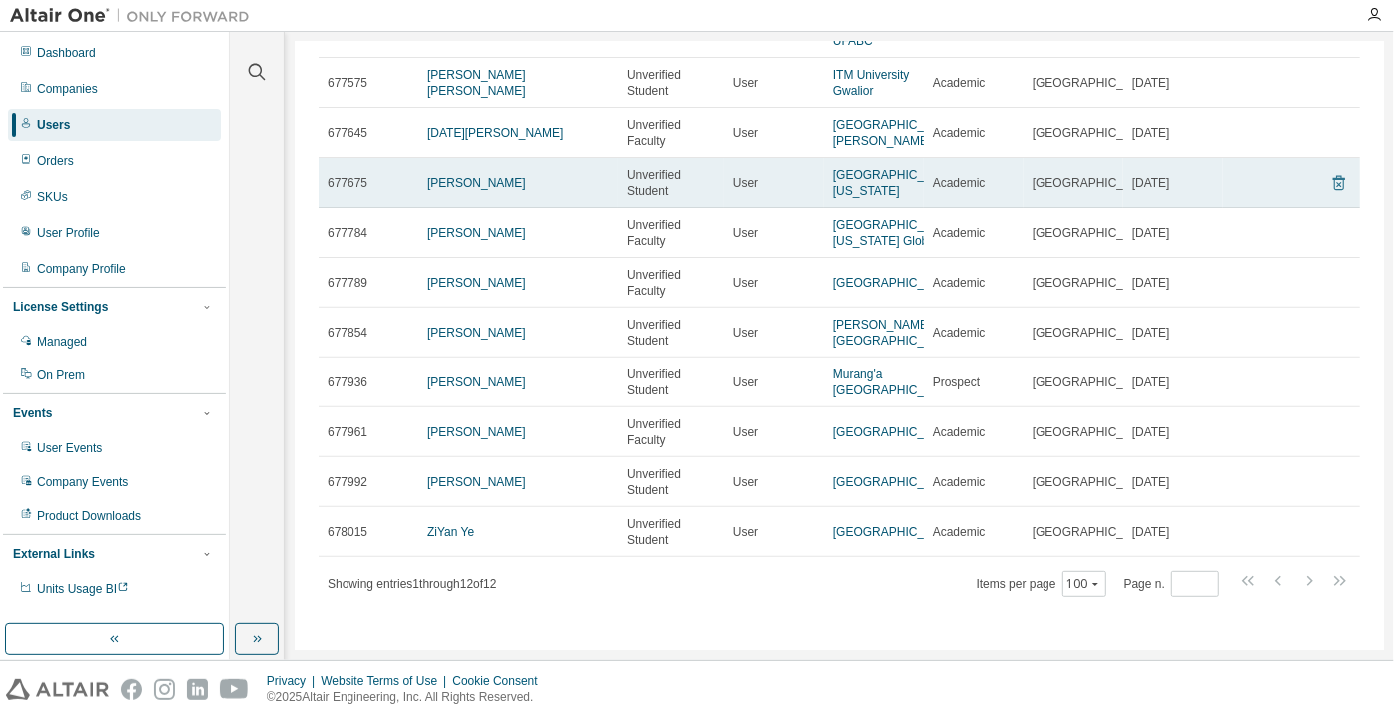
click at [1330, 171] on icon at bounding box center [1339, 183] width 18 height 24
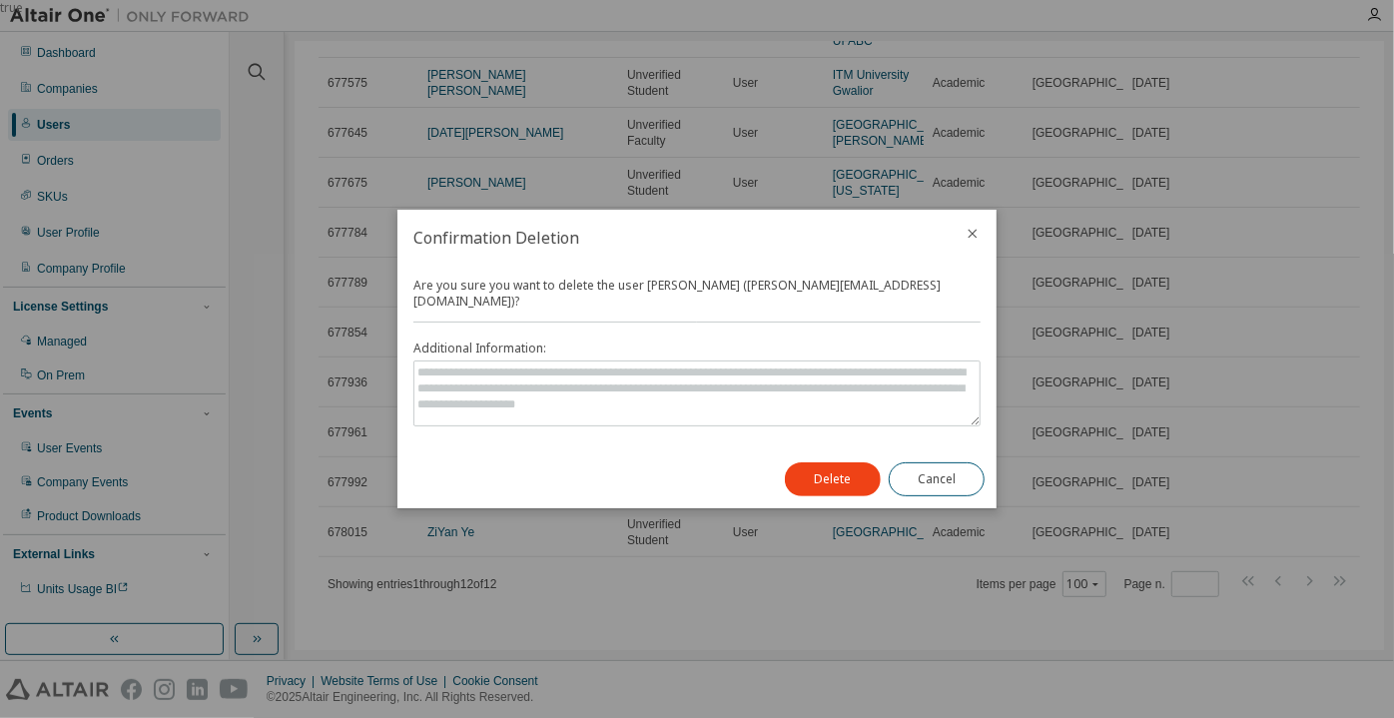
click at [823, 487] on div "Delete Cancel" at bounding box center [885, 479] width 224 height 58
click at [822, 470] on button "Delete" at bounding box center [833, 479] width 96 height 34
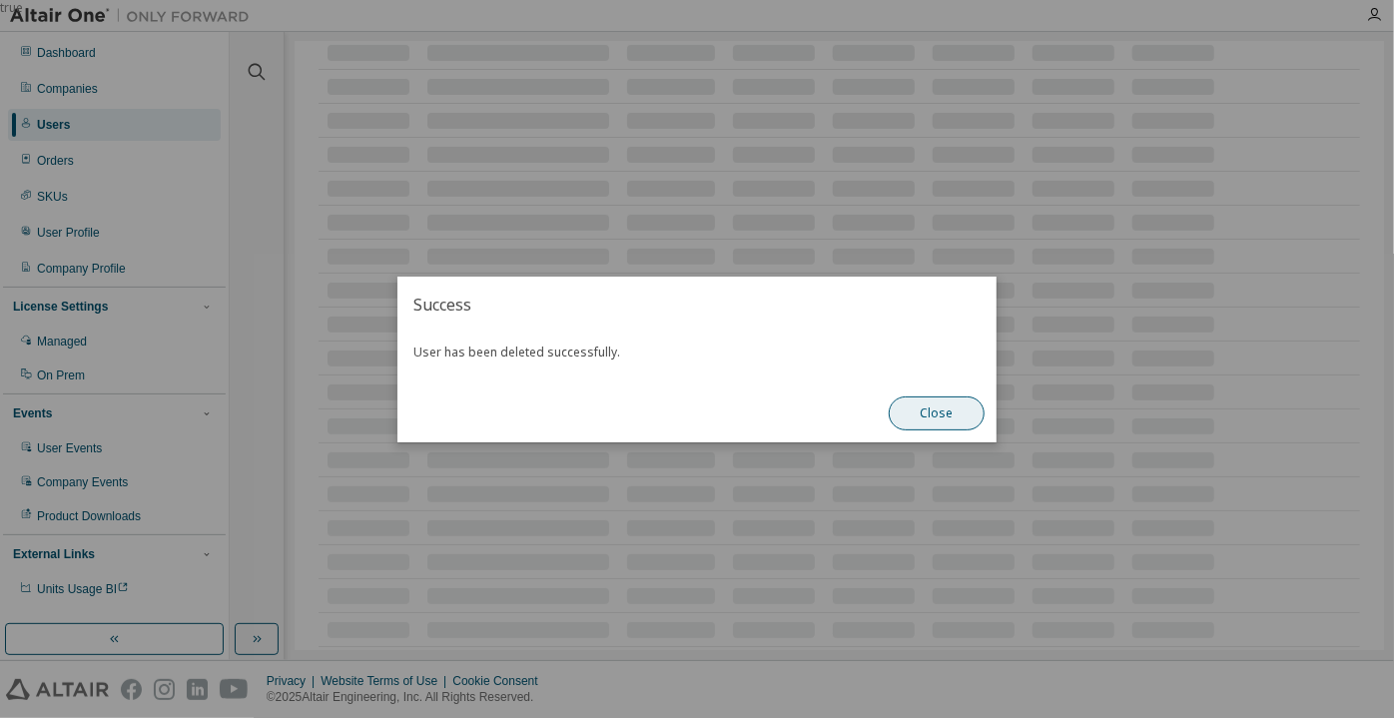
click at [934, 413] on button "Close" at bounding box center [937, 413] width 96 height 34
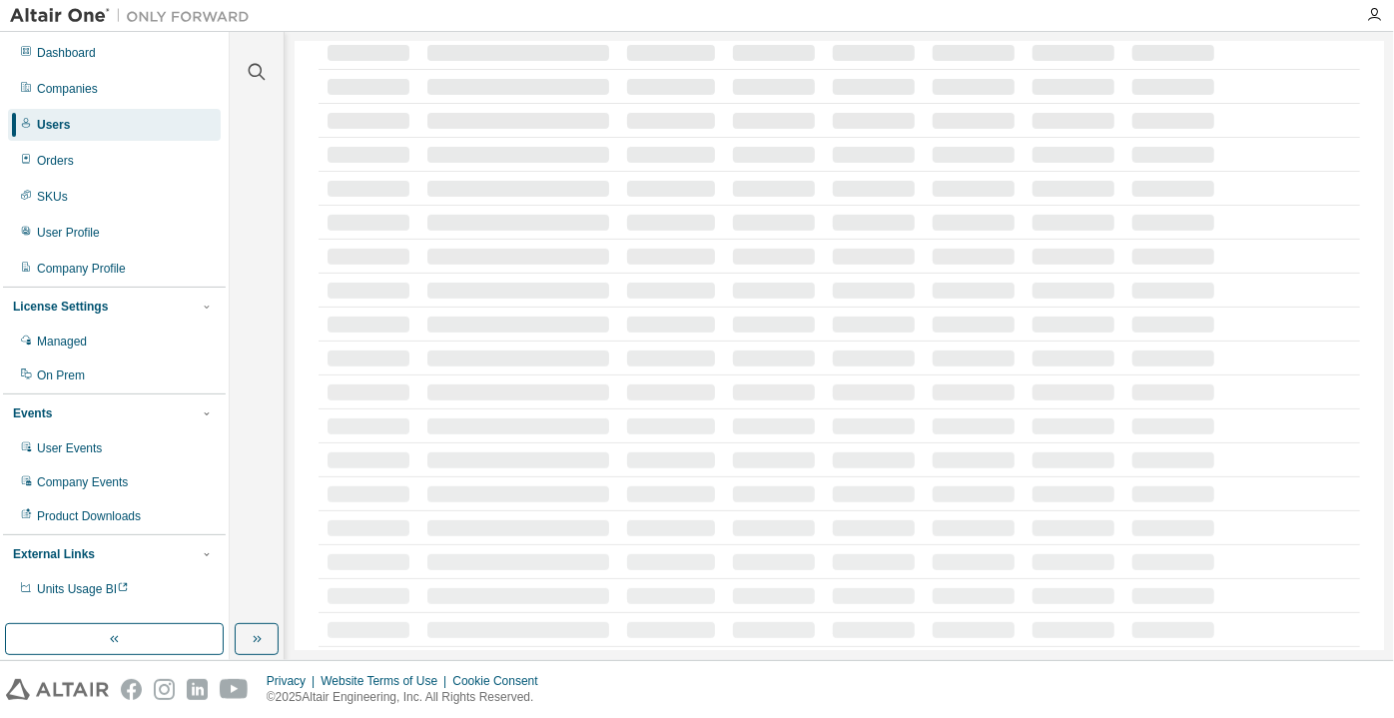
scroll to position [194, 0]
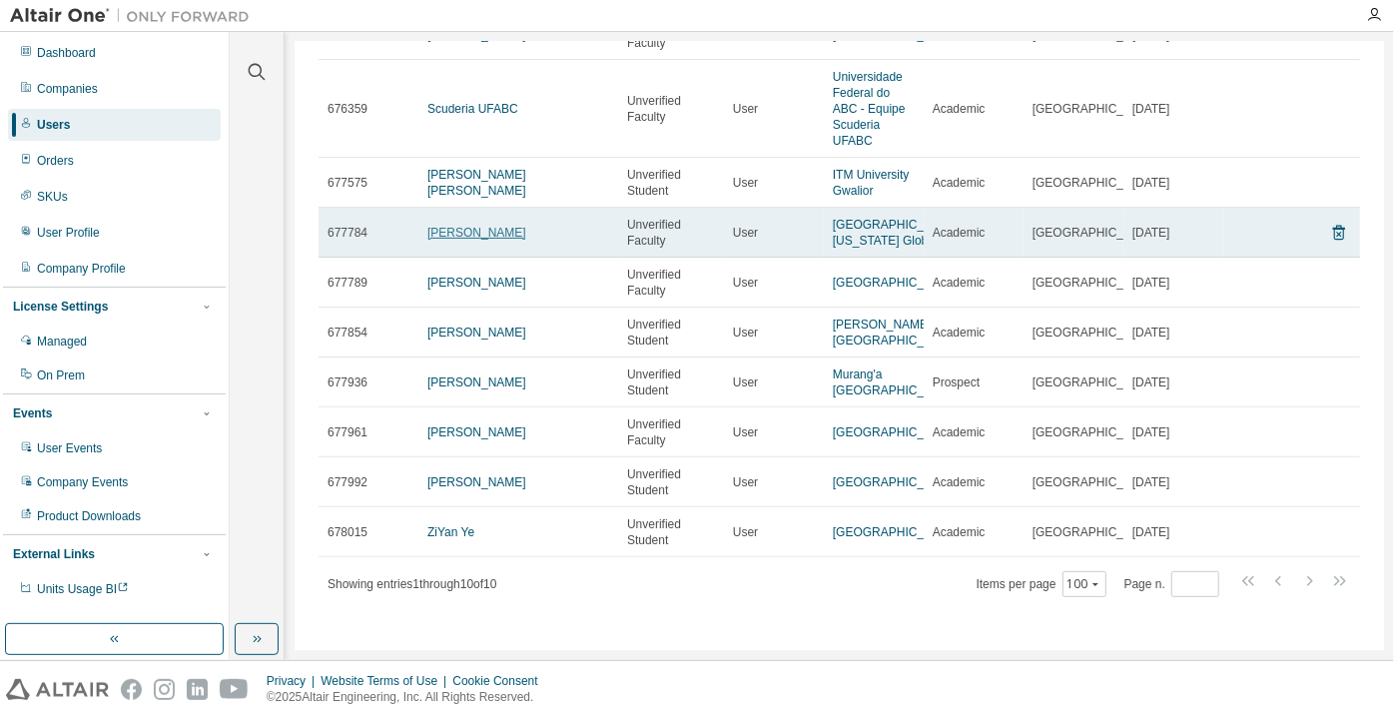
click at [442, 226] on link "danilo funa" at bounding box center [476, 233] width 99 height 14
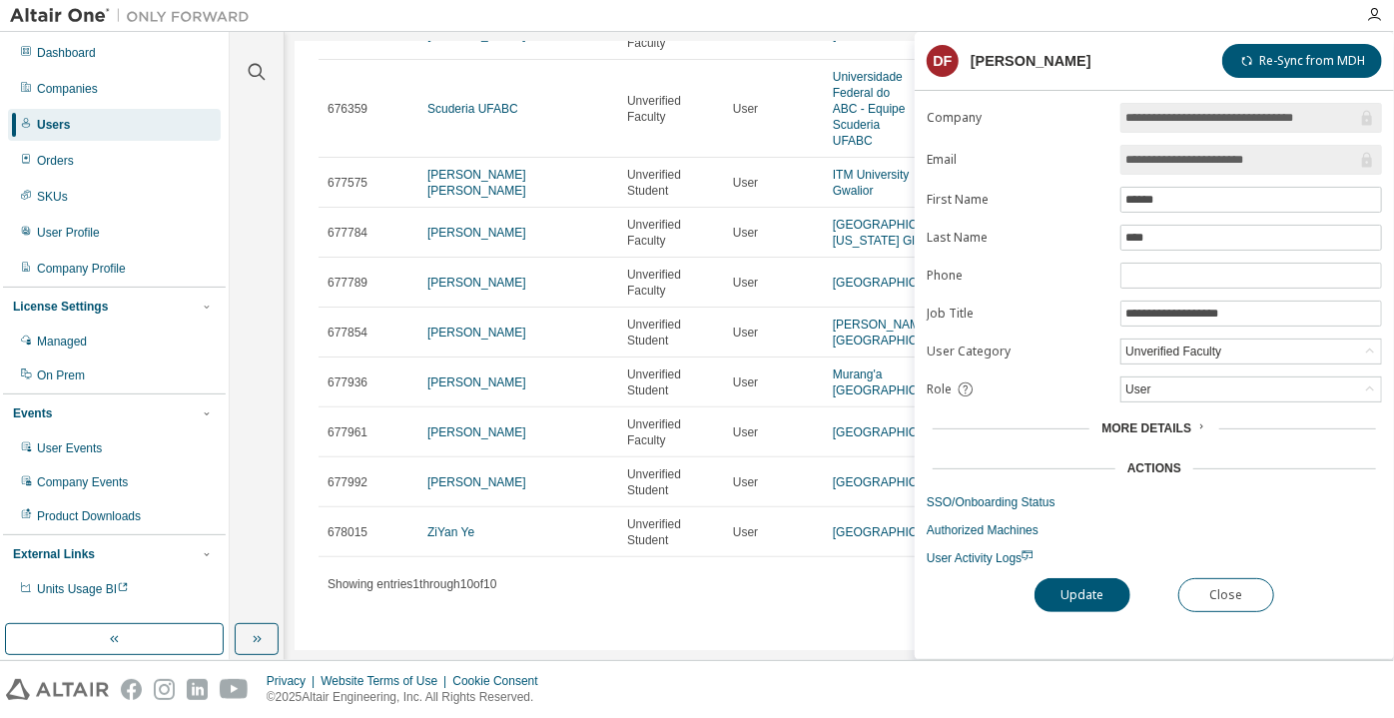
drag, startPoint x: 1291, startPoint y: 150, endPoint x: 1199, endPoint y: 157, distance: 92.1
click at [1199, 157] on input "**********" at bounding box center [1242, 160] width 232 height 20
click at [1161, 167] on span "**********" at bounding box center [1252, 160] width 262 height 30
click at [1161, 167] on input "**********" at bounding box center [1242, 160] width 232 height 20
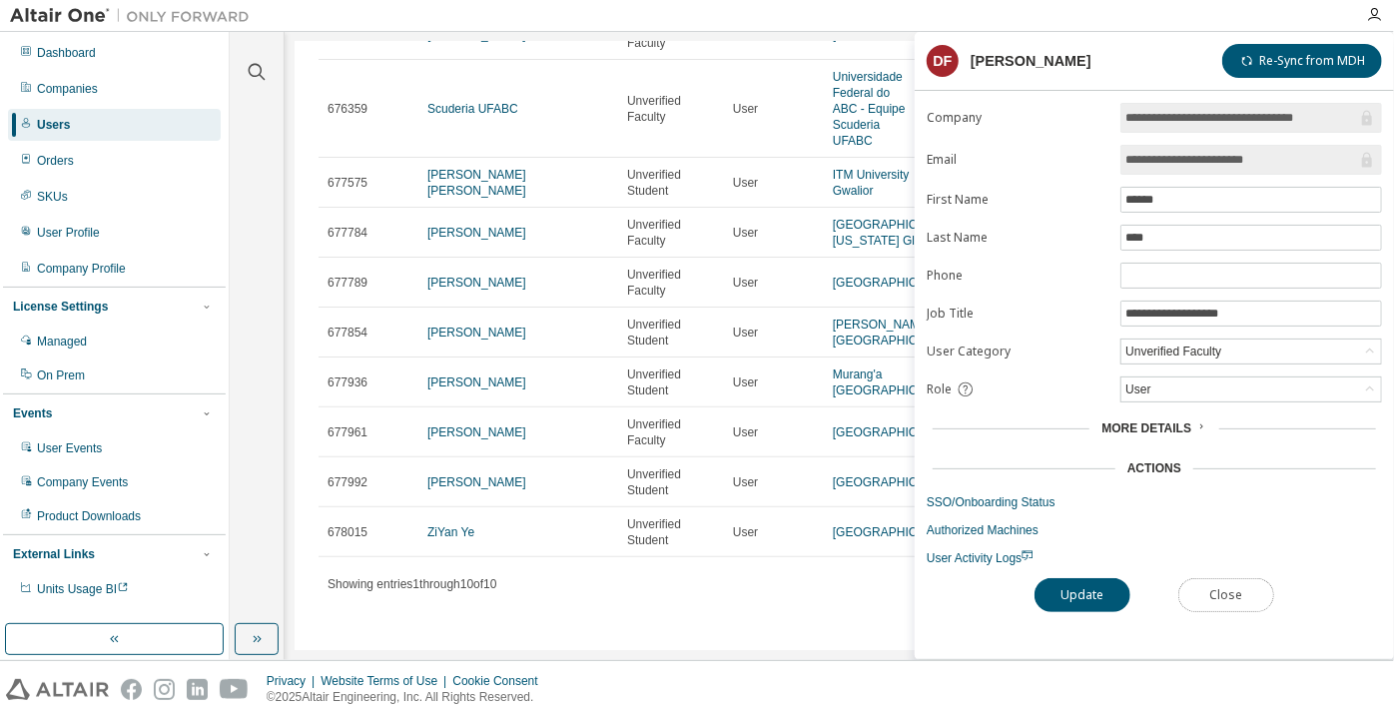
drag, startPoint x: 1224, startPoint y: 592, endPoint x: 1220, endPoint y: 576, distance: 16.5
click at [1224, 584] on button "Close" at bounding box center [1226, 595] width 96 height 34
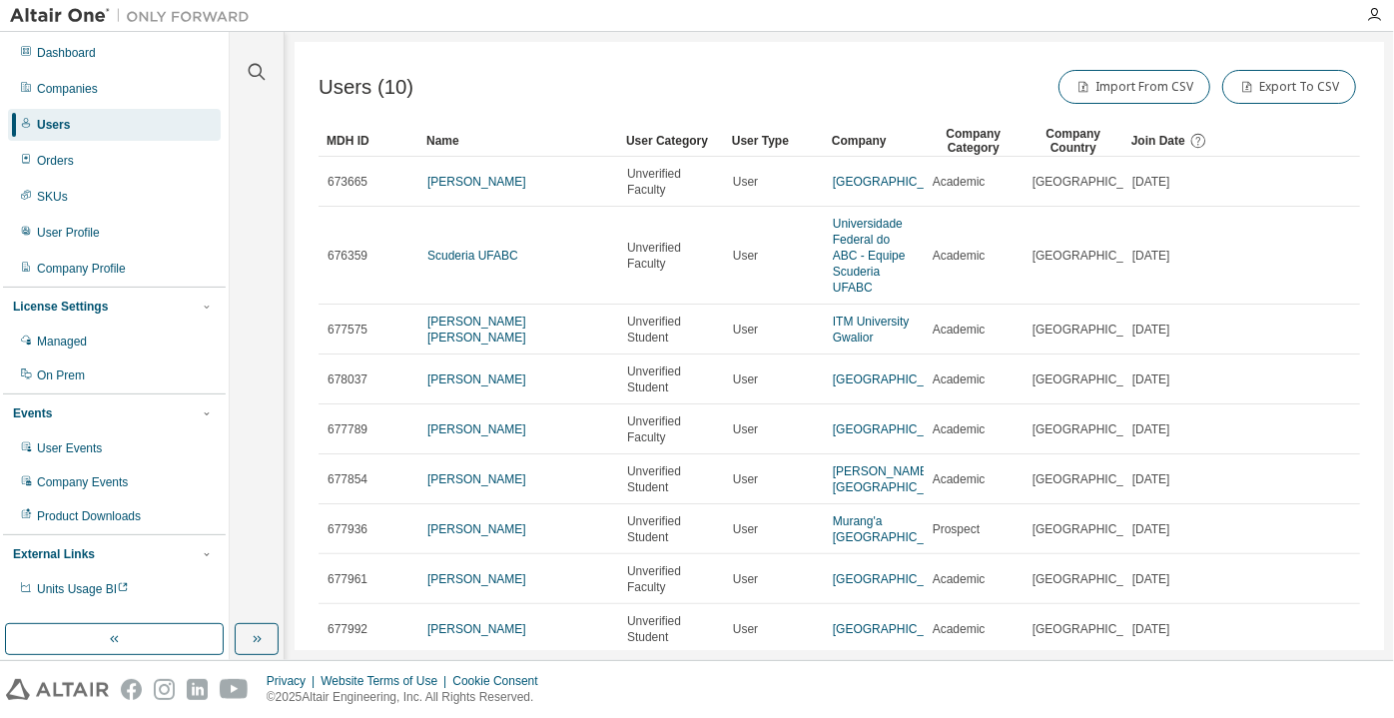
scroll to position [177, 0]
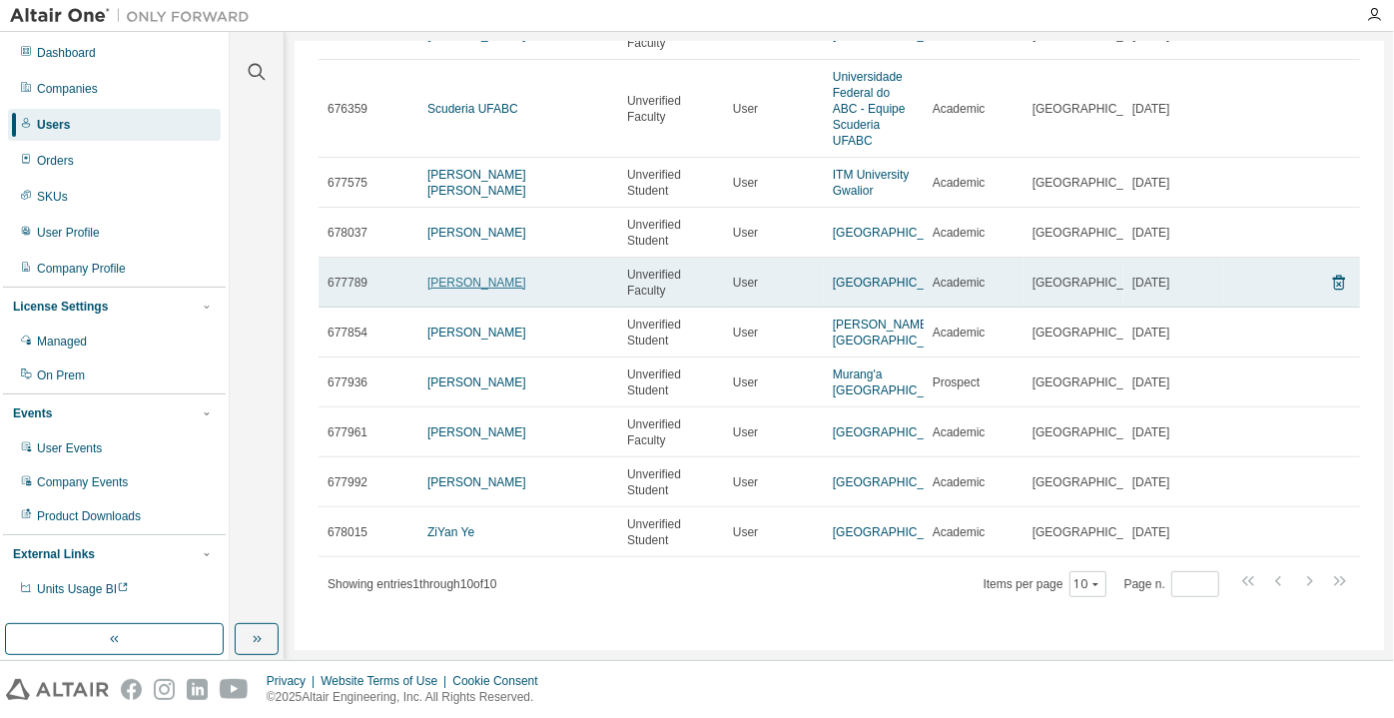
click at [447, 276] on link "MAHFUZUR RAHMAN" at bounding box center [476, 283] width 99 height 14
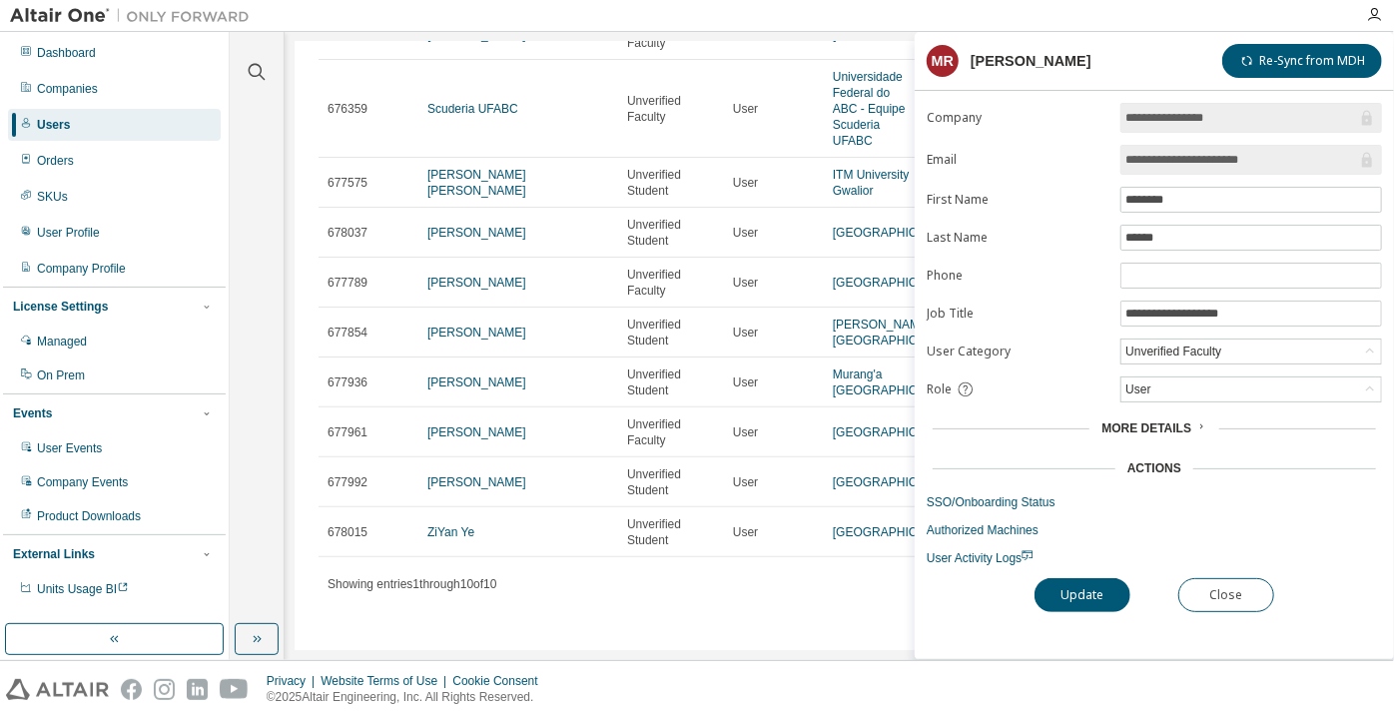
drag, startPoint x: 1278, startPoint y: 157, endPoint x: 1222, endPoint y: 156, distance: 55.9
click at [1222, 156] on input "**********" at bounding box center [1242, 160] width 232 height 20
click at [1166, 161] on input "**********" at bounding box center [1242, 160] width 232 height 20
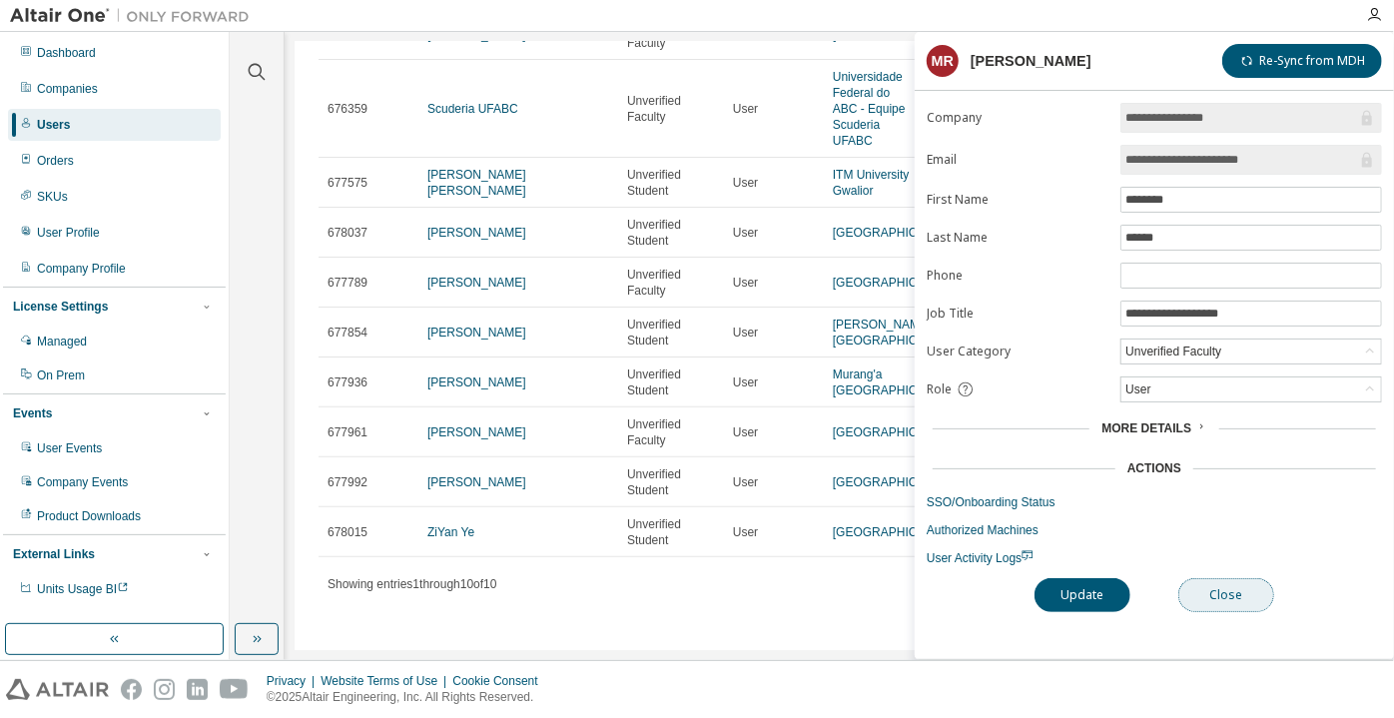
click at [1222, 594] on button "Close" at bounding box center [1226, 595] width 96 height 34
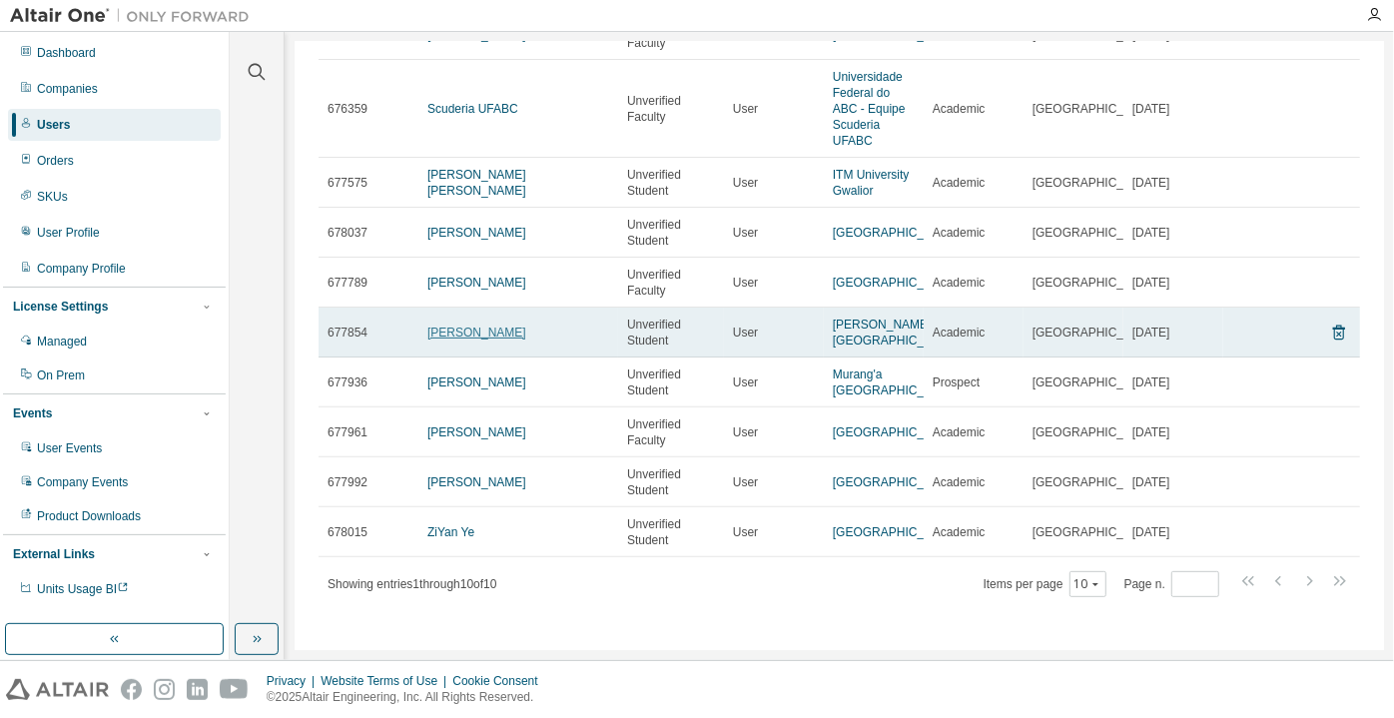
click at [445, 326] on link "clarencee goh" at bounding box center [476, 333] width 99 height 14
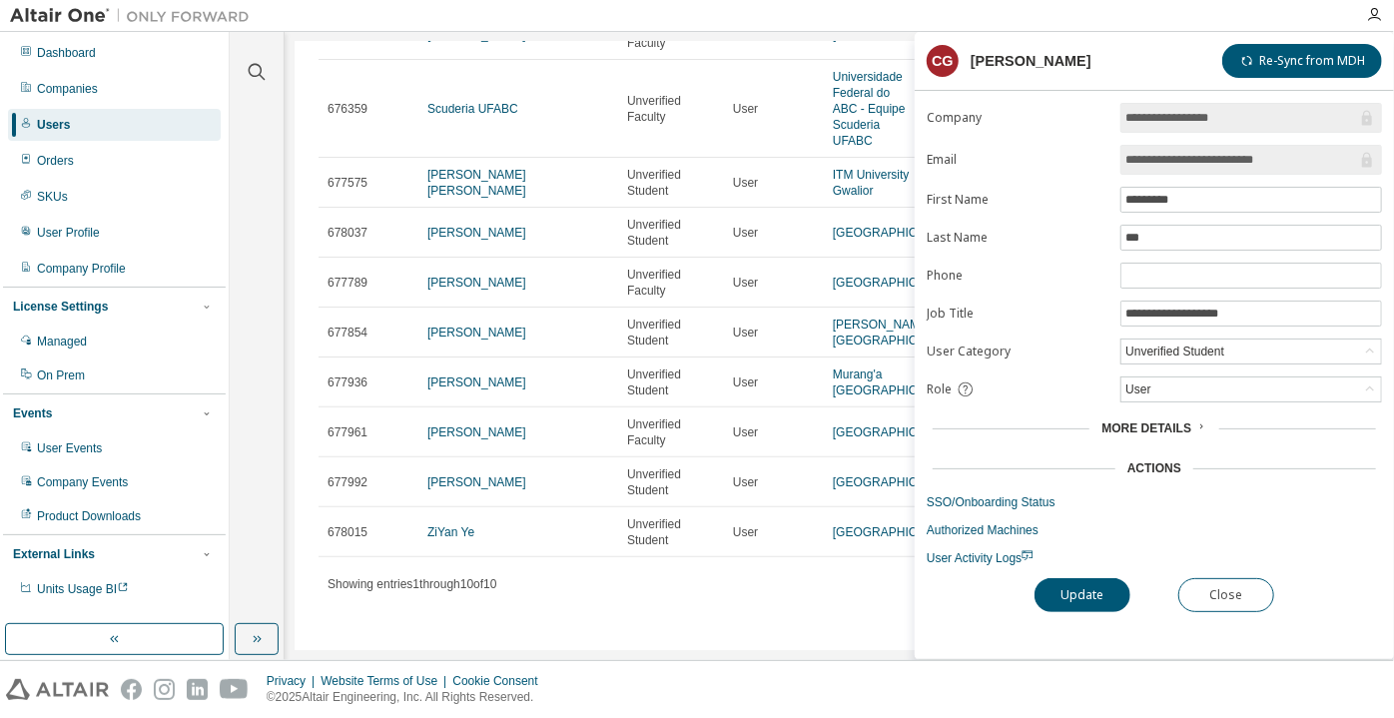
drag, startPoint x: 1287, startPoint y: 160, endPoint x: 1208, endPoint y: 162, distance: 78.9
click at [1208, 162] on input "**********" at bounding box center [1242, 160] width 232 height 20
click at [1188, 150] on input "**********" at bounding box center [1242, 160] width 232 height 20
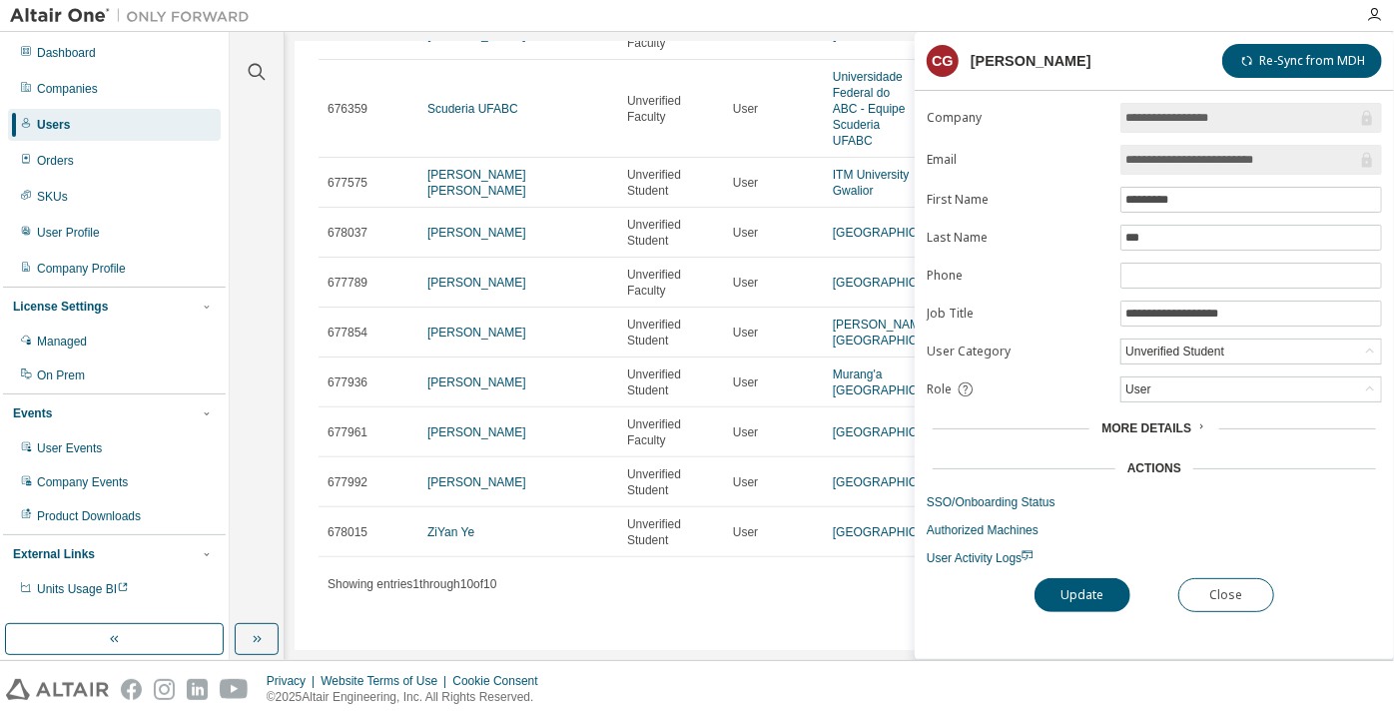
click at [1171, 180] on form "**********" at bounding box center [1154, 334] width 455 height 463
drag, startPoint x: 1184, startPoint y: 190, endPoint x: 1076, endPoint y: 202, distance: 109.5
click at [1076, 202] on form "**********" at bounding box center [1154, 334] width 455 height 463
drag, startPoint x: 1144, startPoint y: 231, endPoint x: 1118, endPoint y: 232, distance: 26.0
click at [1118, 232] on form "**********" at bounding box center [1154, 334] width 455 height 463
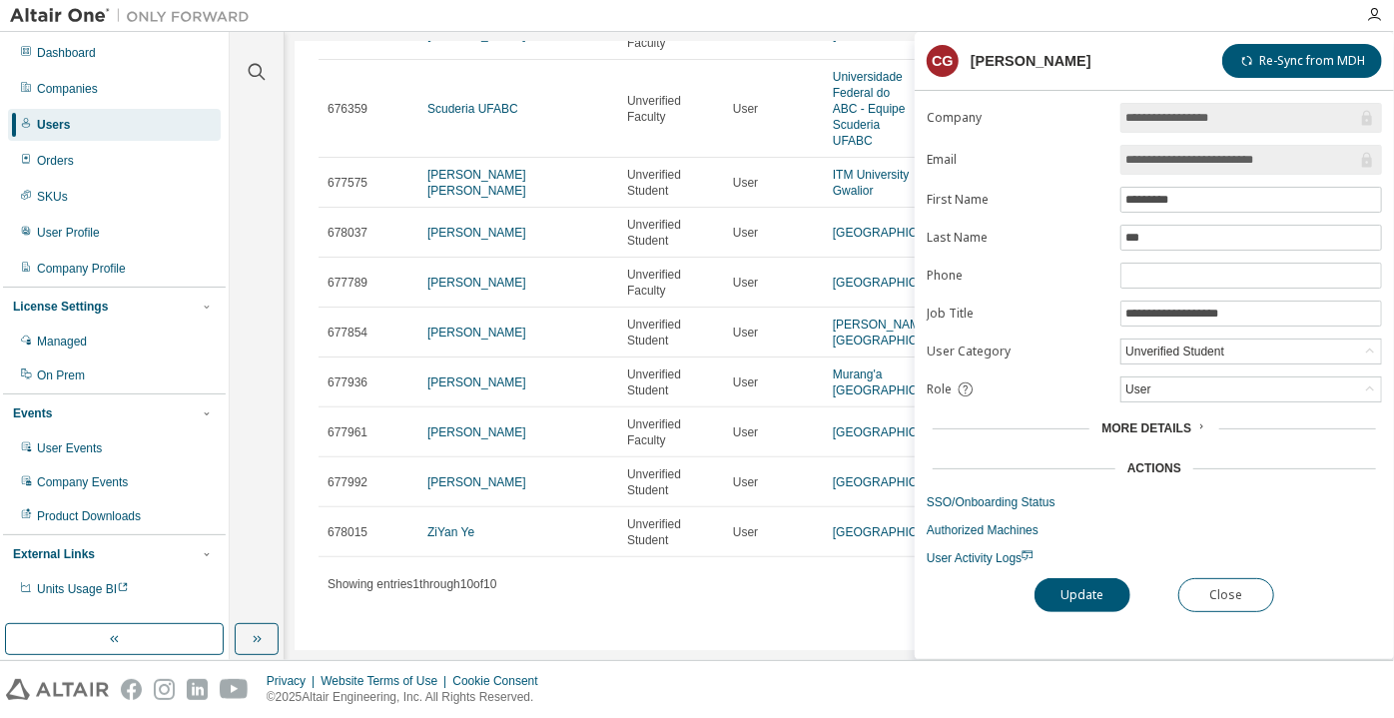
drag, startPoint x: 1287, startPoint y: 159, endPoint x: 1209, endPoint y: 162, distance: 78.0
click at [1209, 162] on input "**********" at bounding box center [1242, 160] width 232 height 20
click at [1144, 146] on span "**********" at bounding box center [1252, 160] width 262 height 30
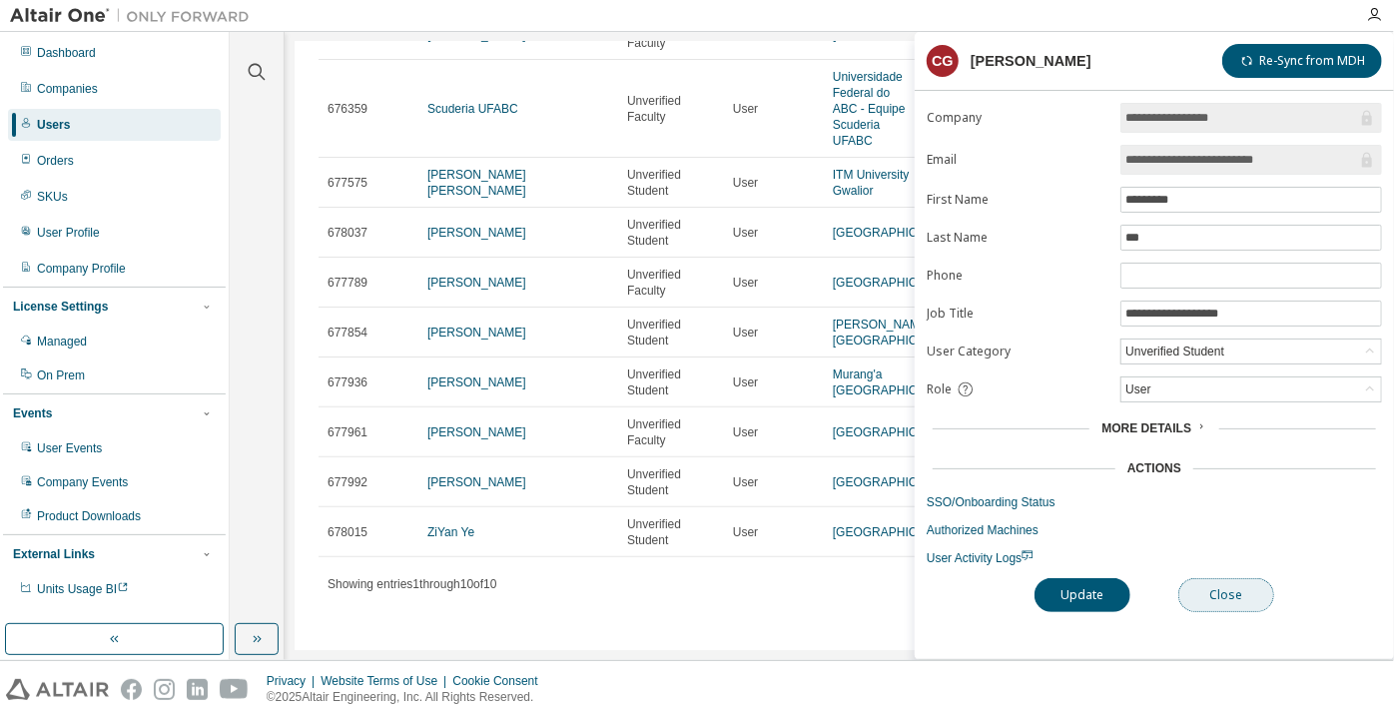
click at [1202, 593] on button "Close" at bounding box center [1226, 595] width 96 height 34
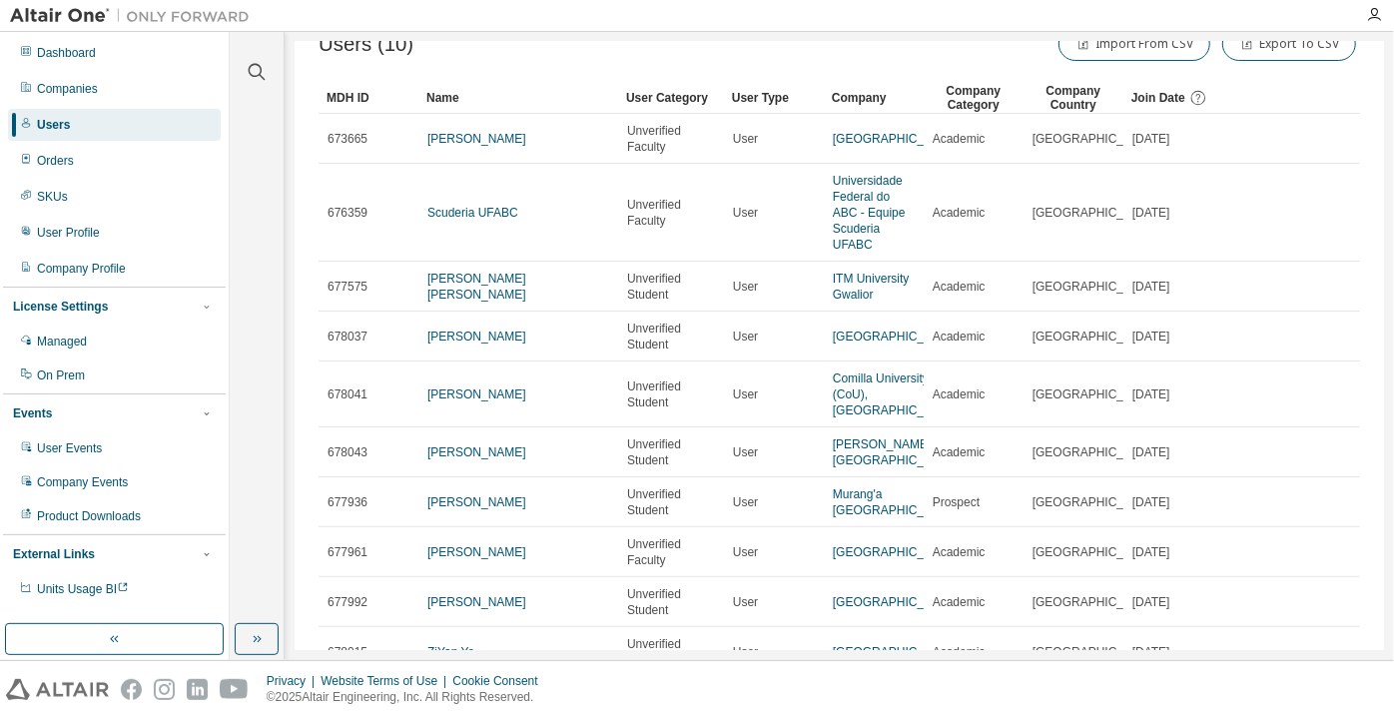
scroll to position [27, 0]
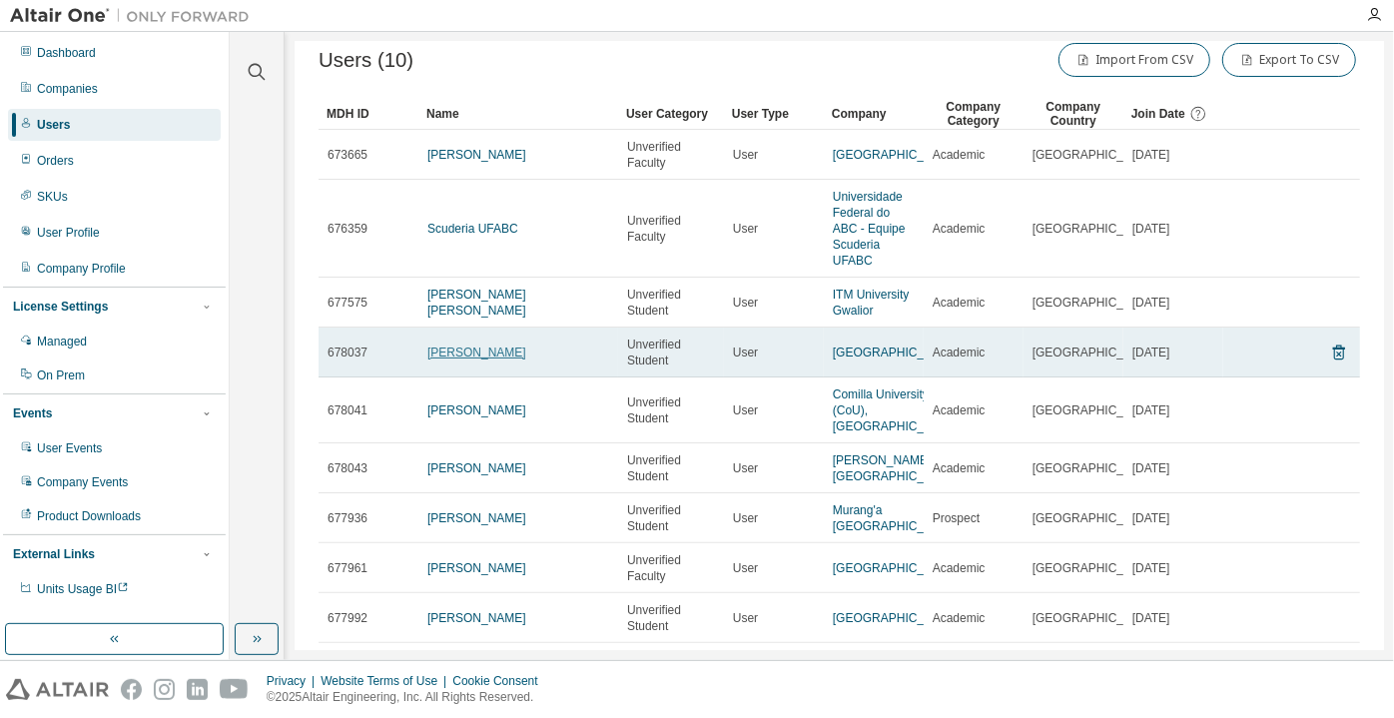
click at [436, 348] on link "[PERSON_NAME]" at bounding box center [476, 353] width 99 height 14
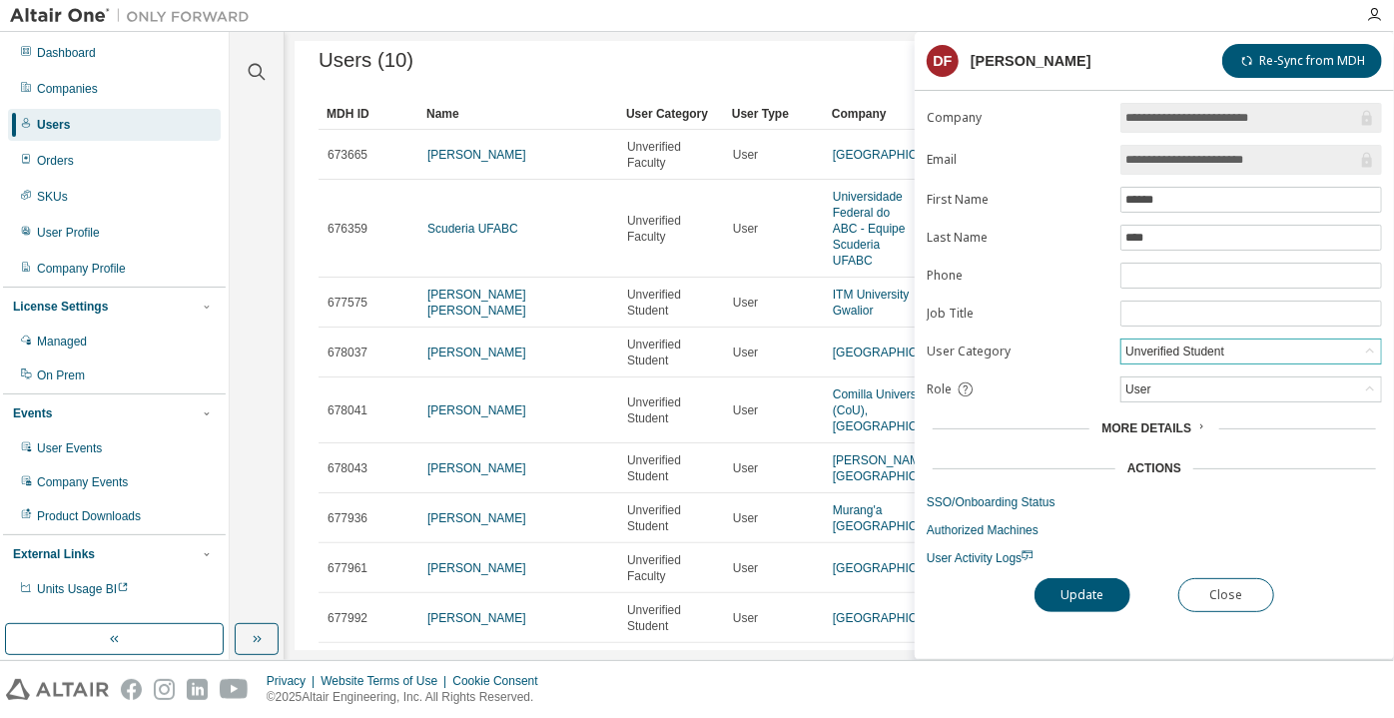
click at [1139, 343] on div "Unverified Student" at bounding box center [1175, 352] width 105 height 22
click at [1179, 157] on input "**********" at bounding box center [1242, 160] width 232 height 20
click at [1171, 321] on span at bounding box center [1252, 314] width 262 height 26
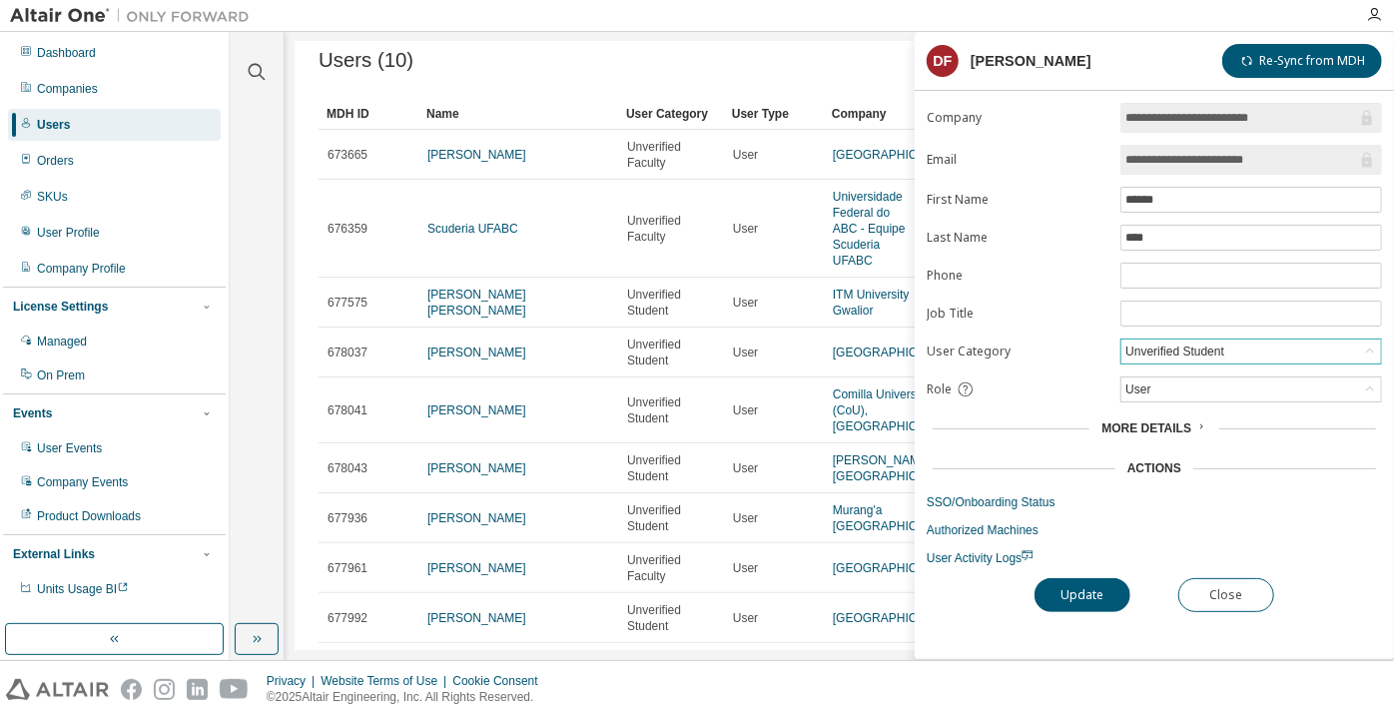
click at [1163, 346] on div "Unverified Student" at bounding box center [1175, 352] width 105 height 22
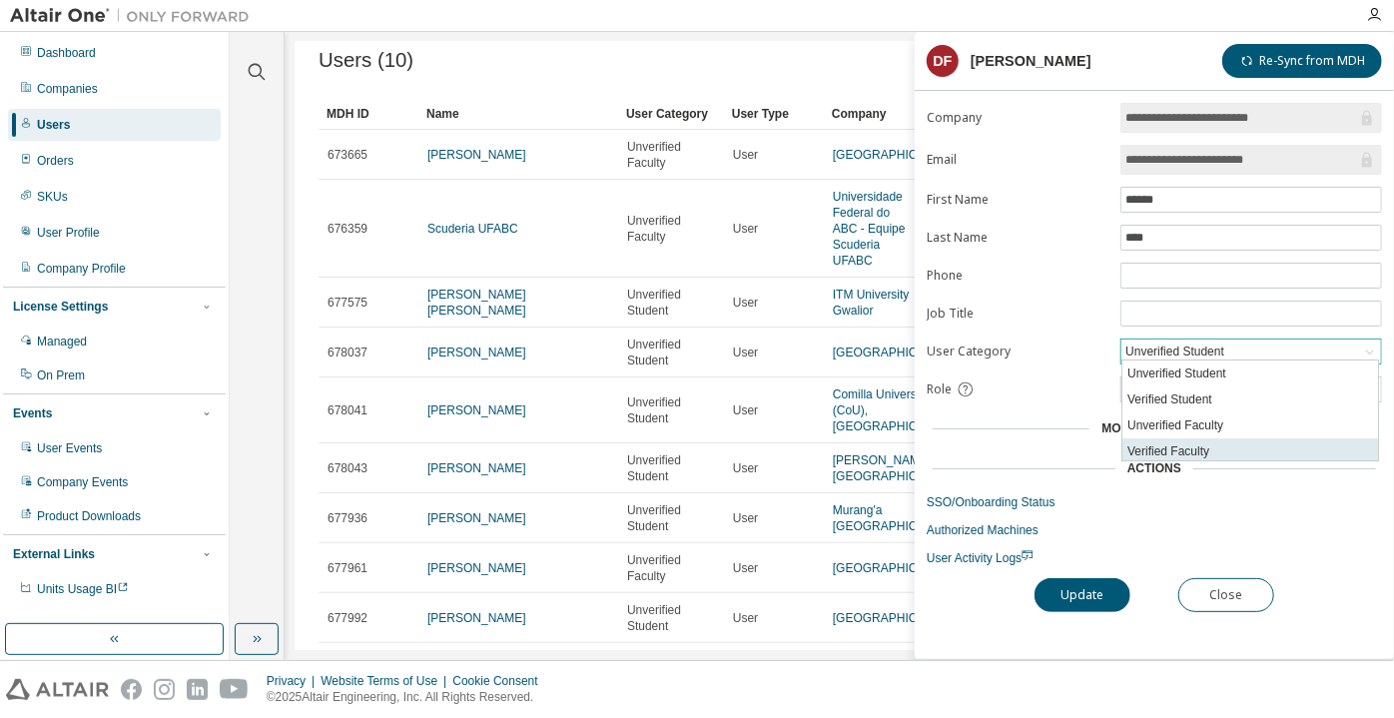
click at [1157, 446] on li "Verified Faculty" at bounding box center [1251, 451] width 256 height 26
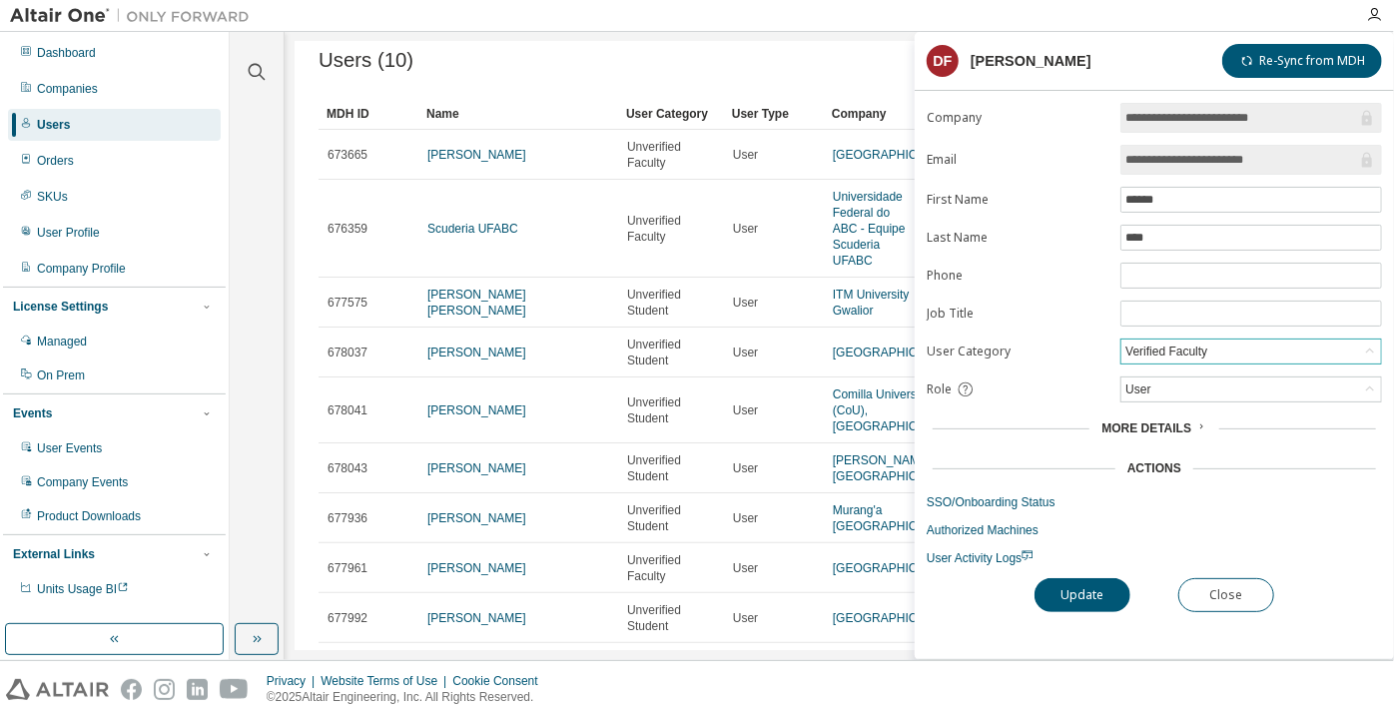
click at [1072, 569] on div "**********" at bounding box center [1154, 381] width 479 height 556
click at [1071, 578] on button "Update" at bounding box center [1083, 595] width 96 height 34
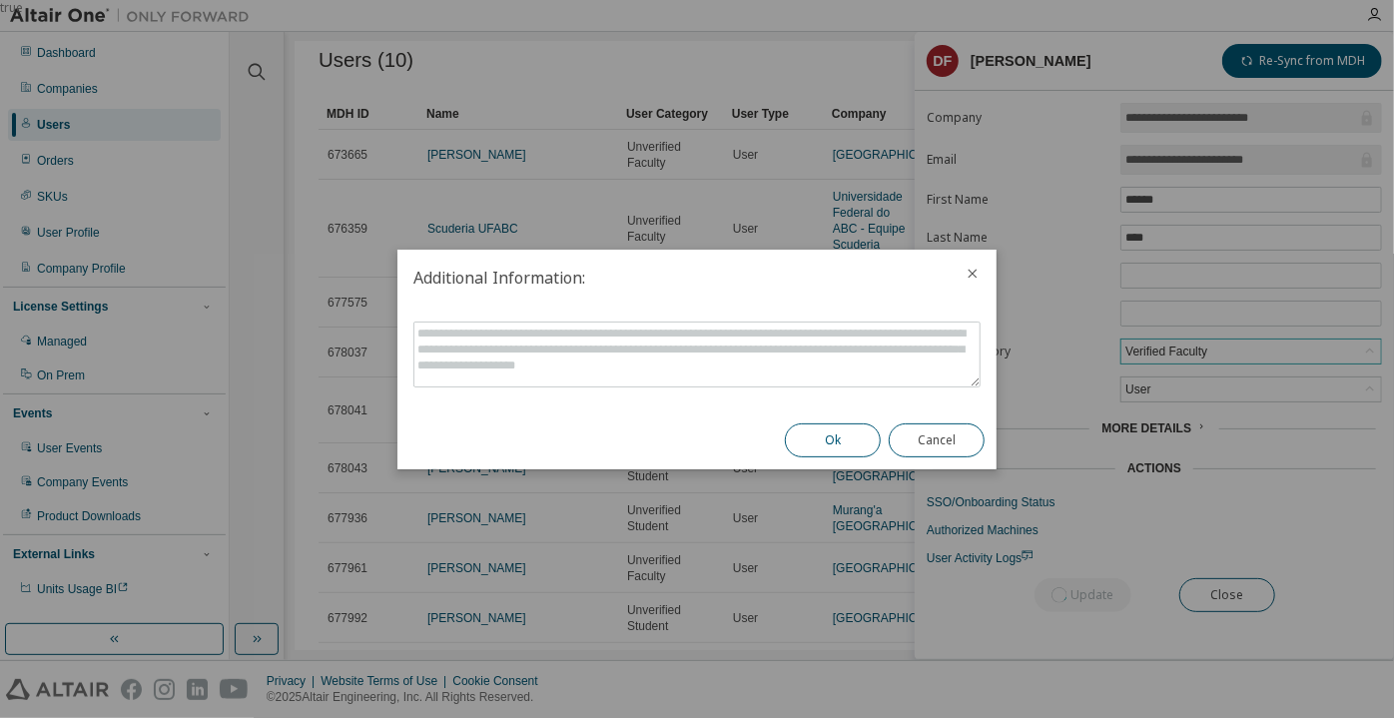
click at [829, 438] on button "Ok" at bounding box center [833, 440] width 96 height 34
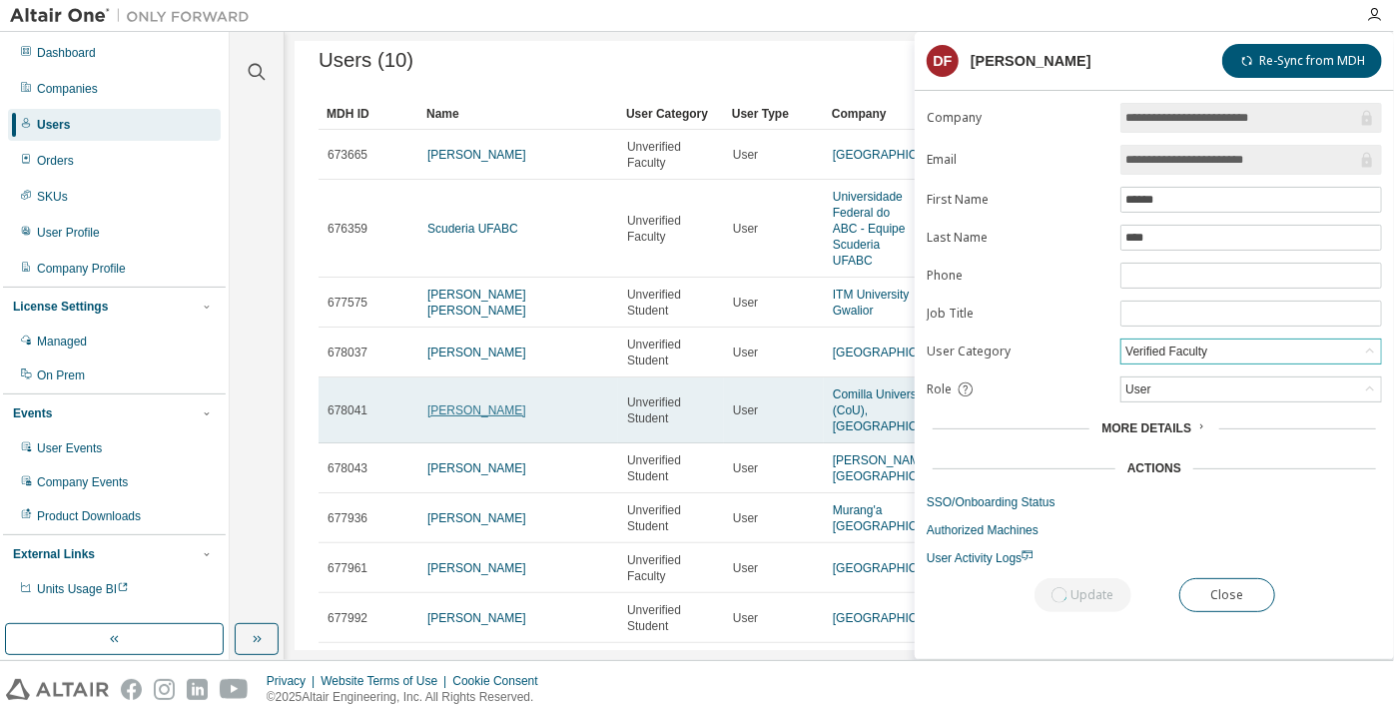
click at [468, 417] on link "MAHFUZUR RAHMAN" at bounding box center [476, 410] width 99 height 14
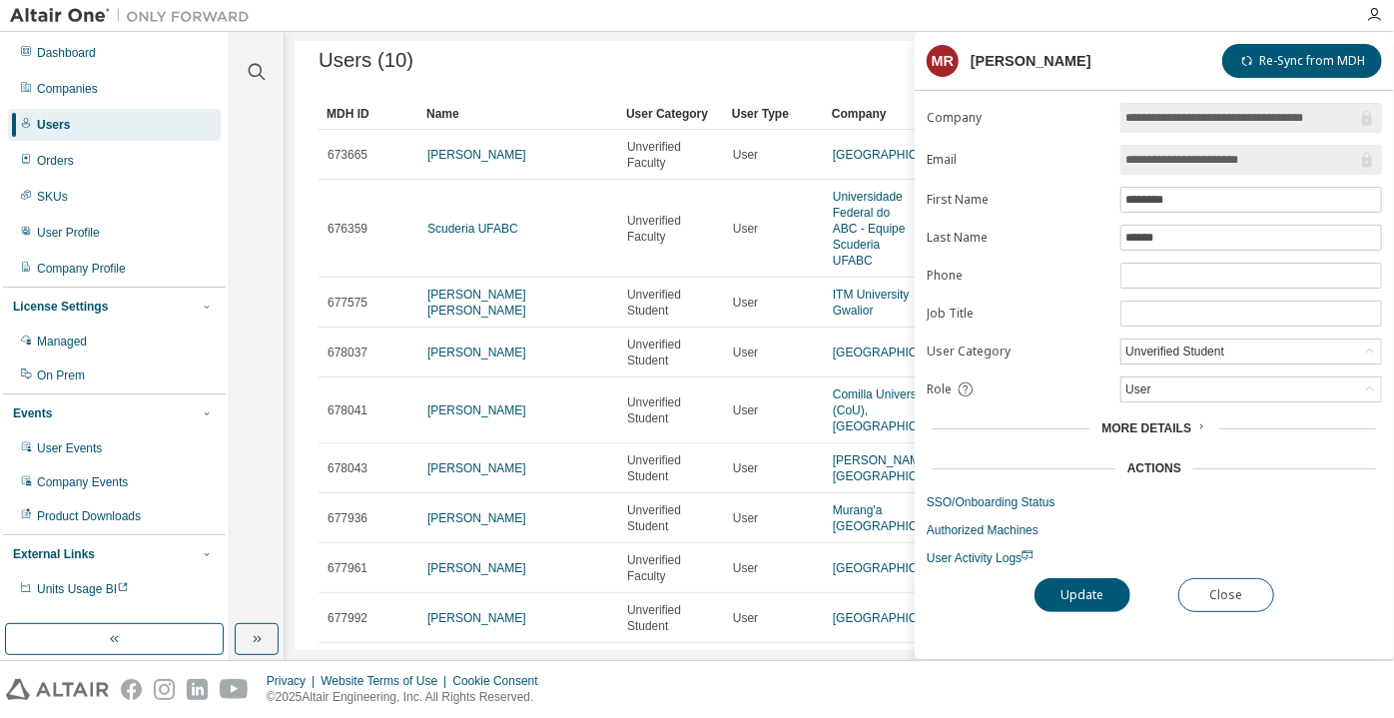
click at [1193, 157] on input "**********" at bounding box center [1242, 160] width 232 height 20
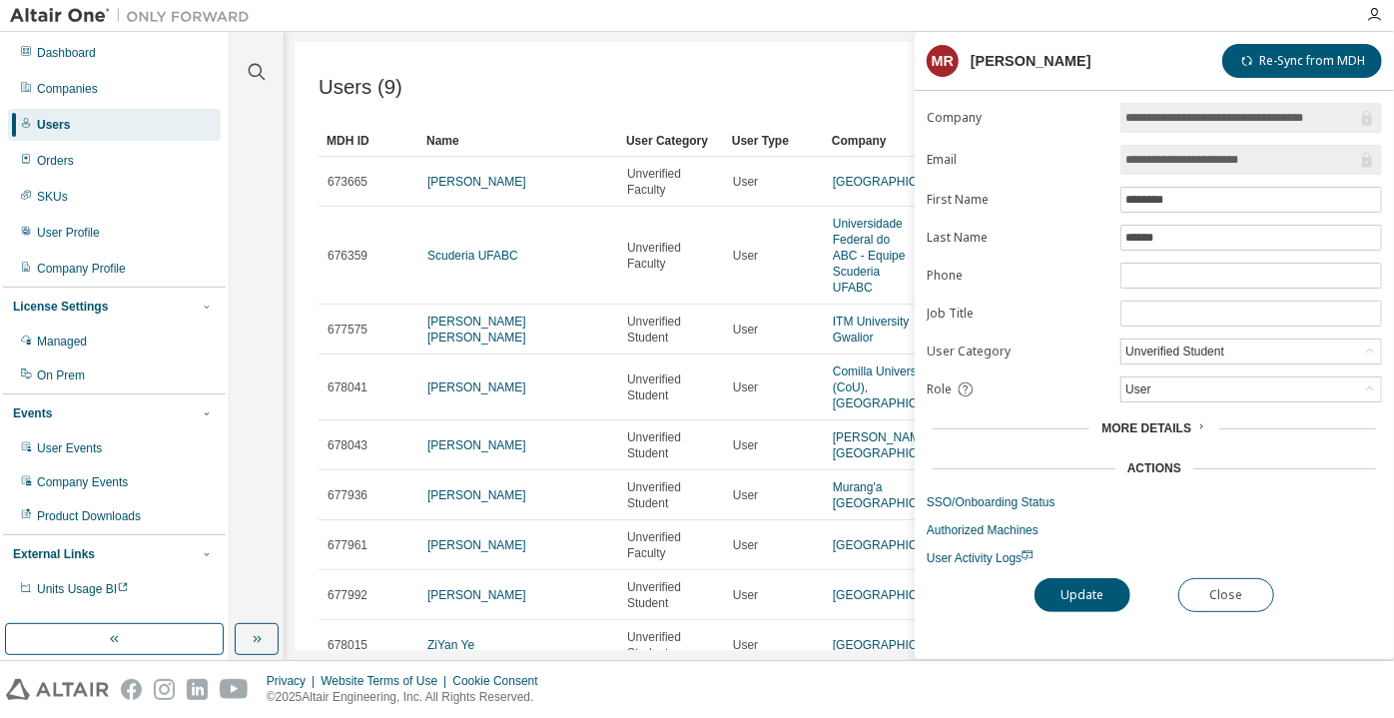
click at [1149, 362] on form "**********" at bounding box center [1154, 334] width 455 height 463
click at [1150, 352] on div "Unverified Student" at bounding box center [1175, 352] width 105 height 22
click at [1140, 443] on li "Verified Faculty" at bounding box center [1251, 451] width 256 height 26
click at [1087, 578] on button "Update" at bounding box center [1083, 595] width 96 height 34
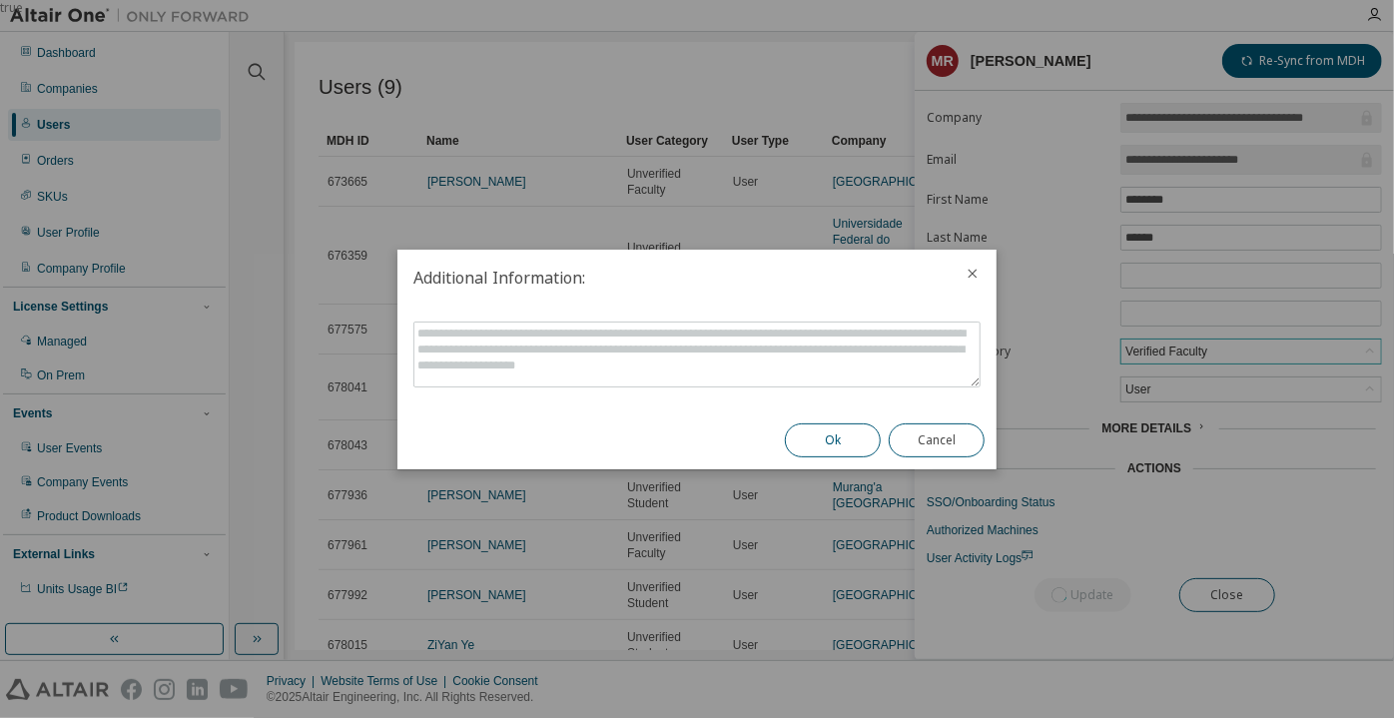
click at [850, 439] on button "Ok" at bounding box center [833, 440] width 96 height 34
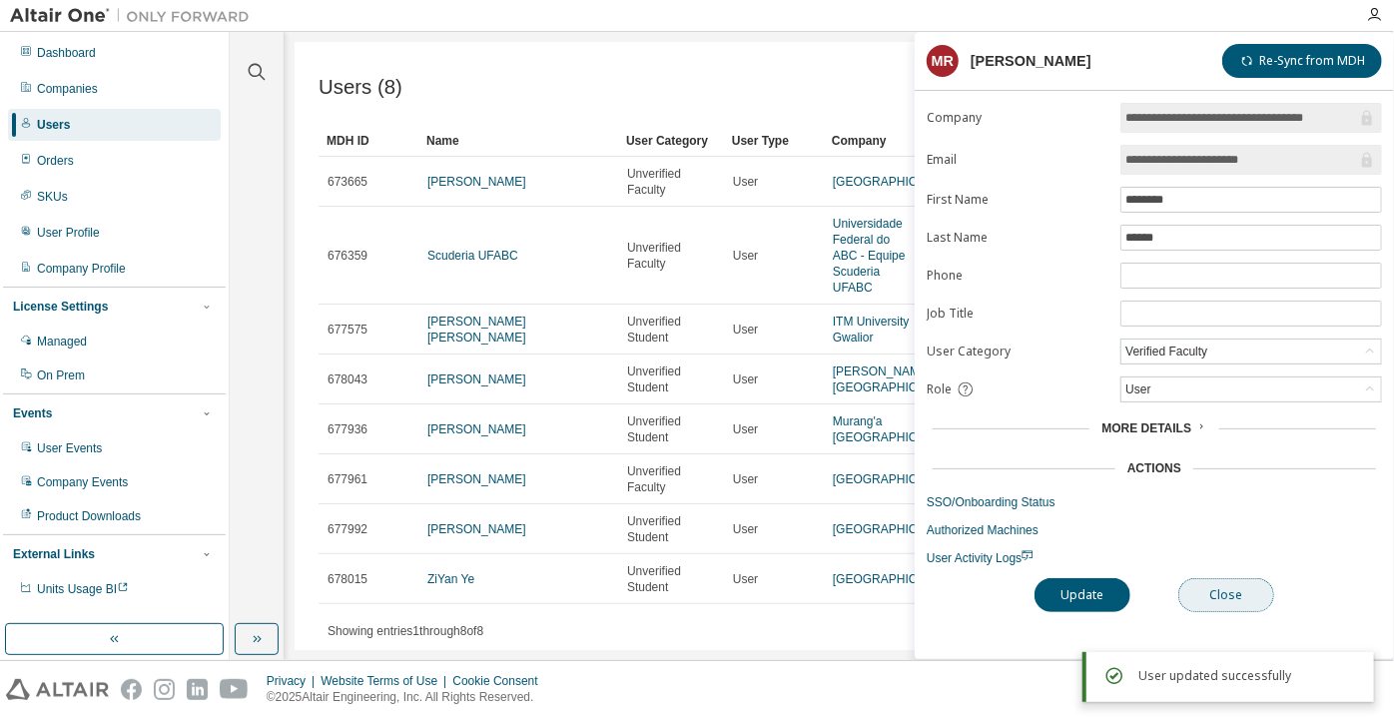
click at [1196, 595] on button "Close" at bounding box center [1226, 595] width 96 height 34
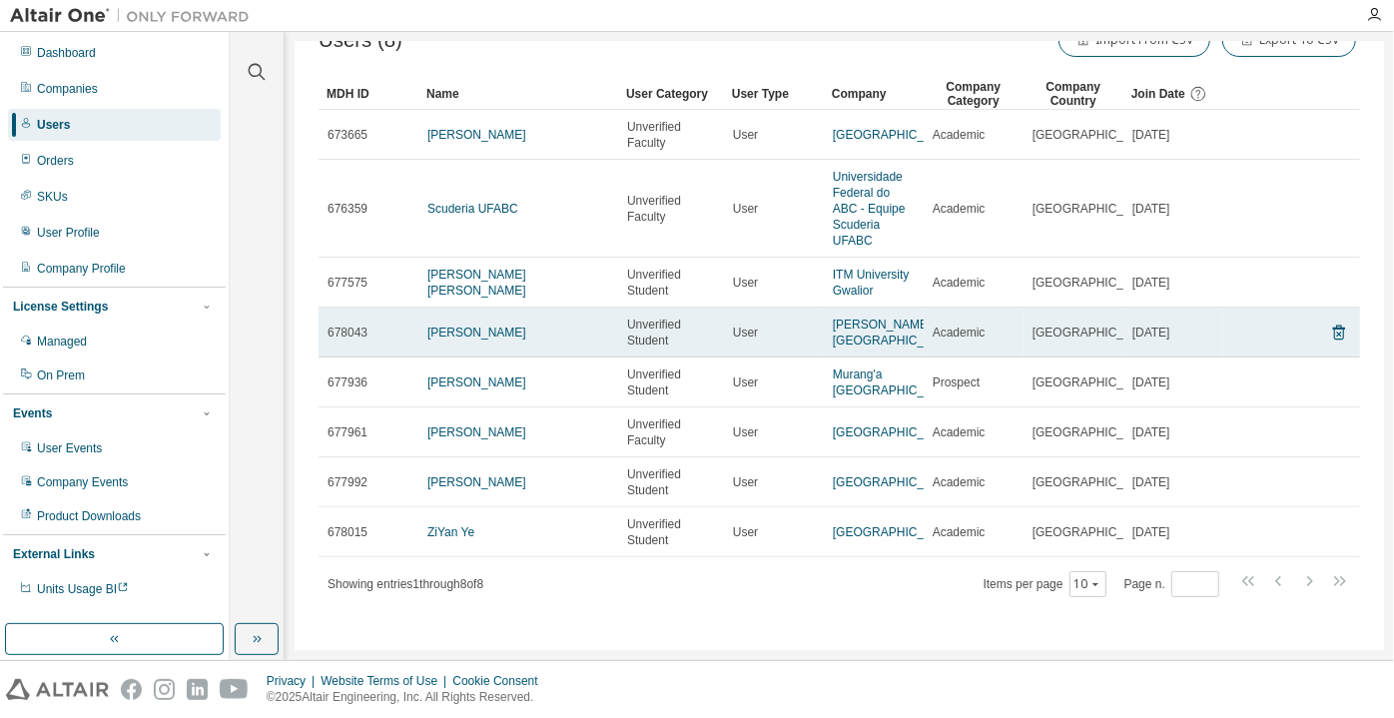
scroll to position [77, 0]
click at [471, 326] on link "clarencee goh" at bounding box center [476, 333] width 99 height 14
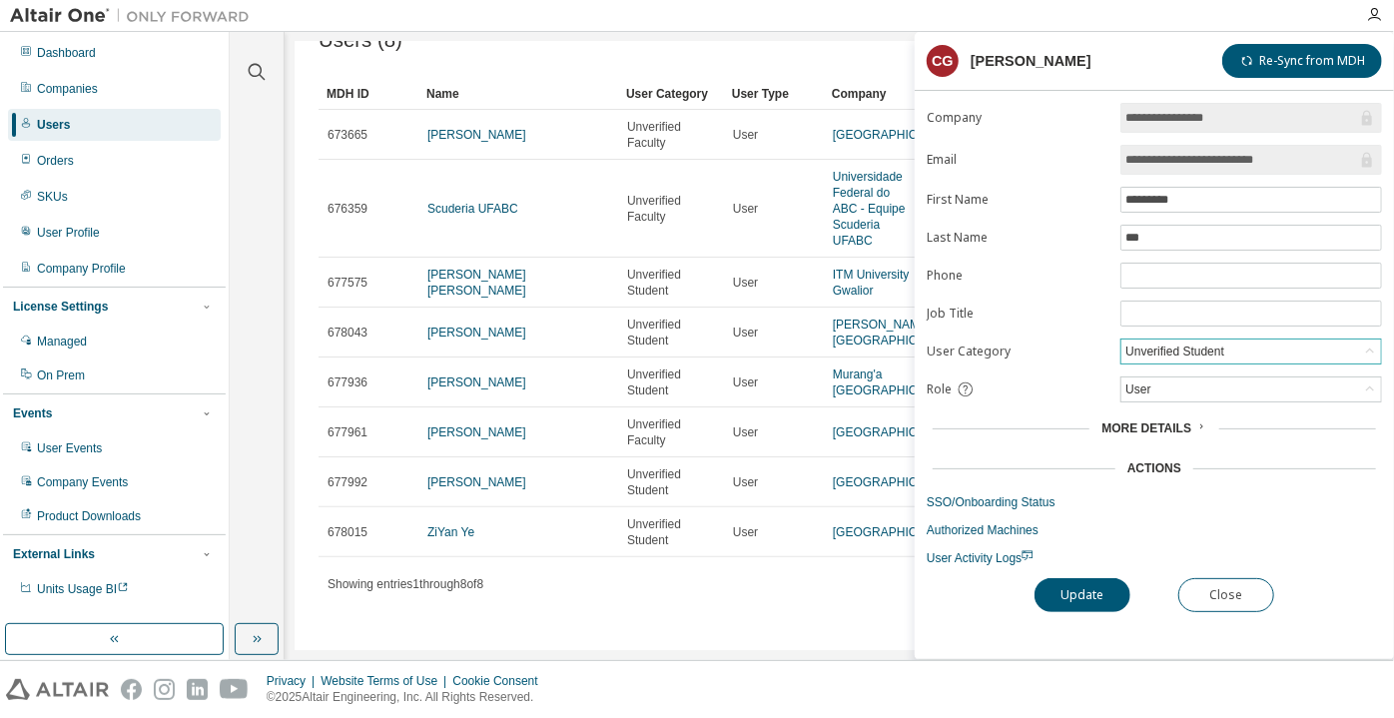
click at [1181, 341] on div "Unverified Student" at bounding box center [1175, 352] width 105 height 22
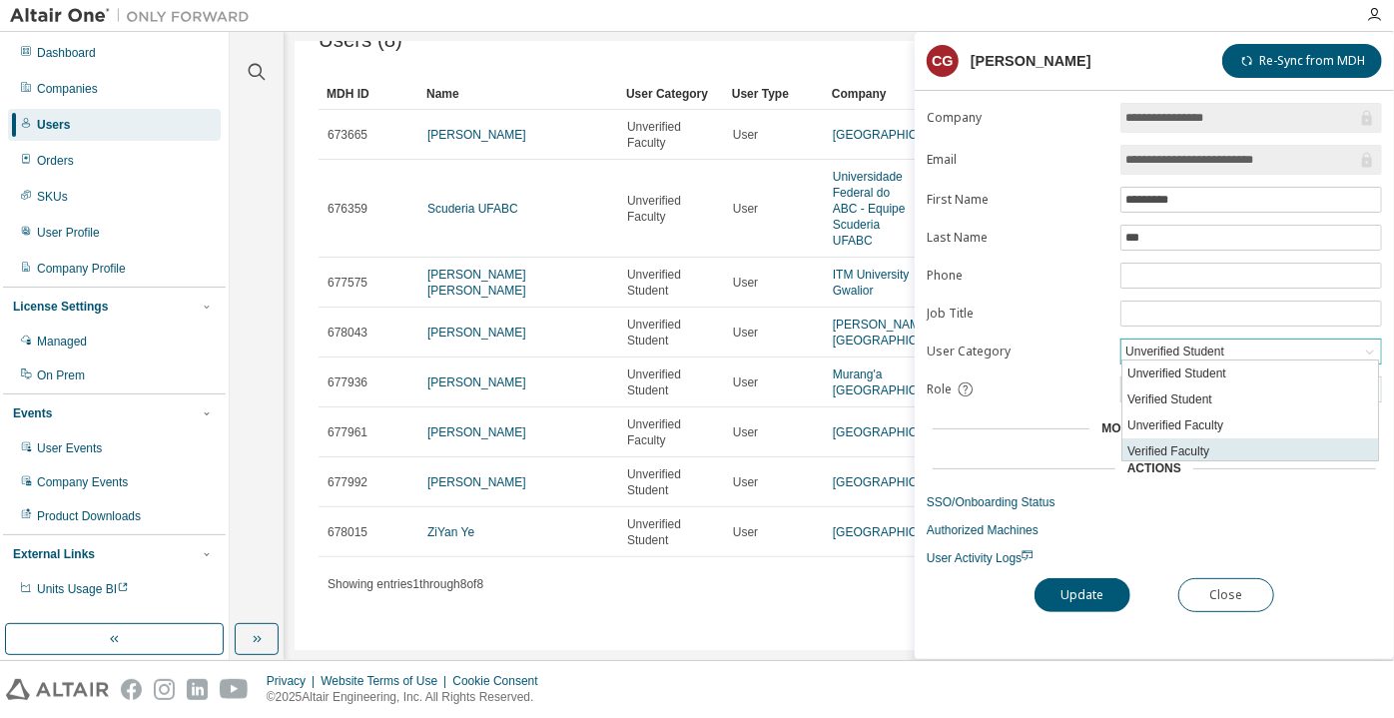
click at [1167, 450] on li "Verified Faculty" at bounding box center [1251, 451] width 256 height 26
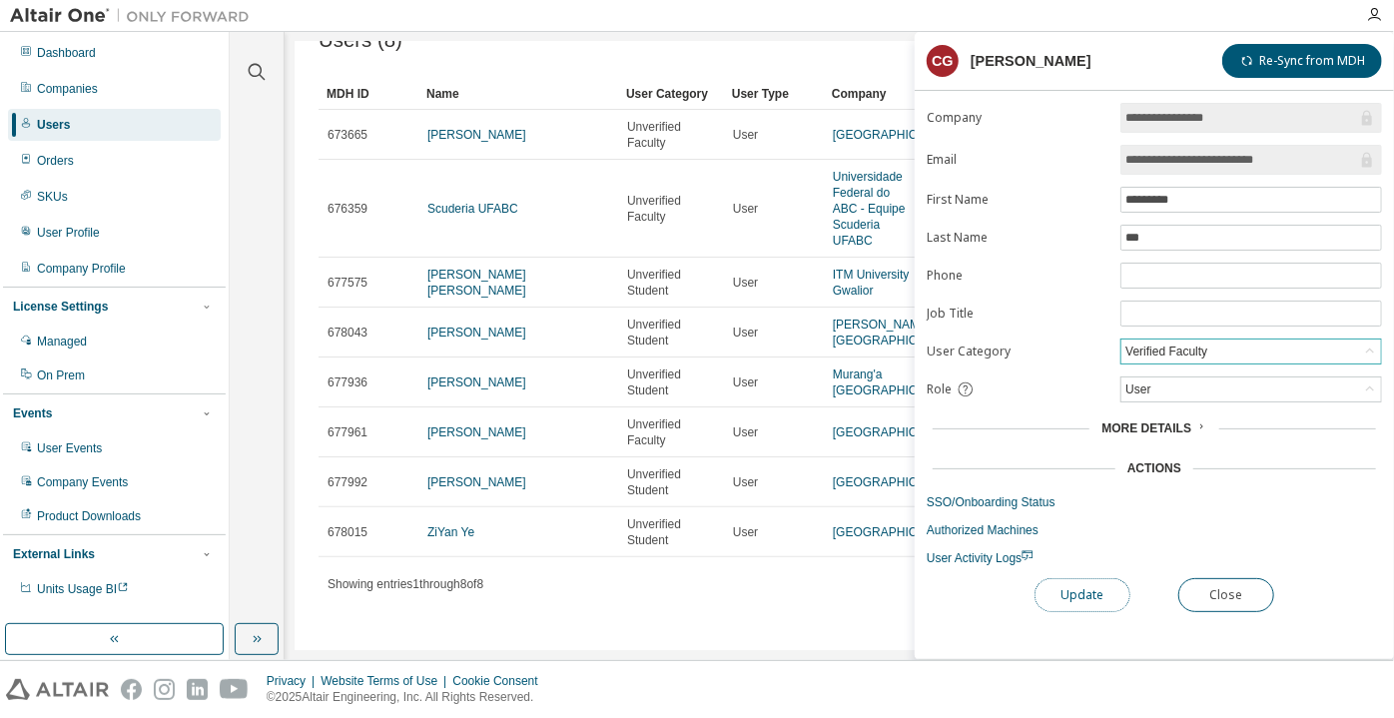
click at [1112, 578] on button "Update" at bounding box center [1083, 595] width 96 height 34
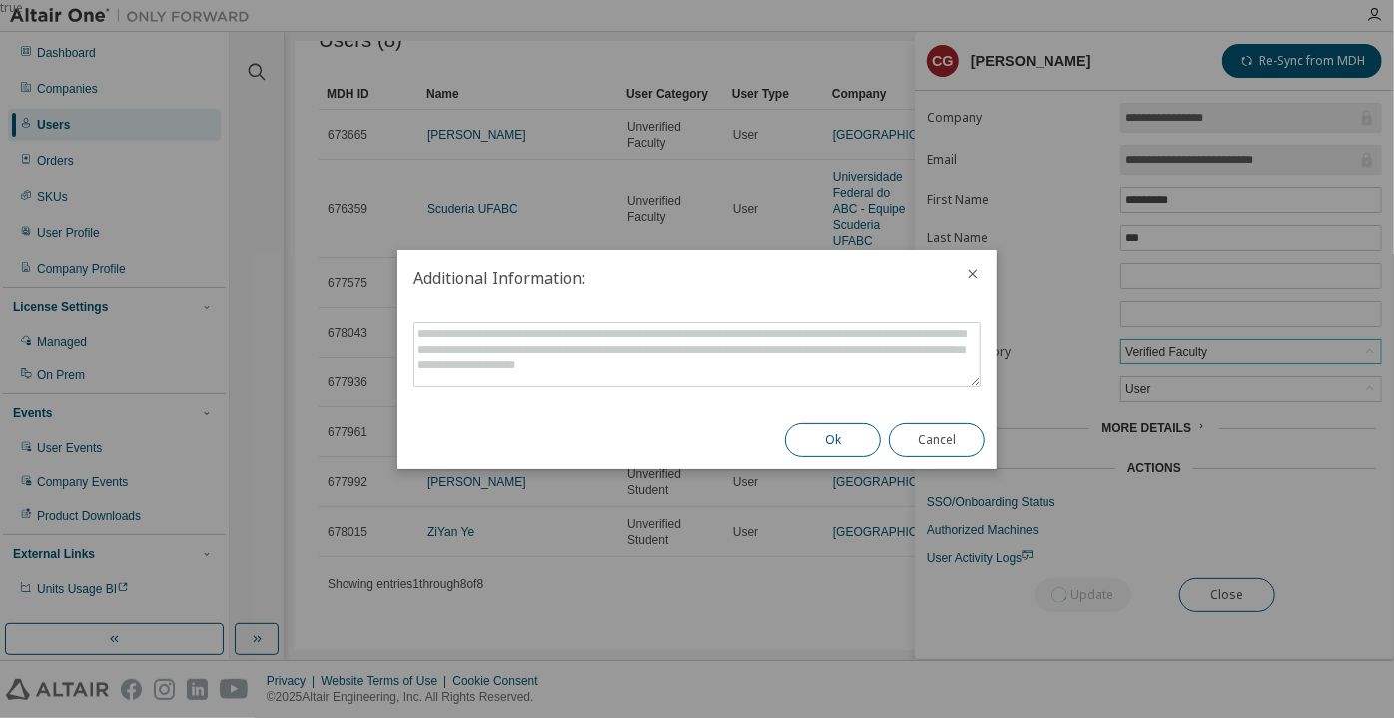
click at [844, 432] on button "Ok" at bounding box center [833, 440] width 96 height 34
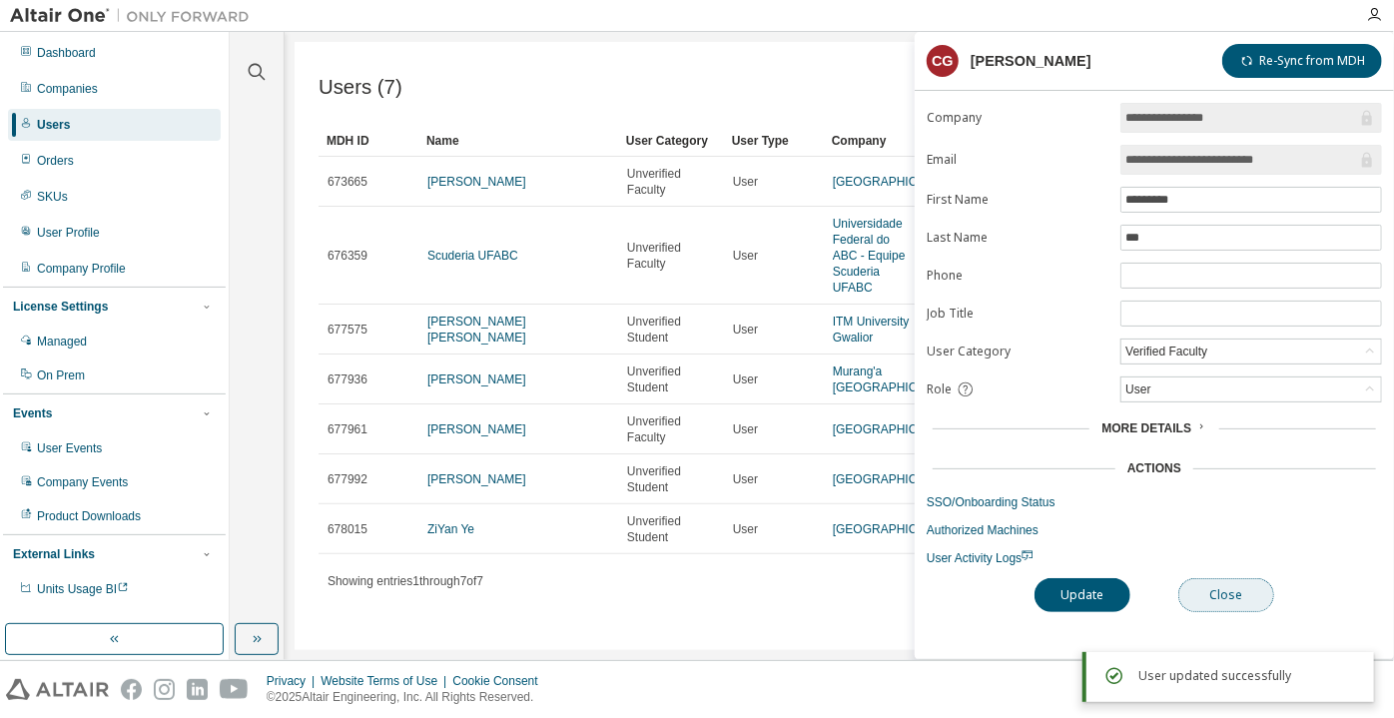
click at [1215, 595] on button "Close" at bounding box center [1226, 595] width 96 height 34
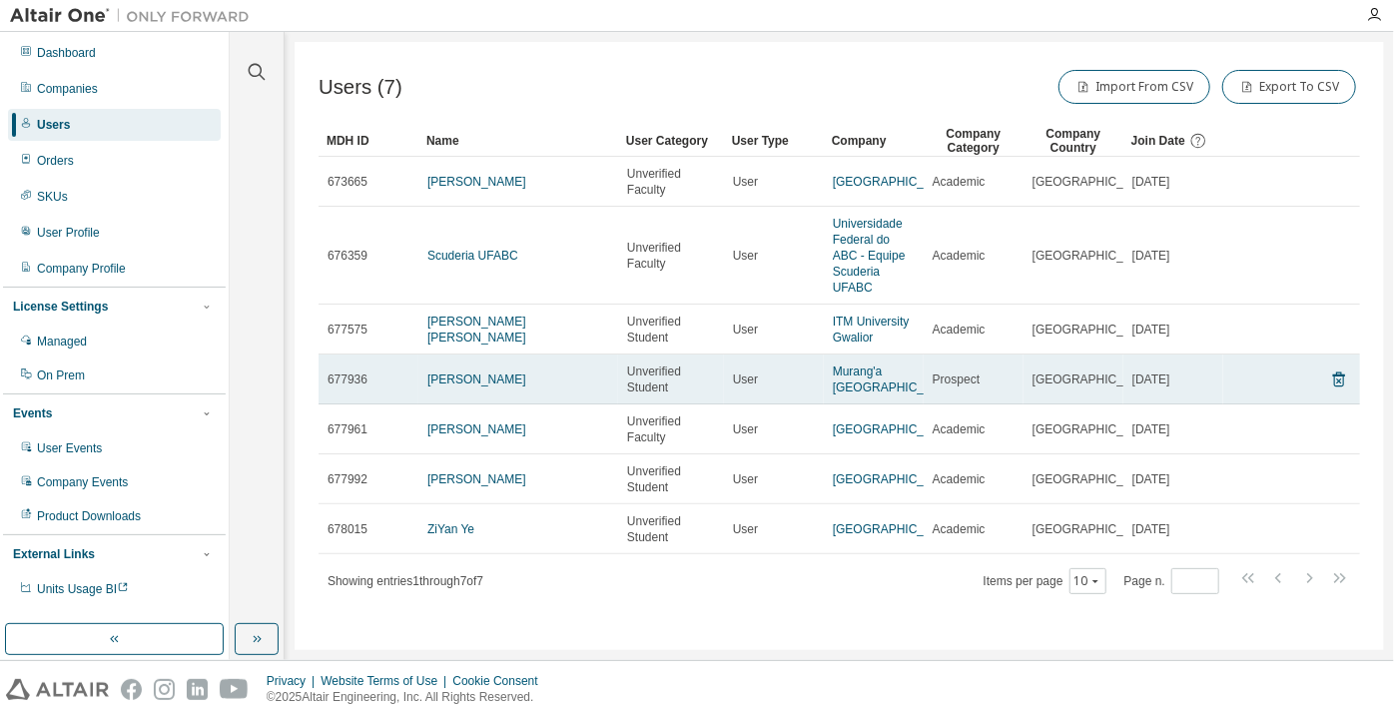
click at [520, 388] on div "[PERSON_NAME]" at bounding box center [518, 380] width 182 height 16
click at [505, 384] on link "[PERSON_NAME]" at bounding box center [476, 380] width 99 height 14
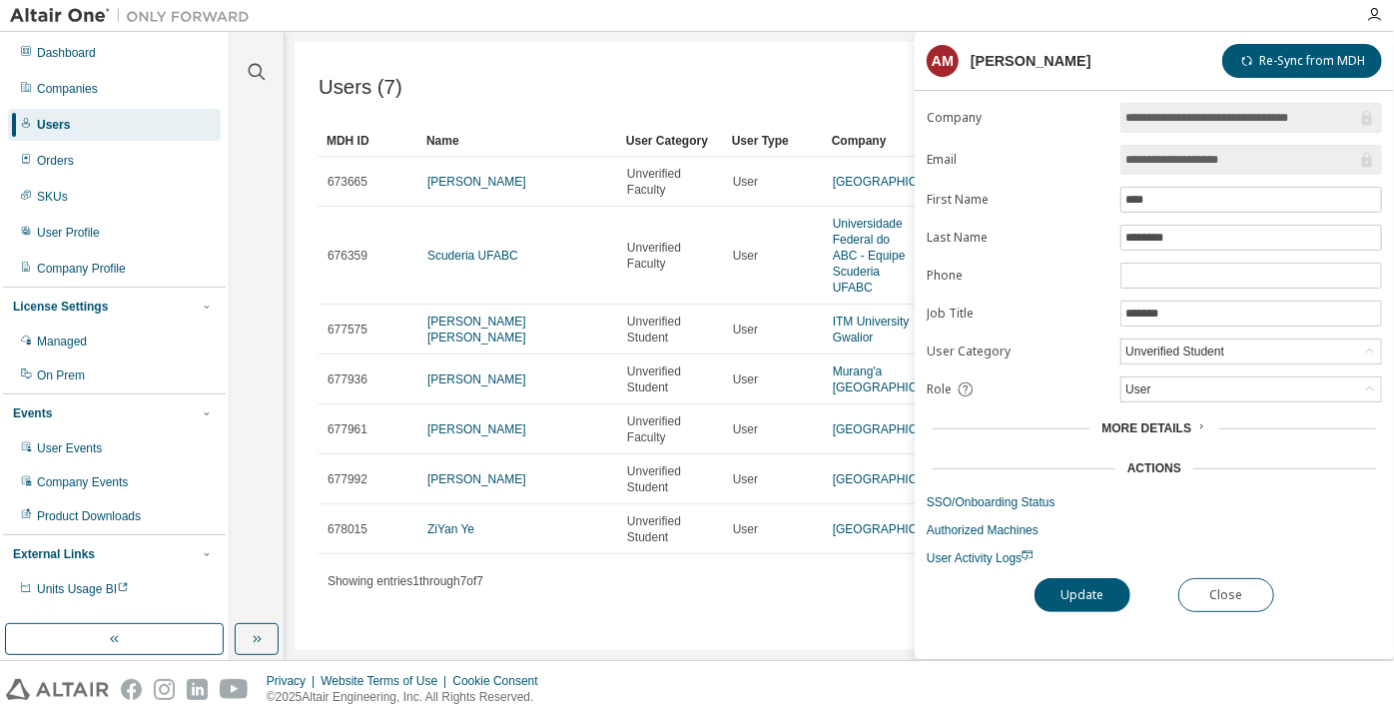
drag, startPoint x: 1257, startPoint y: 154, endPoint x: 1200, endPoint y: 161, distance: 57.4
click at [1200, 161] on input "**********" at bounding box center [1242, 160] width 232 height 20
click at [1207, 596] on button "Close" at bounding box center [1226, 595] width 96 height 34
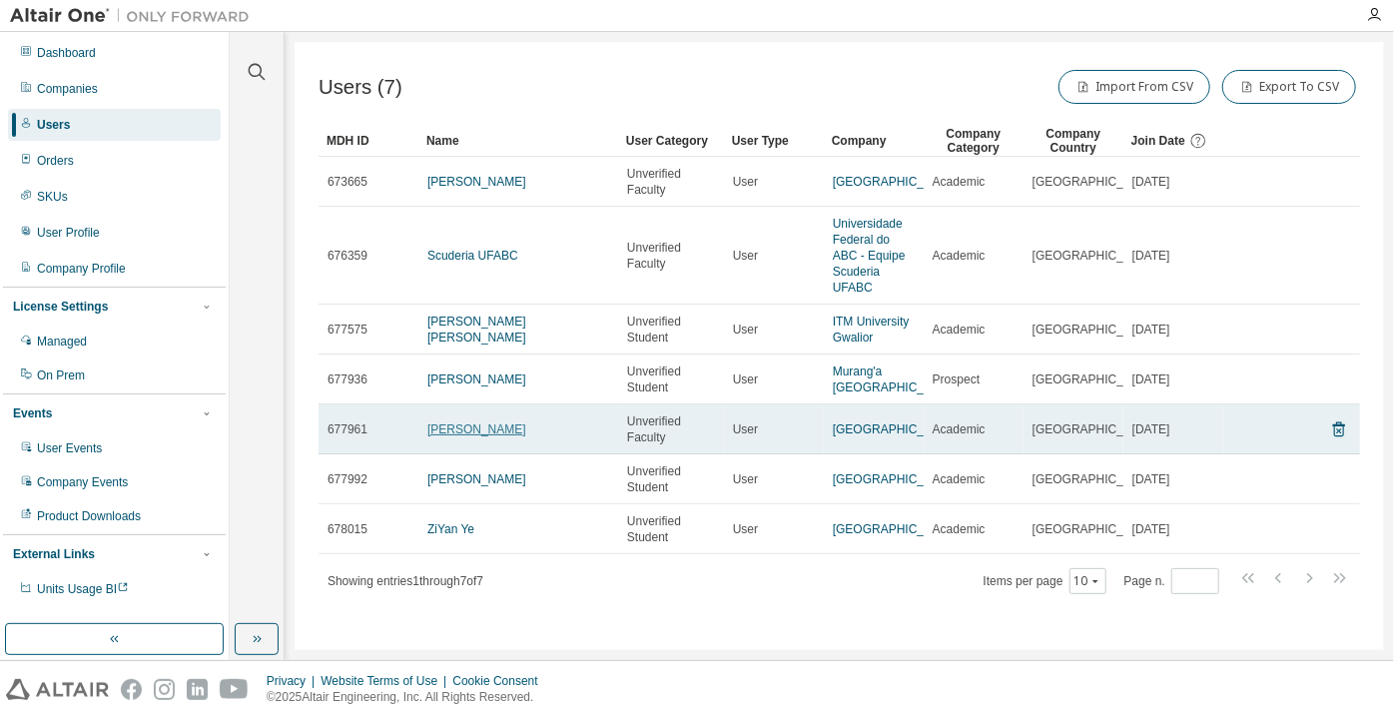
click at [441, 436] on link "[PERSON_NAME]" at bounding box center [476, 429] width 99 height 14
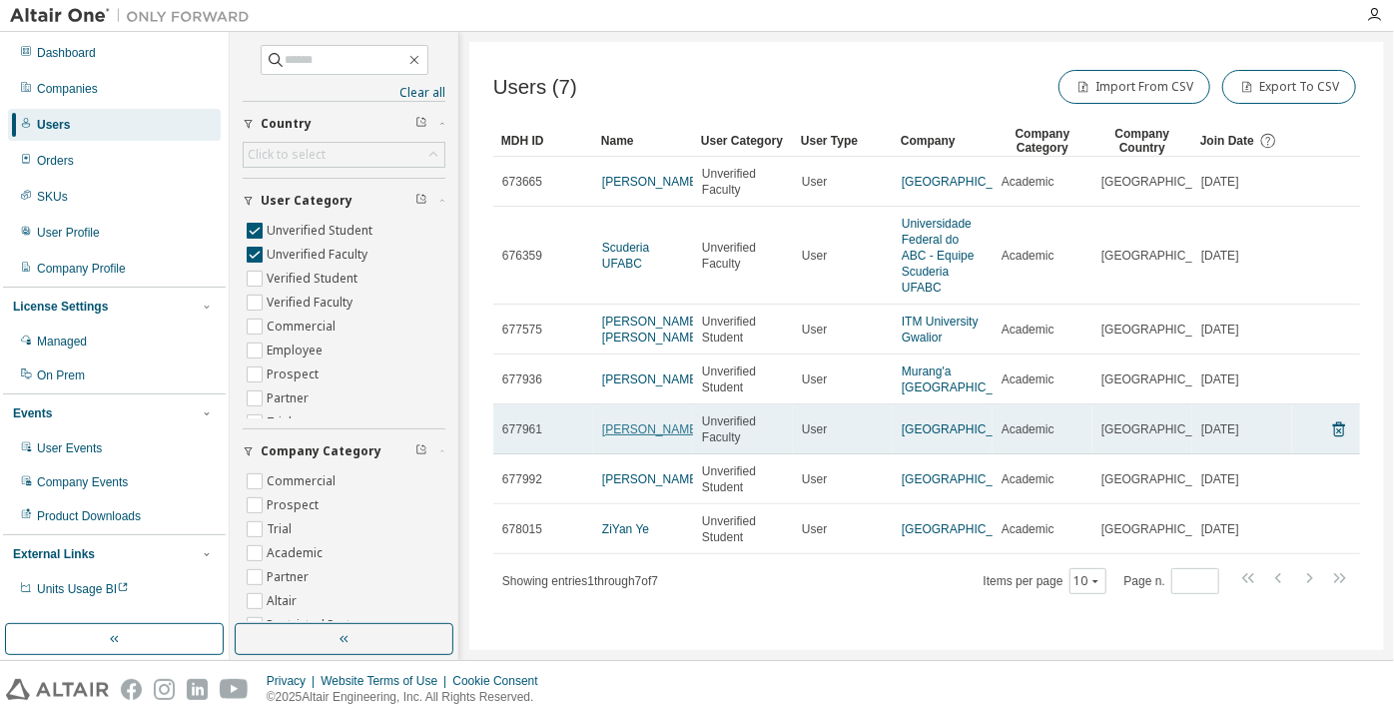
click at [620, 436] on link "[PERSON_NAME]" at bounding box center [651, 429] width 99 height 14
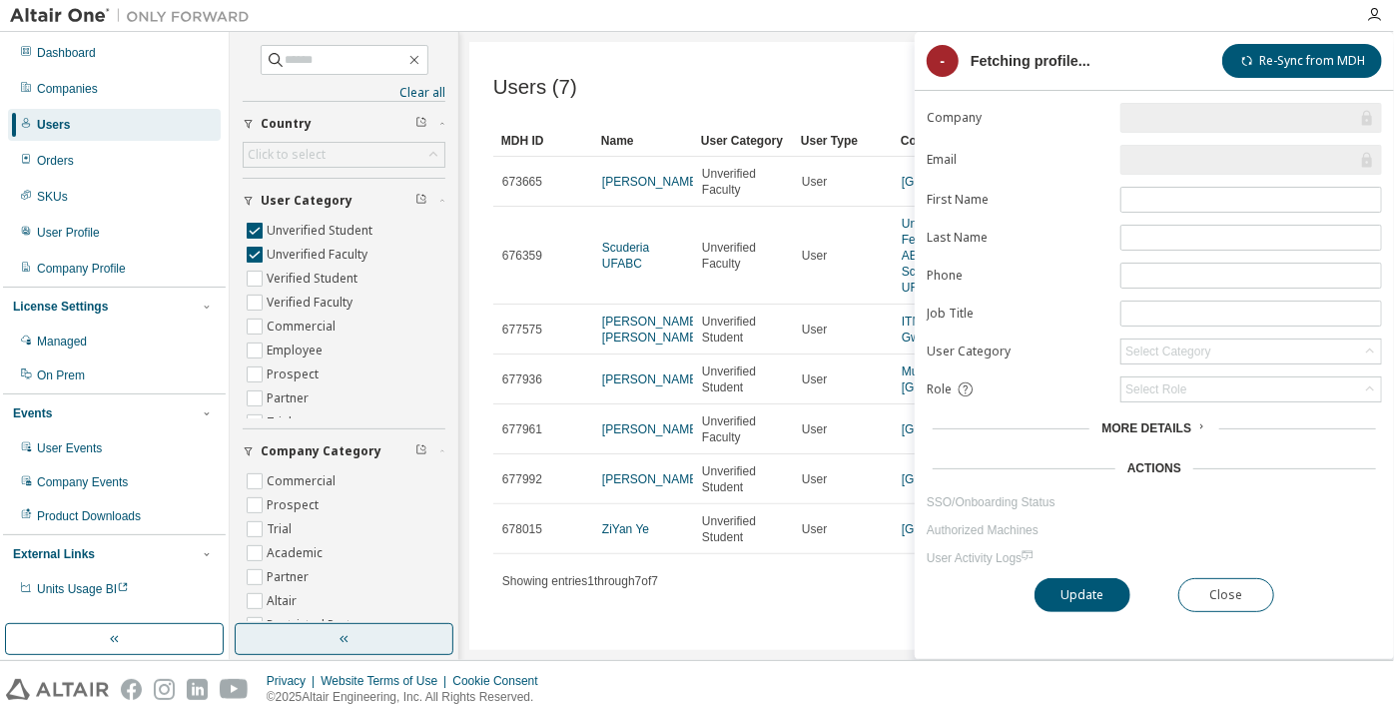
click at [382, 631] on button "button" at bounding box center [344, 639] width 219 height 32
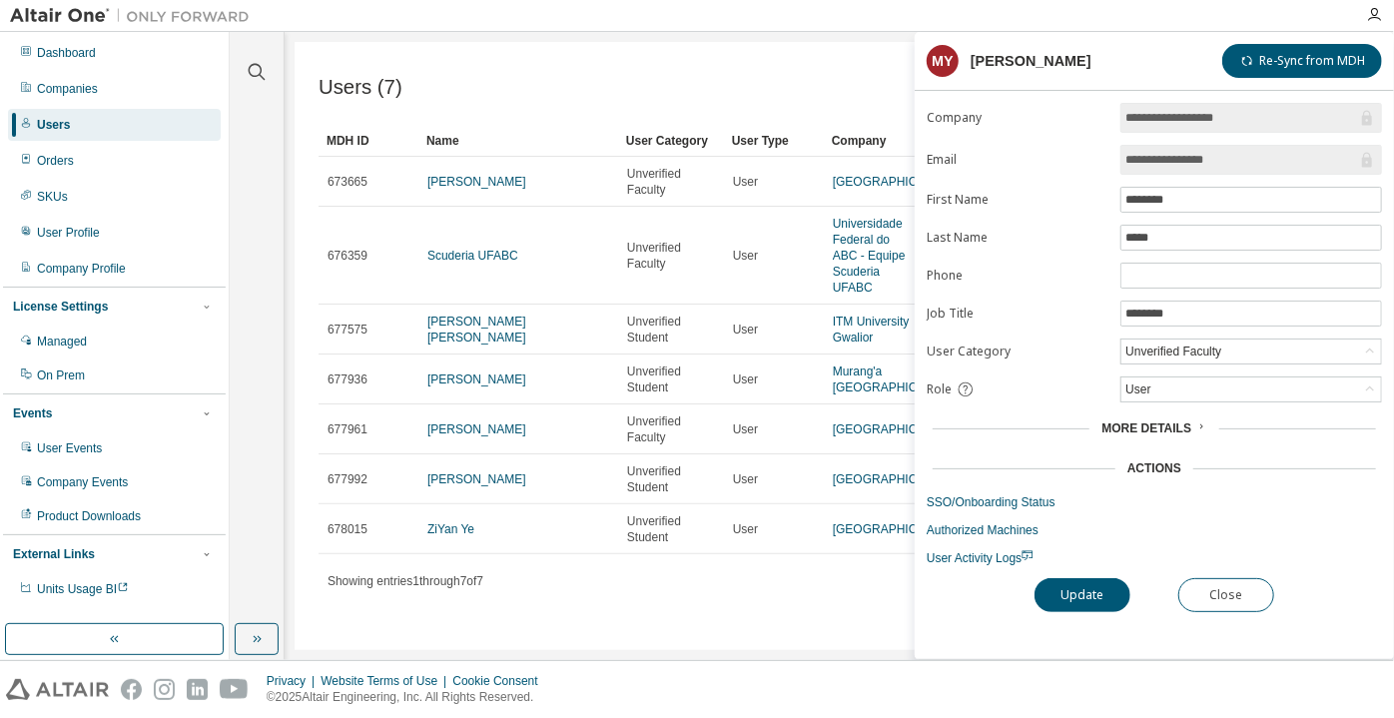
drag, startPoint x: 1231, startPoint y: 158, endPoint x: 1163, endPoint y: 162, distance: 69.0
click at [1163, 162] on input "**********" at bounding box center [1242, 160] width 232 height 20
click at [1206, 158] on input "**********" at bounding box center [1242, 160] width 232 height 20
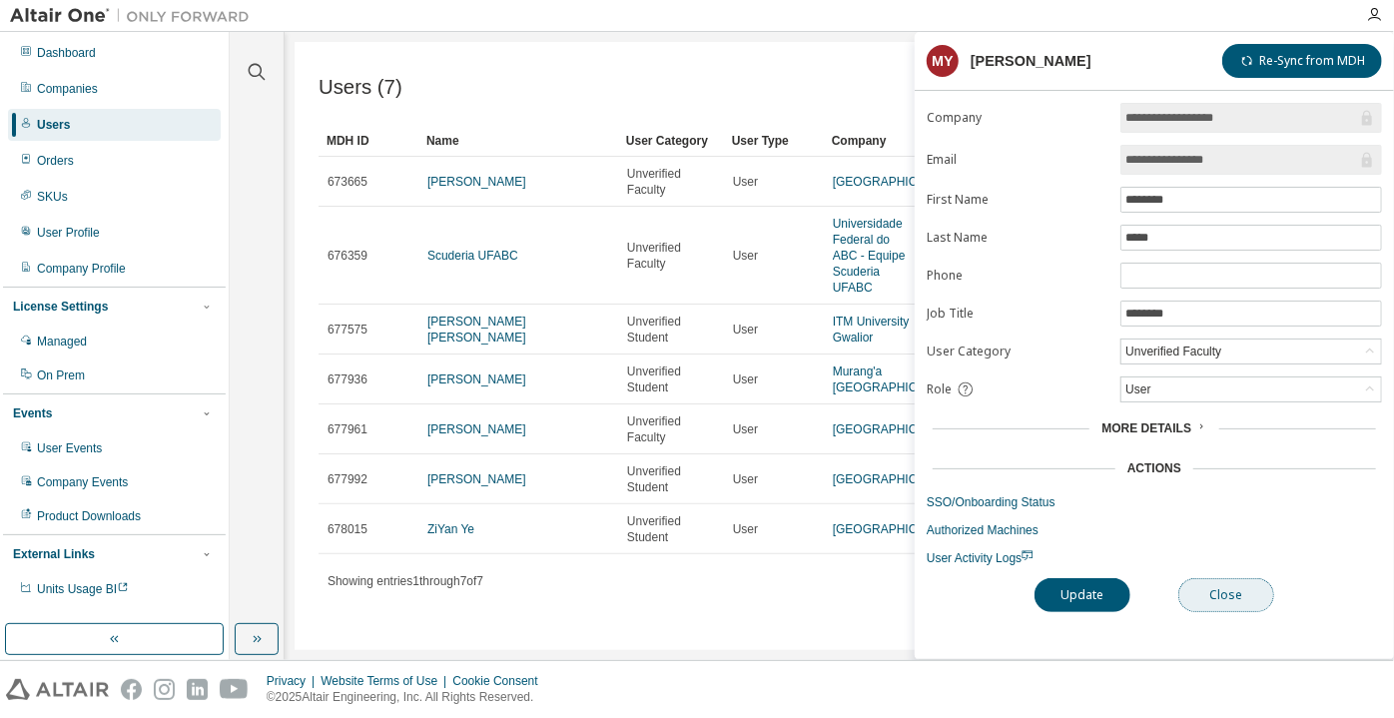
click at [1259, 582] on button "Close" at bounding box center [1226, 595] width 96 height 34
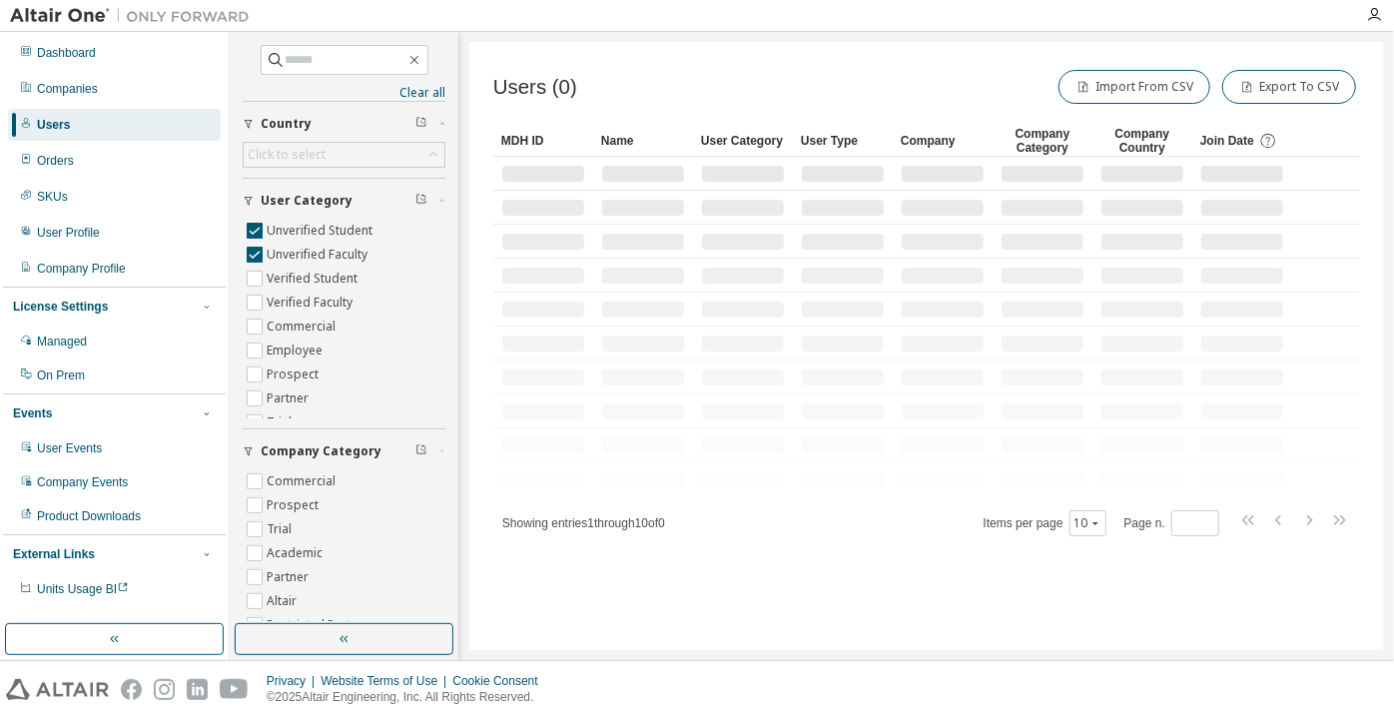
click at [312, 630] on button "button" at bounding box center [344, 639] width 219 height 32
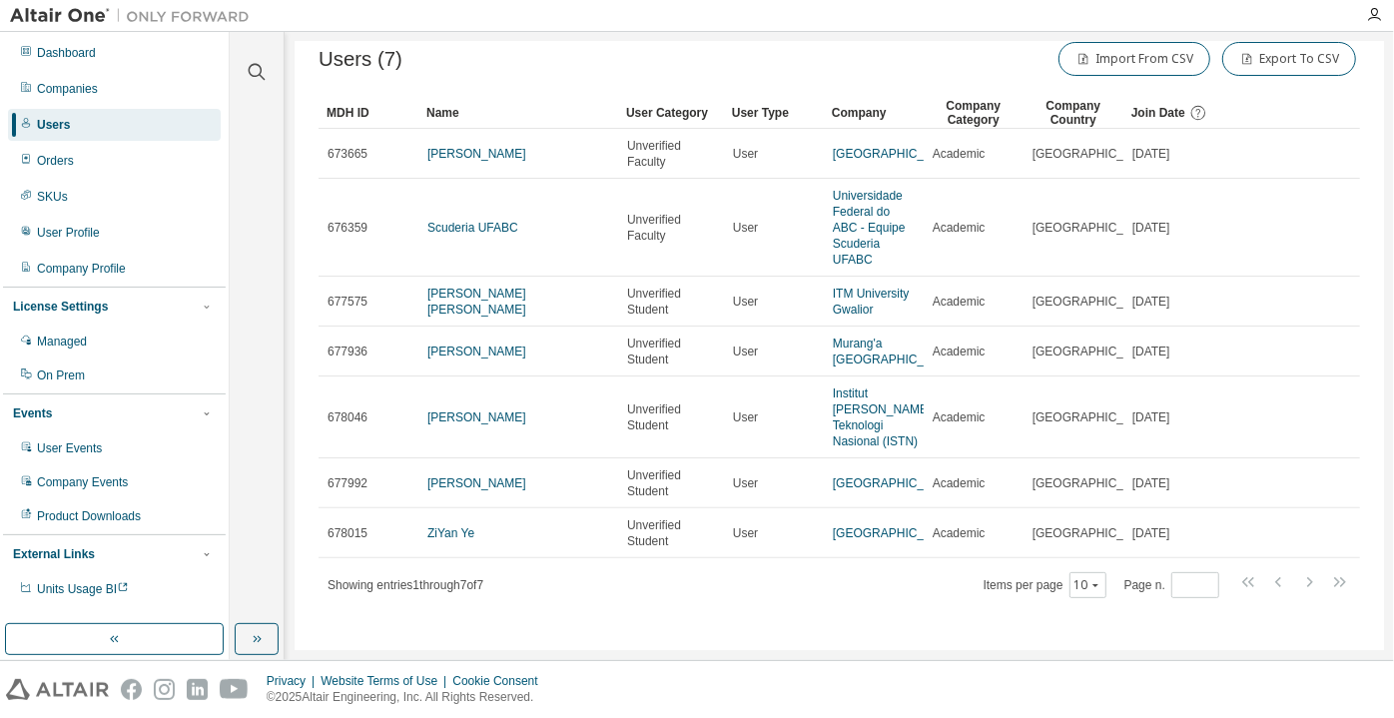
scroll to position [43, 0]
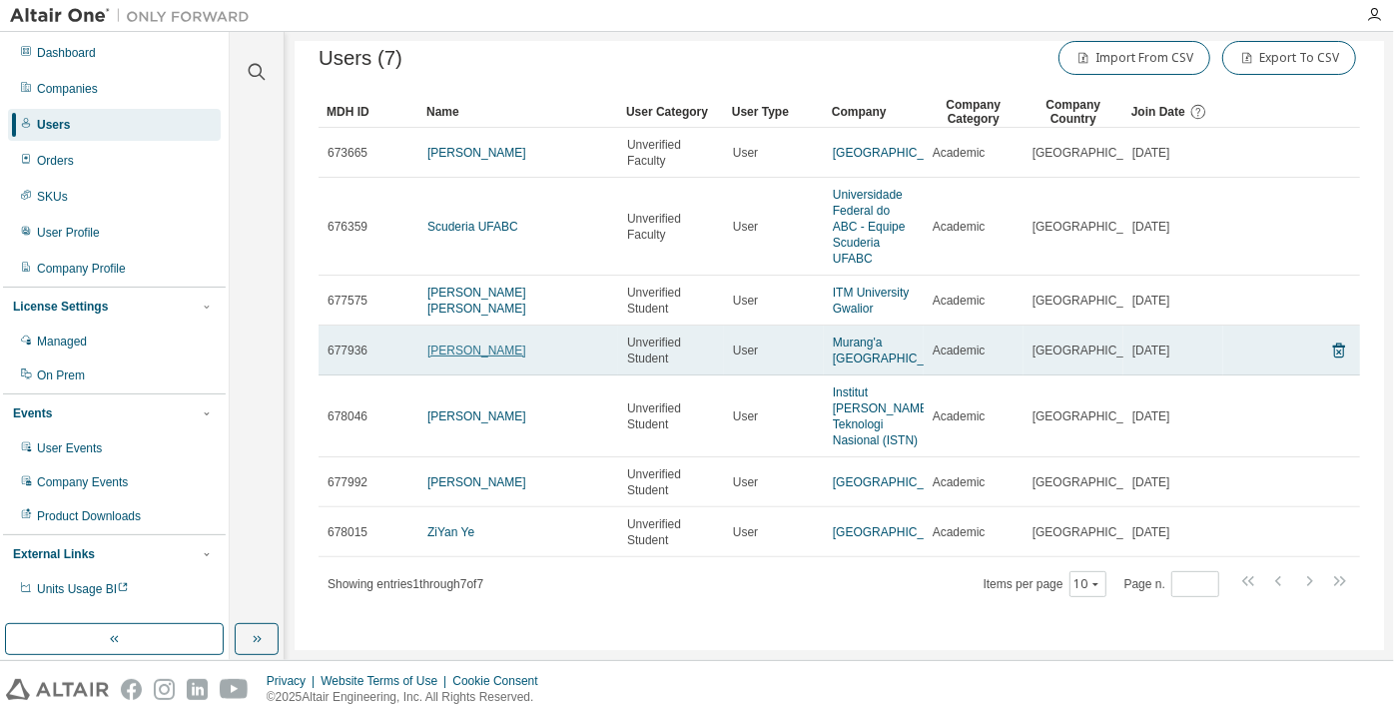
click at [481, 344] on link "[PERSON_NAME]" at bounding box center [476, 351] width 99 height 14
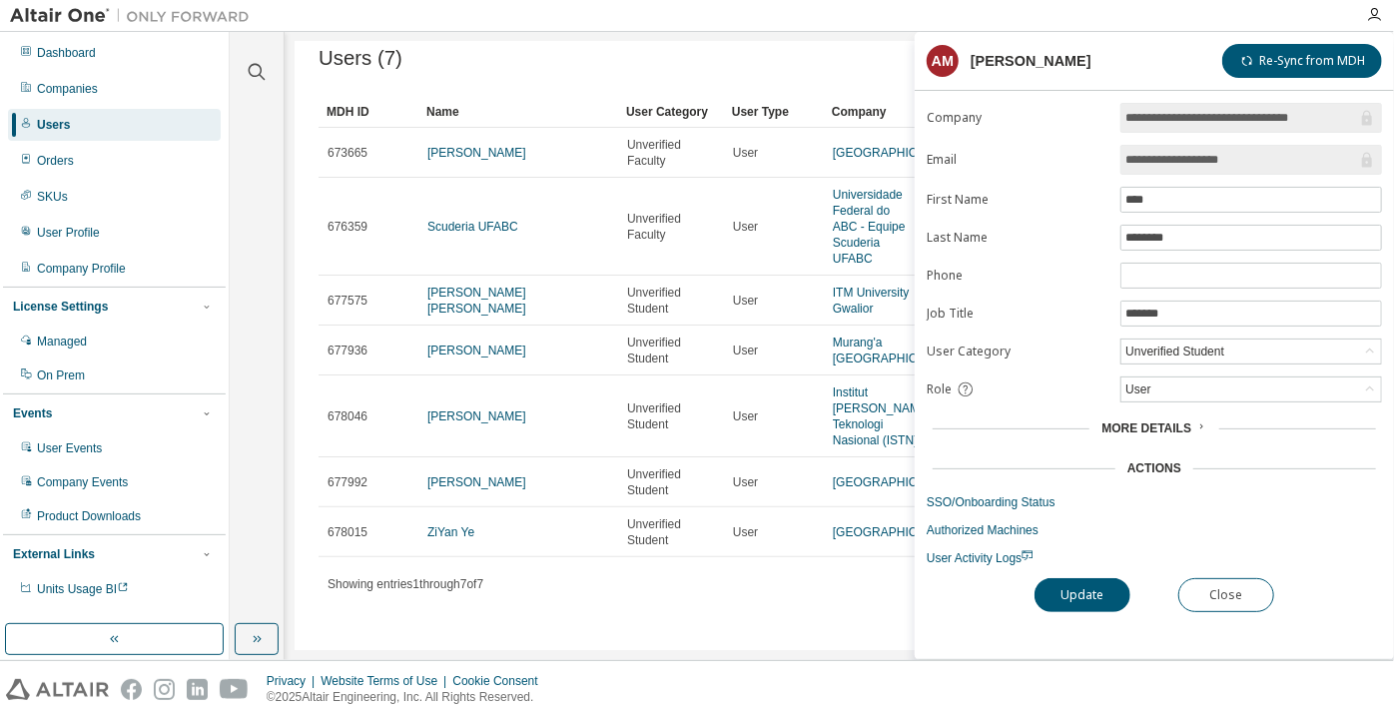
drag, startPoint x: 1264, startPoint y: 160, endPoint x: 1125, endPoint y: 171, distance: 140.3
click at [1125, 171] on span "**********" at bounding box center [1252, 160] width 262 height 30
click at [1156, 342] on div "Unverified Student" at bounding box center [1175, 352] width 105 height 22
click at [1158, 393] on li "Verified Student" at bounding box center [1251, 400] width 256 height 26
click at [1084, 585] on button "Update" at bounding box center [1083, 595] width 96 height 34
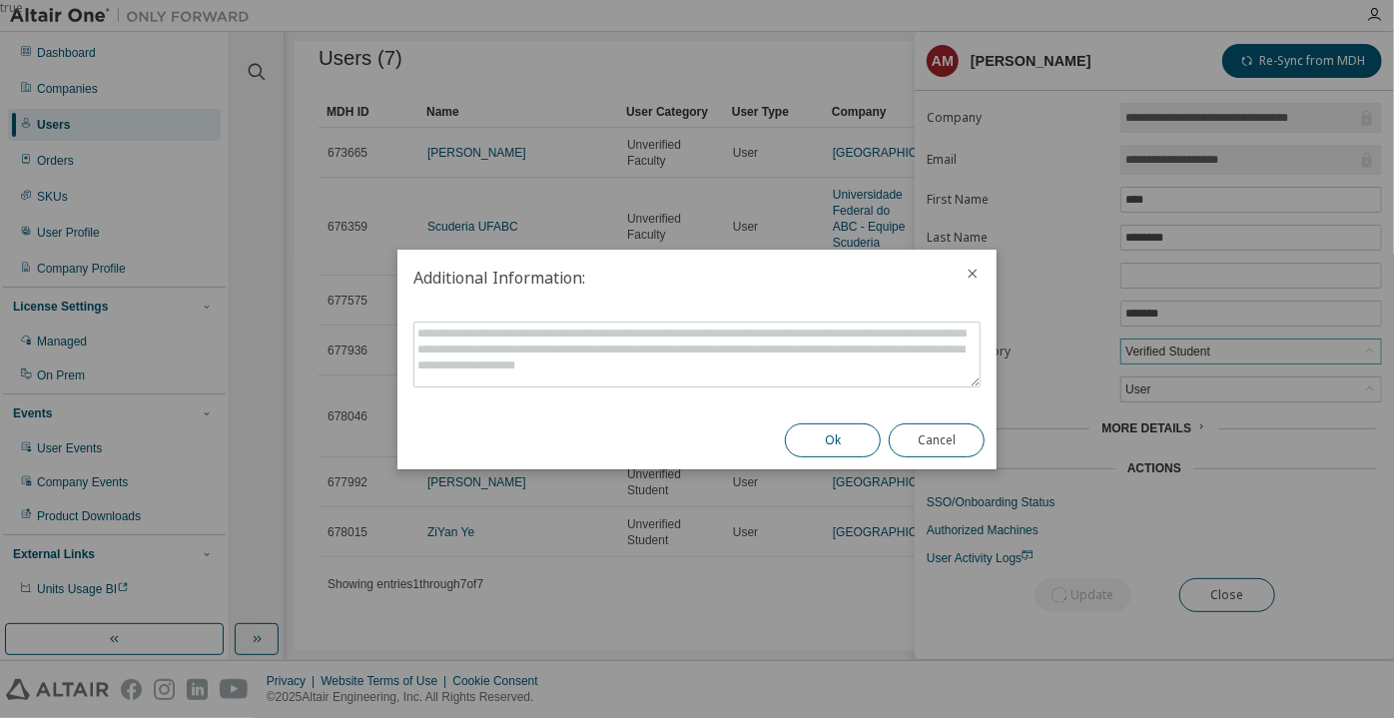
click at [794, 438] on button "Ok" at bounding box center [833, 440] width 96 height 34
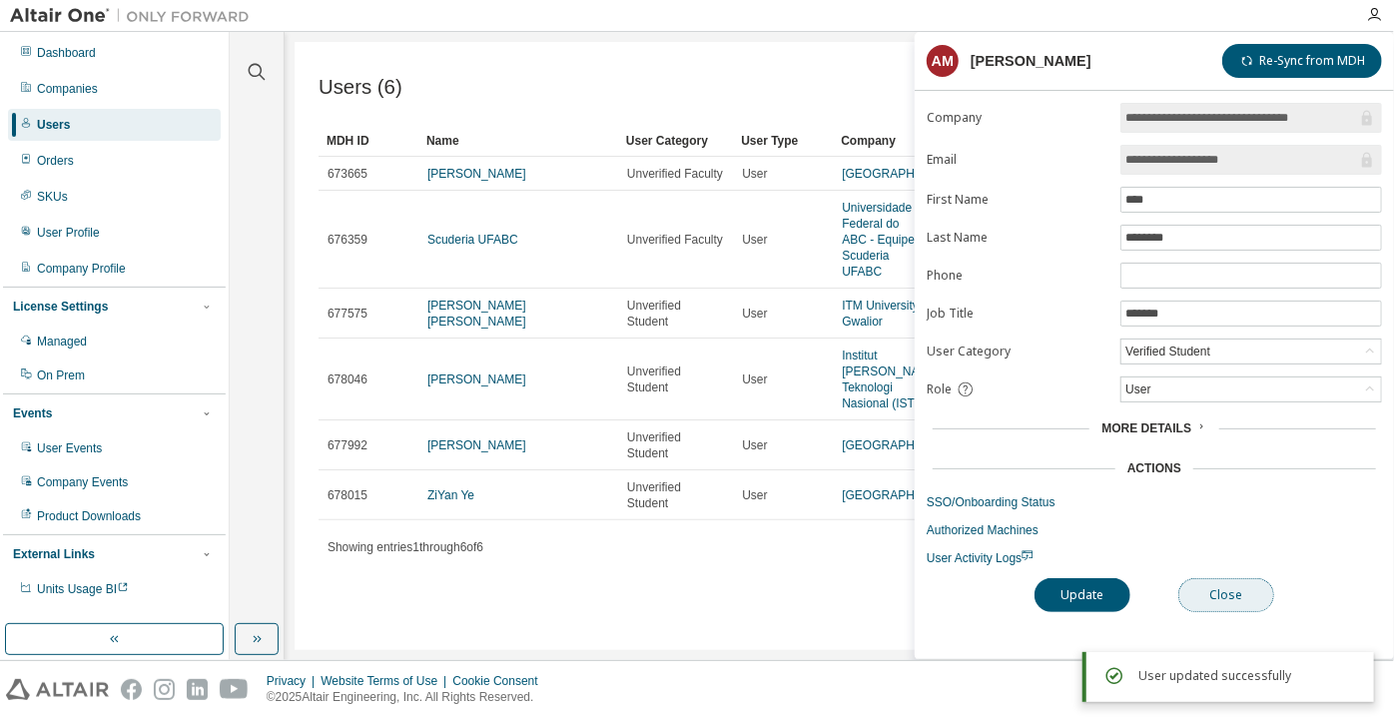
click at [1227, 601] on button "Close" at bounding box center [1226, 595] width 96 height 34
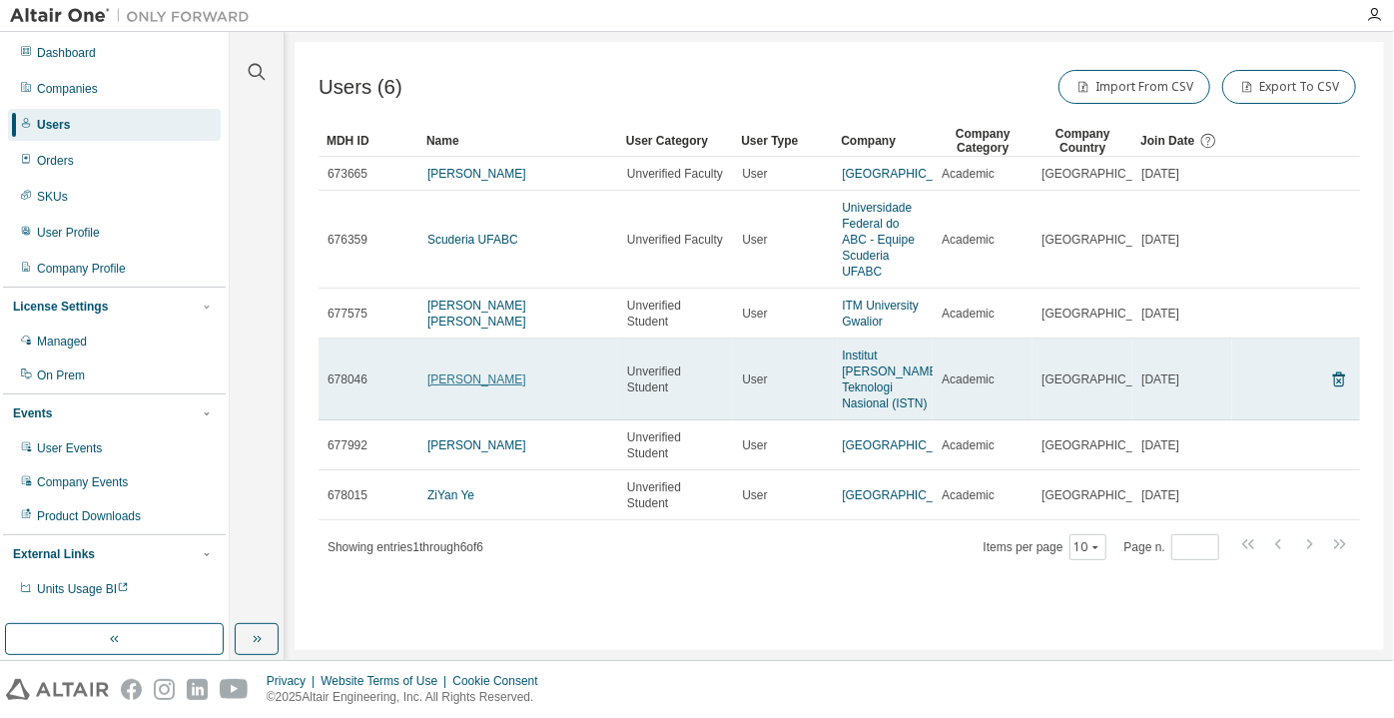
click at [473, 380] on link "muhammad yamin" at bounding box center [476, 380] width 99 height 14
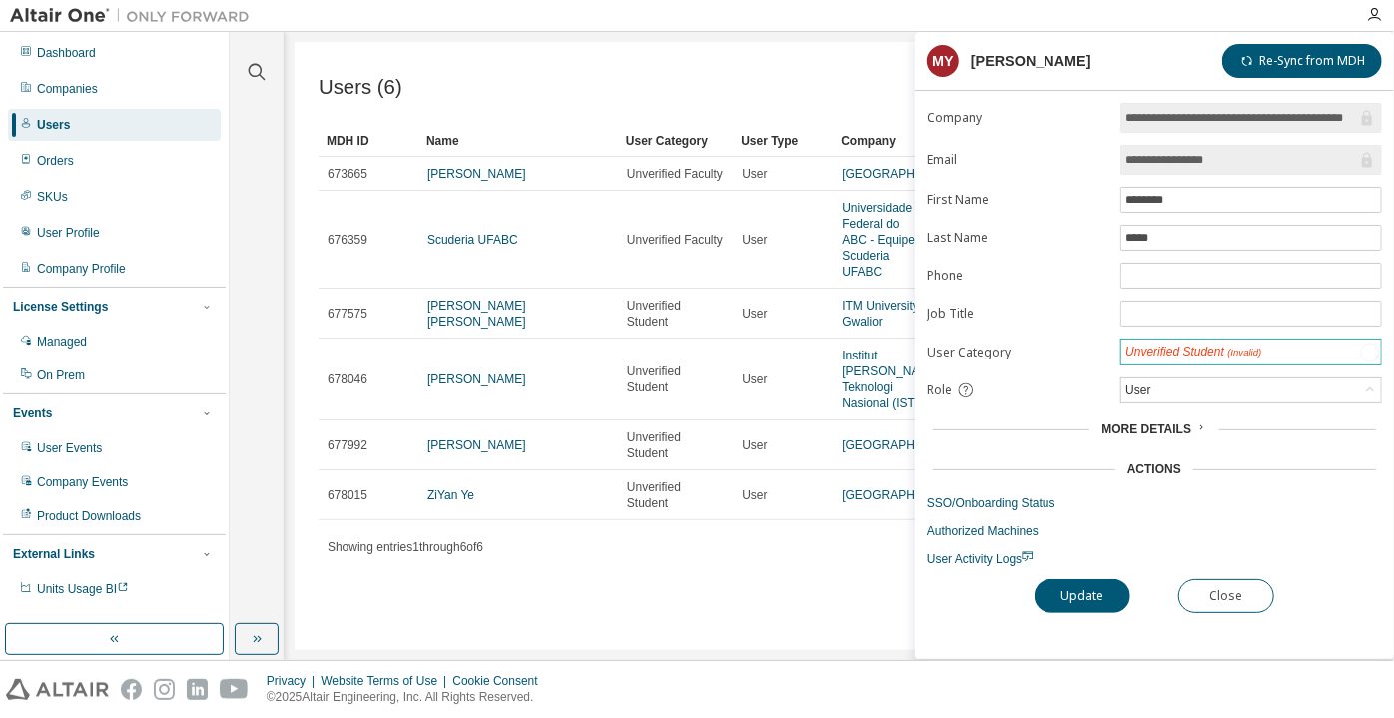
click at [1187, 347] on div "Unverified Student (Invalid)" at bounding box center [1194, 352] width 136 height 17
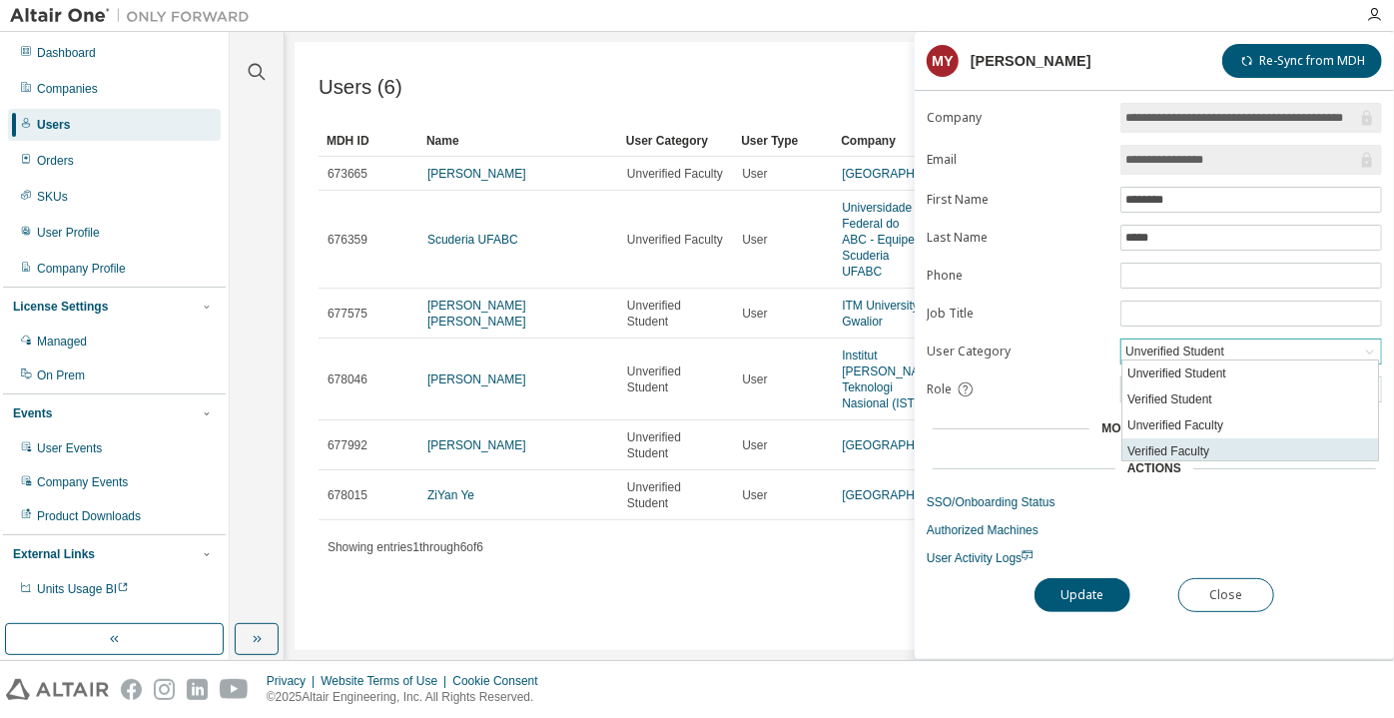
click at [1187, 453] on li "Verified Faculty" at bounding box center [1251, 451] width 256 height 26
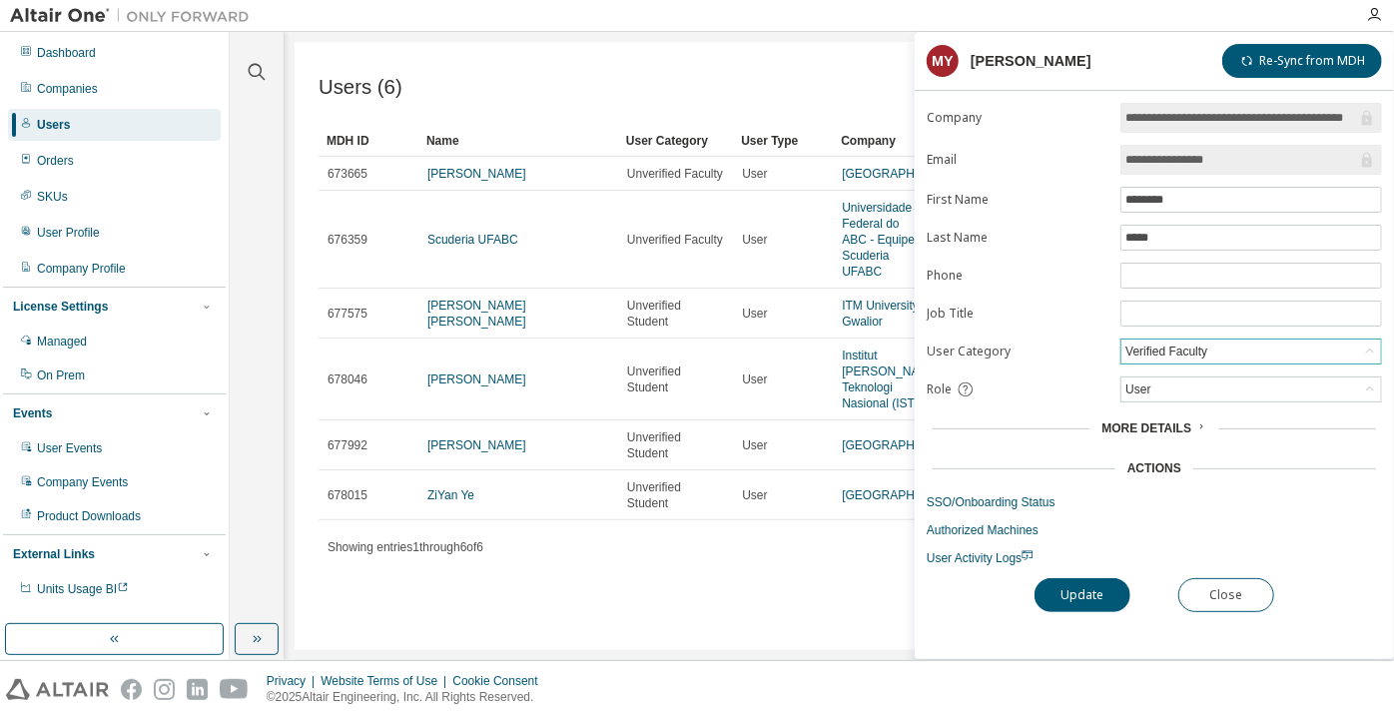
click at [1025, 626] on div "**********" at bounding box center [1154, 381] width 479 height 556
click at [1076, 592] on button "Update" at bounding box center [1083, 595] width 96 height 34
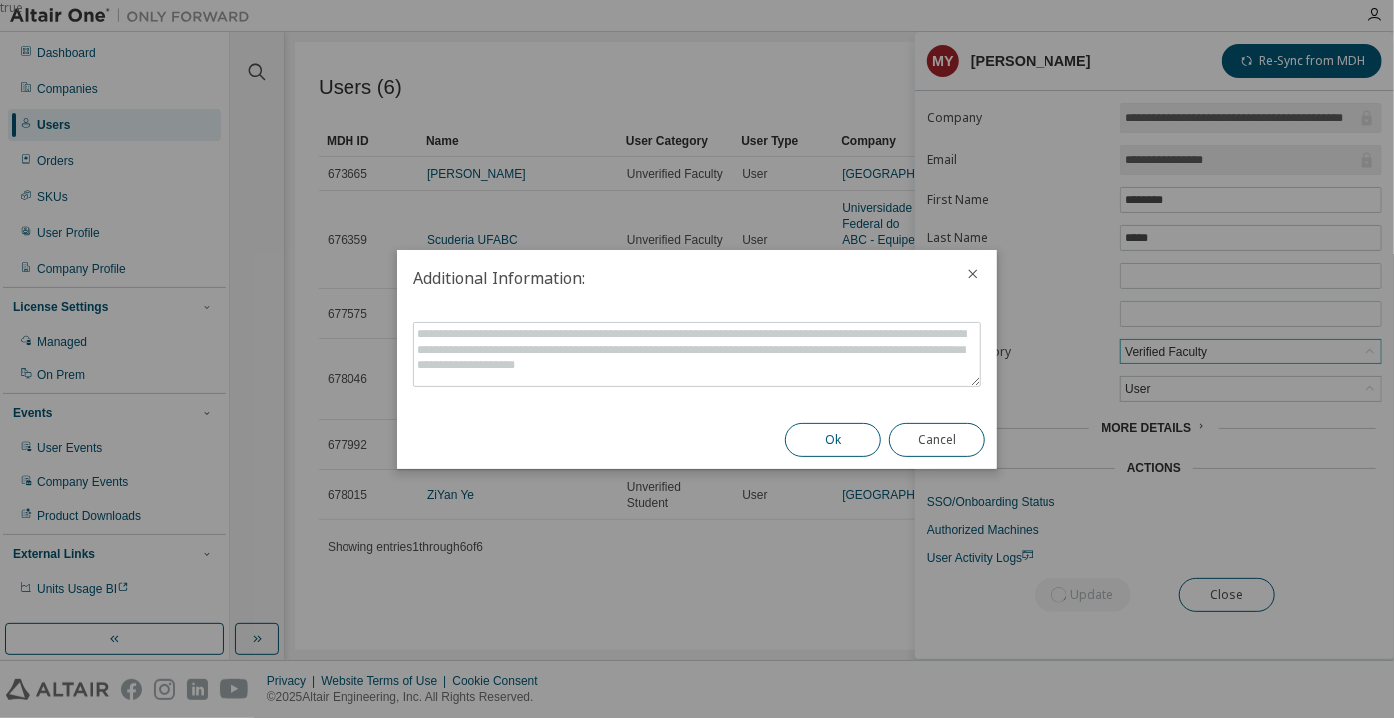
click at [855, 451] on button "Ok" at bounding box center [833, 440] width 96 height 34
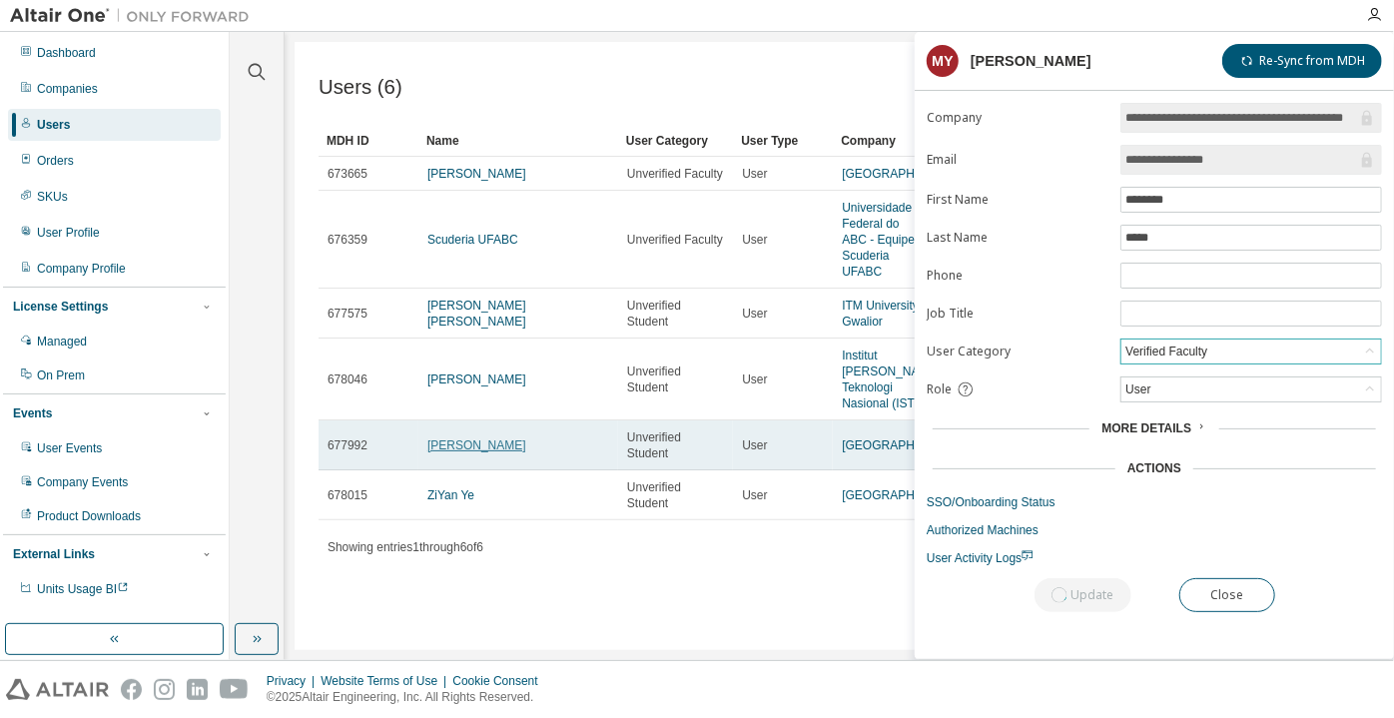
click at [480, 449] on link "Lisa Wübben" at bounding box center [476, 445] width 99 height 14
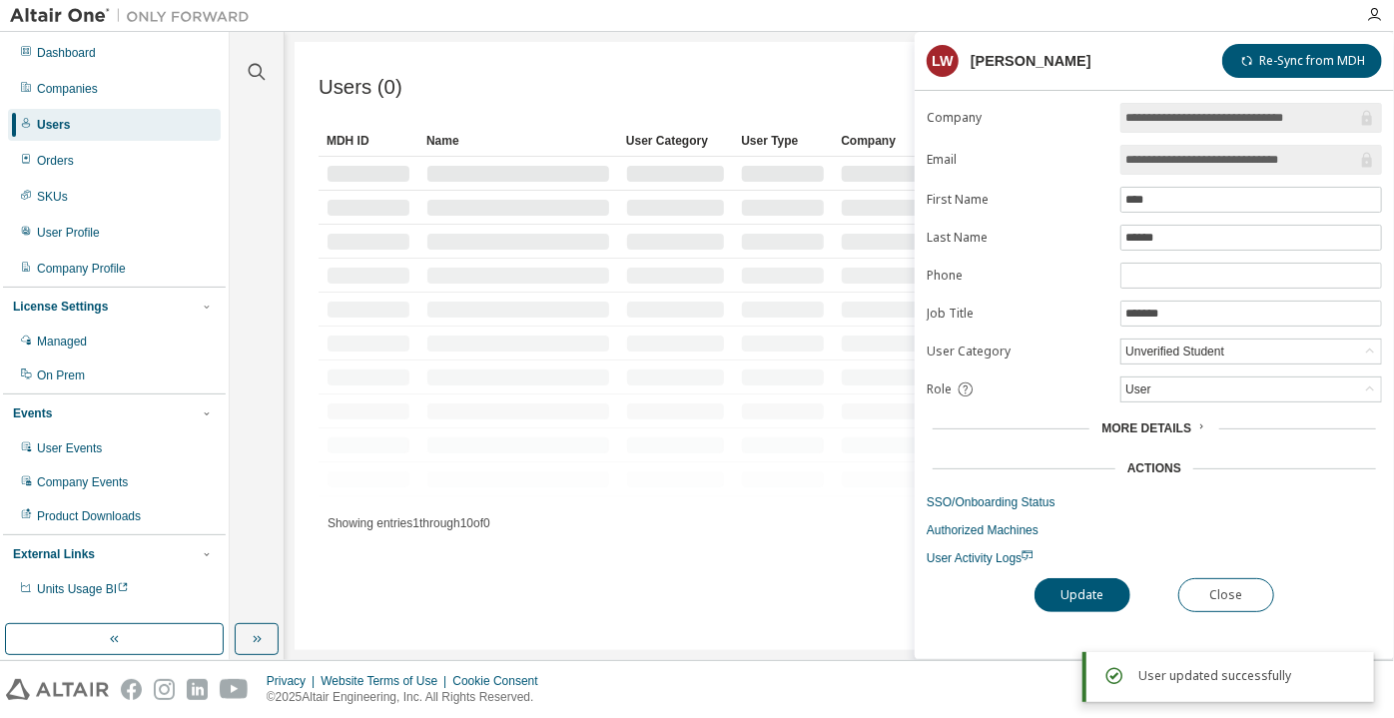
drag, startPoint x: 1249, startPoint y: 164, endPoint x: 1343, endPoint y: 163, distance: 93.9
click at [1343, 163] on input "**********" at bounding box center [1242, 160] width 232 height 20
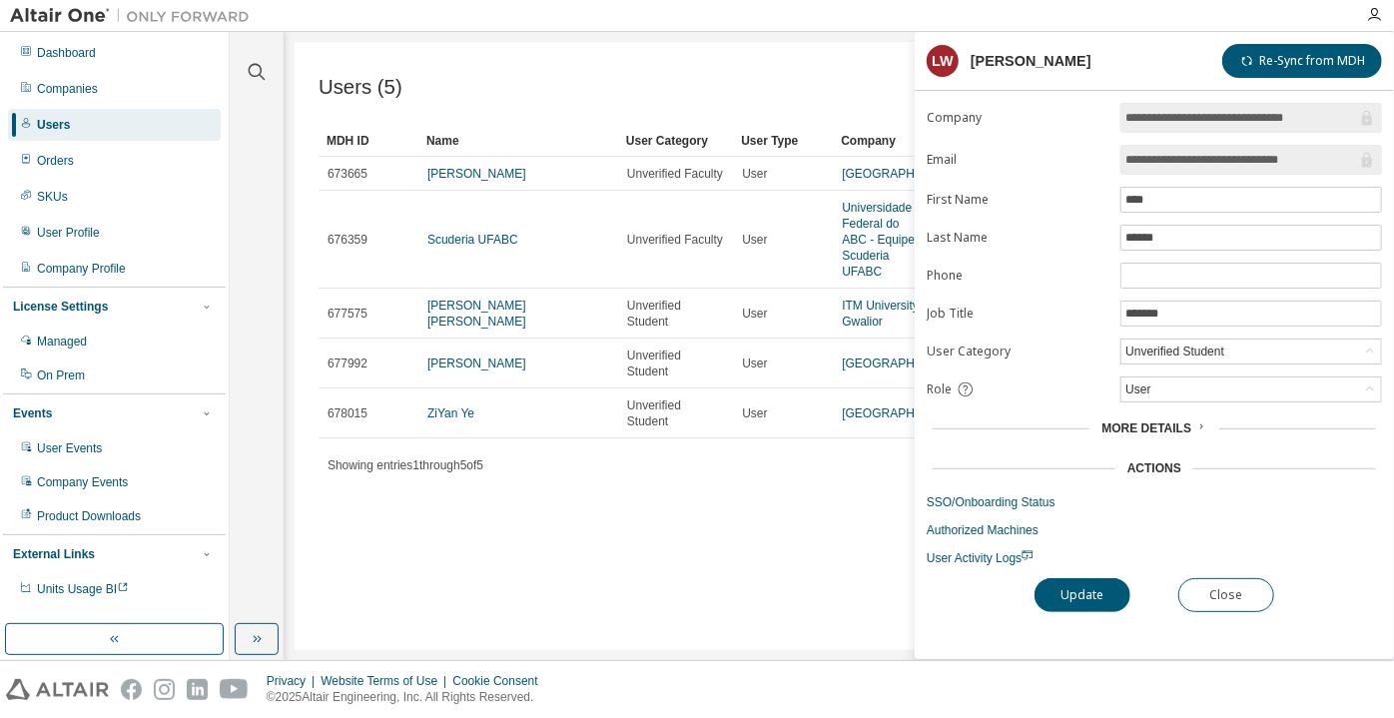
click at [1160, 167] on input "**********" at bounding box center [1242, 160] width 232 height 20
click at [1203, 602] on button "Close" at bounding box center [1226, 595] width 96 height 34
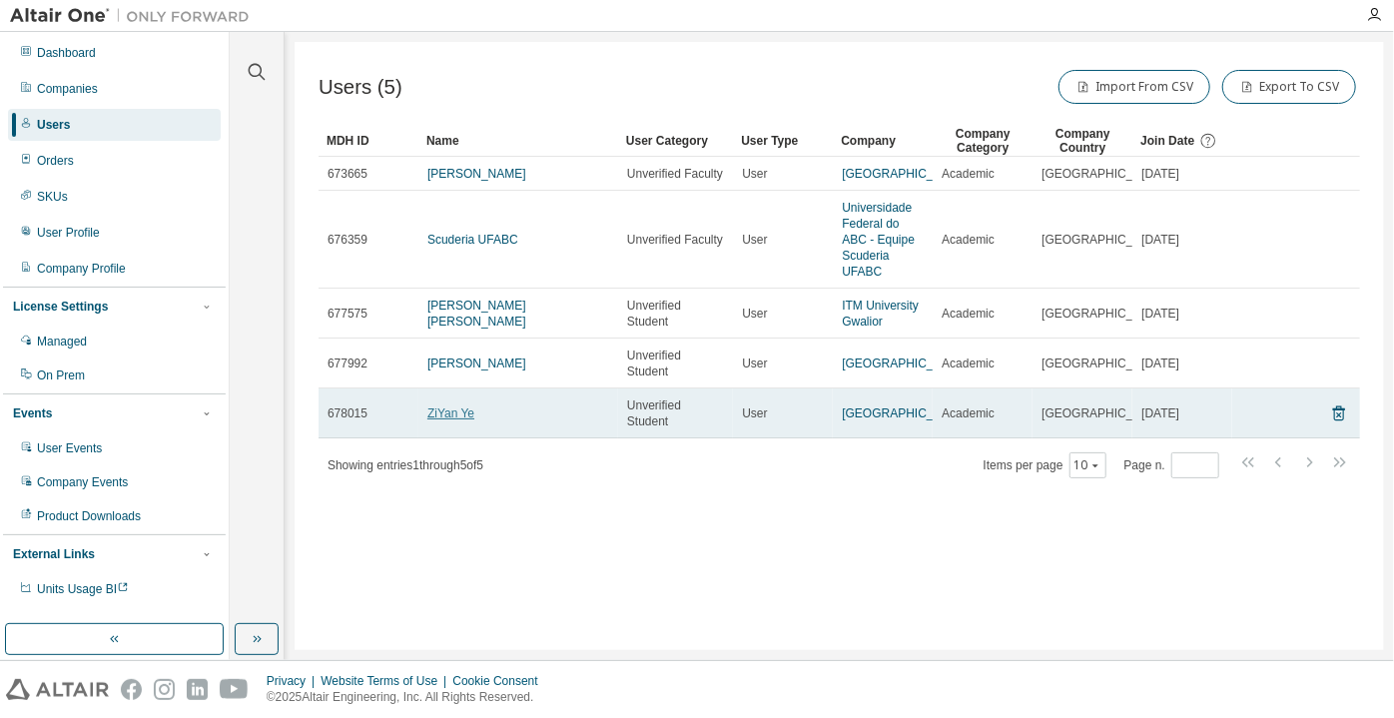
click at [455, 420] on link "ZiYan Ye" at bounding box center [450, 413] width 47 height 14
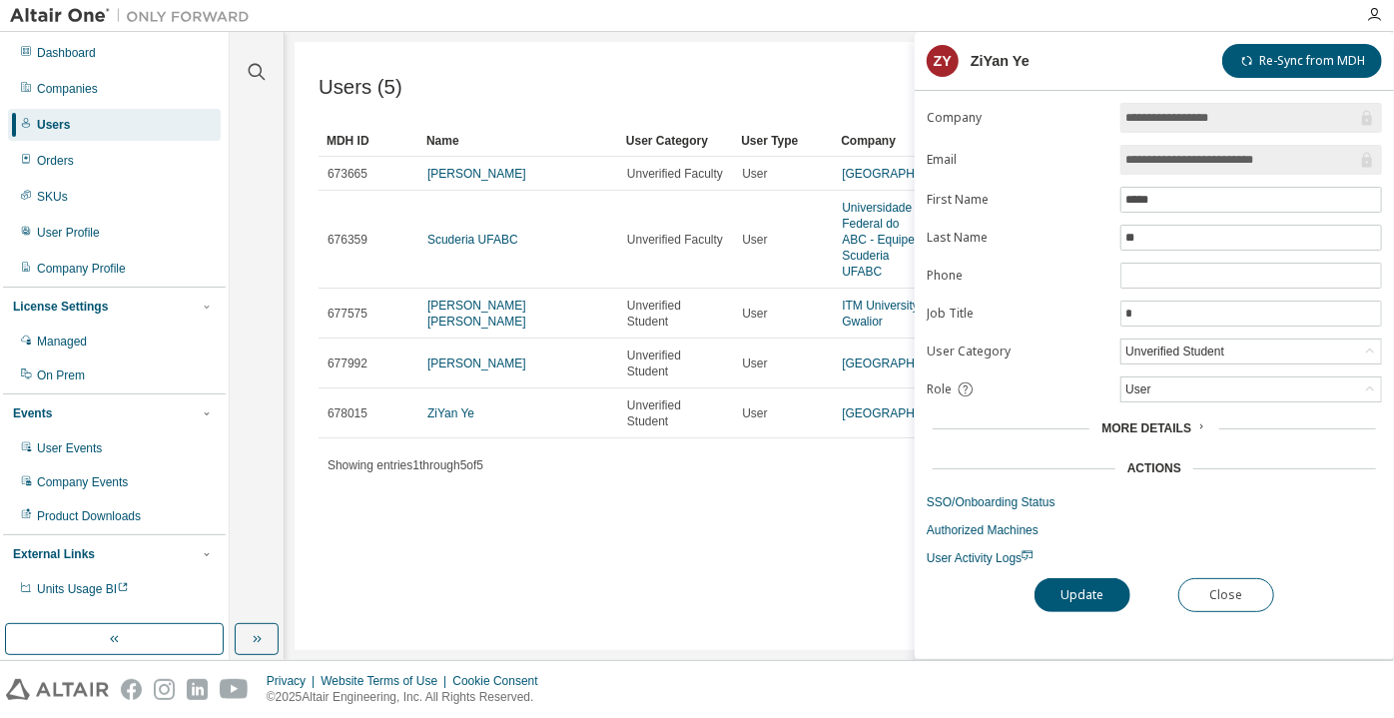
drag, startPoint x: 1318, startPoint y: 159, endPoint x: 1234, endPoint y: 159, distance: 83.9
click at [1234, 159] on input "**********" at bounding box center [1242, 160] width 232 height 20
click at [1240, 587] on button "Close" at bounding box center [1226, 595] width 96 height 34
